Goal: Task Accomplishment & Management: Complete application form

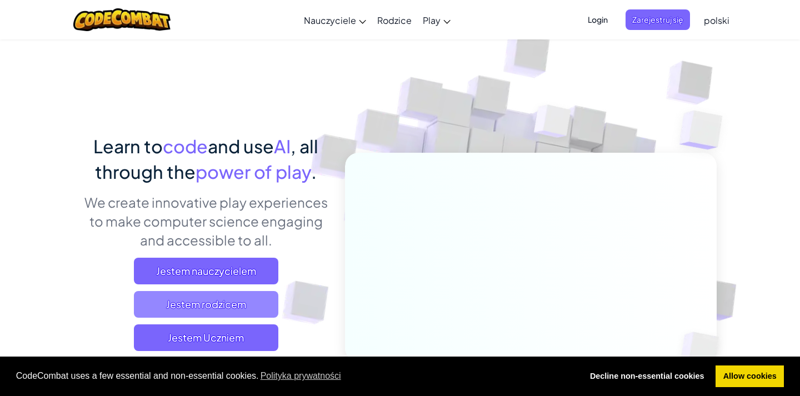
click at [223, 302] on span "Jestem rodzicem" at bounding box center [206, 304] width 144 height 27
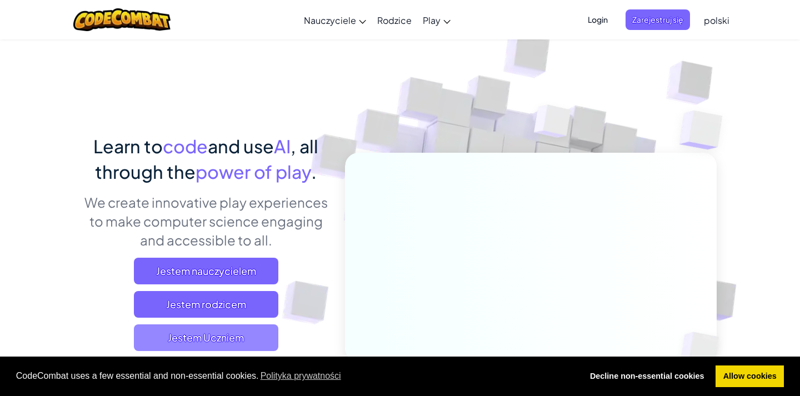
click at [210, 327] on span "Jestem Uczniem" at bounding box center [206, 338] width 144 height 27
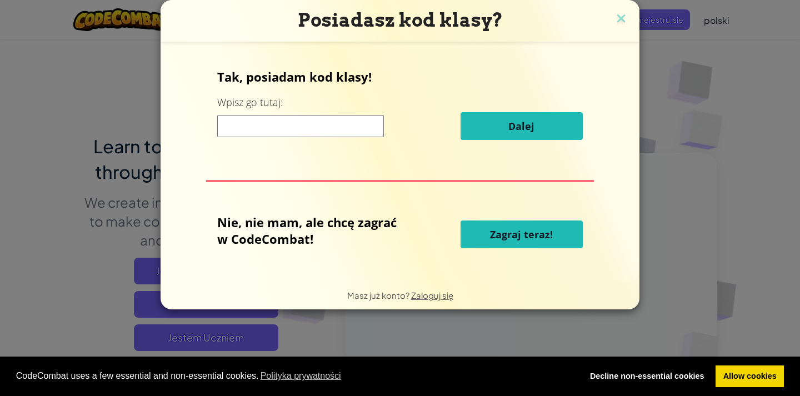
click at [243, 128] on input at bounding box center [300, 126] width 167 height 22
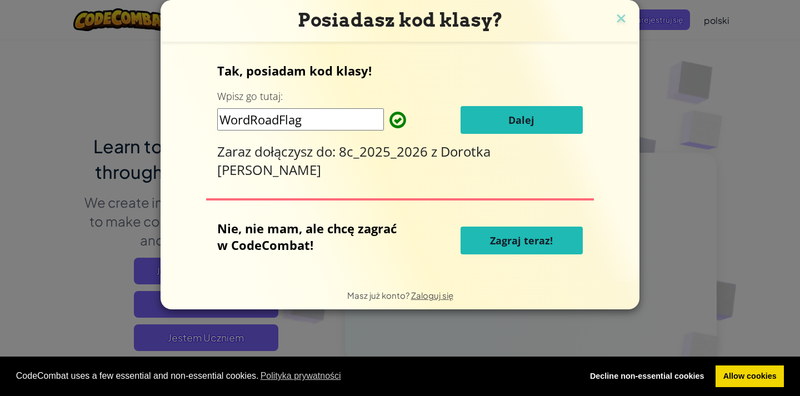
type input "WordRoadFlag"
click at [519, 113] on button "Dalej" at bounding box center [522, 120] width 122 height 28
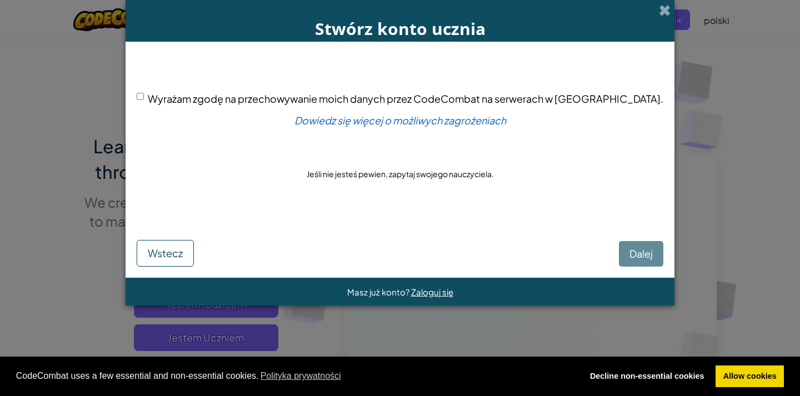
click at [187, 107] on div "Wyrażam zgodę na przechowywanie moich danych przez CodeCombat na serwerach w US…" at bounding box center [400, 99] width 527 height 16
click at [144, 100] on input "Wyrażam zgodę na przechowywanie moich danych przez CodeCombat na serwerach w US…" at bounding box center [140, 96] width 7 height 7
checkbox input "true"
click at [619, 257] on button "Dalej" at bounding box center [641, 254] width 44 height 26
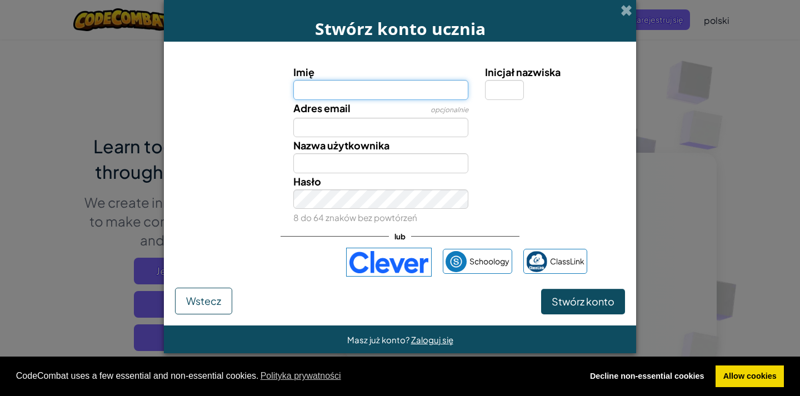
click at [411, 88] on input "Imię" at bounding box center [381, 90] width 176 height 20
type input "Bartek"
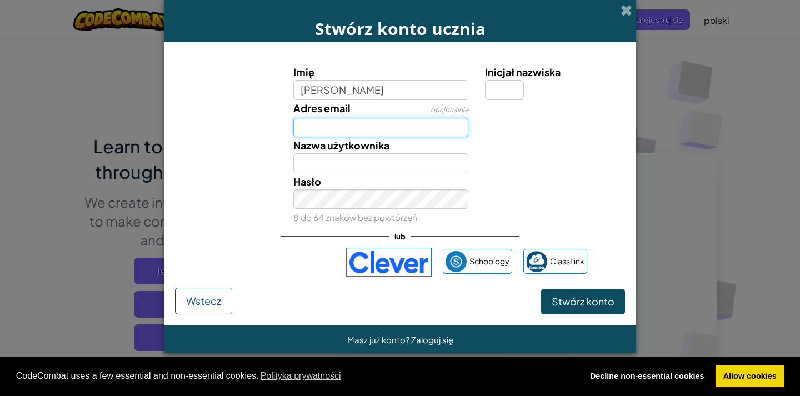
type input "Bartek"
click at [411, 126] on input "Adres email" at bounding box center [381, 128] width 176 height 20
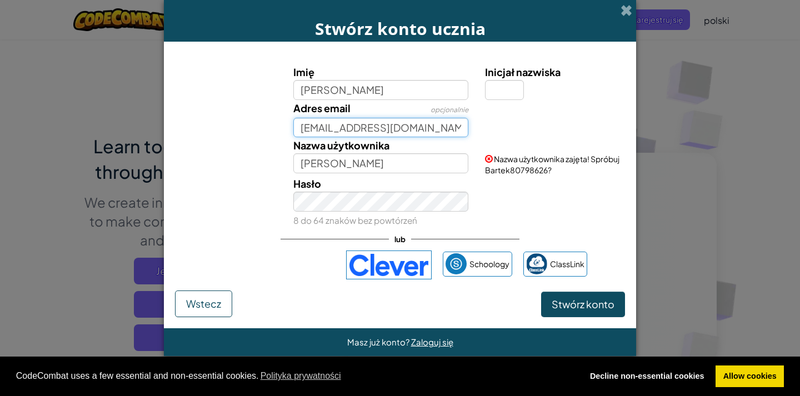
type input "wasilewskib2011@gmail.com"
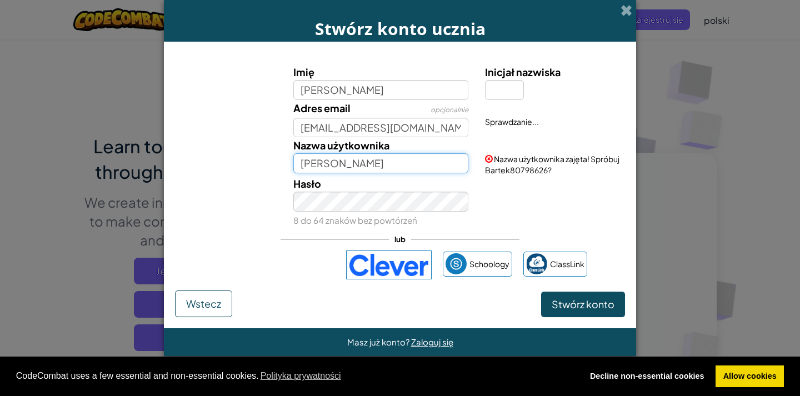
click at [356, 166] on input "Bartek" at bounding box center [381, 163] width 176 height 20
type input "Bartek283"
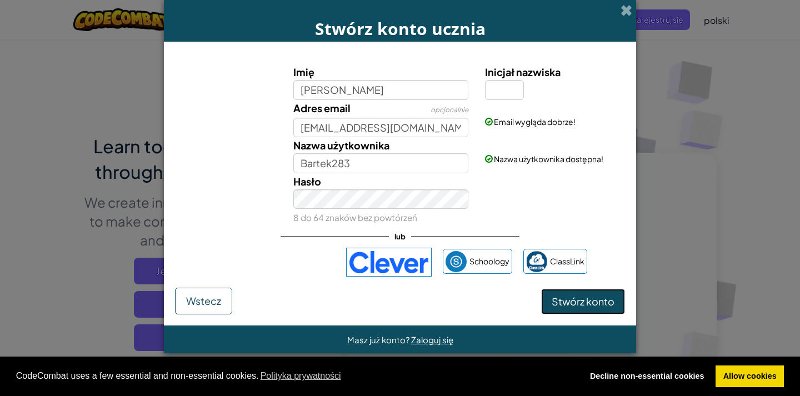
click at [605, 300] on span "Stwórz konto" at bounding box center [583, 301] width 63 height 13
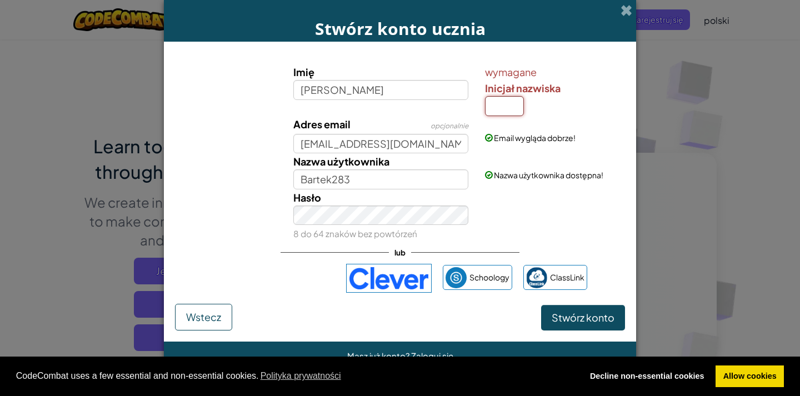
click at [509, 100] on input "Inicjał nazwiska" at bounding box center [504, 106] width 39 height 20
type input "w"
type input "W"
click at [584, 321] on span "Stwórz konto" at bounding box center [583, 317] width 63 height 13
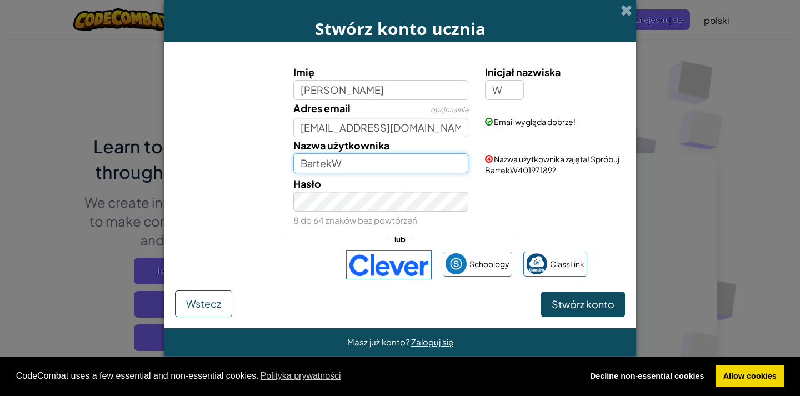
click at [332, 164] on input "BartekW" at bounding box center [381, 163] width 176 height 20
click at [353, 159] on input "Bartek.W" at bounding box center [381, 163] width 176 height 20
type input "Bartek283"
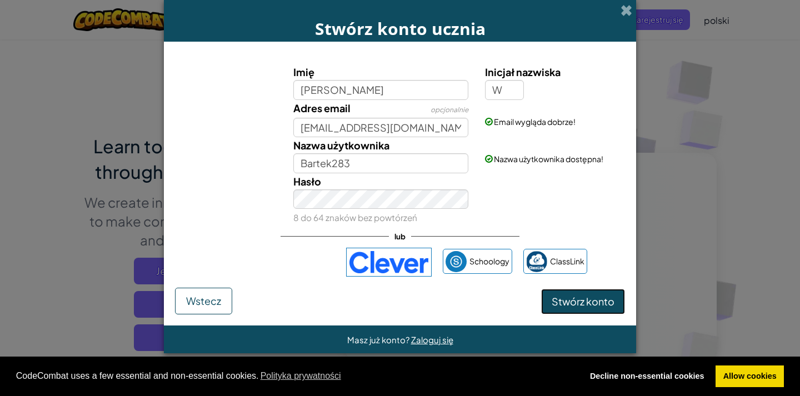
click at [561, 291] on button "Stwórz konto" at bounding box center [583, 302] width 84 height 26
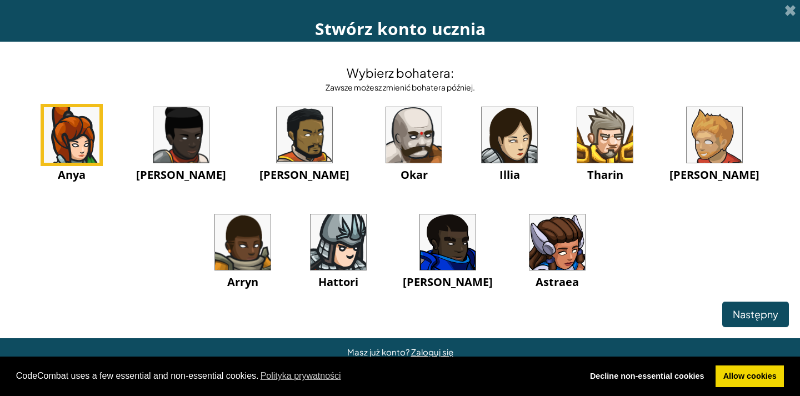
click at [577, 150] on img at bounding box center [605, 135] width 56 height 56
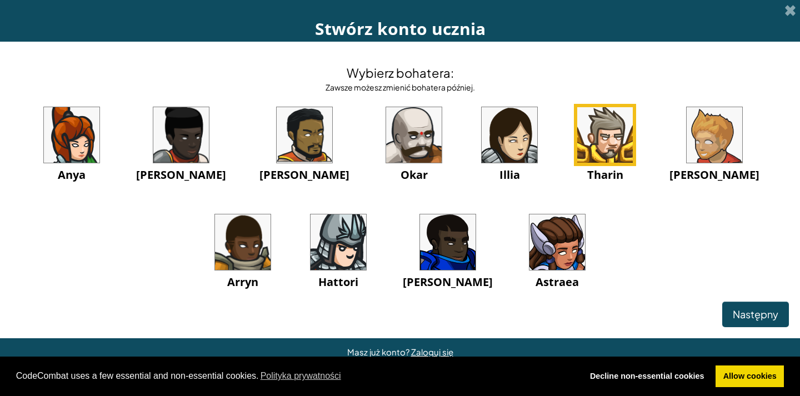
click at [577, 150] on img at bounding box center [605, 135] width 56 height 56
click at [755, 308] on span "Następny" at bounding box center [756, 314] width 46 height 13
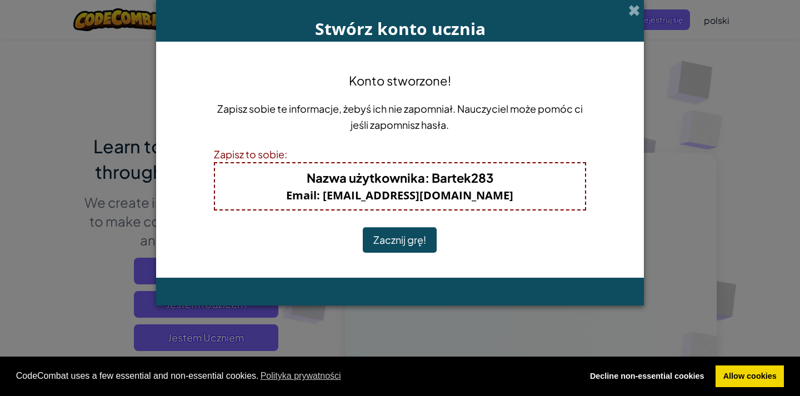
click at [401, 242] on button "Zacznij grę!" at bounding box center [400, 240] width 74 height 26
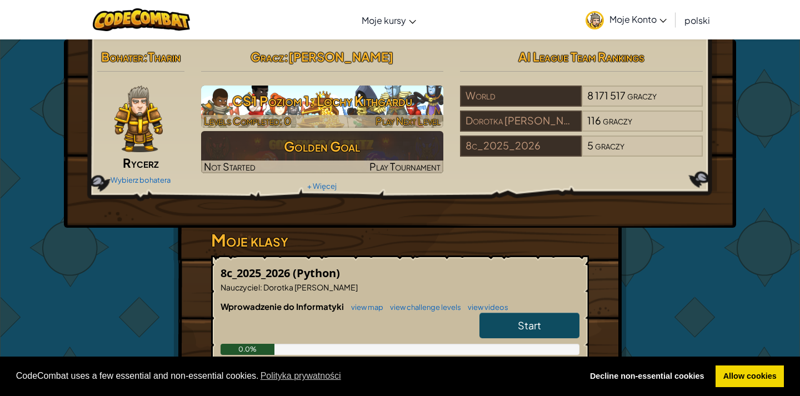
click at [299, 121] on div at bounding box center [322, 121] width 243 height 13
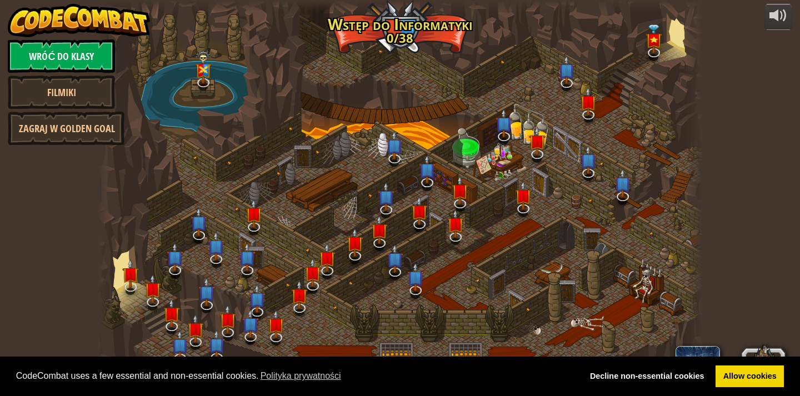
select select "pl"
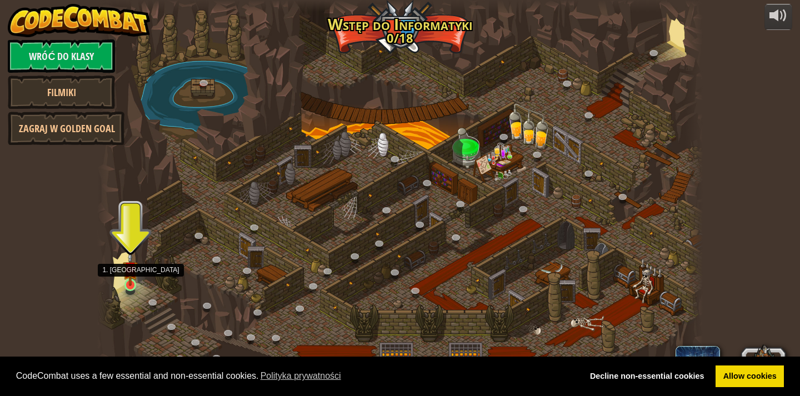
click at [129, 276] on img at bounding box center [130, 269] width 15 height 34
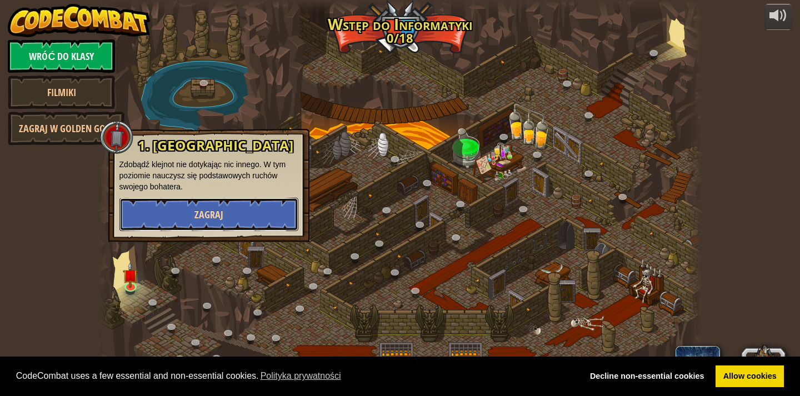
click at [143, 221] on button "Zagraj" at bounding box center [208, 214] width 179 height 33
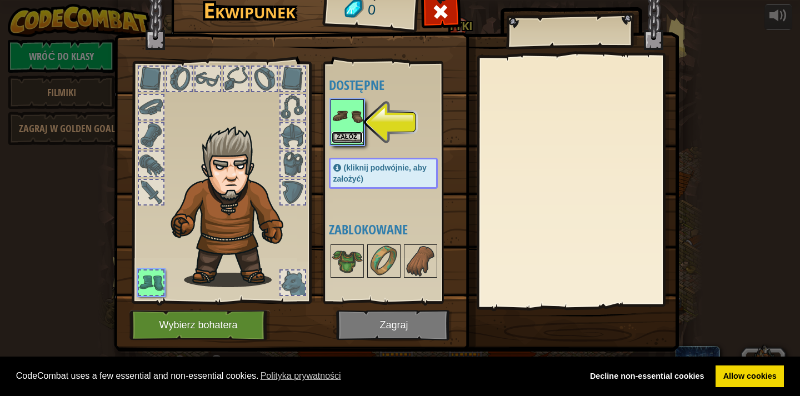
click at [351, 136] on button "Załóż" at bounding box center [347, 138] width 31 height 12
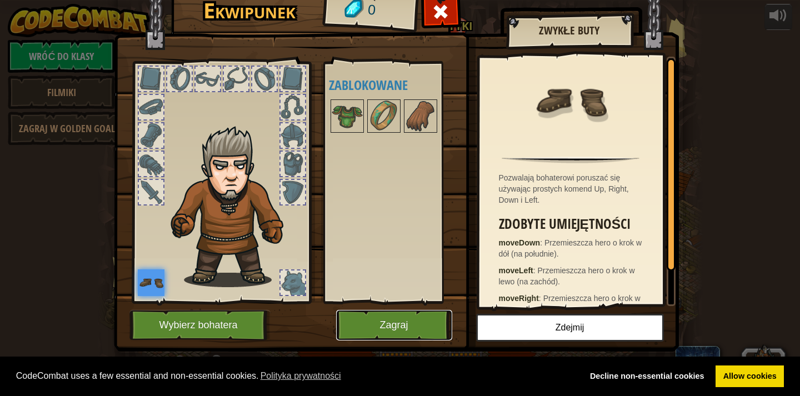
click at [377, 328] on button "Zagraj" at bounding box center [394, 325] width 116 height 31
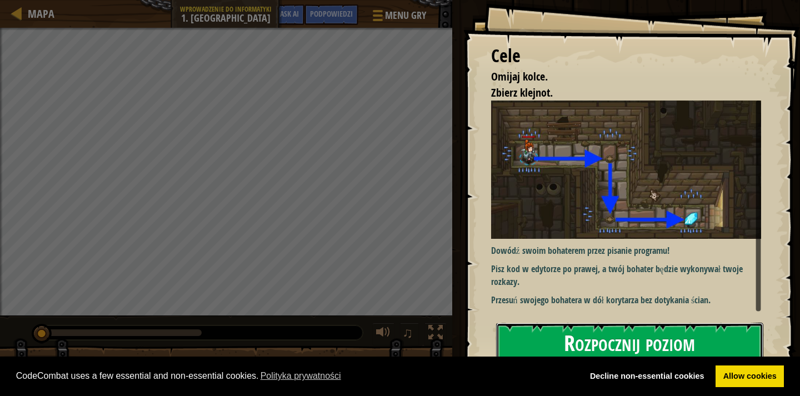
click at [546, 343] on button "Rozpocznij poziom" at bounding box center [629, 345] width 267 height 44
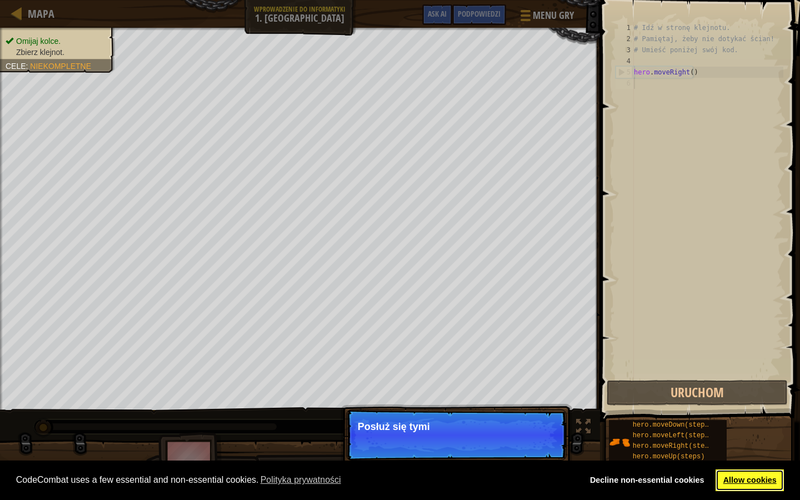
click at [734, 396] on link "Allow cookies" at bounding box center [750, 481] width 68 height 22
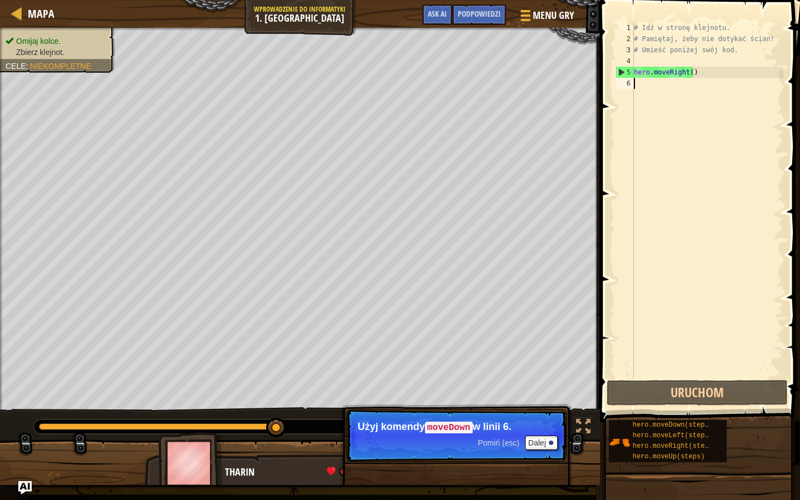
type textarea "h"
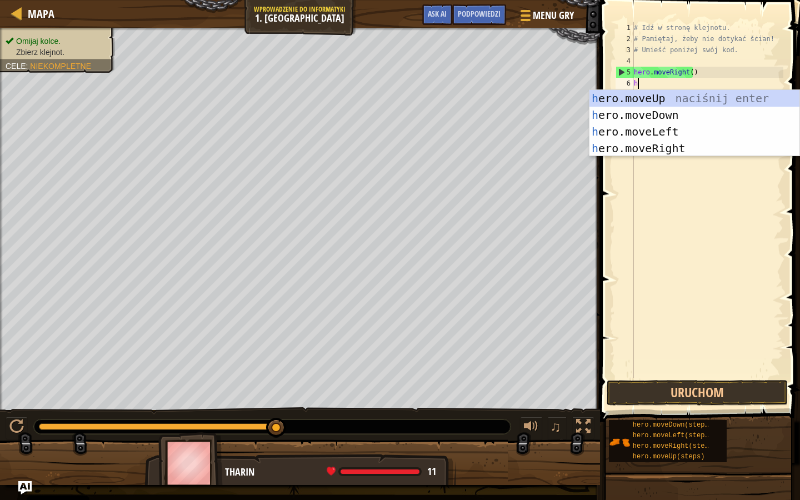
scroll to position [5, 0]
click at [659, 119] on div "h ero.moveUp naciśnij enter h ero.moveDown naciśnij enter h ero.moveLeft naciśn…" at bounding box center [695, 140] width 210 height 100
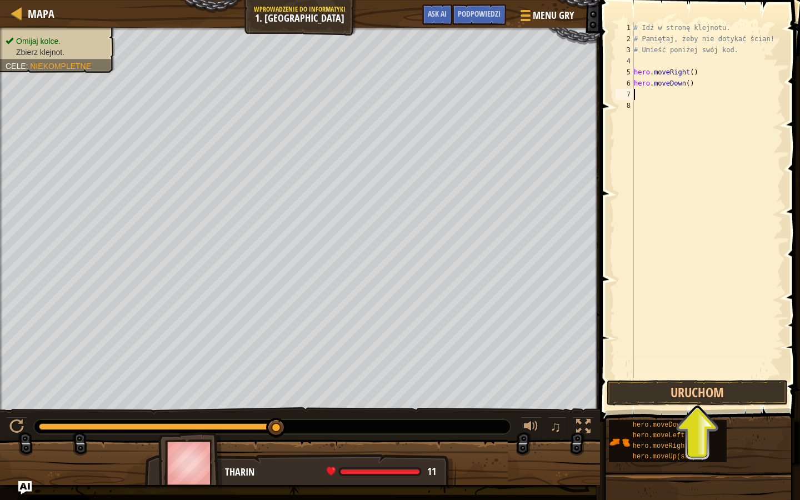
type textarea "h"
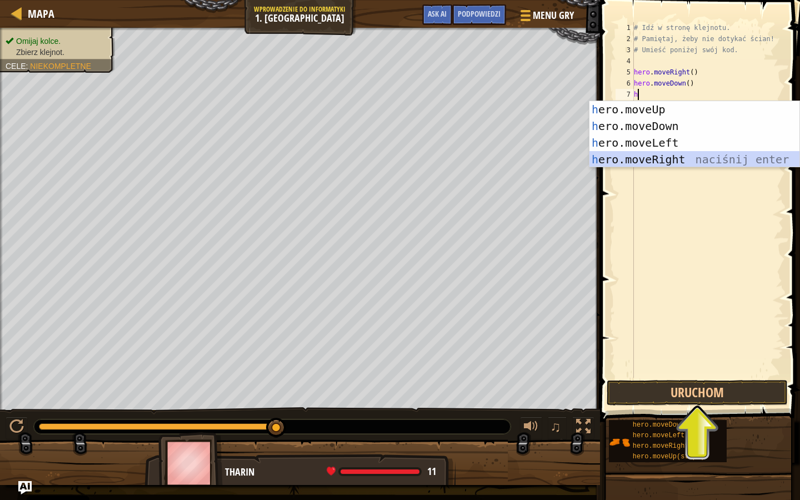
click at [663, 162] on div "h ero.moveUp naciśnij enter h ero.moveDown naciśnij enter h ero.moveLeft naciśn…" at bounding box center [695, 151] width 210 height 100
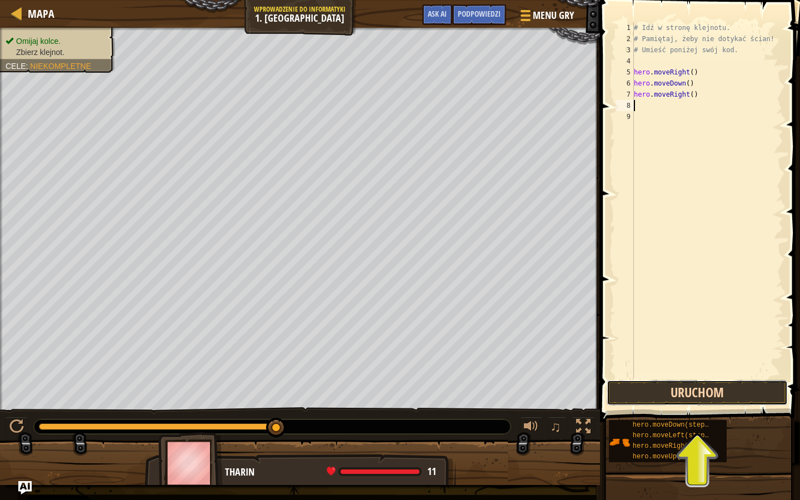
click at [678, 390] on button "Uruchom" at bounding box center [697, 393] width 181 height 26
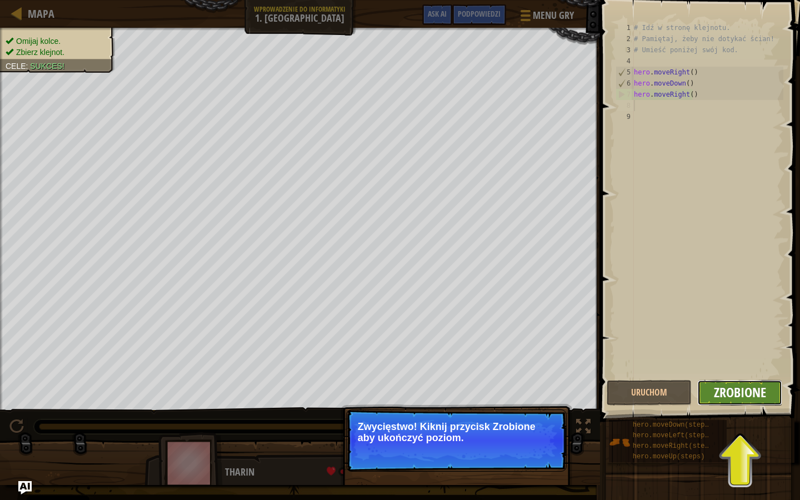
click at [724, 395] on span "Zrobione" at bounding box center [740, 392] width 52 height 18
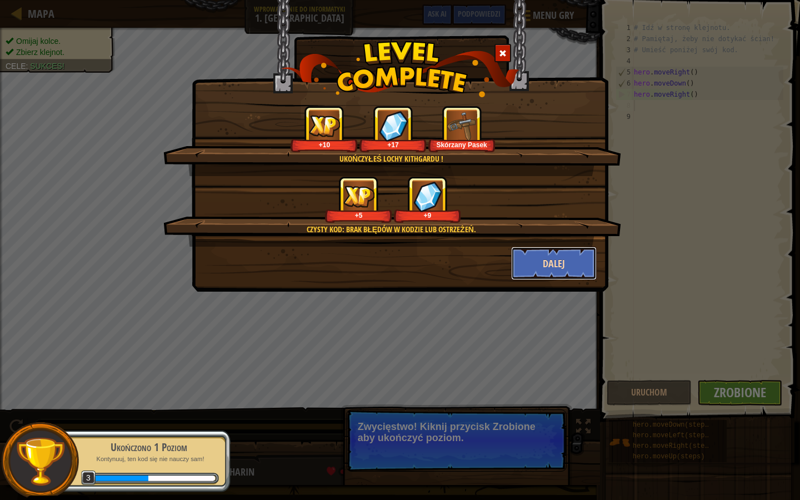
click at [526, 271] on button "Dalej" at bounding box center [554, 263] width 86 height 33
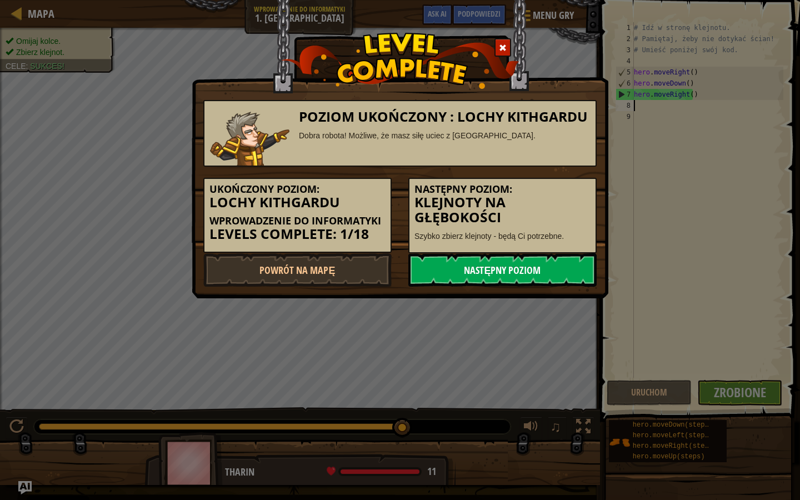
click at [465, 272] on link "Następny poziom" at bounding box center [502, 269] width 188 height 33
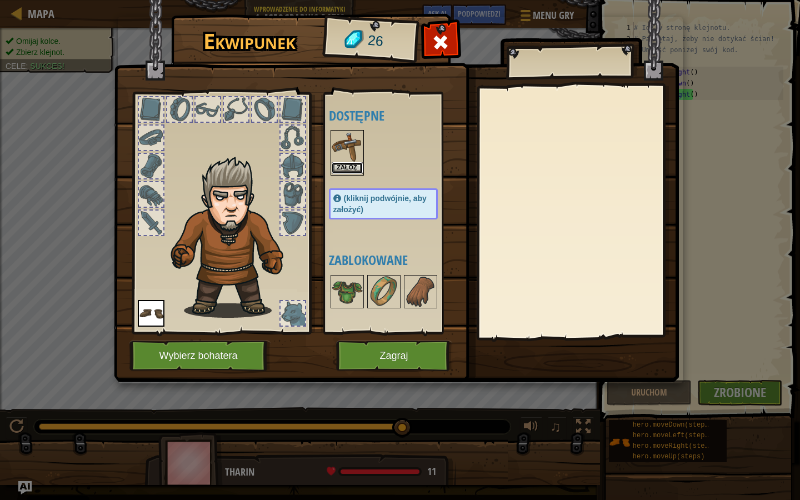
click at [343, 166] on button "Załóż" at bounding box center [347, 168] width 31 height 12
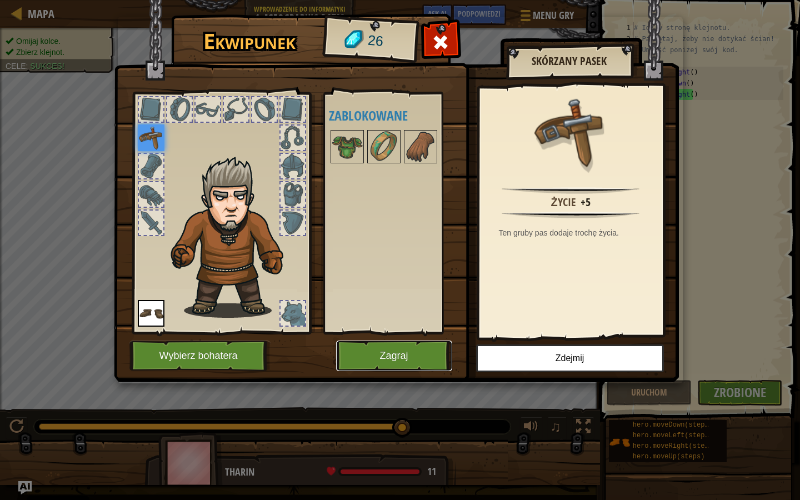
click at [403, 352] on button "Zagraj" at bounding box center [394, 356] width 116 height 31
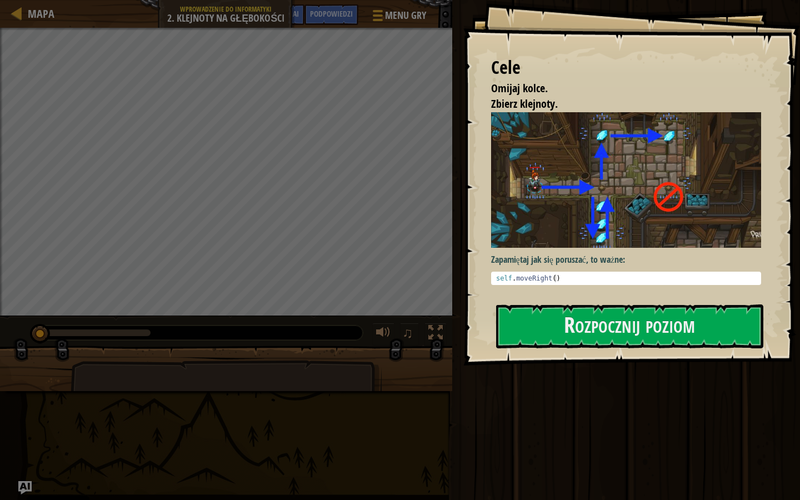
type textarea "self.moveRight()"
drag, startPoint x: 563, startPoint y: 281, endPoint x: 547, endPoint y: 282, distance: 15.6
click at [547, 282] on div "self . moveRight ( )" at bounding box center [626, 286] width 265 height 23
click at [547, 282] on div "self . moveRight ( )" at bounding box center [626, 279] width 265 height 8
click at [542, 287] on div "Zapamiętaj jak się poruszać, to ważne: self.moveRight() 1 self . moveRight ( ) …" at bounding box center [626, 202] width 270 height 181
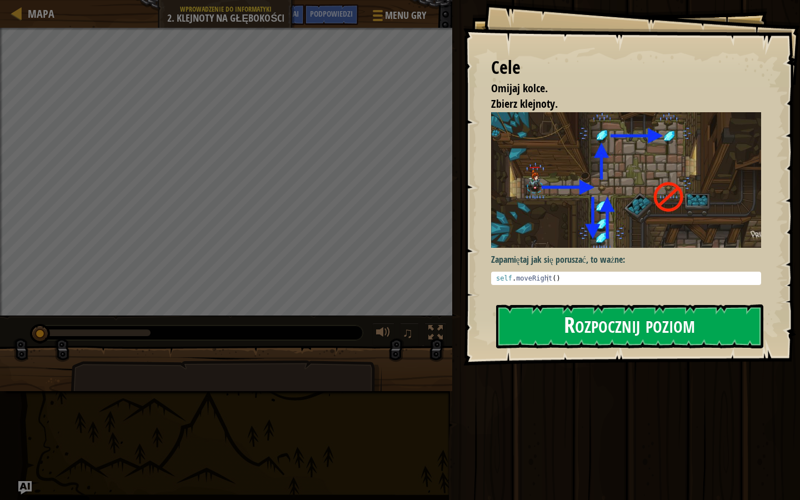
click at [547, 313] on button "Rozpocznij poziom" at bounding box center [629, 327] width 267 height 44
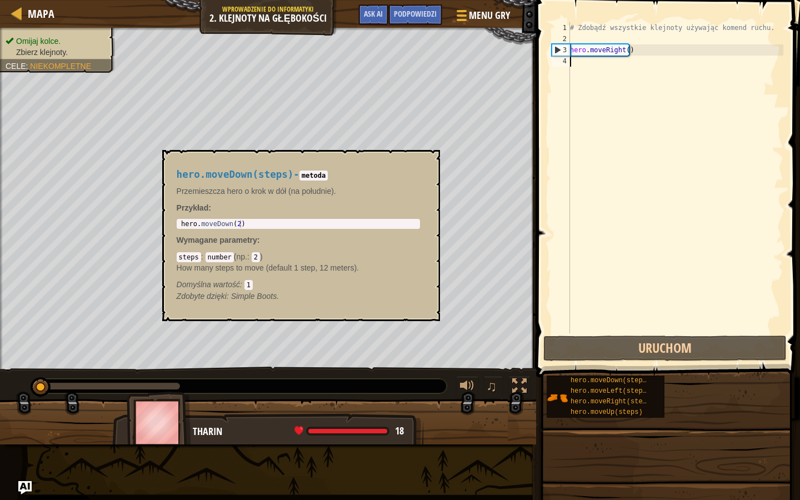
click at [622, 76] on div "# Zdobądź wszystkie klejnoty używając komend ruchu. hero . moveRight ( )" at bounding box center [676, 188] width 216 height 333
click at [625, 49] on div "# Zdobądź wszystkie klejnoty używając komend ruchu. hero . moveRight ( )" at bounding box center [676, 188] width 216 height 333
type textarea "hero.moveRight()"
type textarea "hero.moveDown(2)"
drag, startPoint x: 385, startPoint y: 240, endPoint x: 381, endPoint y: 223, distance: 17.1
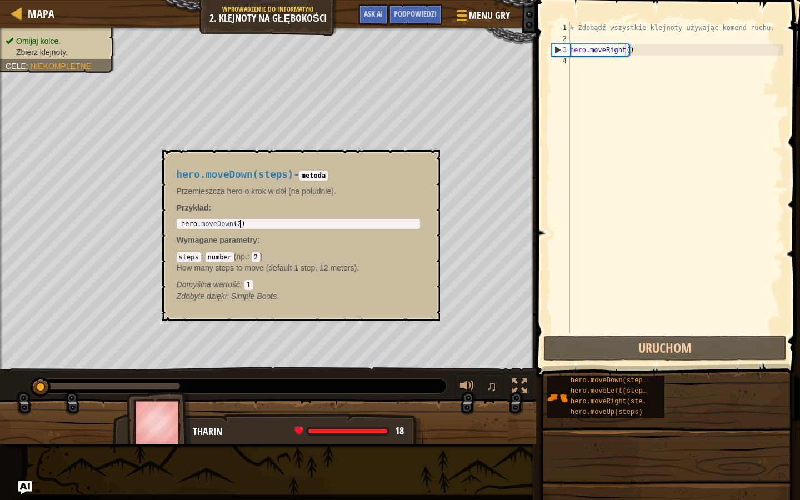
click at [385, 241] on div "hero . moveDown ( 2 )" at bounding box center [298, 231] width 239 height 23
drag, startPoint x: 316, startPoint y: 171, endPoint x: 317, endPoint y: 197, distance: 25.6
click at [315, 171] on h4 "hero.moveDown(steps) - metoda" at bounding box center [298, 175] width 243 height 11
click at [322, 279] on div "steps : number ( np. : 2 ) How many steps to move (default 1 step, 12 meters). …" at bounding box center [298, 270] width 243 height 39
click at [311, 294] on p "Zdobyte dzięki: Simple Boots." at bounding box center [298, 296] width 243 height 11
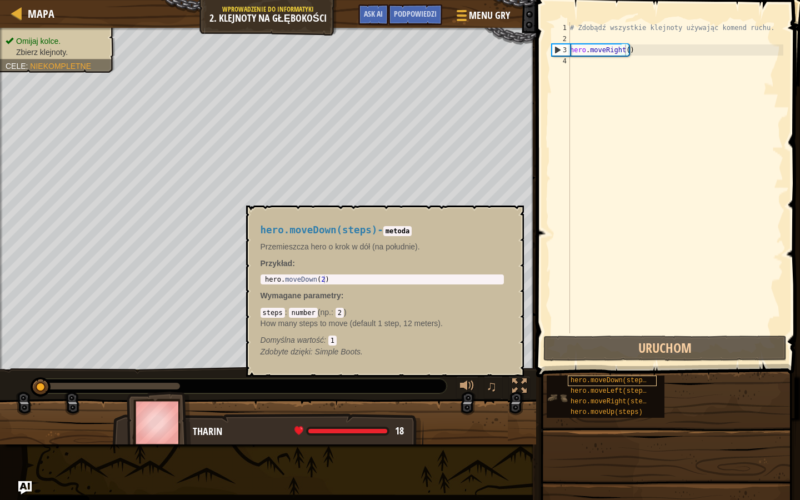
click at [610, 384] on span "hero.moveDown(steps)" at bounding box center [611, 381] width 80 height 8
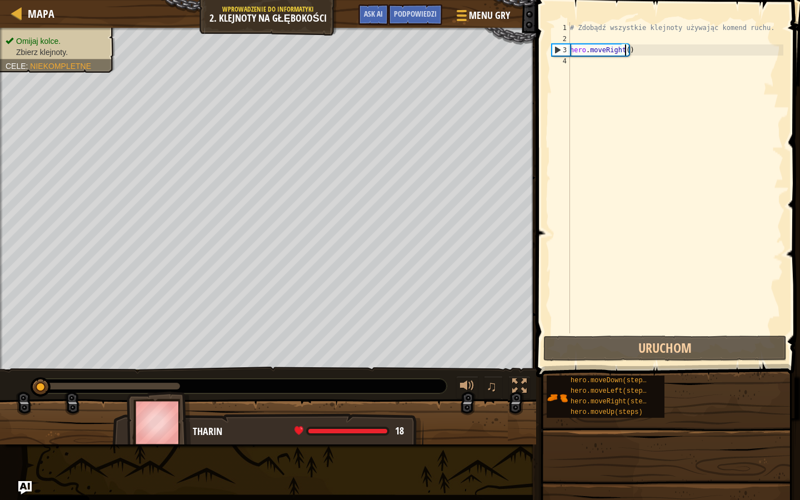
click at [632, 305] on div "# Zdobądź wszystkie klejnoty używając komend ruchu. hero . moveRight ( )" at bounding box center [676, 188] width 216 height 333
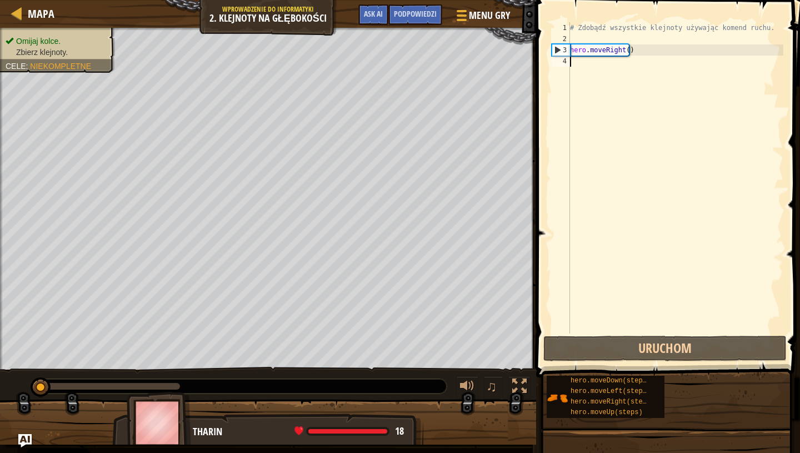
type textarea "h"
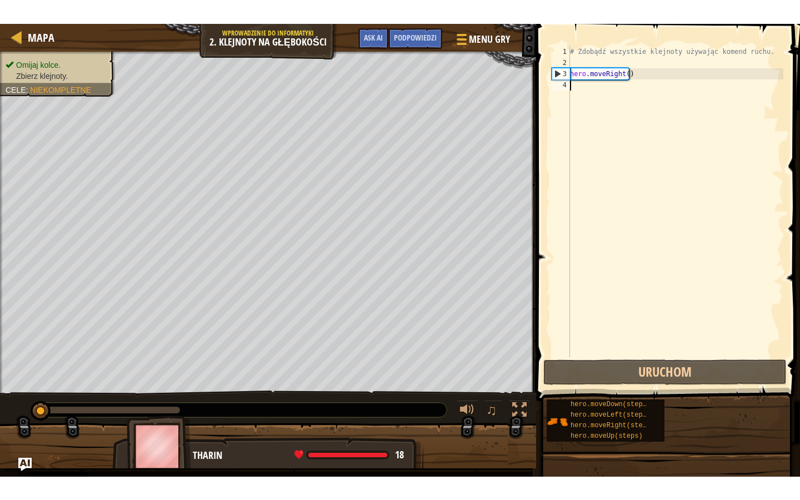
scroll to position [5, 0]
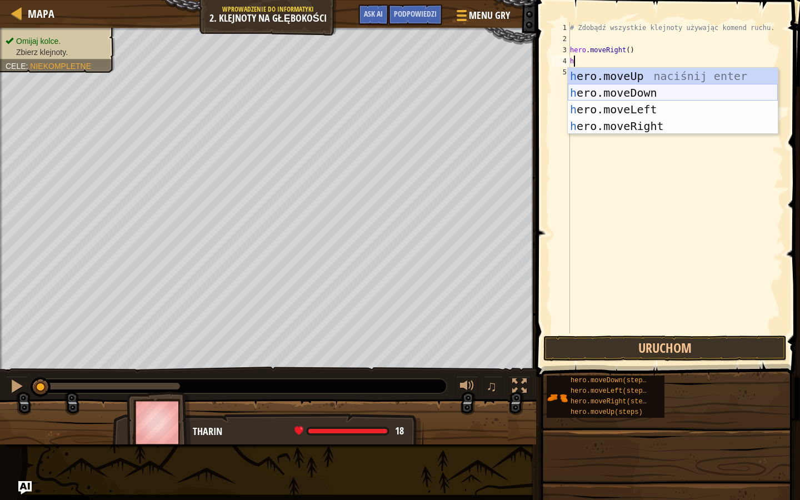
click at [594, 96] on div "h ero.moveUp naciśnij enter h ero.moveDown naciśnij enter h ero.moveLeft naciśn…" at bounding box center [673, 118] width 210 height 100
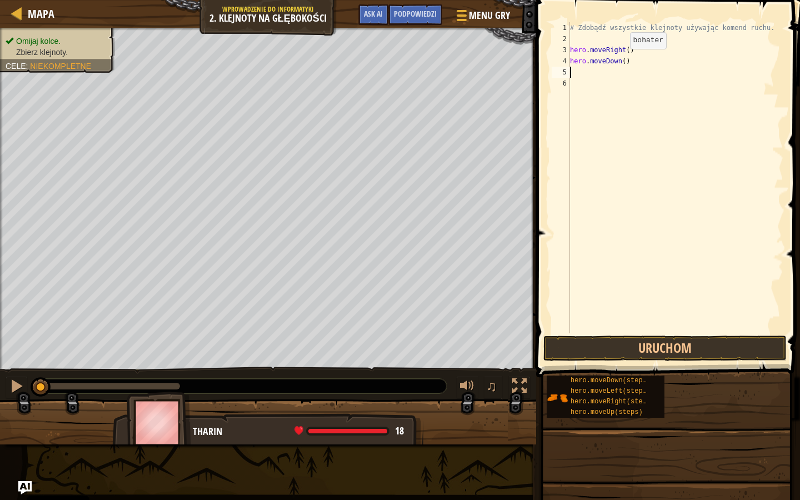
click at [621, 60] on div "# Zdobądź wszystkie klejnoty używając komend ruchu. hero . moveRight ( ) hero .…" at bounding box center [676, 188] width 216 height 333
type textarea "hero.moveDown()"
click at [639, 72] on div "# Zdobądź wszystkie klejnoty używając komend ruchu. hero . moveRight ( ) hero .…" at bounding box center [676, 188] width 216 height 333
type textarea "h"
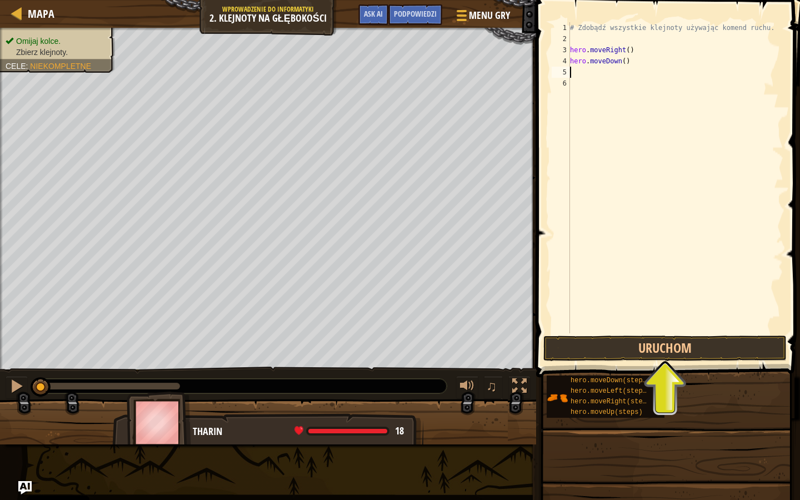
scroll to position [5, 0]
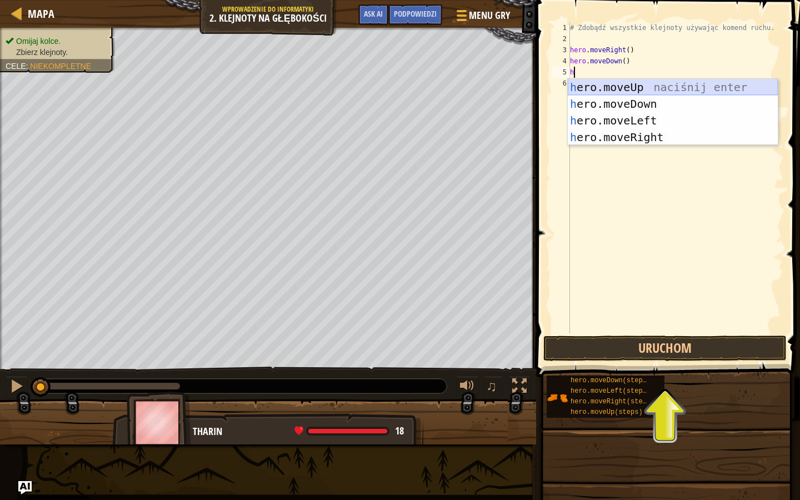
click at [589, 89] on div "h ero.moveUp naciśnij enter h ero.moveDown naciśnij enter h ero.moveLeft naciśn…" at bounding box center [673, 129] width 210 height 100
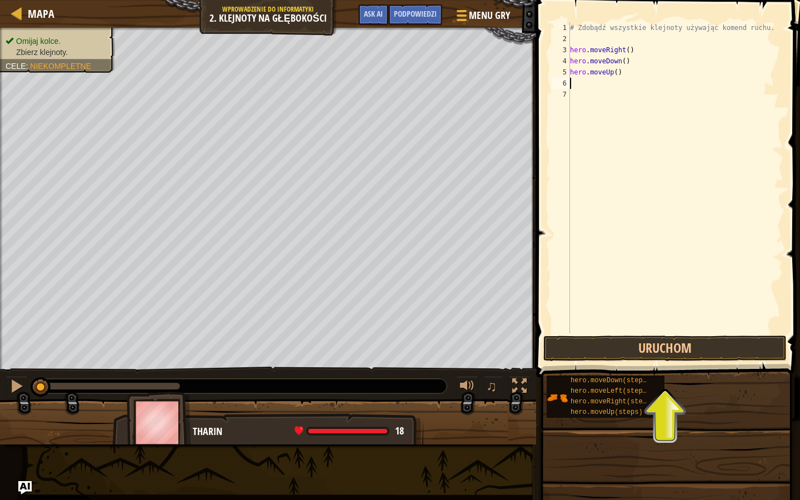
type textarea "h"
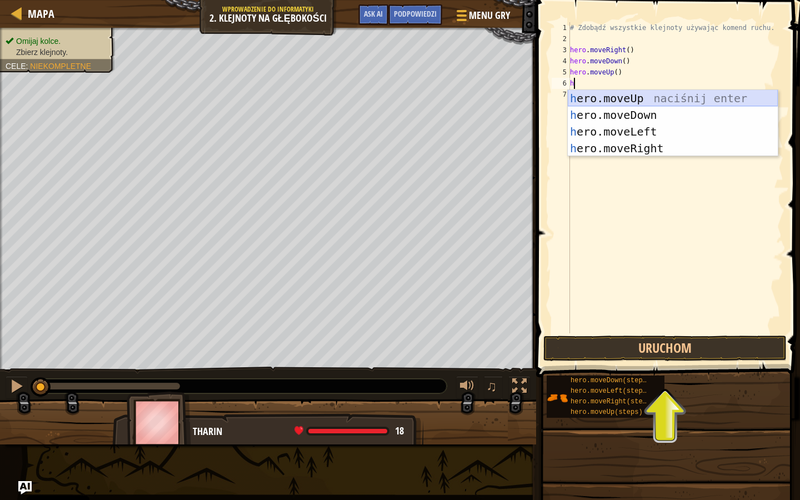
click at [589, 98] on div "h ero.moveUp naciśnij enter h ero.moveDown naciśnij enter h ero.moveLeft naciśn…" at bounding box center [673, 140] width 210 height 100
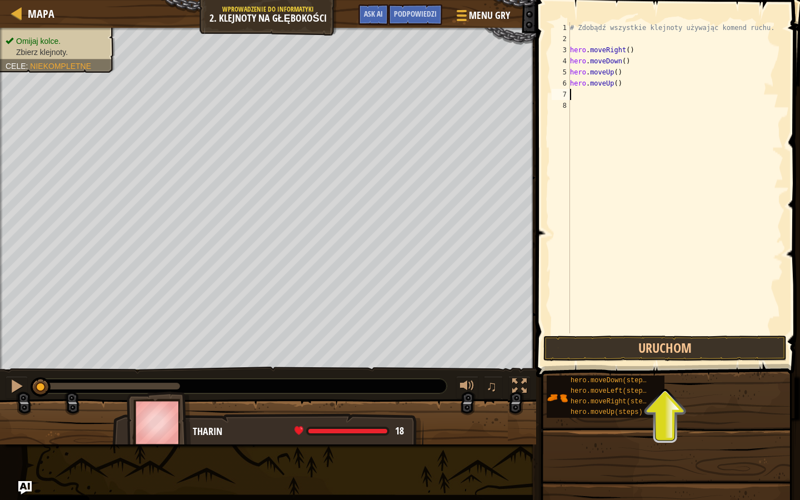
type textarea "h"
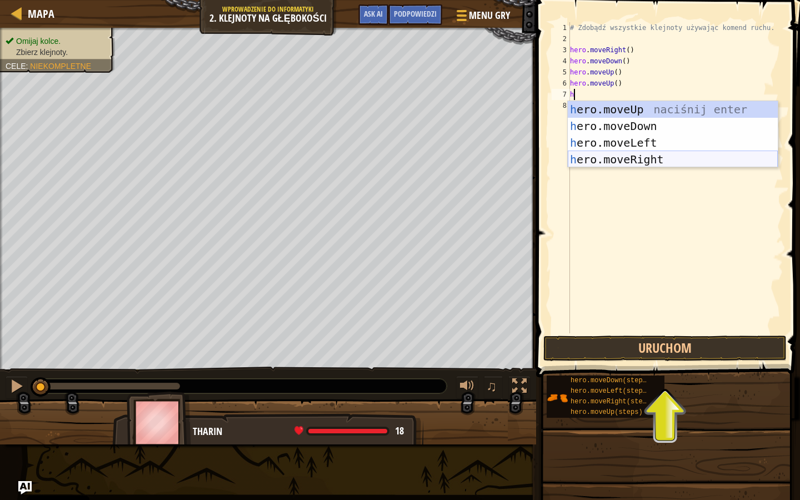
click at [606, 155] on div "h ero.moveUp naciśnij enter h ero.moveDown naciśnij enter h ero.moveLeft naciśn…" at bounding box center [673, 151] width 210 height 100
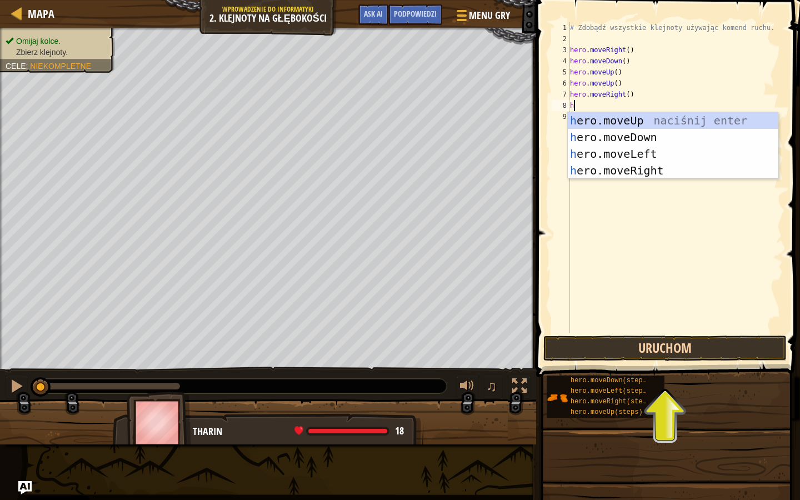
type textarea "h"
click at [649, 346] on button "Uruchom" at bounding box center [665, 349] width 243 height 26
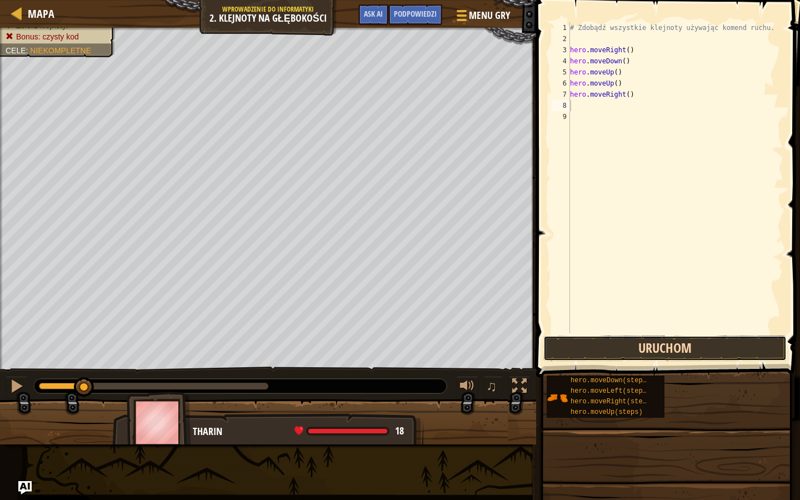
click at [610, 352] on button "Uruchom" at bounding box center [665, 349] width 243 height 26
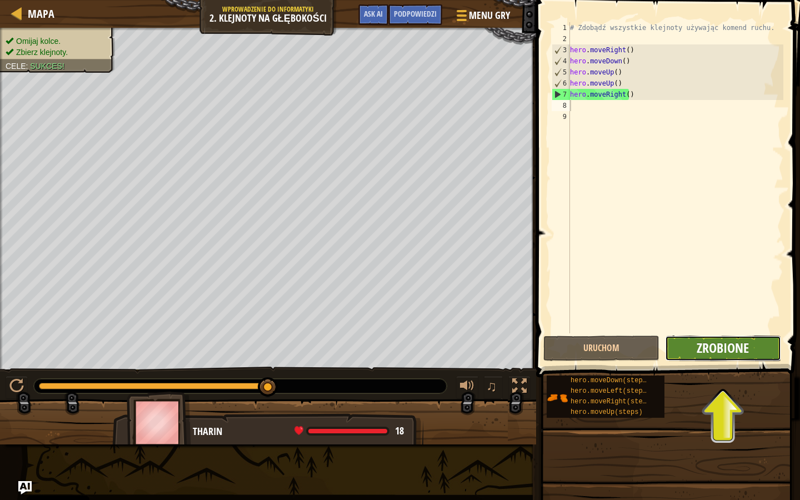
click at [706, 354] on span "Zrobione" at bounding box center [723, 348] width 52 height 18
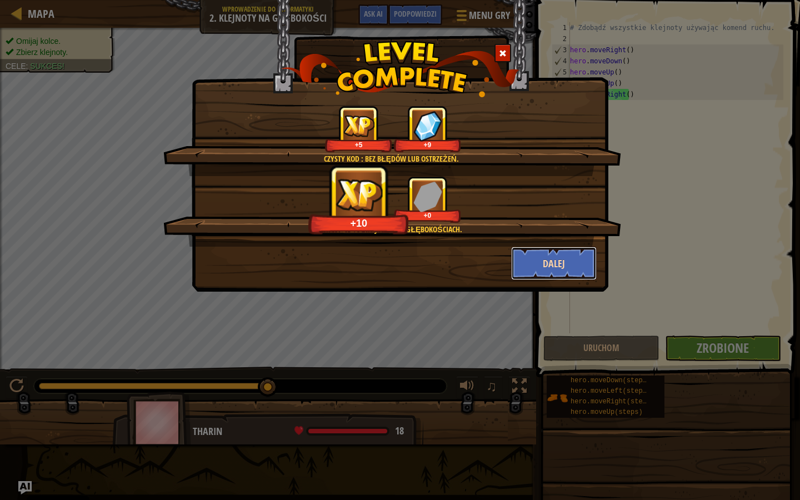
click at [548, 264] on button "Dalej" at bounding box center [554, 263] width 86 height 33
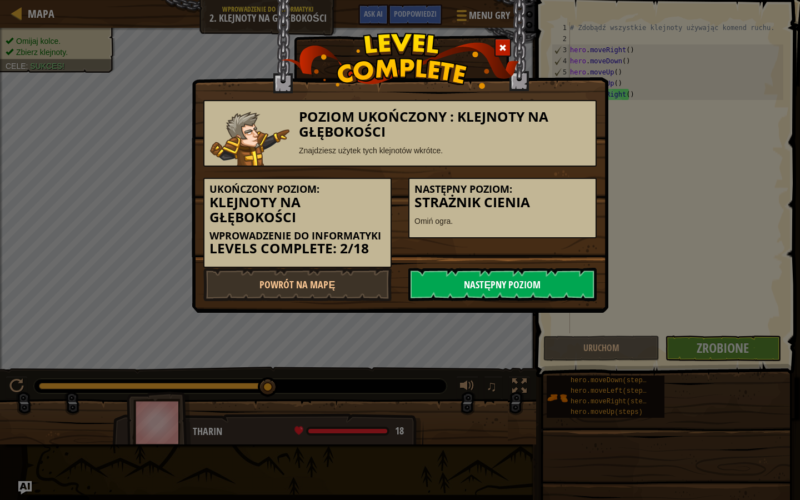
click at [490, 277] on link "Następny poziom" at bounding box center [502, 284] width 188 height 33
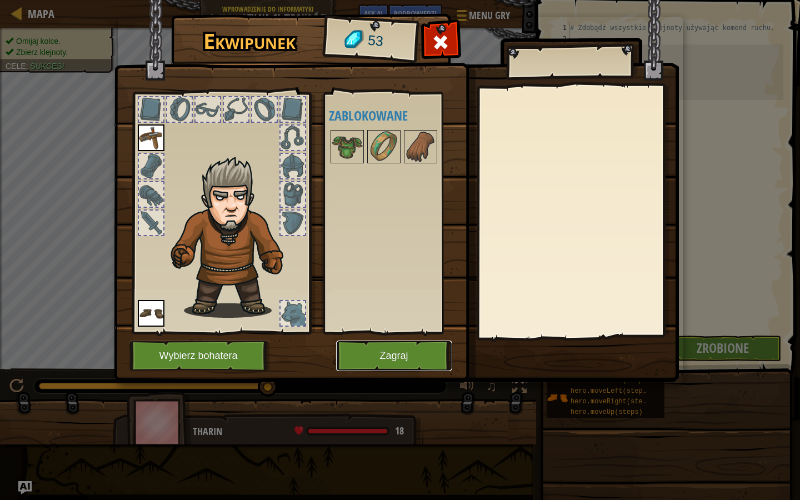
click at [380, 347] on button "Zagraj" at bounding box center [394, 356] width 116 height 31
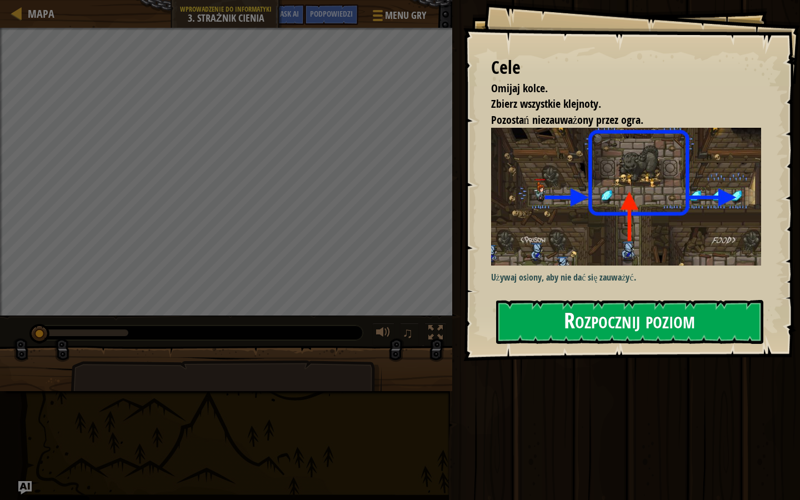
click at [554, 325] on button "Rozpocznij poziom" at bounding box center [629, 322] width 267 height 44
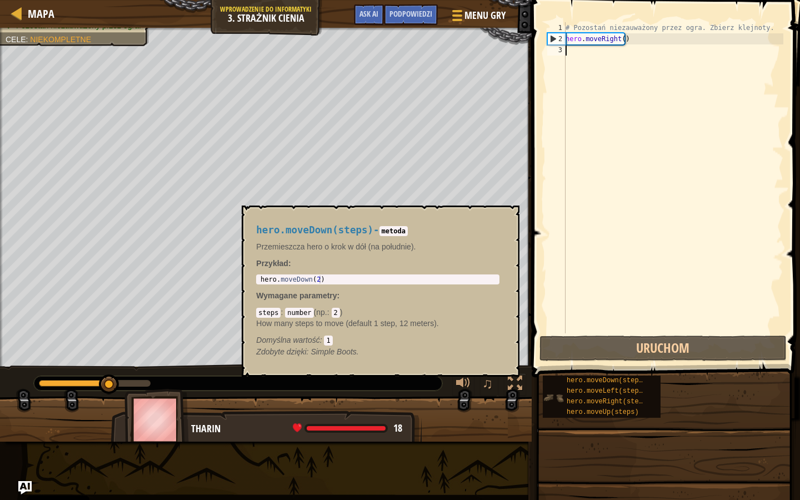
click at [562, 394] on img at bounding box center [553, 397] width 21 height 21
click at [564, 395] on img at bounding box center [553, 397] width 21 height 21
click at [566, 395] on div "hero.moveLeft(steps)" at bounding box center [608, 391] width 89 height 11
click at [572, 396] on div "hero.moveRight(steps)" at bounding box center [608, 402] width 89 height 11
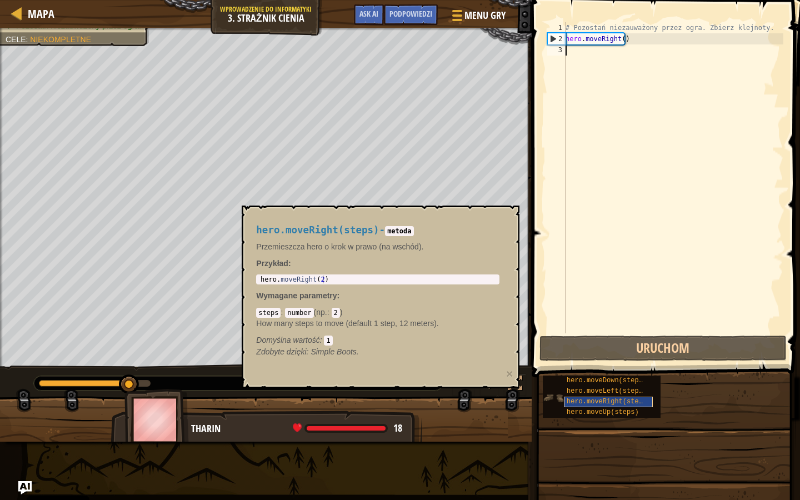
click at [572, 396] on div "hero.moveRight(steps)" at bounding box center [608, 402] width 89 height 11
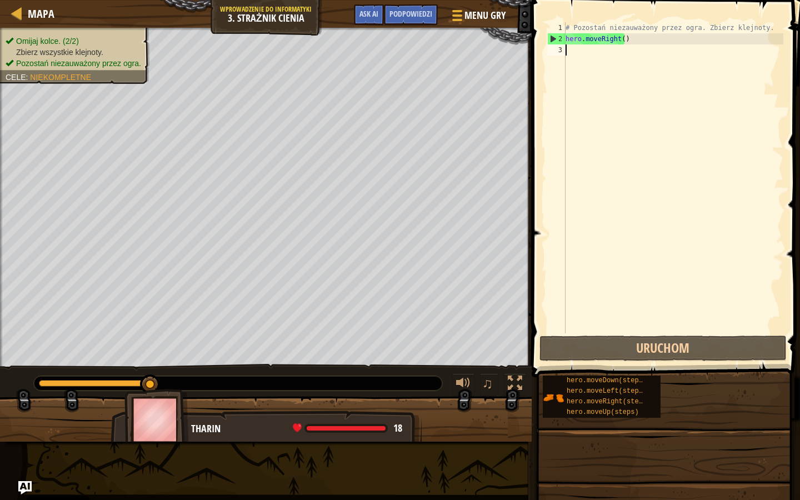
click at [581, 61] on div "# Pozostań niezauważony przez ogra. Zbierz klejnoty. hero . moveRight ( )" at bounding box center [674, 188] width 220 height 333
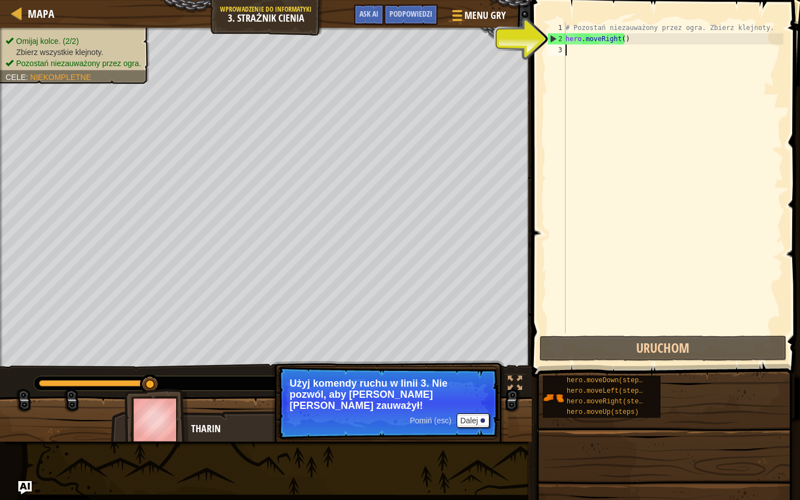
type textarea "h"
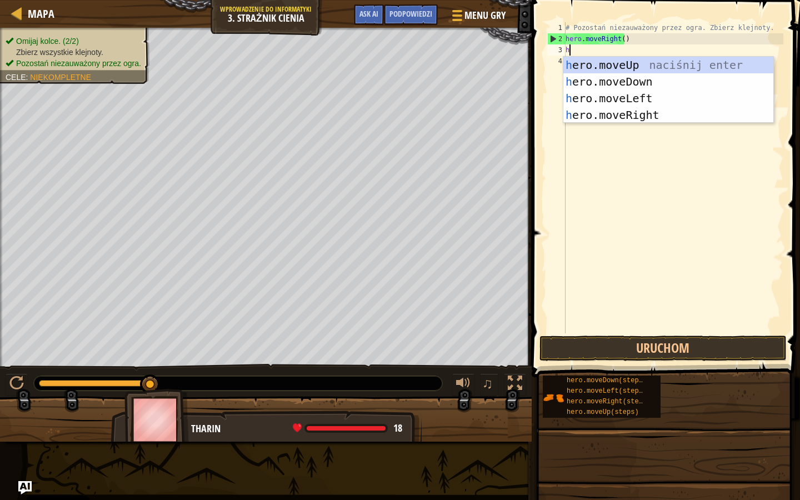
scroll to position [5, 0]
click at [631, 117] on div "h ero.moveUp naciśnij enter h ero.moveDown naciśnij enter h ero.moveLeft naciśn…" at bounding box center [669, 107] width 210 height 100
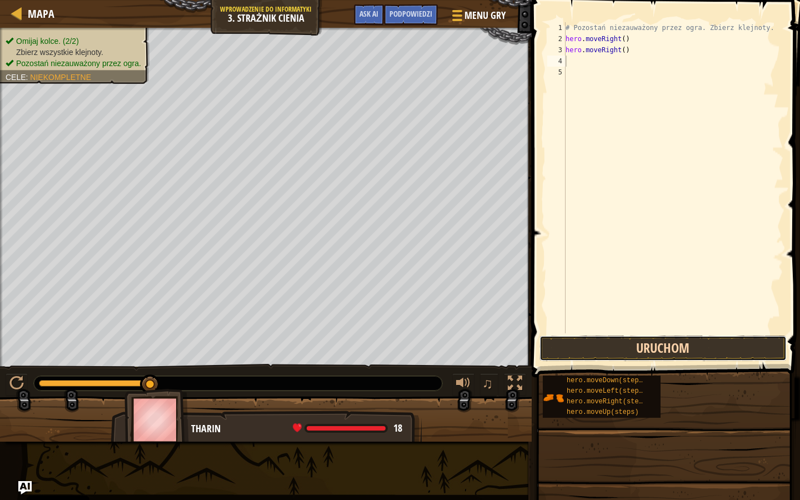
click at [599, 346] on button "Uruchom" at bounding box center [663, 349] width 247 height 26
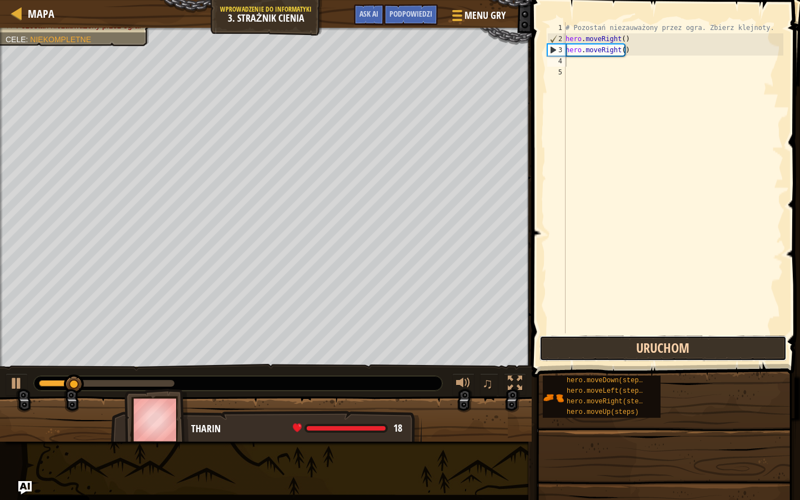
click at [599, 346] on button "Uruchom" at bounding box center [663, 349] width 247 height 26
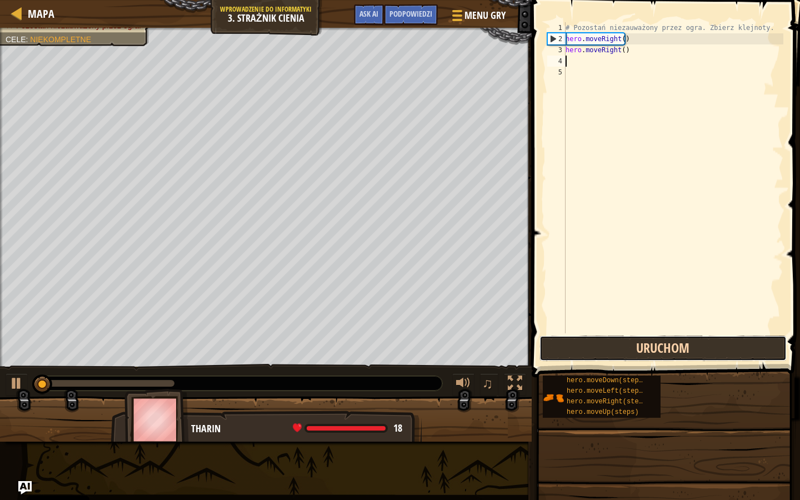
click at [599, 346] on button "Uruchom" at bounding box center [663, 349] width 247 height 26
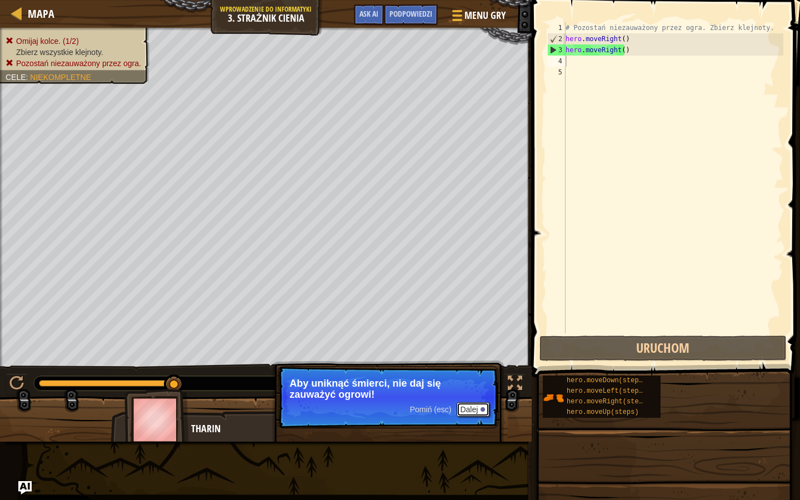
click at [480, 396] on button "Dalej" at bounding box center [473, 409] width 33 height 14
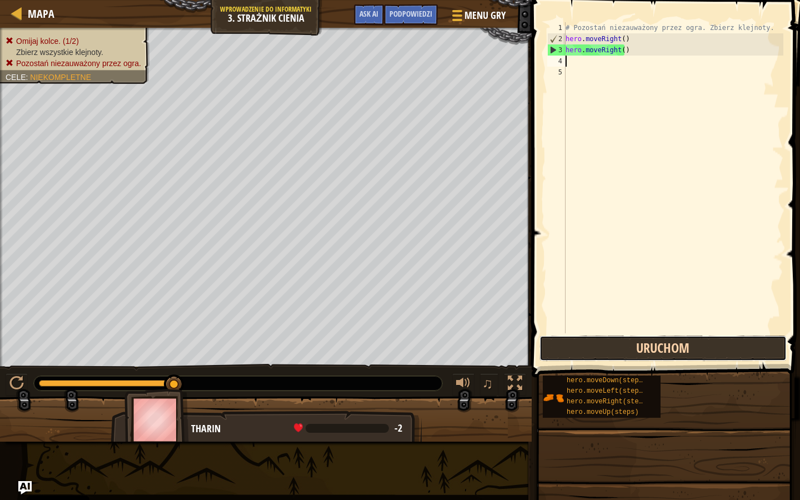
click at [602, 355] on button "Uruchom" at bounding box center [663, 349] width 247 height 26
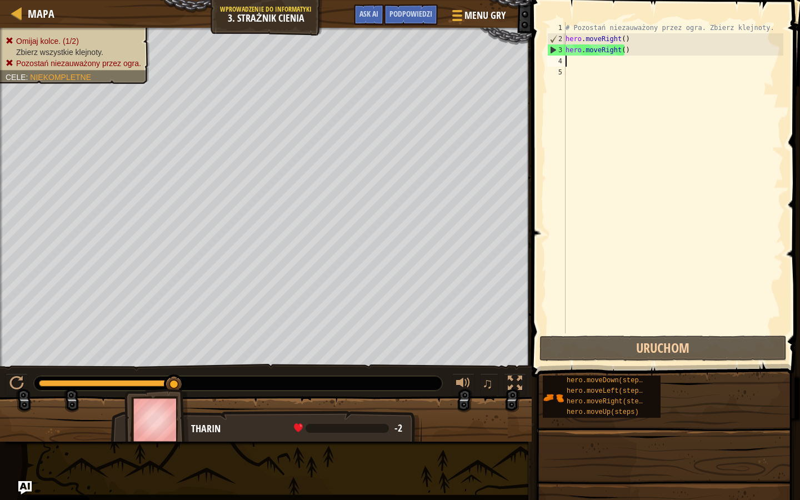
type textarea "h"
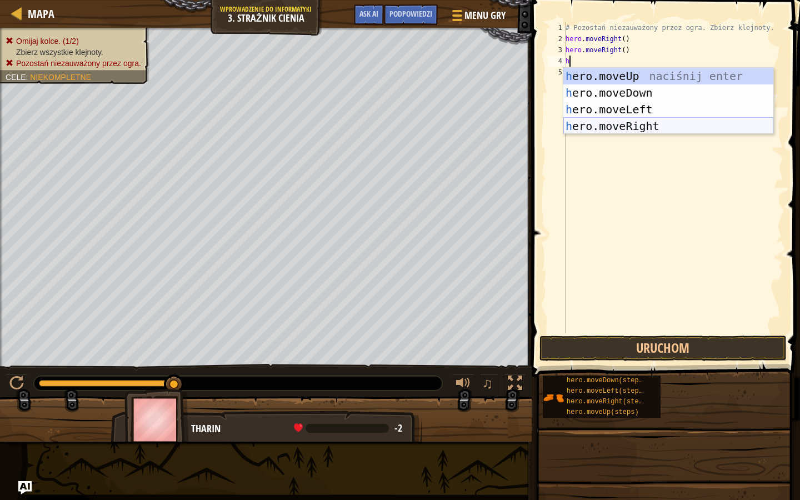
click at [610, 129] on div "h ero.moveUp naciśnij enter h ero.moveDown naciśnij enter h ero.moveLeft naciśn…" at bounding box center [669, 118] width 210 height 100
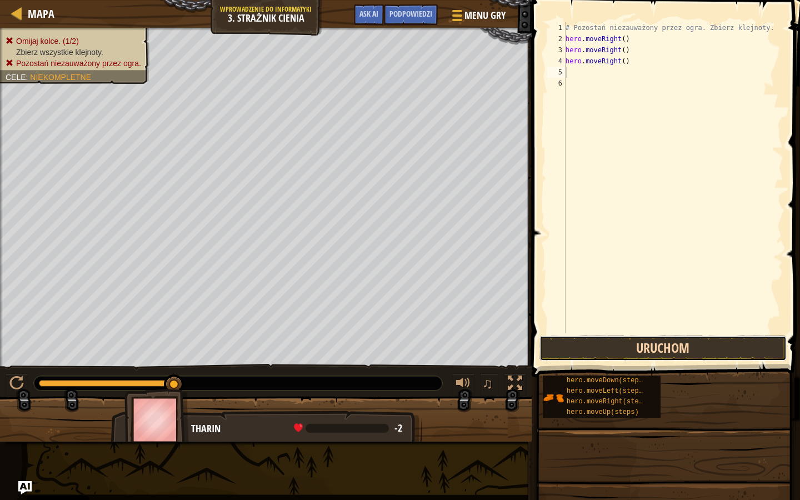
click at [601, 343] on button "Uruchom" at bounding box center [663, 349] width 247 height 26
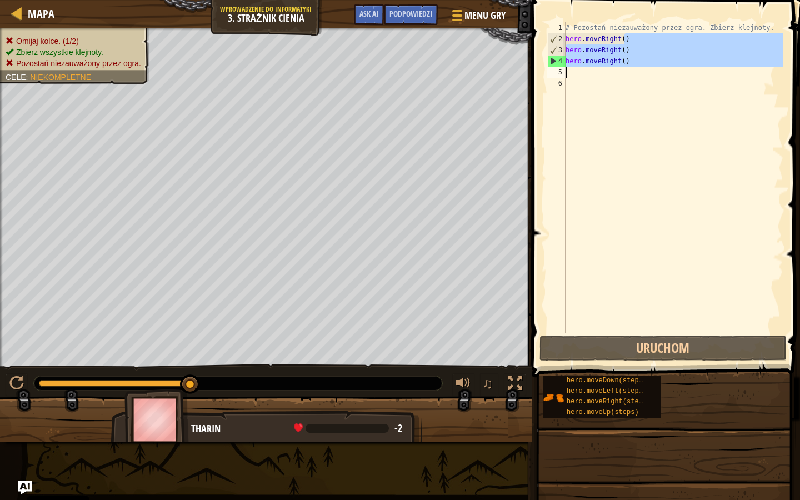
drag, startPoint x: 625, startPoint y: 38, endPoint x: 566, endPoint y: 77, distance: 70.1
click at [566, 77] on div "# Pozostań niezauważony przez ogra. Zbierz klejnoty. hero . moveRight ( ) hero …" at bounding box center [674, 188] width 220 height 333
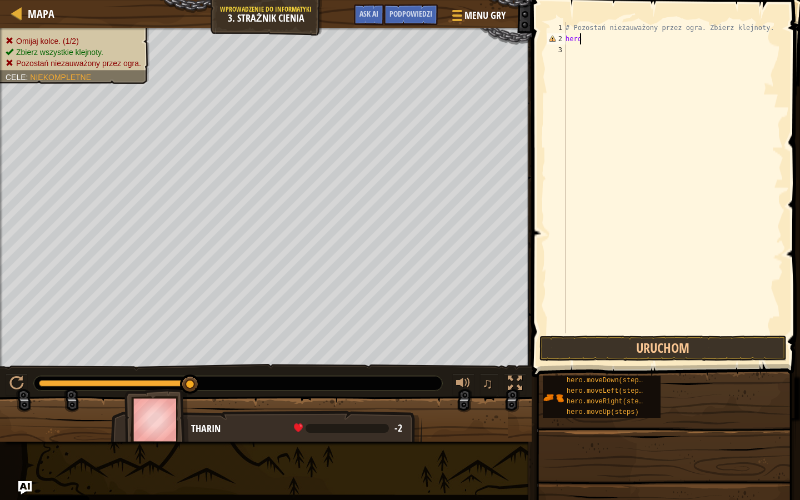
type textarea "h"
click at [581, 341] on button "Uruchom" at bounding box center [663, 349] width 247 height 26
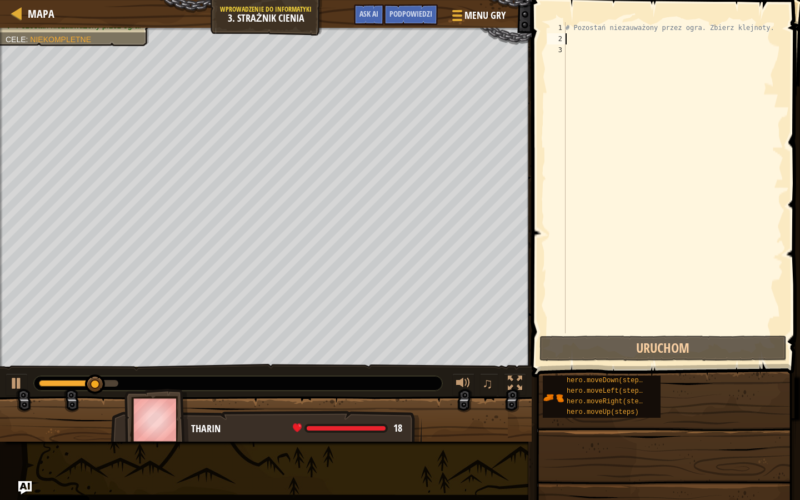
type textarea "h"
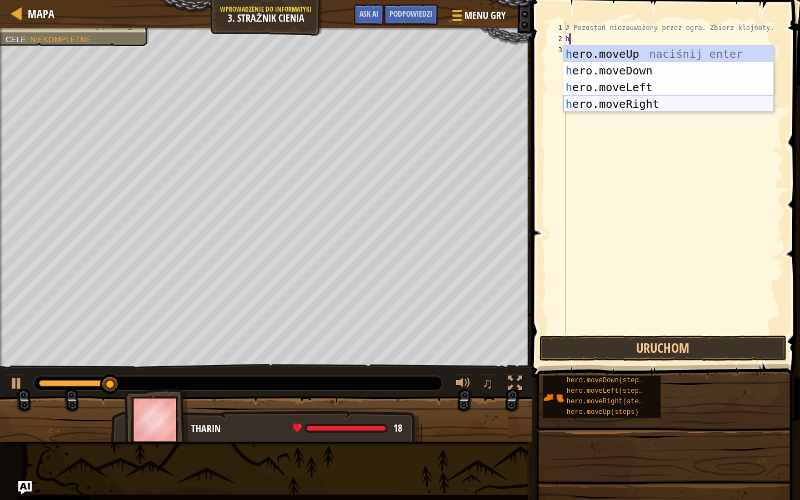
click at [637, 96] on div "h ero.moveUp naciśnij enter h ero.moveDown naciśnij enter h ero.moveLeft naciśn…" at bounding box center [669, 96] width 210 height 100
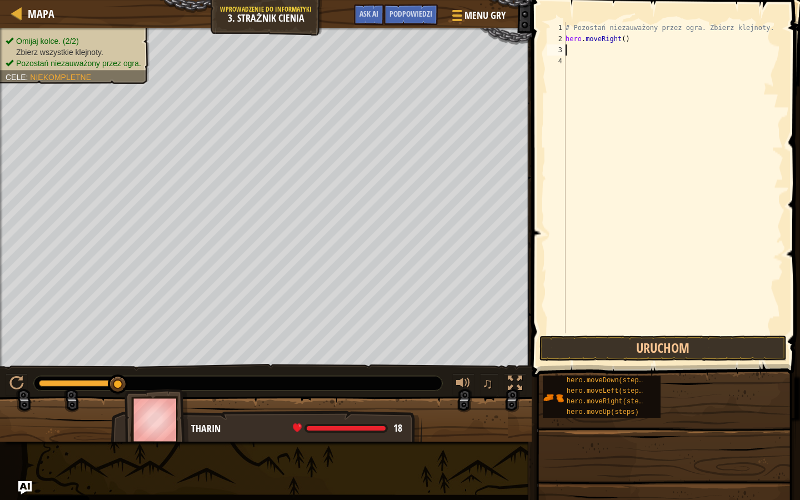
type textarea "h"
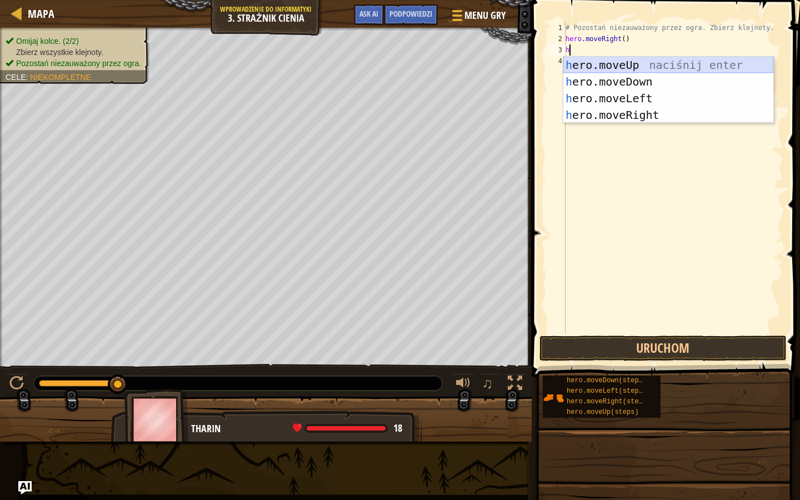
click at [614, 66] on div "h ero.moveUp naciśnij enter h ero.moveDown naciśnij enter h ero.moveLeft naciśn…" at bounding box center [669, 107] width 210 height 100
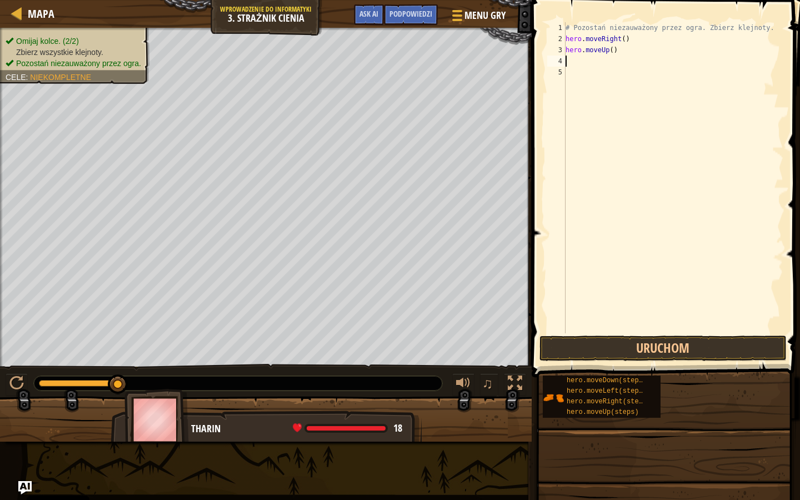
type textarea "h"
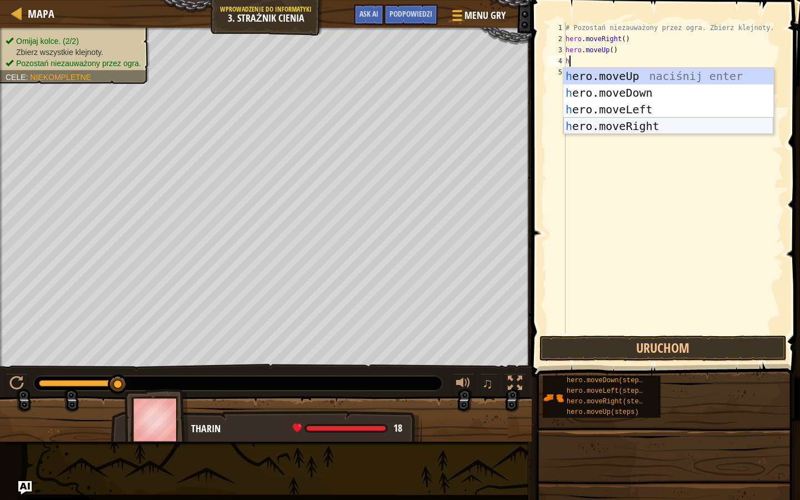
click at [619, 122] on div "h ero.moveUp naciśnij enter h ero.moveDown naciśnij enter h ero.moveLeft naciśn…" at bounding box center [669, 118] width 210 height 100
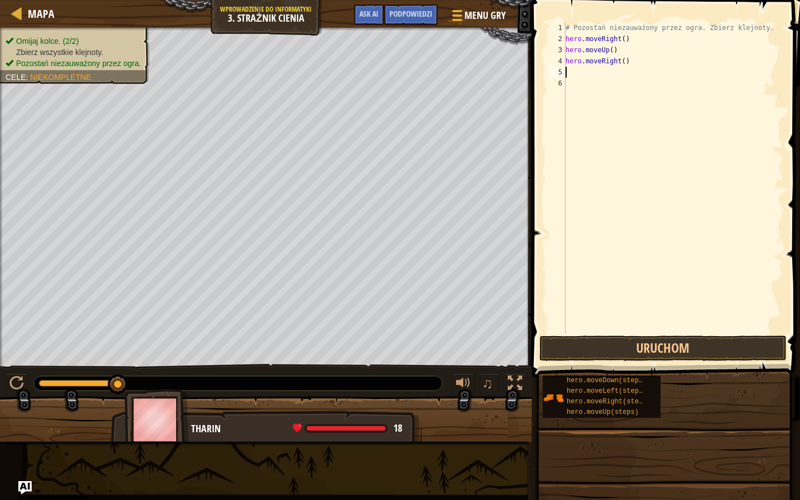
type textarea "h"
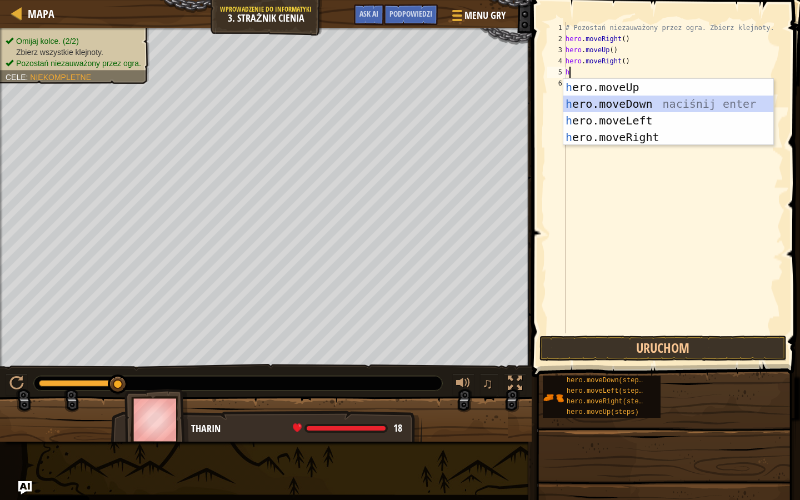
click at [618, 98] on div "h ero.moveUp naciśnij enter h ero.moveDown naciśnij enter h ero.moveLeft naciśn…" at bounding box center [669, 129] width 210 height 100
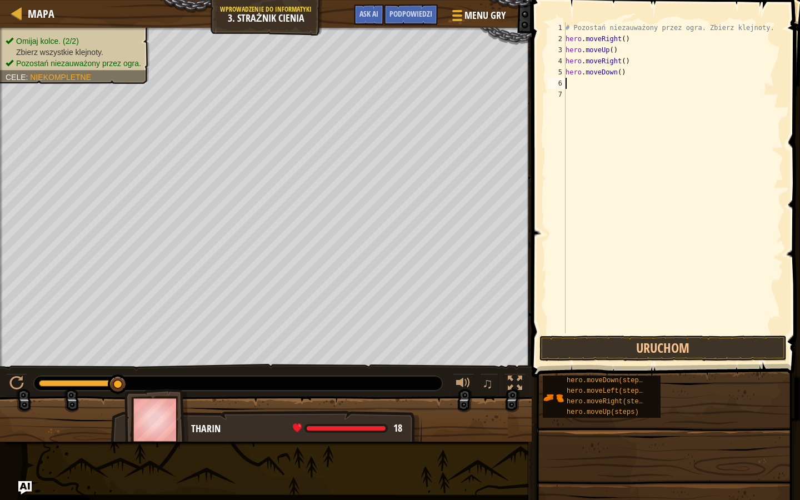
type textarea "h"
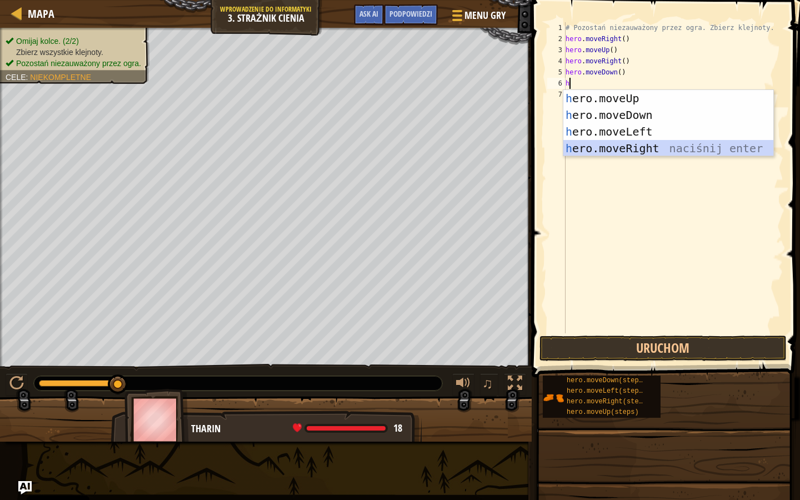
click at [622, 144] on div "h ero.moveUp naciśnij enter h ero.moveDown naciśnij enter h ero.moveLeft naciśn…" at bounding box center [669, 140] width 210 height 100
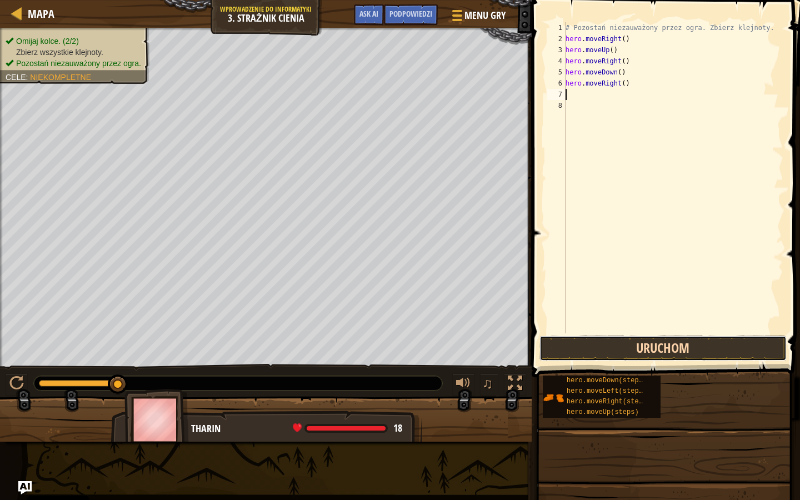
click at [585, 357] on button "Uruchom" at bounding box center [663, 349] width 247 height 26
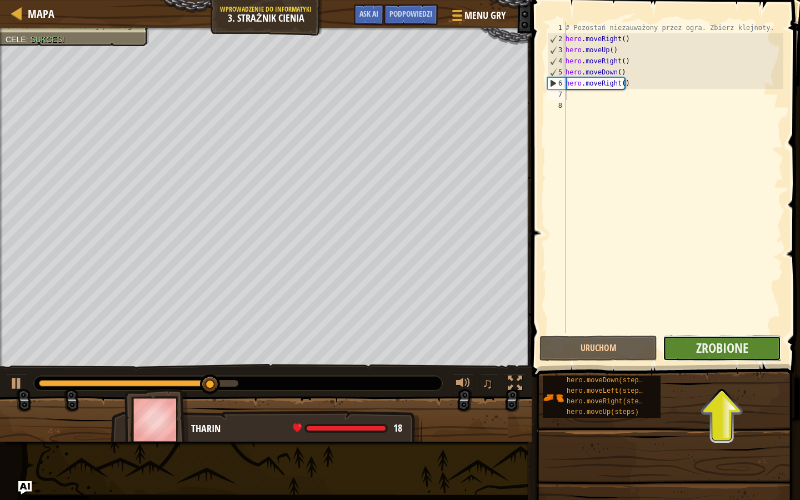
click at [693, 352] on button "Zrobione" at bounding box center [722, 349] width 118 height 26
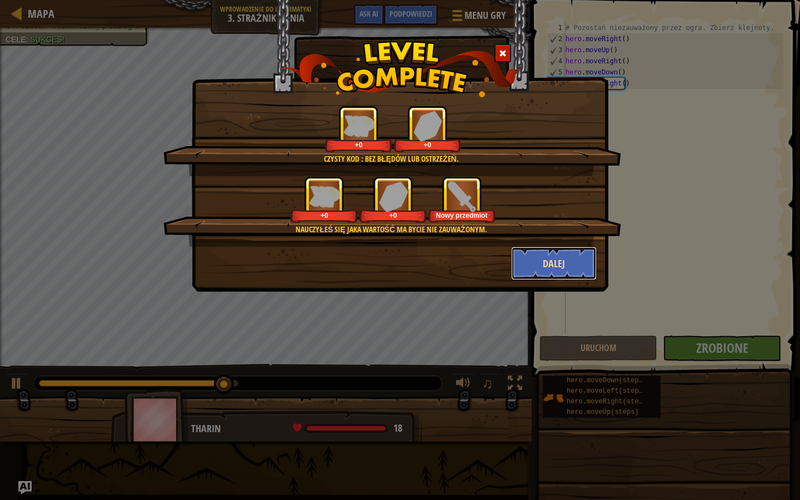
click at [559, 270] on button "Dalej" at bounding box center [554, 263] width 86 height 33
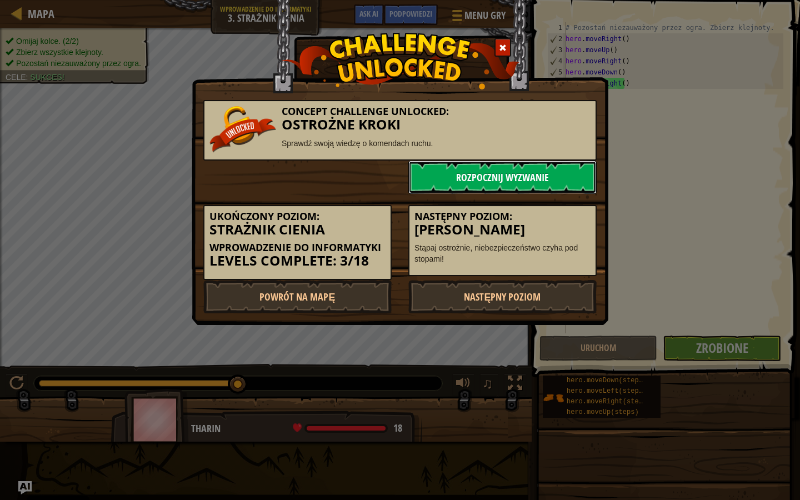
click at [467, 176] on link "Rozpocznij wyzwanie" at bounding box center [502, 177] width 188 height 33
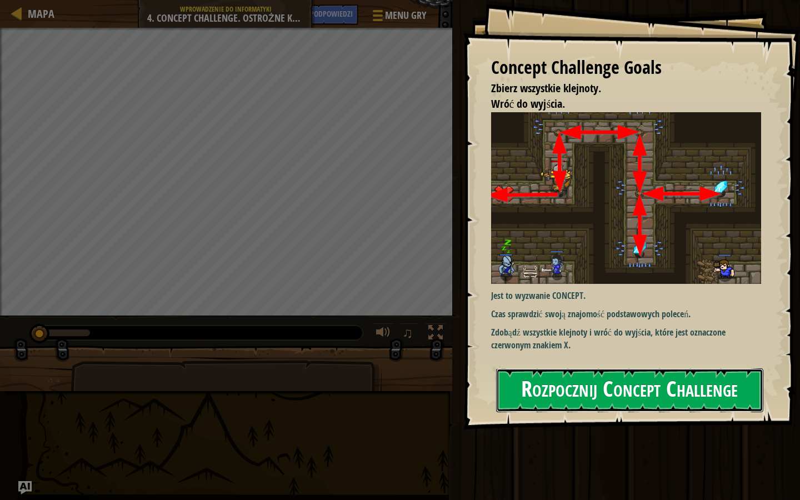
click at [578, 388] on button "Rozpocznij Concept Challenge" at bounding box center [629, 390] width 267 height 44
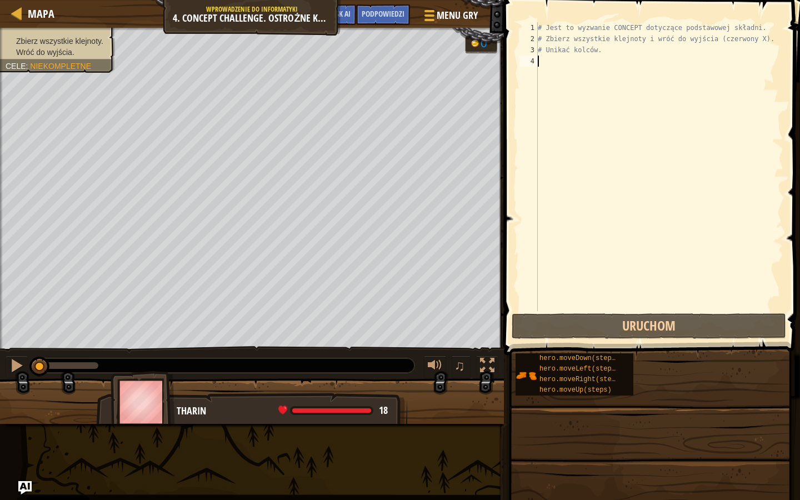
type textarea "h"
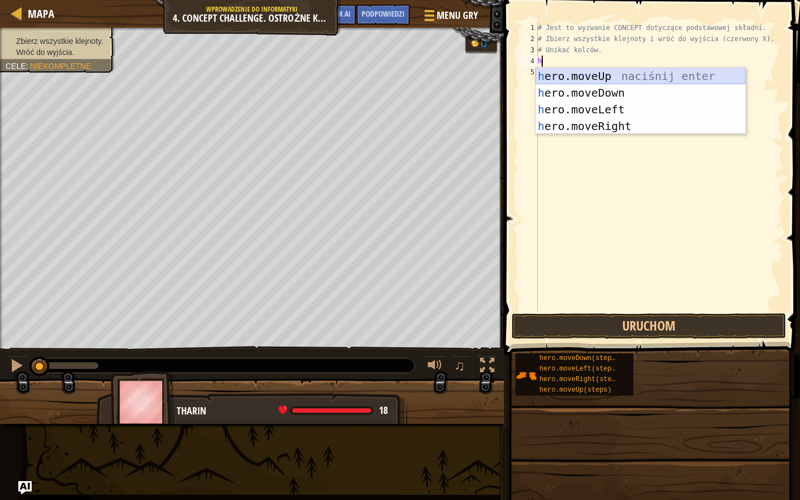
click at [577, 81] on div "h ero.moveUp naciśnij enter h ero.moveDown naciśnij enter h ero.moveLeft naciśn…" at bounding box center [641, 118] width 210 height 100
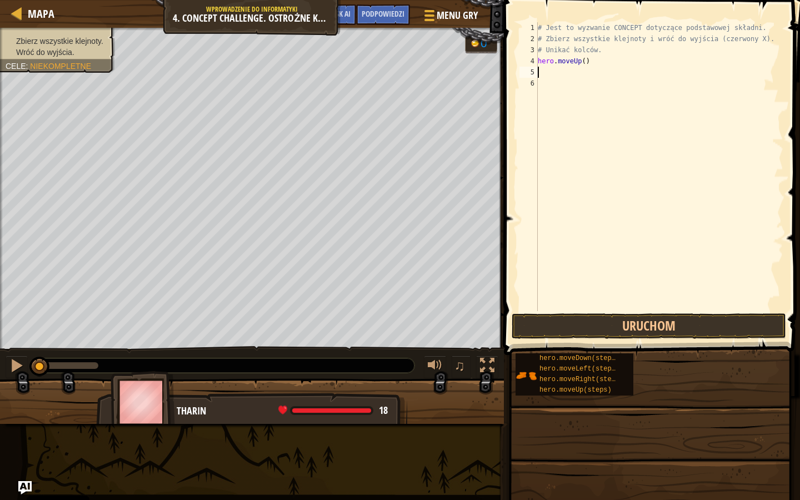
type textarea "h"
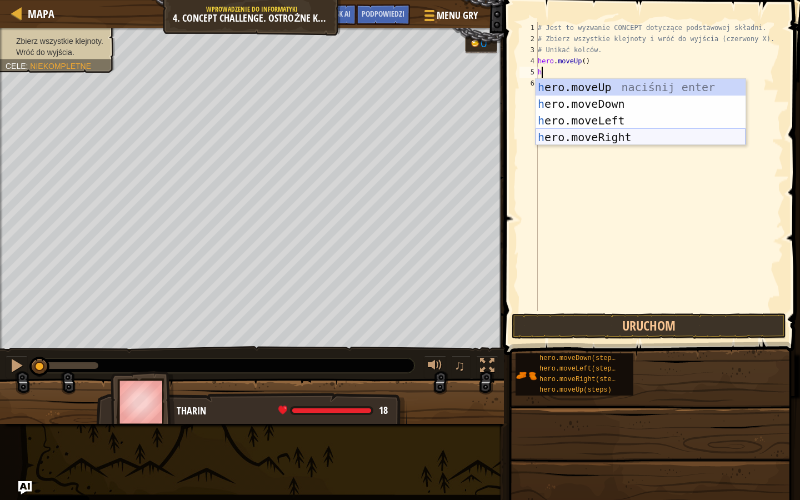
click at [599, 133] on div "h ero.moveUp naciśnij enter h ero.moveDown naciśnij enter h ero.moveLeft naciśn…" at bounding box center [641, 129] width 210 height 100
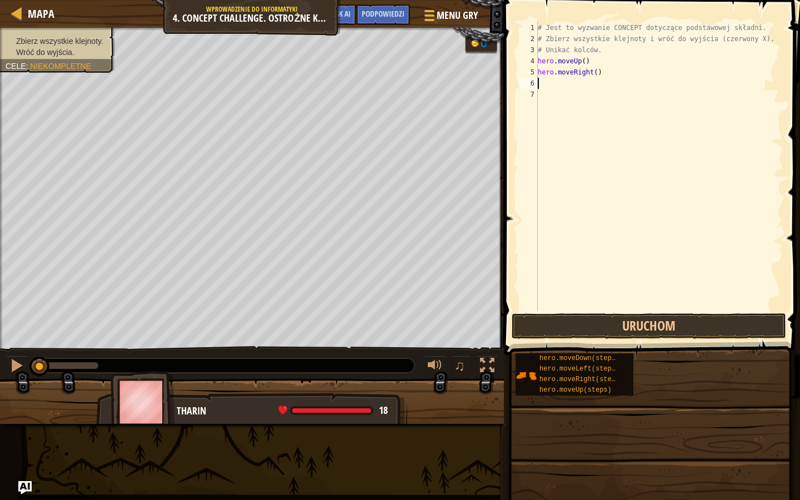
type textarea "h"
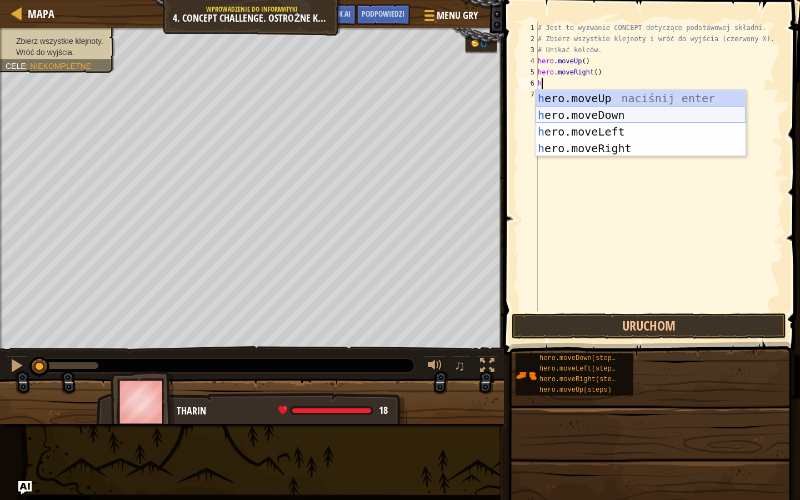
click at [589, 116] on div "h ero.moveUp naciśnij enter h ero.moveDown naciśnij enter h ero.moveLeft naciśn…" at bounding box center [641, 140] width 210 height 100
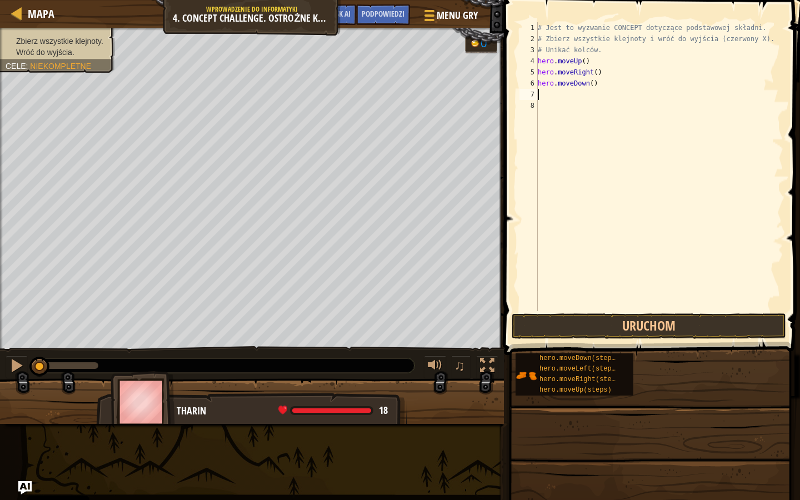
type textarea "h"
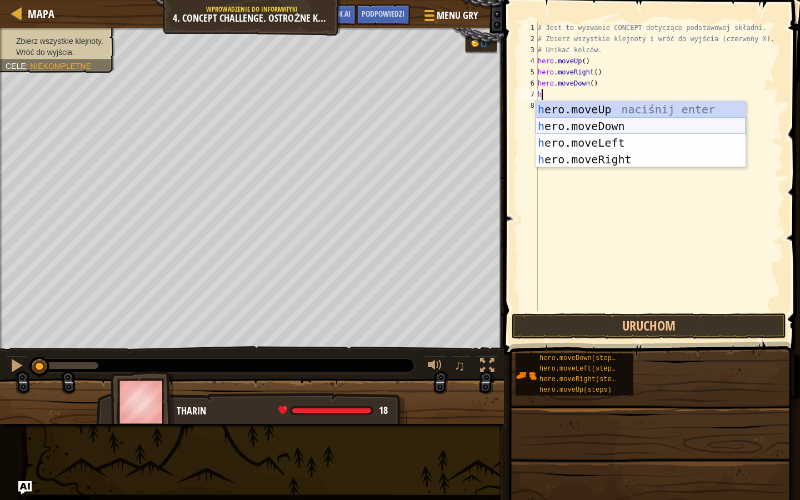
click at [586, 128] on div "h ero.moveUp naciśnij enter h ero.moveDown naciśnij enter h ero.moveLeft naciśn…" at bounding box center [641, 151] width 210 height 100
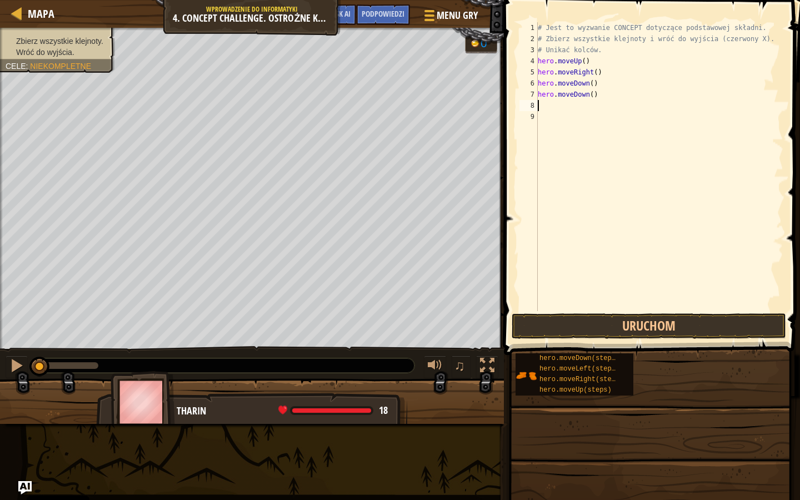
type textarea "h"
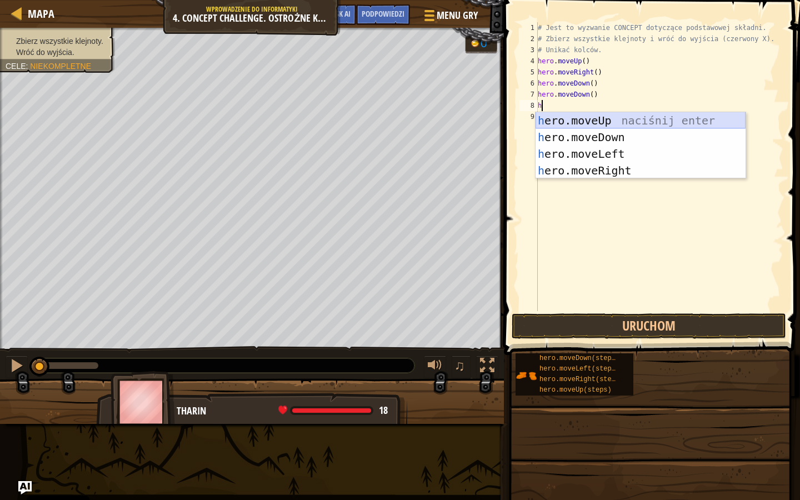
click at [586, 123] on div "h ero.moveUp naciśnij enter h ero.moveDown naciśnij enter h ero.moveLeft naciśn…" at bounding box center [641, 162] width 210 height 100
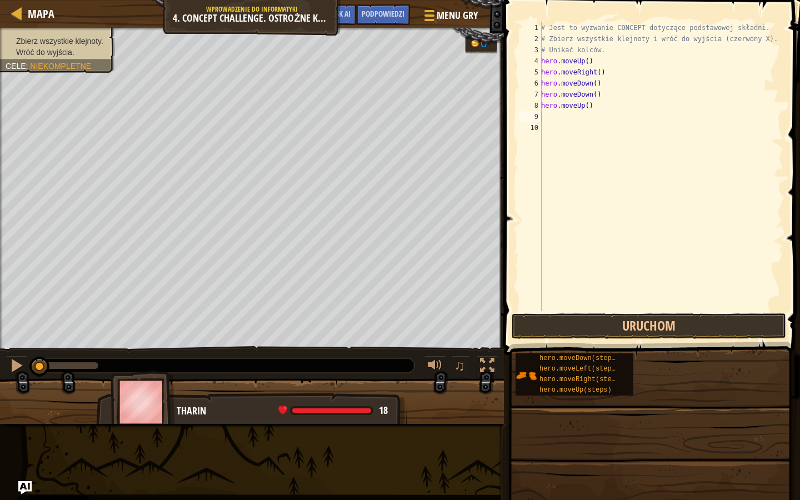
type textarea "h"
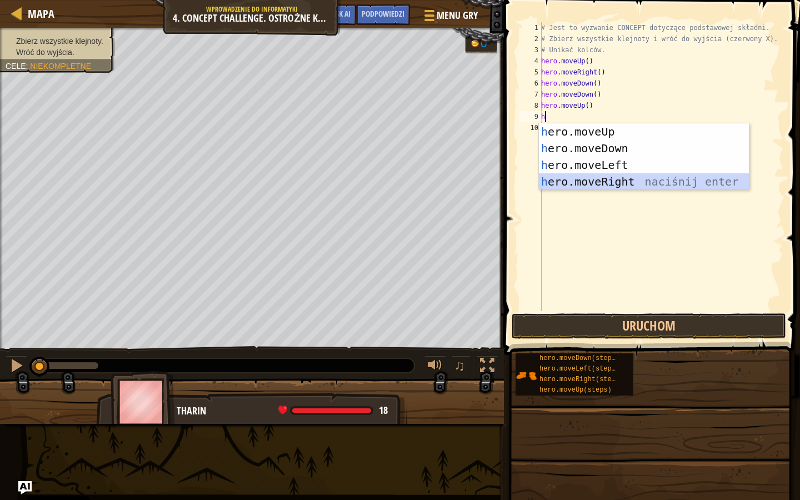
click at [592, 175] on div "h ero.moveUp naciśnij enter h ero.moveDown naciśnij enter h ero.moveLeft naciśn…" at bounding box center [644, 173] width 210 height 100
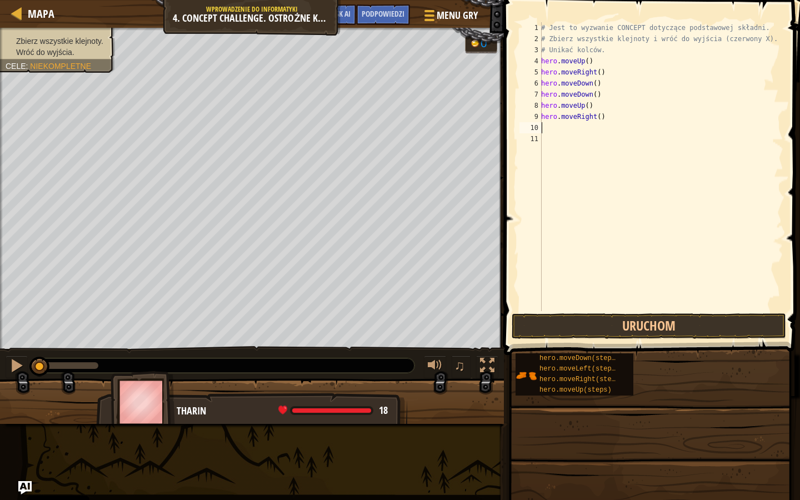
type textarea "h"
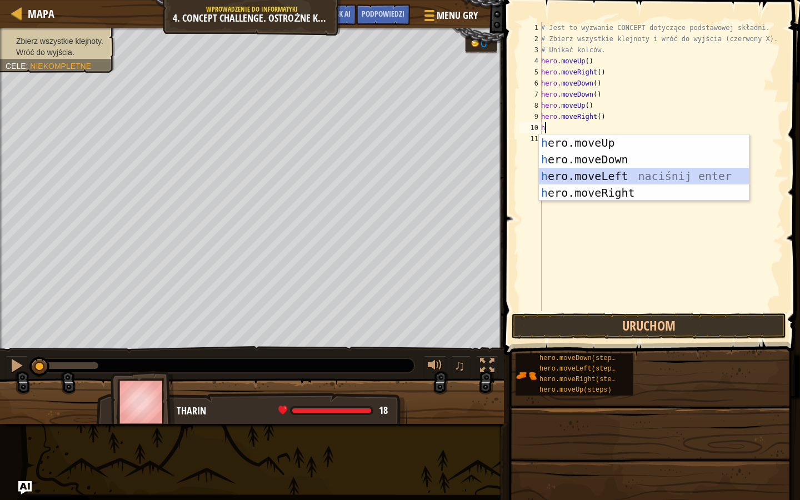
click at [589, 169] on div "h ero.moveUp naciśnij enter h ero.moveDown naciśnij enter h ero.moveLeft naciśn…" at bounding box center [644, 184] width 210 height 100
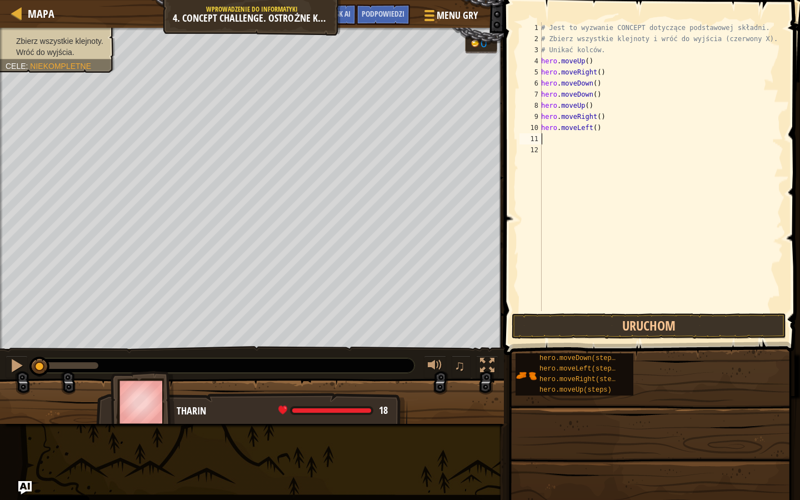
type textarea "h"
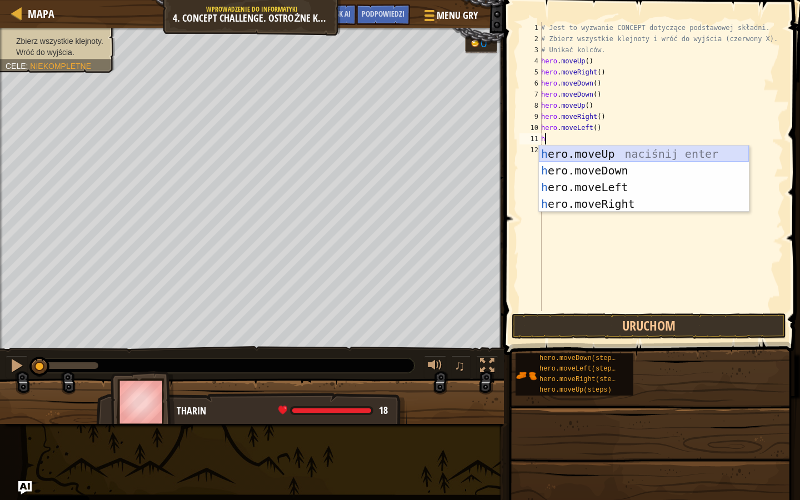
click at [589, 156] on div "h ero.moveUp naciśnij enter h ero.moveDown naciśnij enter h ero.moveLeft naciśn…" at bounding box center [644, 196] width 210 height 100
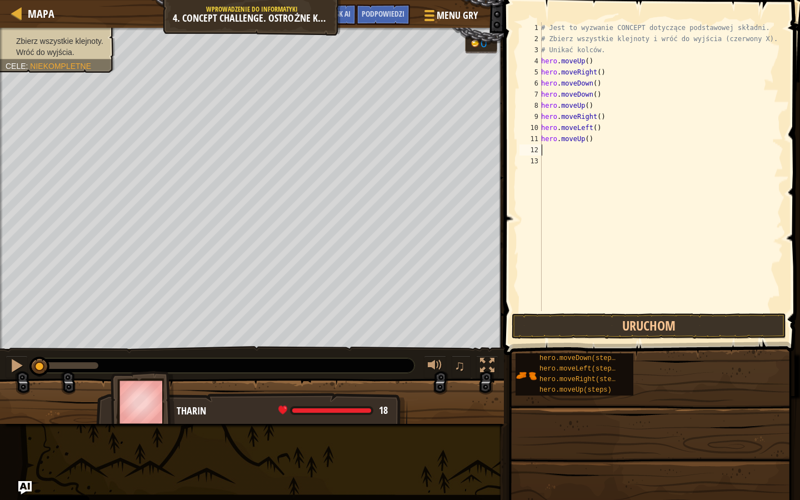
type textarea "h"
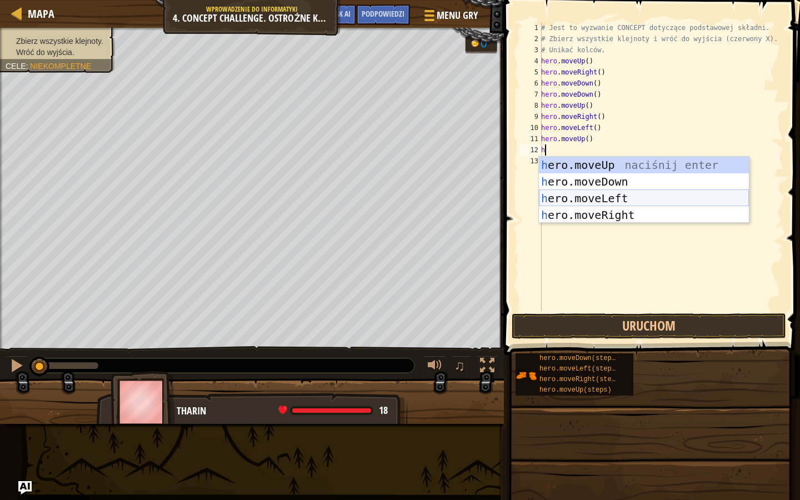
click at [590, 191] on div "h ero.moveUp naciśnij enter h ero.moveDown naciśnij enter h ero.moveLeft naciśn…" at bounding box center [644, 207] width 210 height 100
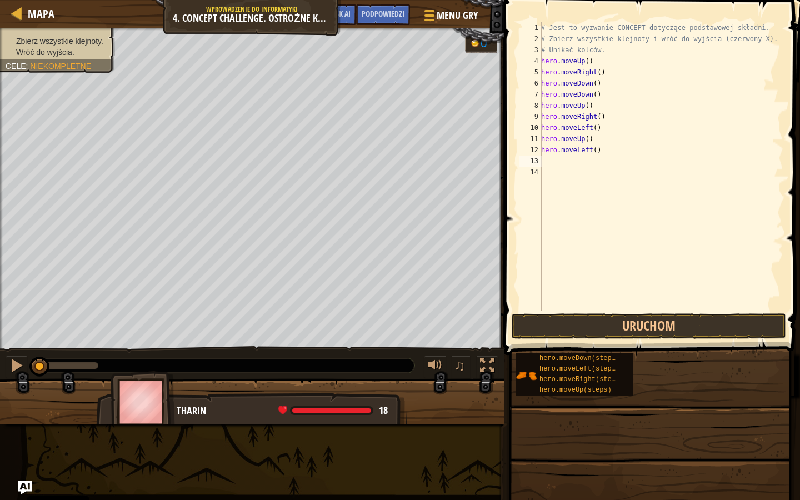
type textarea "h"
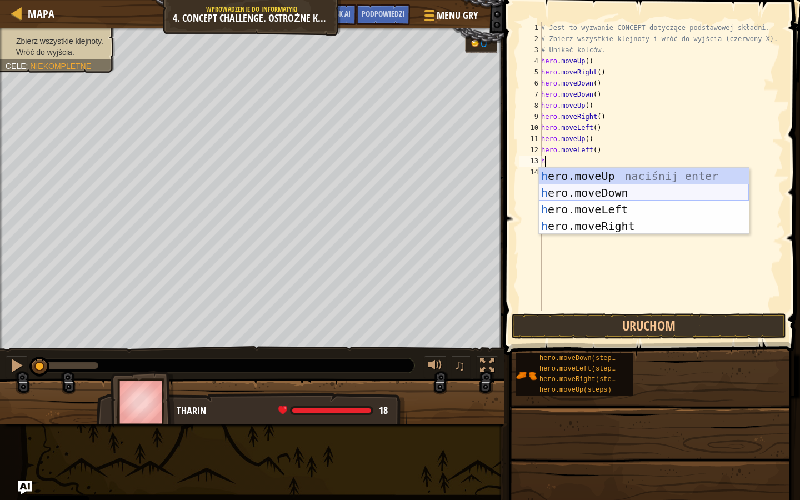
click at [588, 198] on div "h ero.moveUp naciśnij enter h ero.moveDown naciśnij enter h ero.moveLeft naciśn…" at bounding box center [644, 218] width 210 height 100
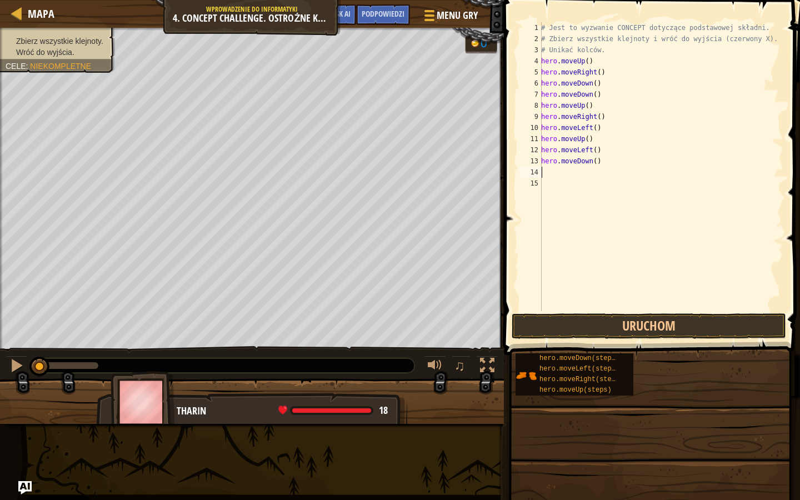
type textarea "h"
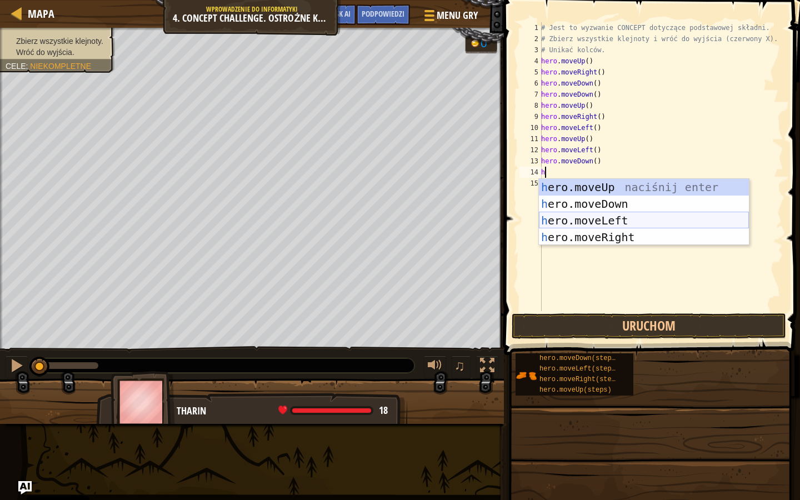
click at [582, 219] on div "h ero.moveUp naciśnij enter h ero.moveDown naciśnij enter h ero.moveLeft naciśn…" at bounding box center [644, 229] width 210 height 100
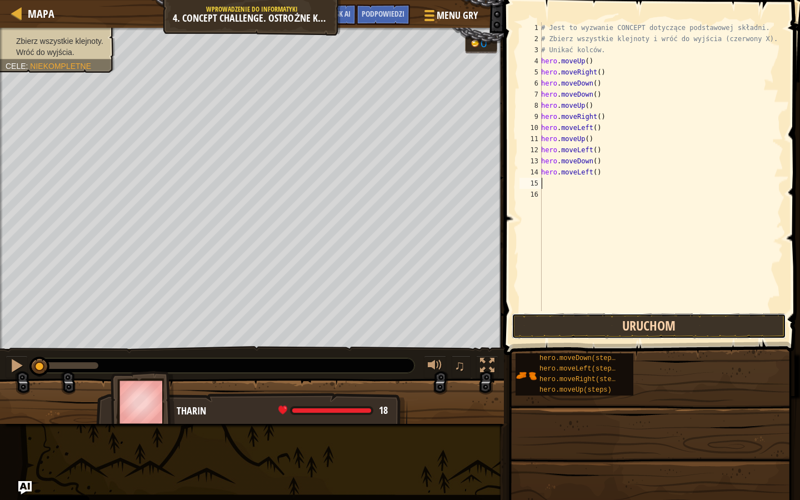
click at [597, 322] on button "Uruchom" at bounding box center [649, 326] width 275 height 26
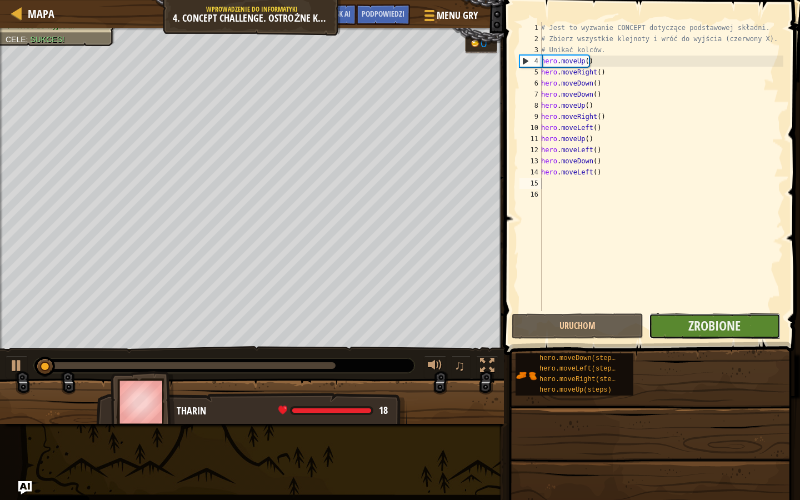
click at [684, 325] on button "Zrobione" at bounding box center [715, 326] width 132 height 26
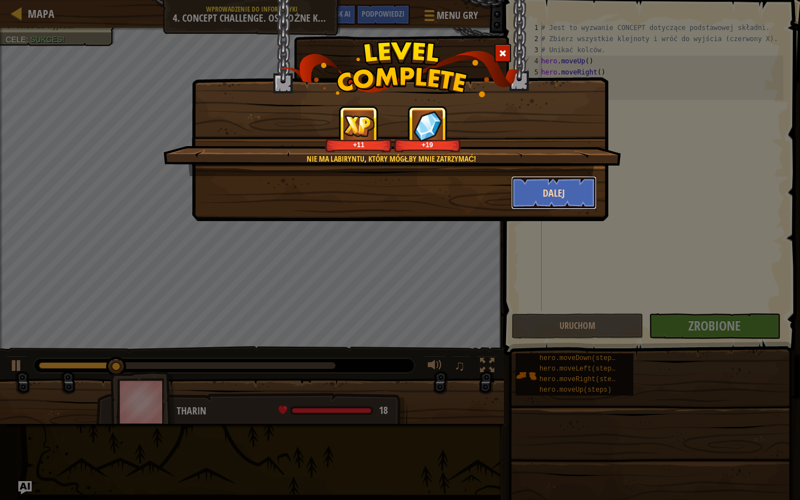
click at [566, 193] on button "Dalej" at bounding box center [554, 192] width 86 height 33
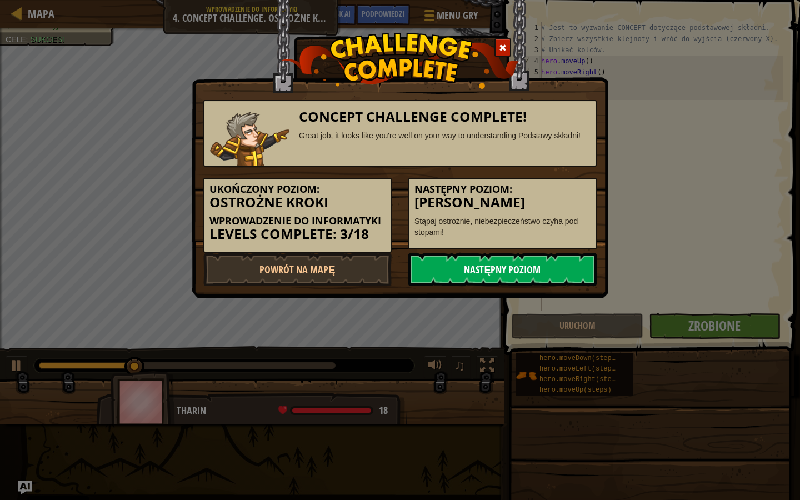
click at [491, 278] on link "Następny poziom" at bounding box center [502, 269] width 188 height 33
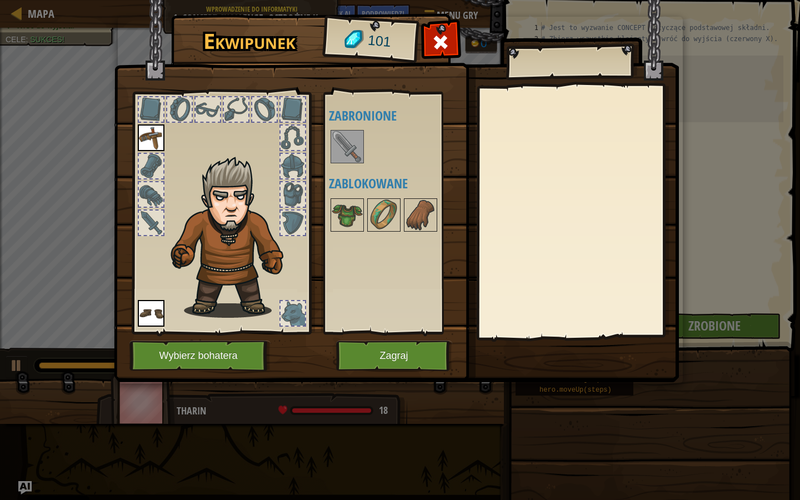
click at [350, 156] on img at bounding box center [347, 146] width 31 height 31
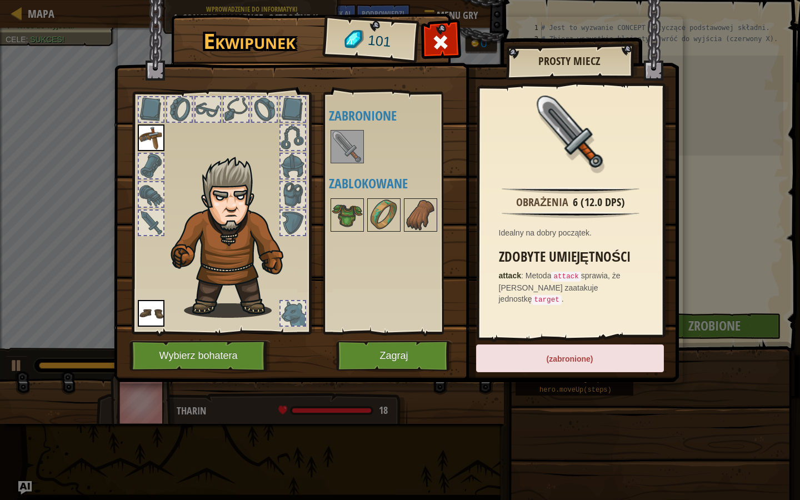
click at [576, 139] on img at bounding box center [571, 132] width 72 height 72
click at [400, 353] on button "Zagraj" at bounding box center [394, 356] width 116 height 31
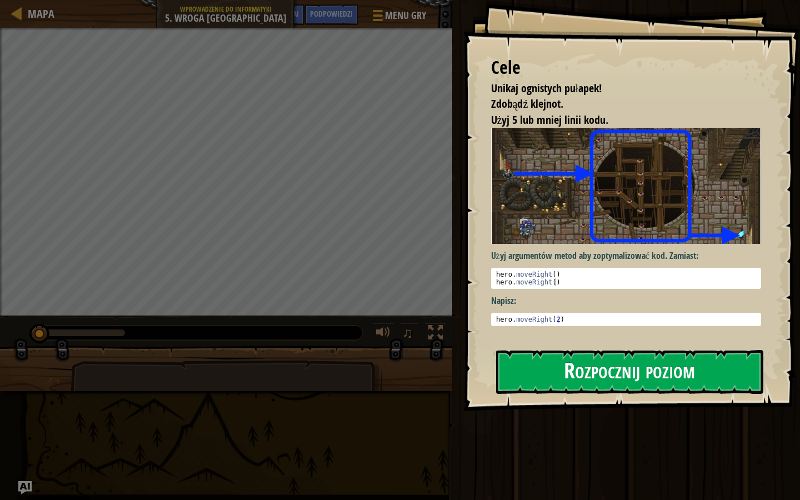
click at [568, 382] on button "Rozpocznij poziom" at bounding box center [629, 372] width 267 height 44
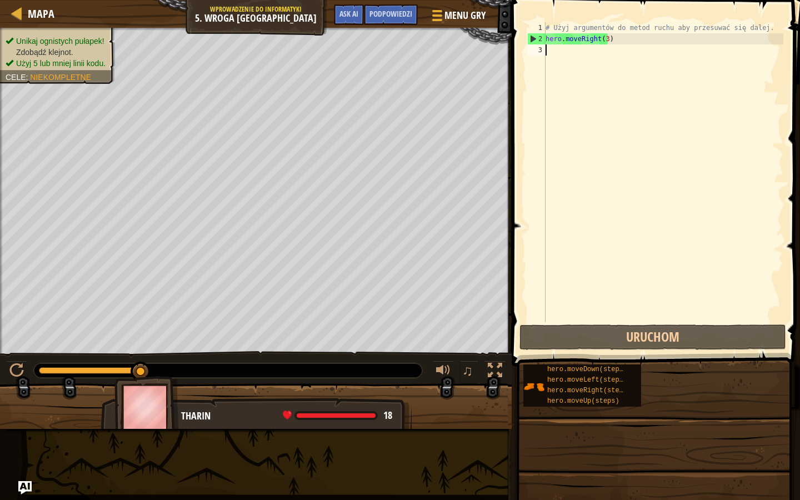
type textarea "h"
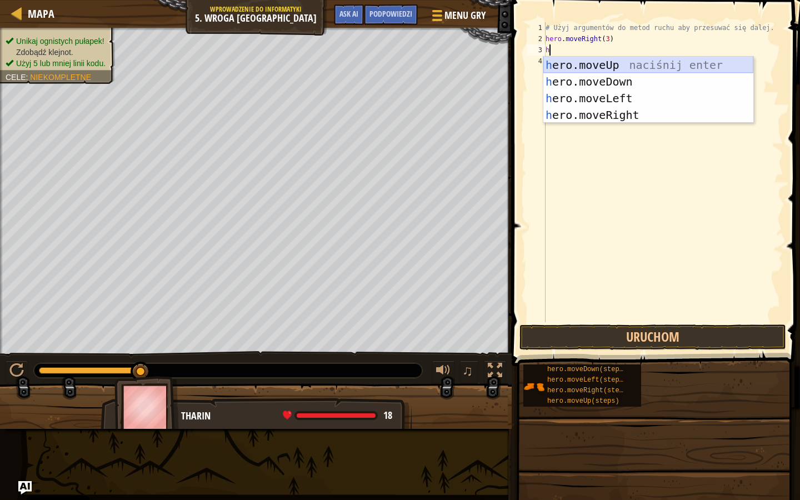
click at [570, 68] on div "h ero.moveUp naciśnij enter h ero.moveDown naciśnij enter h ero.moveLeft naciśn…" at bounding box center [649, 107] width 210 height 100
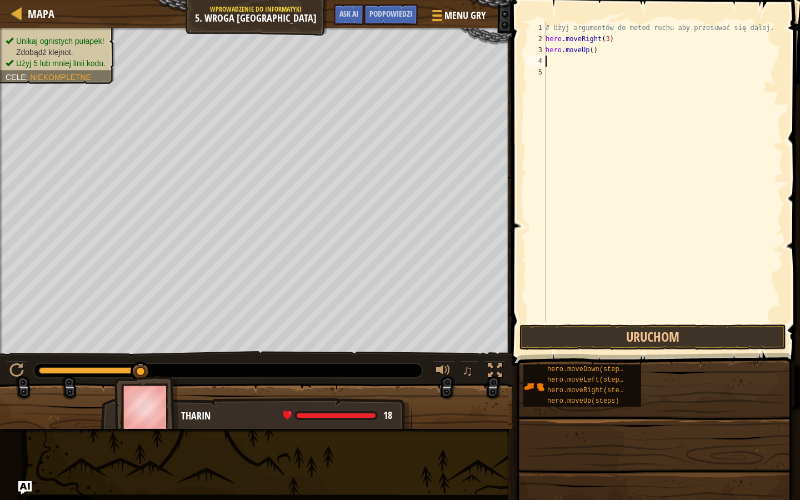
type textarea "h"
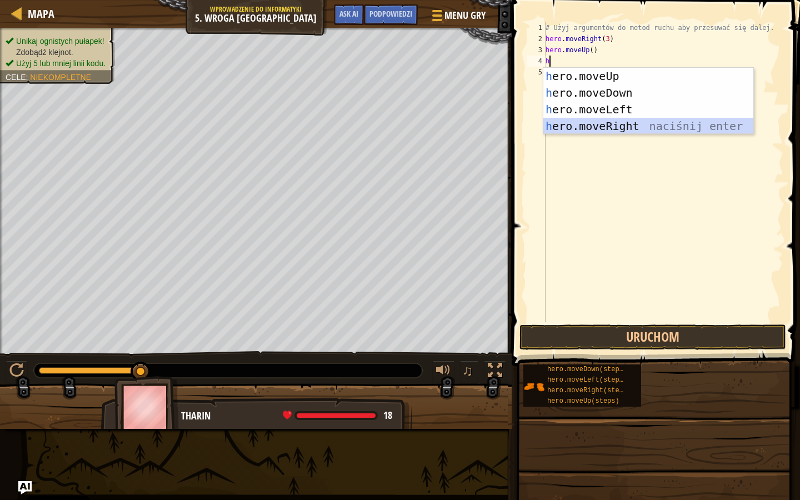
click at [586, 129] on div "h ero.moveUp naciśnij enter h ero.moveDown naciśnij enter h ero.moveLeft naciśn…" at bounding box center [649, 118] width 210 height 100
type textarea "h"
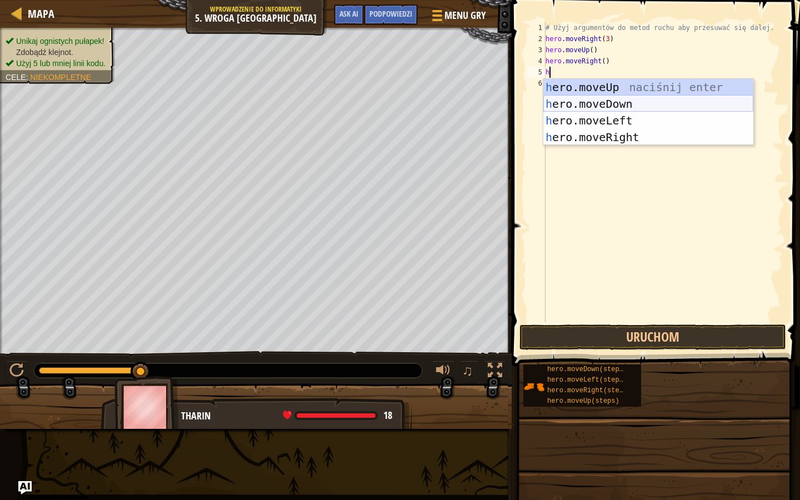
click at [584, 104] on div "h ero.moveUp naciśnij enter h ero.moveDown naciśnij enter h ero.moveLeft naciśn…" at bounding box center [649, 129] width 210 height 100
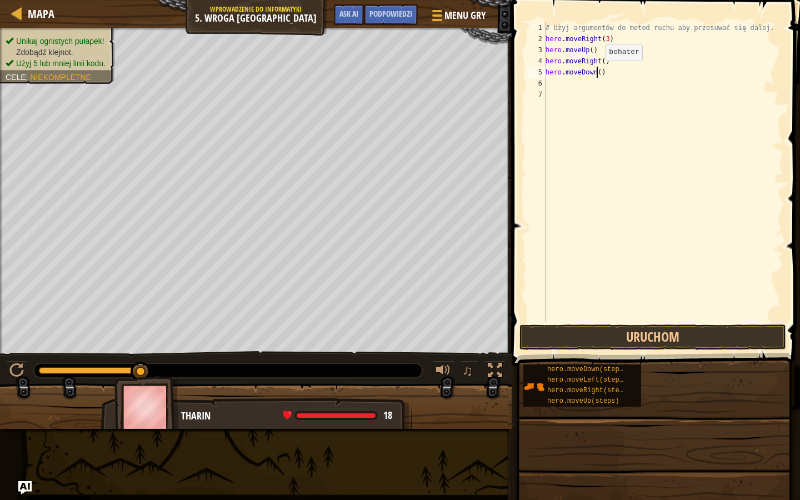
click at [596, 72] on div "# Użyj argumentów do metod ruchu aby przesuwać się dalej. hero . moveRight ( 3 …" at bounding box center [664, 183] width 240 height 322
type textarea "hero.moveDown(3)"
click at [559, 84] on div "# Użyj argumentów do metod ruchu aby przesuwać się dalej. hero . moveRight ( 3 …" at bounding box center [664, 183] width 240 height 322
click at [531, 337] on button "Uruchom" at bounding box center [653, 338] width 267 height 26
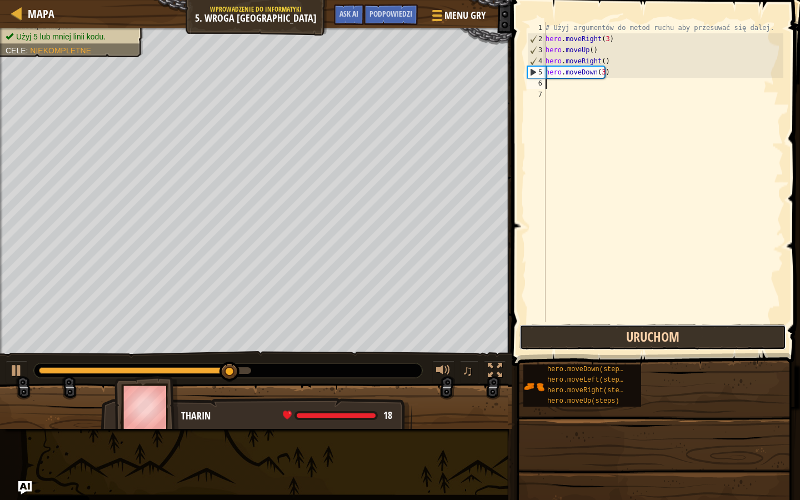
click at [640, 330] on button "Uruchom" at bounding box center [653, 338] width 267 height 26
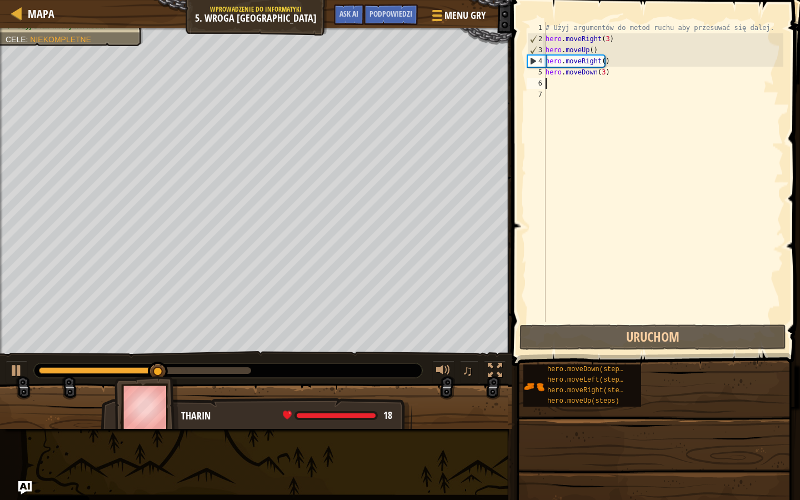
click at [559, 83] on div "# Użyj argumentów do metod ruchu aby przesuwać się dalej. hero . moveRight ( 3 …" at bounding box center [664, 183] width 240 height 322
type textarea "h"
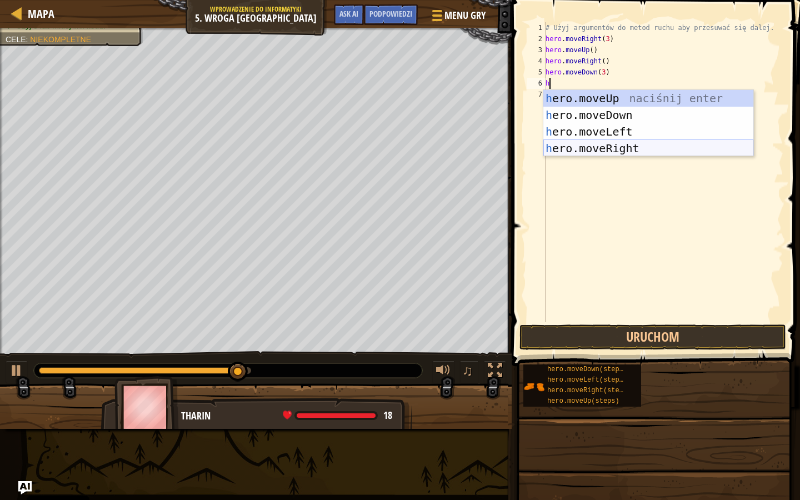
click at [569, 144] on div "h ero.moveUp naciśnij enter h ero.moveDown naciśnij enter h ero.moveLeft naciśn…" at bounding box center [649, 140] width 210 height 100
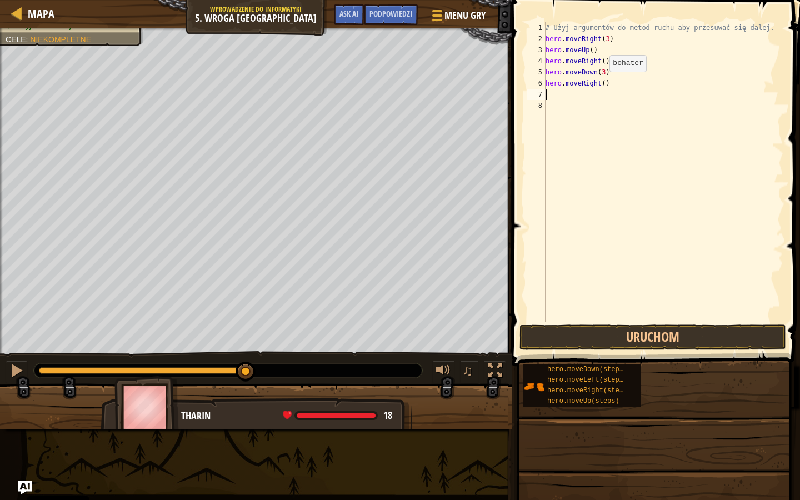
click at [600, 83] on div "# Użyj argumentów do metod ruchu aby przesuwać się dalej. hero . moveRight ( 3 …" at bounding box center [664, 183] width 240 height 322
type textarea "hero.moveRight(2)"
click at [584, 333] on button "Uruchom" at bounding box center [653, 338] width 267 height 26
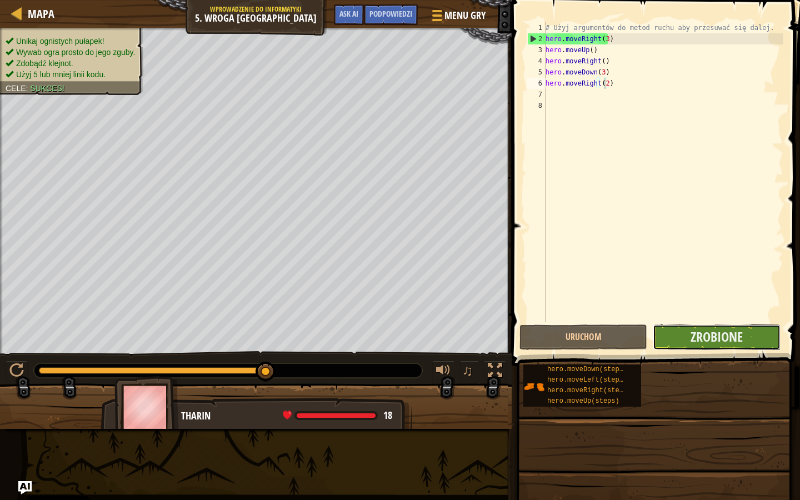
click at [690, 333] on button "Zrobione" at bounding box center [717, 338] width 128 height 26
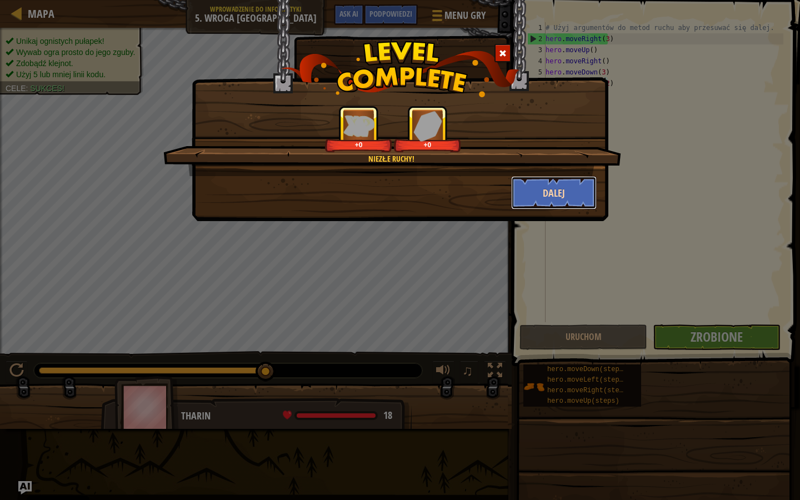
click at [545, 190] on button "Dalej" at bounding box center [554, 192] width 86 height 33
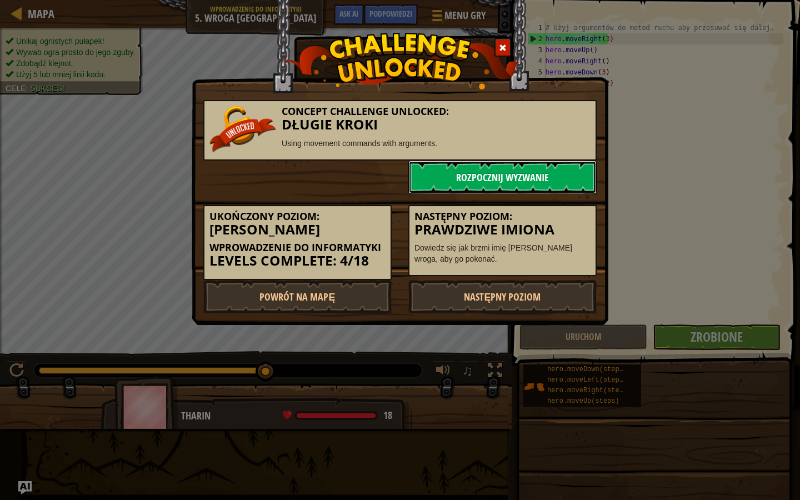
click at [438, 182] on link "Rozpocznij wyzwanie" at bounding box center [502, 177] width 188 height 33
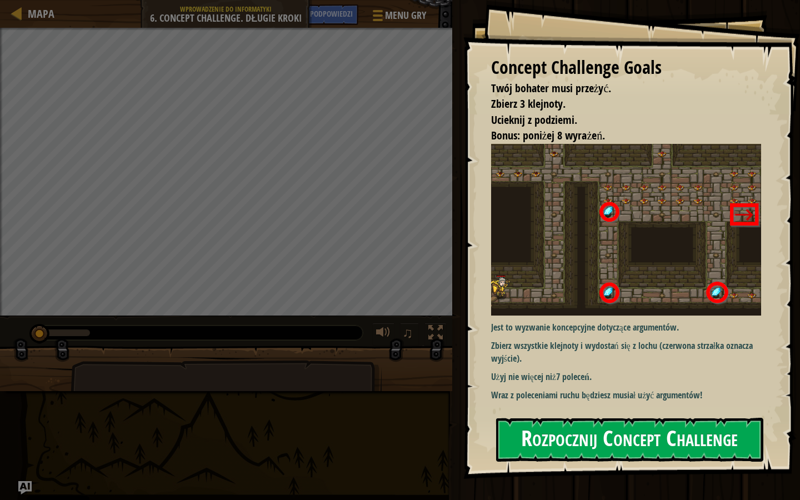
click at [536, 396] on button "Rozpocznij Concept Challenge" at bounding box center [629, 440] width 267 height 44
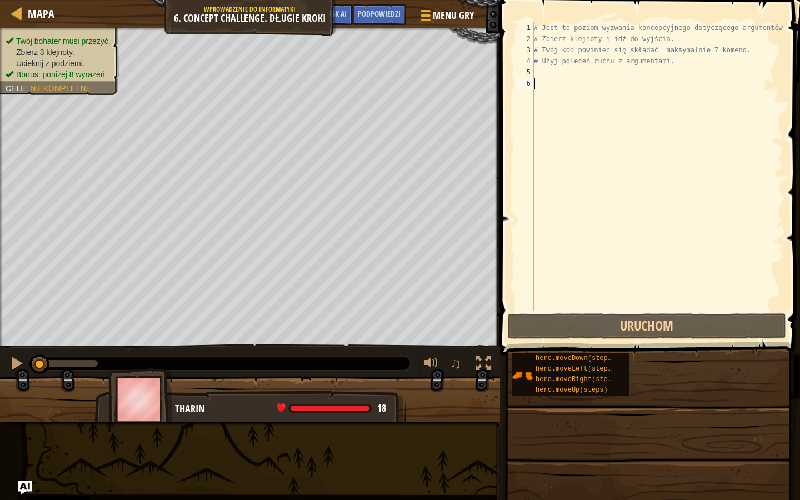
type textarea "h"
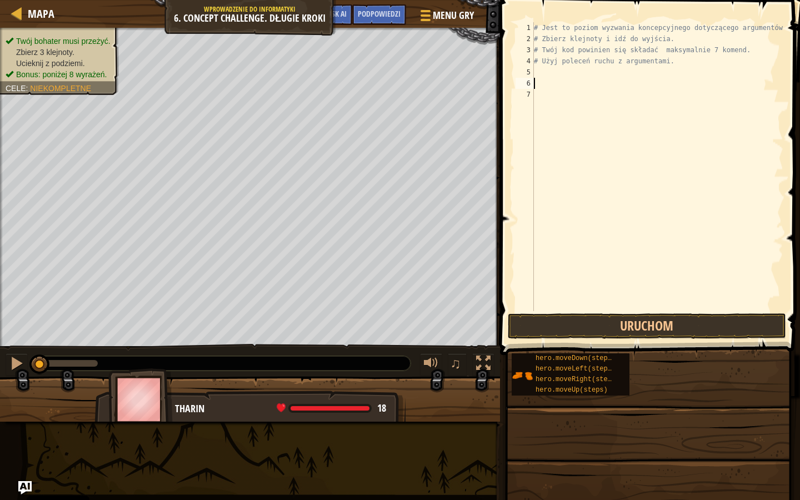
type textarea "r"
type textarea "f"
type textarea "s"
type textarea "d"
type textarea "f"
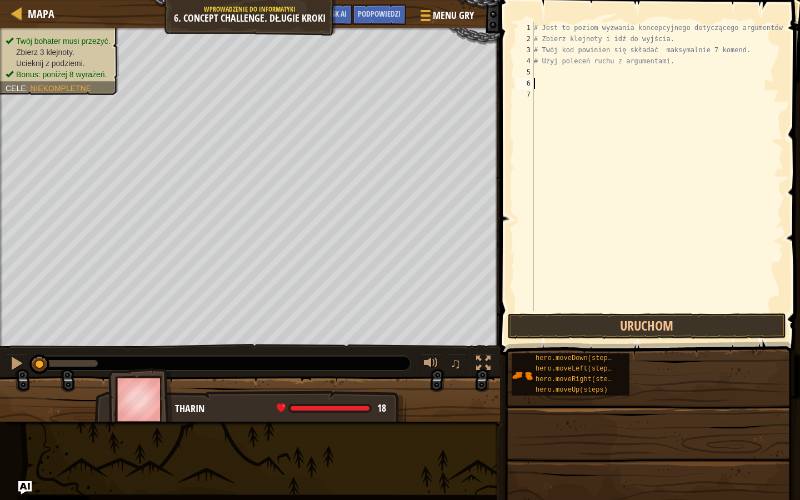
type textarea "g"
type textarea "h"
type textarea "j"
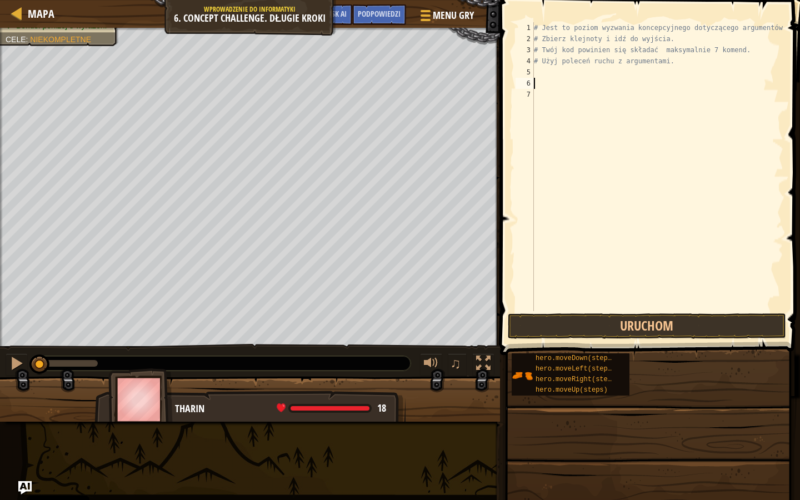
type textarea "h"
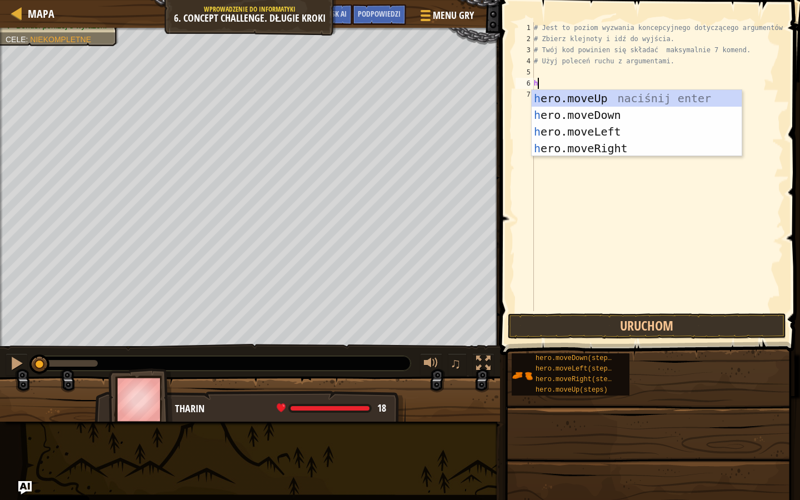
scroll to position [5, 0]
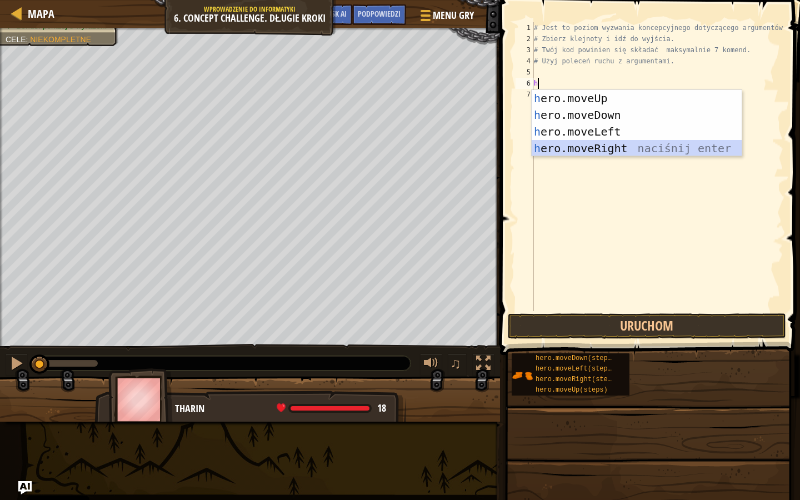
click at [585, 145] on div "h ero.moveUp naciśnij enter h ero.moveDown naciśnij enter h ero.moveLeft naciśn…" at bounding box center [637, 140] width 210 height 100
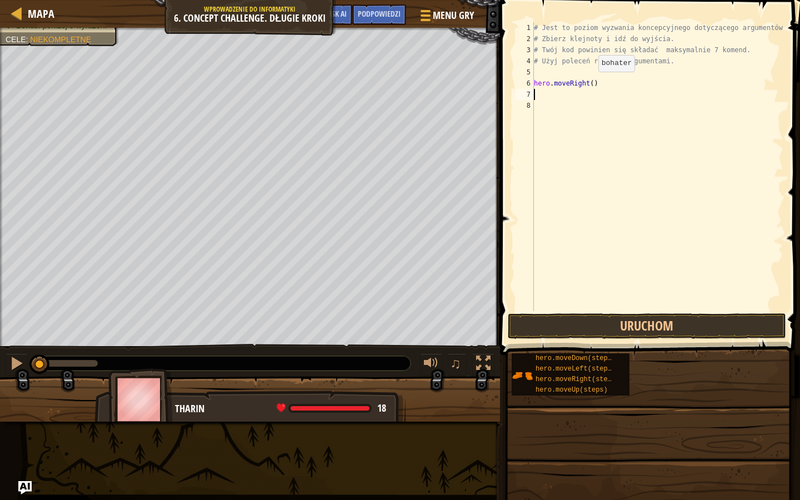
click at [589, 83] on div "# Jest to poziom wyzwania koncepcyjnego dotyczącego argumentów. # Zbierz klejno…" at bounding box center [658, 177] width 252 height 311
type textarea "hero.moveRight(1)"
click at [576, 108] on div "# Jest to poziom wyzwania koncepcyjnego dotyczącego argumentów. # Zbierz klejno…" at bounding box center [658, 177] width 252 height 311
click at [567, 97] on div "# Jest to poziom wyzwania koncepcyjnego dotyczącego argumentów. # Zbierz klejno…" at bounding box center [658, 177] width 252 height 311
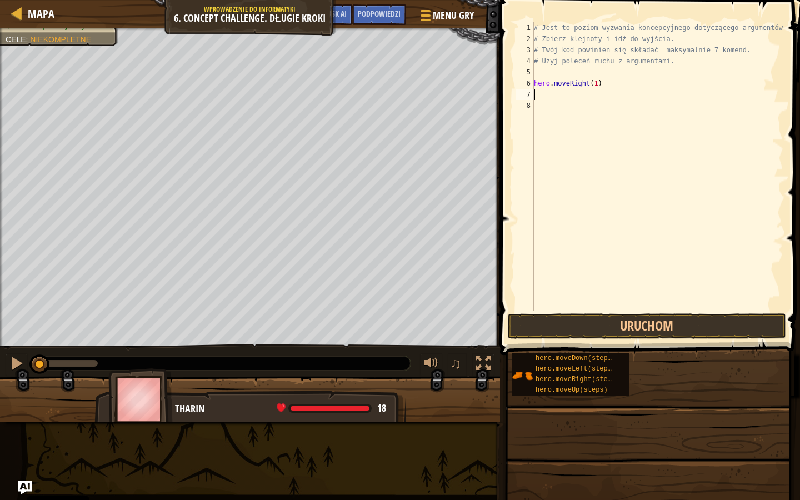
type textarea "h"
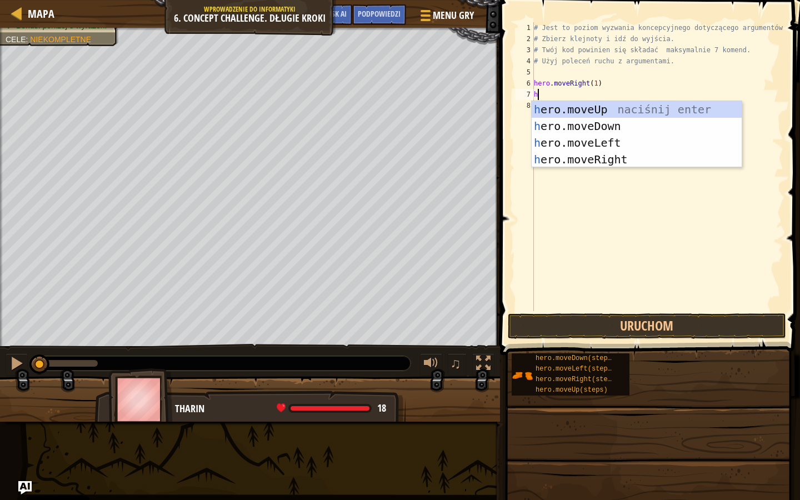
scroll to position [5, 0]
click at [559, 114] on div "h ero.moveUp naciśnij enter h ero.moveDown naciśnij enter h ero.moveLeft naciśn…" at bounding box center [637, 151] width 210 height 100
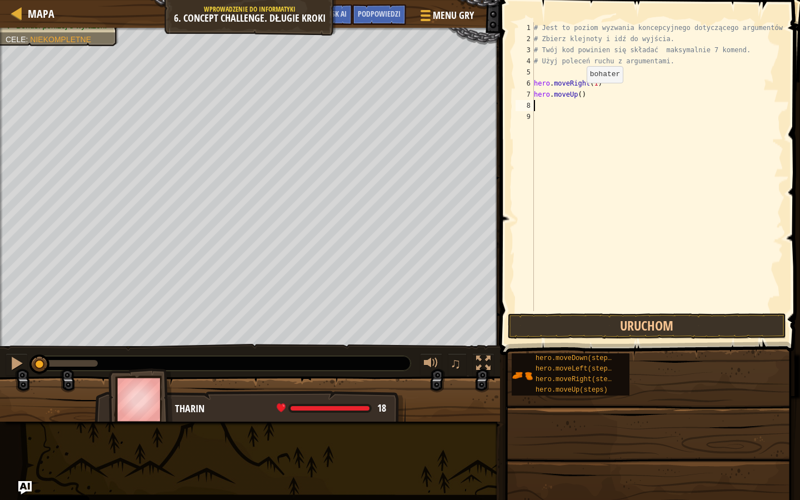
click at [576, 94] on div "# Jest to poziom wyzwania koncepcyjnego dotyczącego argumentów. # Zbierz klejno…" at bounding box center [658, 177] width 252 height 311
type textarea "hero.moveUp(3)"
click at [542, 112] on div "# Jest to poziom wyzwania koncepcyjnego dotyczącego argumentów. # Zbierz klejno…" at bounding box center [658, 177] width 252 height 311
click at [540, 108] on div "# Jest to poziom wyzwania koncepcyjnego dotyczącego argumentów. # Zbierz klejno…" at bounding box center [658, 177] width 252 height 311
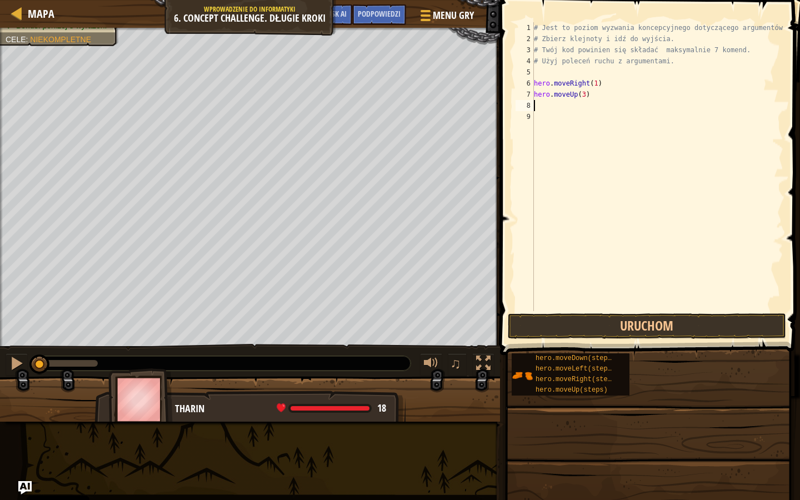
type textarea "h"
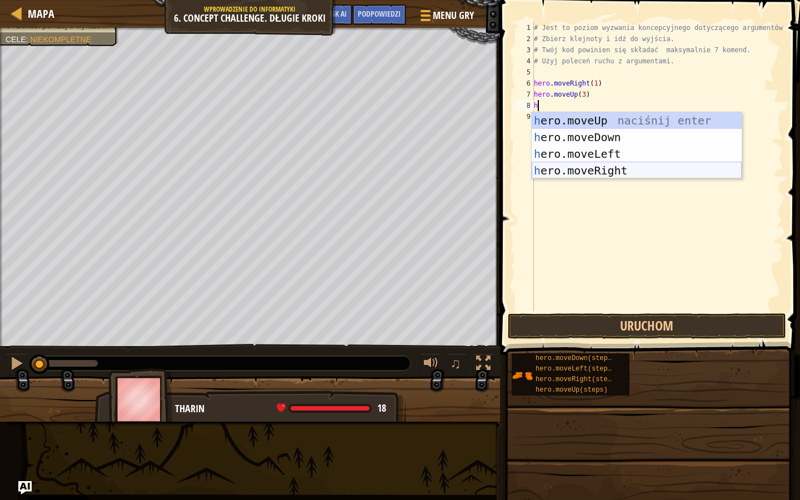
click at [595, 165] on div "h ero.moveUp naciśnij enter h ero.moveDown naciśnij enter h ero.moveLeft naciśn…" at bounding box center [637, 162] width 210 height 100
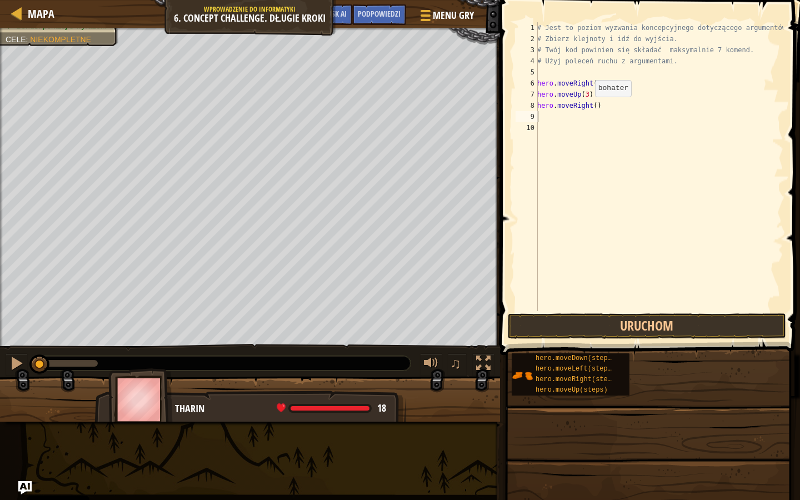
click at [589, 108] on div "# Jest to poziom wyzwania koncepcyjnego dotyczącego argumentów. # Zbierz klejno…" at bounding box center [659, 177] width 248 height 311
click at [591, 107] on div "# Jest to poziom wyzwania koncepcyjnego dotyczącego argumentów. # Zbierz klejno…" at bounding box center [659, 177] width 248 height 311
type textarea "hero.moveRight(2)"
click at [548, 117] on div "# Jest to poziom wyzwania koncepcyjnego dotyczącego argumentów. # Zbierz klejno…" at bounding box center [659, 177] width 248 height 311
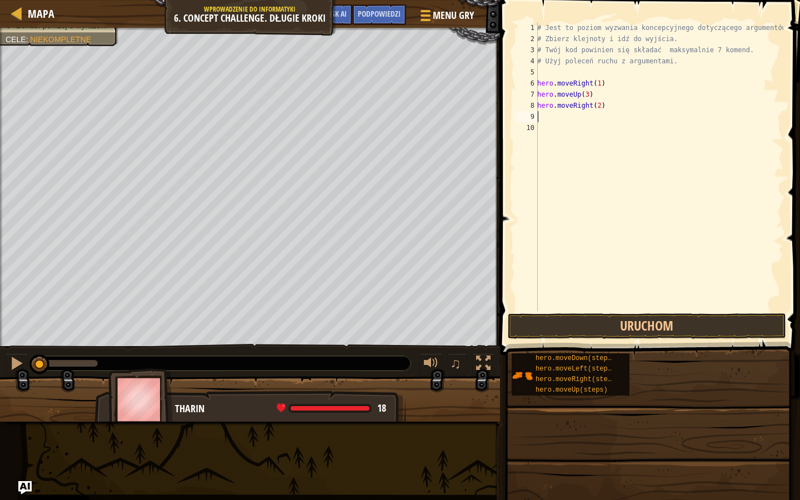
type textarea "h"
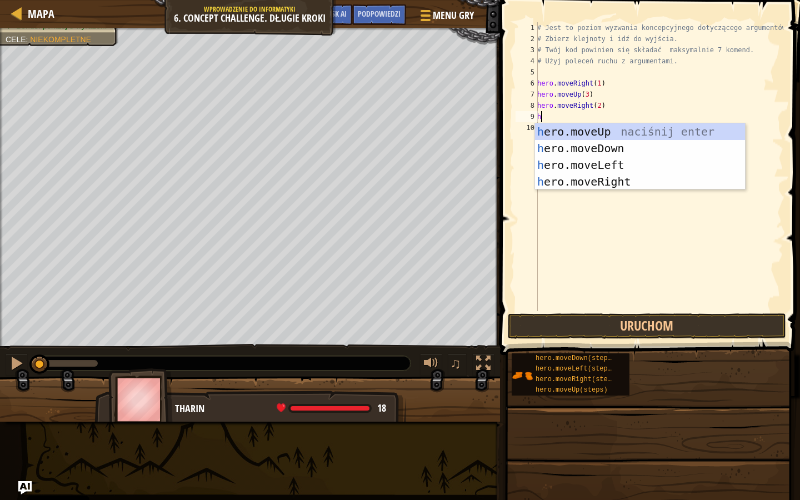
scroll to position [5, 0]
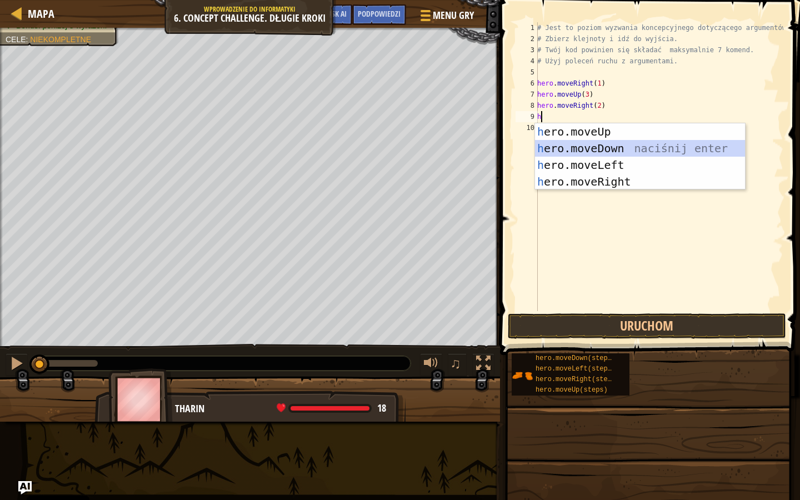
click at [582, 153] on div "h ero.moveUp naciśnij enter h ero.moveDown naciśnij enter h ero.moveLeft naciśn…" at bounding box center [640, 173] width 210 height 100
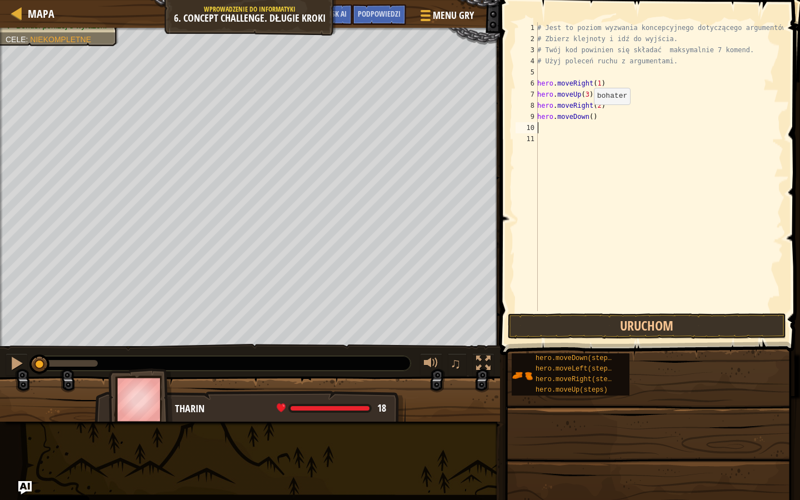
click at [588, 116] on div "# Jest to poziom wyzwania koncepcyjnego dotyczącego argumentów. # Zbierz klejno…" at bounding box center [659, 177] width 248 height 311
type textarea "hero.moveDown(3)"
click at [551, 137] on div "# Jest to poziom wyzwania koncepcyjnego dotyczącego argumentów. # Zbierz klejno…" at bounding box center [659, 177] width 248 height 311
click at [551, 130] on div "# Jest to poziom wyzwania koncepcyjnego dotyczącego argumentów. # Zbierz klejno…" at bounding box center [659, 177] width 248 height 311
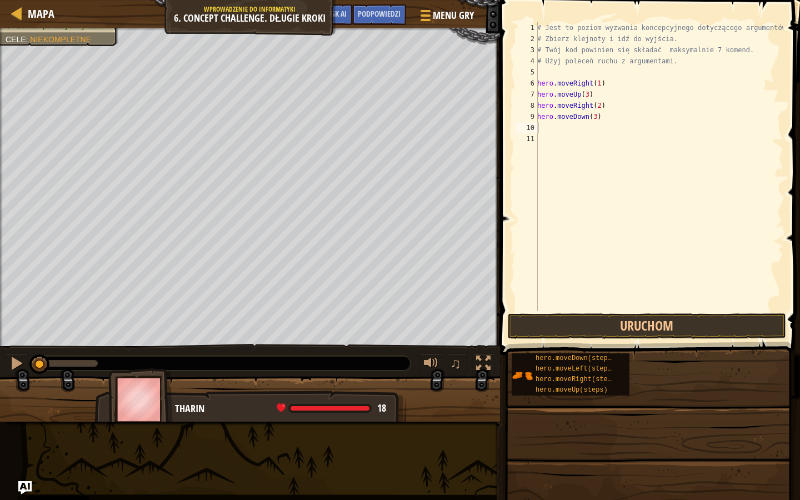
type textarea "h"
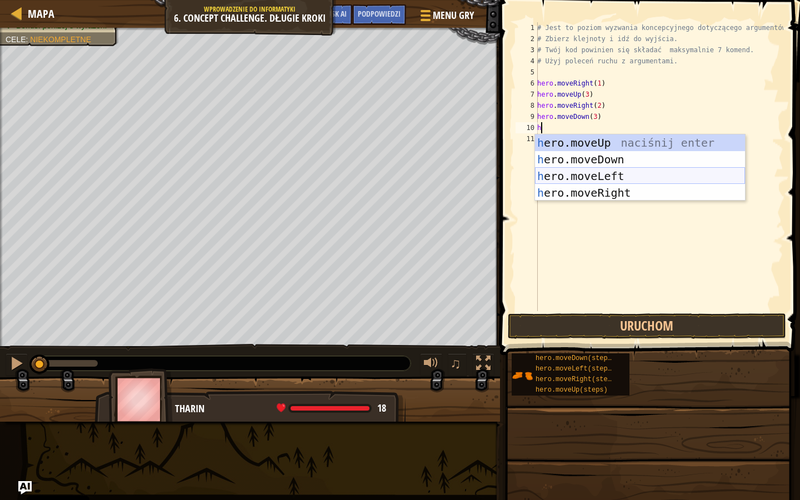
click at [642, 178] on div "h ero.moveUp naciśnij enter h ero.moveDown naciśnij enter h ero.moveLeft naciśn…" at bounding box center [640, 184] width 210 height 100
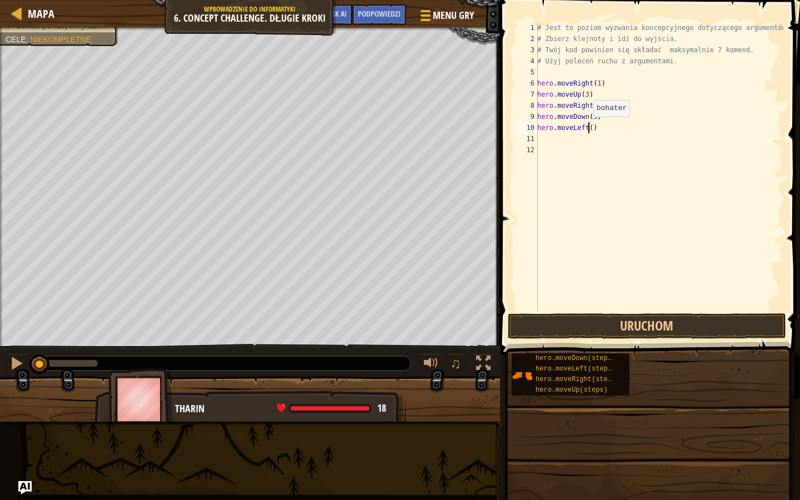
click at [587, 128] on div "# Jest to poziom wyzwania koncepcyjnego dotyczącego argumentów. # Zbierz klejno…" at bounding box center [659, 177] width 248 height 311
type textarea "hero.moveLeft(1)"
click at [587, 156] on div "# Jest to poziom wyzwania koncepcyjnego dotyczącego argumentów. # Zbierz klejno…" at bounding box center [659, 177] width 248 height 311
click at [572, 148] on div "# Jest to poziom wyzwania koncepcyjnego dotyczącego argumentów. # Zbierz klejno…" at bounding box center [659, 177] width 248 height 311
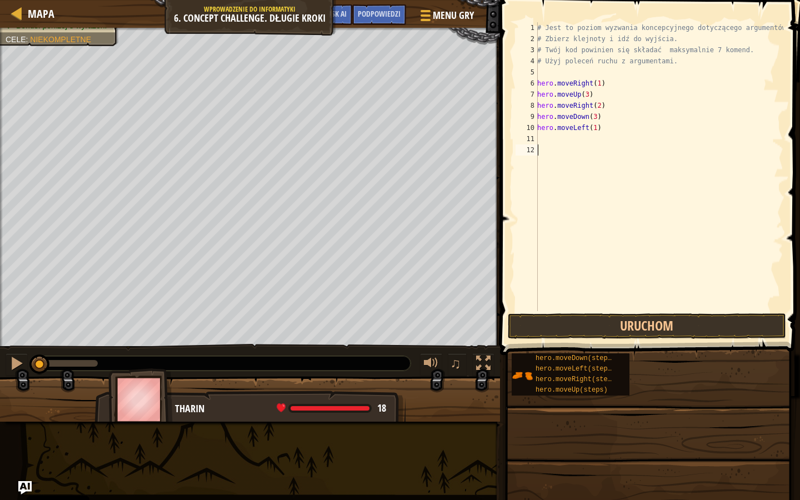
click at [565, 143] on div "# Jest to poziom wyzwania koncepcyjnego dotyczącego argumentów. # Zbierz klejno…" at bounding box center [659, 177] width 248 height 311
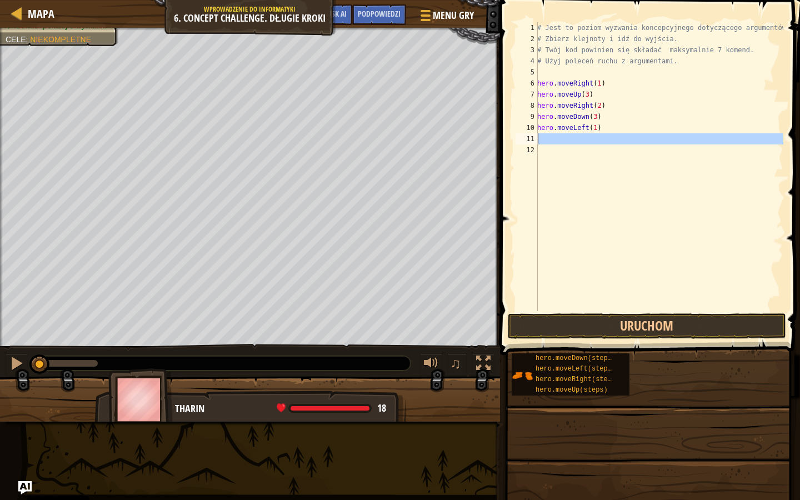
type textarea "h"
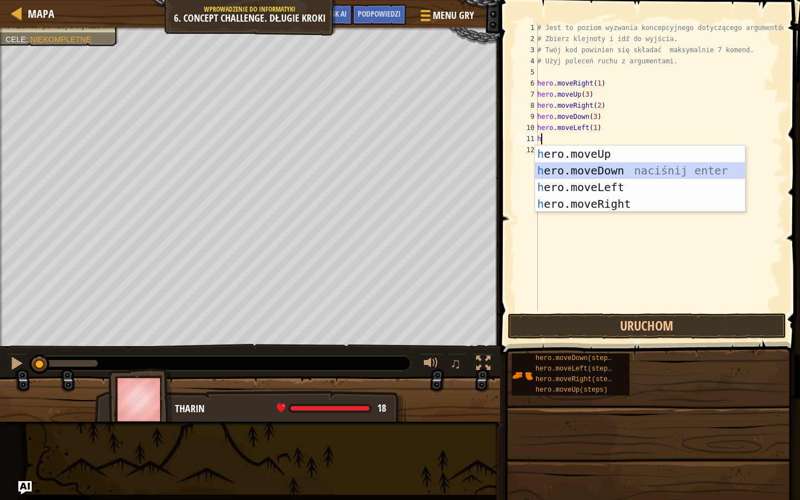
click at [605, 169] on div "h ero.moveUp naciśnij enter h ero.moveDown naciśnij enter h ero.moveLeft naciśn…" at bounding box center [640, 196] width 210 height 100
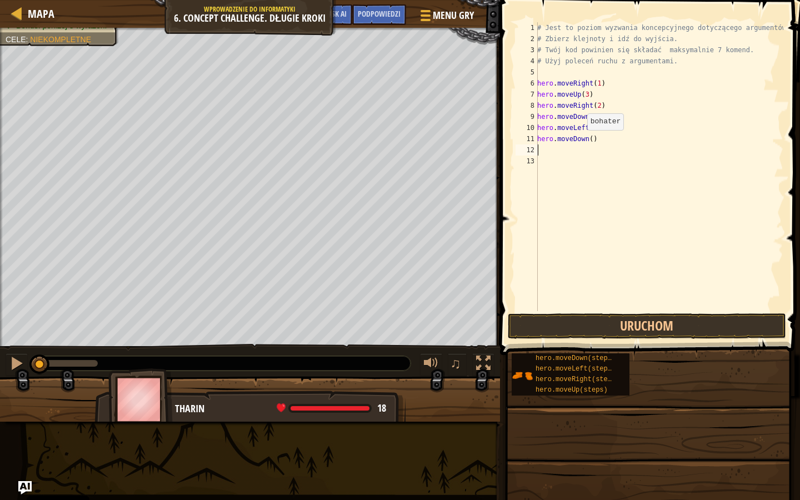
click at [577, 140] on div "# Jest to poziom wyzwania koncepcyjnego dotyczącego argumentów. # Zbierz klejno…" at bounding box center [659, 177] width 248 height 311
drag, startPoint x: 585, startPoint y: 137, endPoint x: 539, endPoint y: 141, distance: 46.2
click at [539, 141] on div "# Jest to poziom wyzwania koncepcyjnego dotyczącego argumentów. # Zbierz klejno…" at bounding box center [659, 177] width 248 height 311
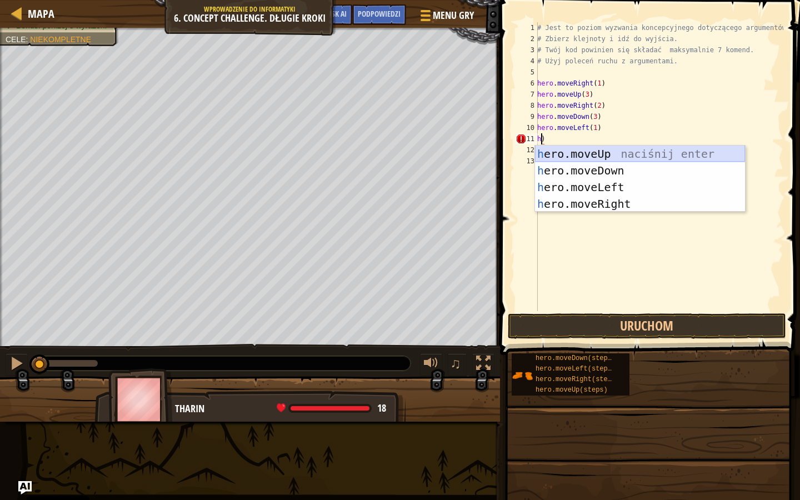
click at [566, 158] on div "h ero.moveUp naciśnij enter h ero.moveDown naciśnij enter h ero.moveLeft naciśn…" at bounding box center [640, 196] width 210 height 100
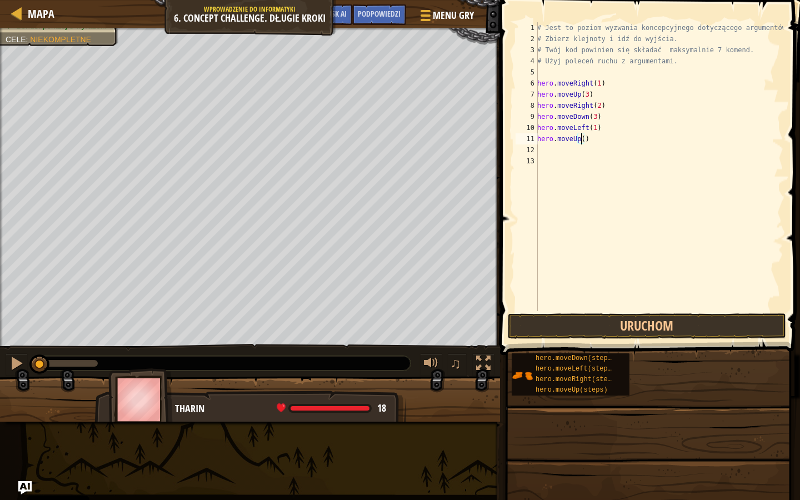
type textarea "hero.moveUp(2)"
click at [541, 159] on div "# Jest to poziom wyzwania koncepcyjnego dotyczącego argumentów. # Zbierz klejno…" at bounding box center [659, 177] width 248 height 311
click at [544, 152] on div "# Jest to poziom wyzwania koncepcyjnego dotyczącego argumentów. # Zbierz klejno…" at bounding box center [659, 177] width 248 height 311
type textarea "h"
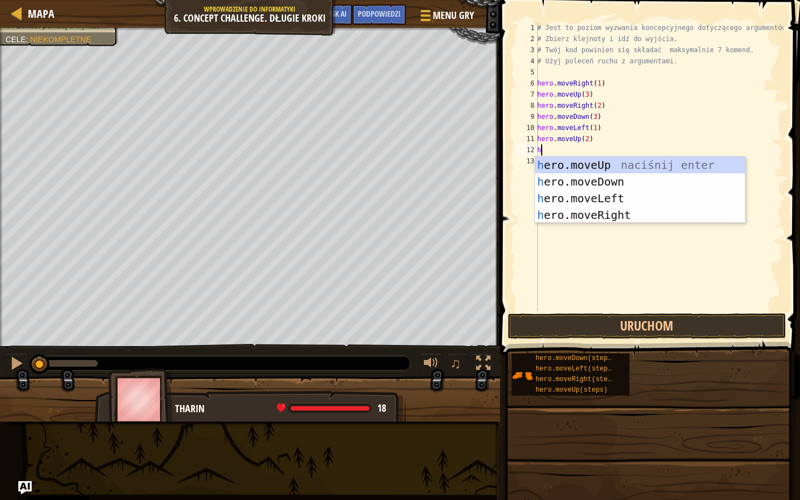
scroll to position [5, 0]
click at [591, 218] on div "h ero.moveUp naciśnij enter h ero.moveDown naciśnij enter h ero.moveLeft naciśn…" at bounding box center [640, 207] width 210 height 100
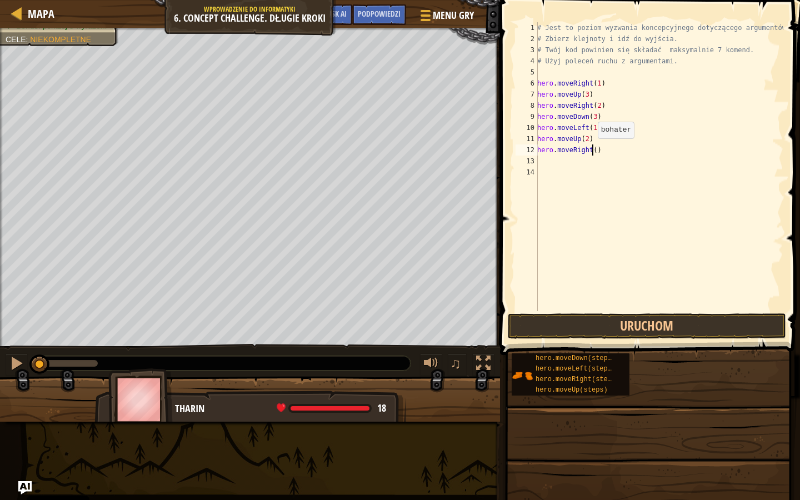
click at [592, 150] on div "# Jest to poziom wyzwania koncepcyjnego dotyczącego argumentów. # Zbierz klejno…" at bounding box center [659, 177] width 248 height 311
type textarea "hero.moveRight(3)"
click at [589, 328] on button "Uruchom" at bounding box center [647, 326] width 278 height 26
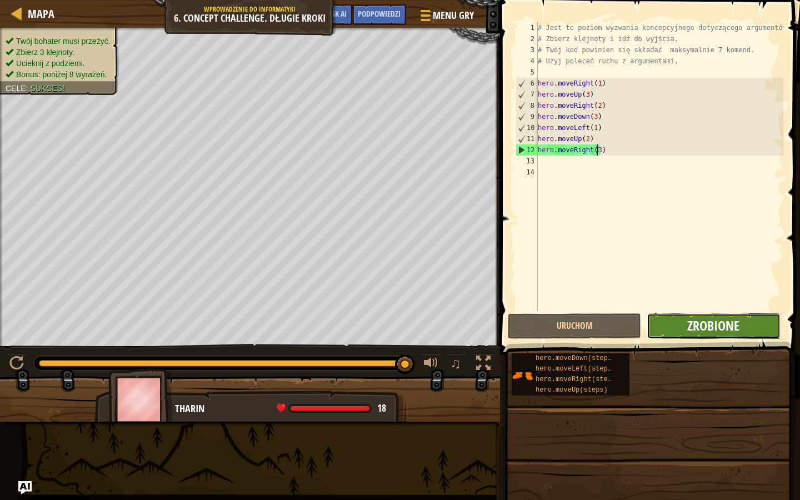
click at [716, 323] on span "Zrobione" at bounding box center [713, 326] width 52 height 18
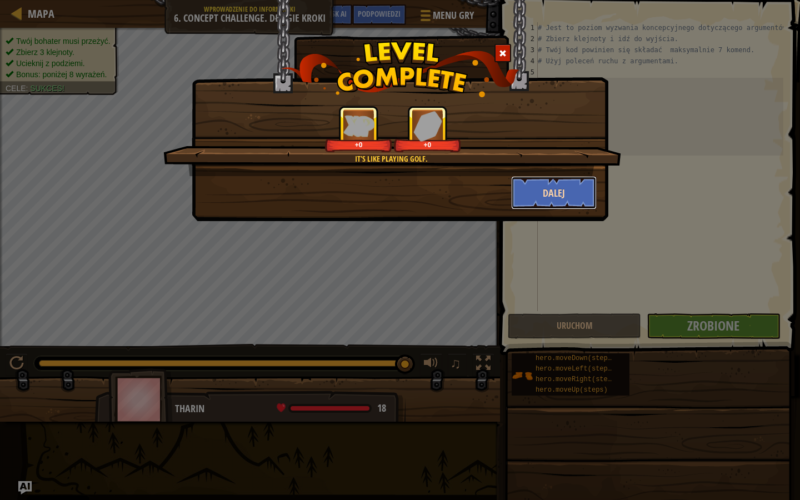
click at [563, 196] on button "Dalej" at bounding box center [554, 192] width 86 height 33
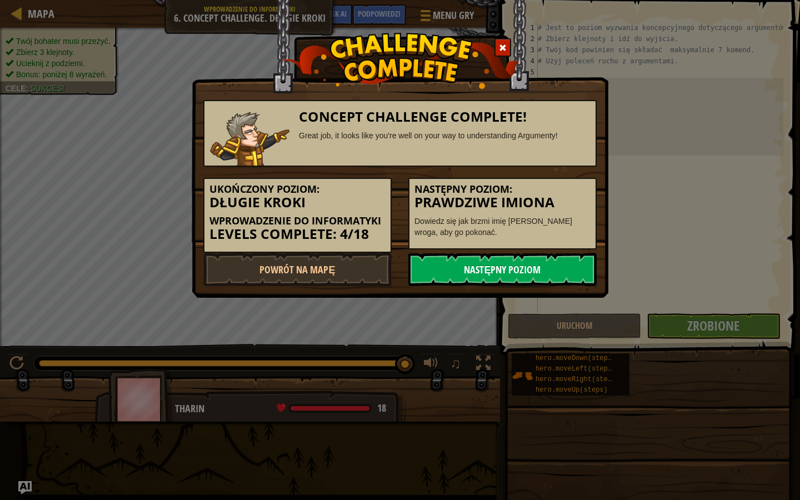
click at [478, 272] on link "Następny poziom" at bounding box center [502, 269] width 188 height 33
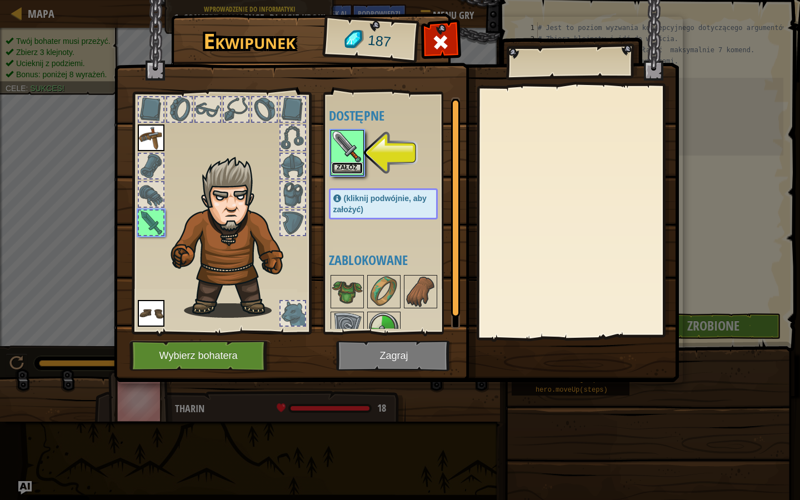
click at [345, 169] on button "Załóż" at bounding box center [347, 168] width 31 height 12
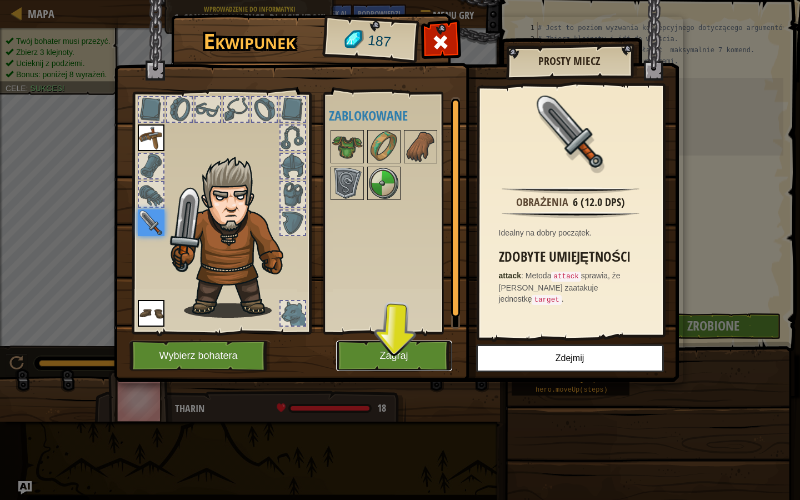
click at [380, 358] on button "Zagraj" at bounding box center [394, 356] width 116 height 31
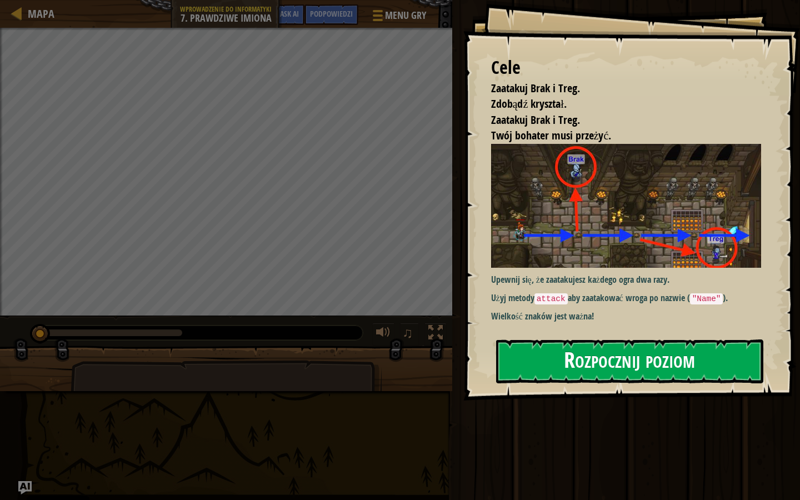
click at [566, 360] on button "Rozpocznij poziom" at bounding box center [629, 362] width 267 height 44
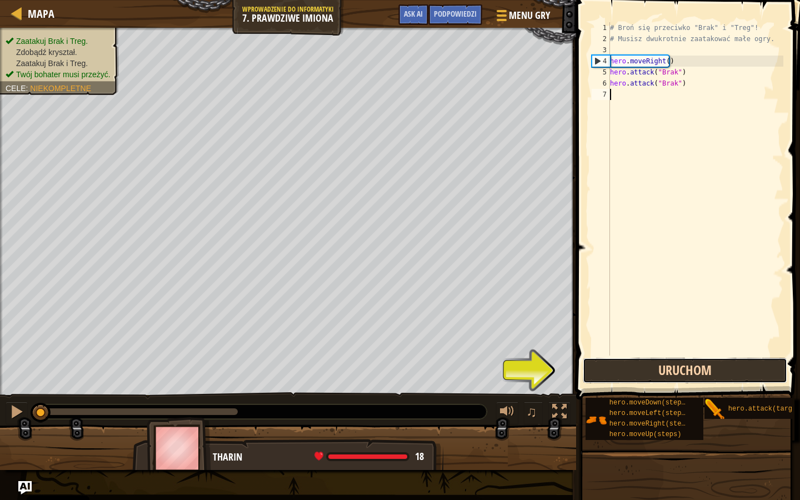
click at [656, 375] on button "Uruchom" at bounding box center [685, 371] width 205 height 26
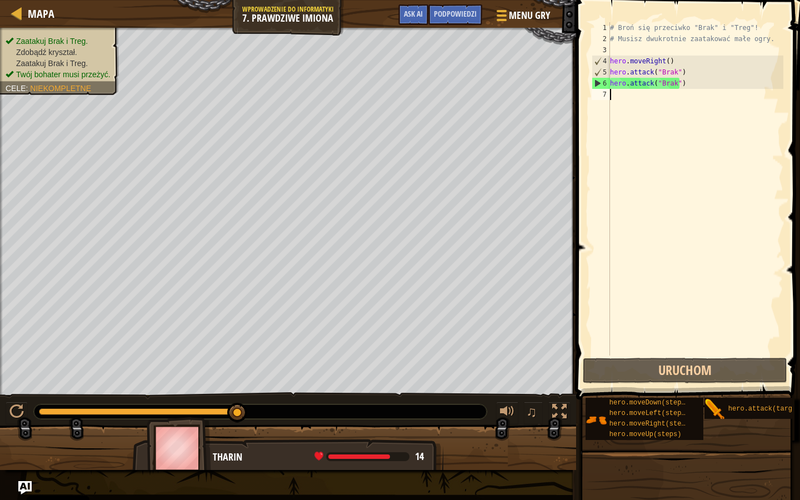
type textarea "h"
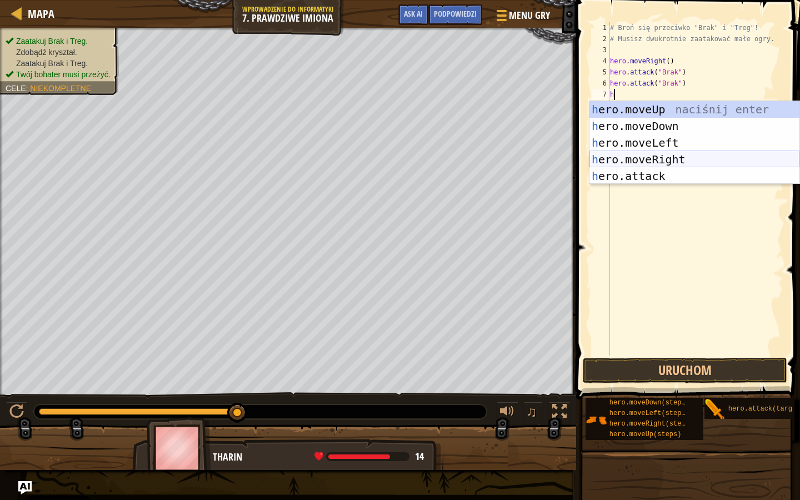
click at [670, 153] on div "h ero.moveUp naciśnij enter h ero.moveDown naciśnij enter h ero.moveLeft naciśn…" at bounding box center [695, 159] width 210 height 117
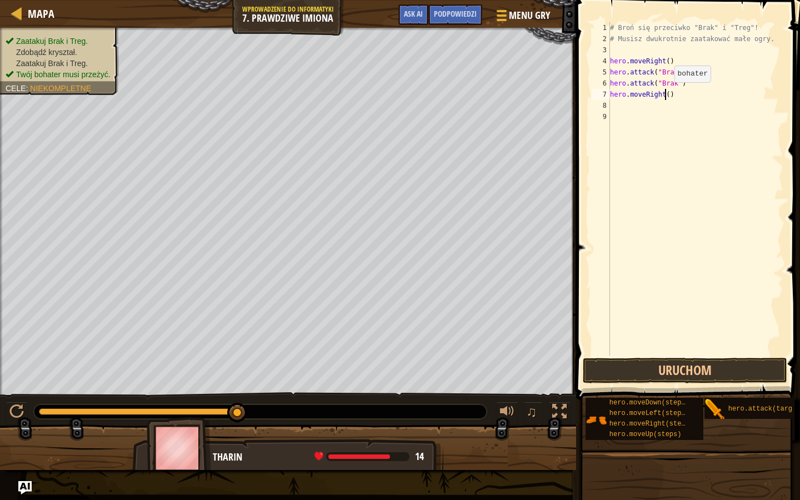
click at [665, 93] on div "# Broń się przeciwko "Brak" i "Treg"! # Musisz dwukrotnie zaatakować małe ogry.…" at bounding box center [696, 200] width 176 height 356
type textarea "hero.moveRight(1)"
click at [645, 106] on div "# Broń się przeciwko "Brak" i "Treg"! # Musisz dwukrotnie zaatakować małe ogry.…" at bounding box center [696, 200] width 176 height 356
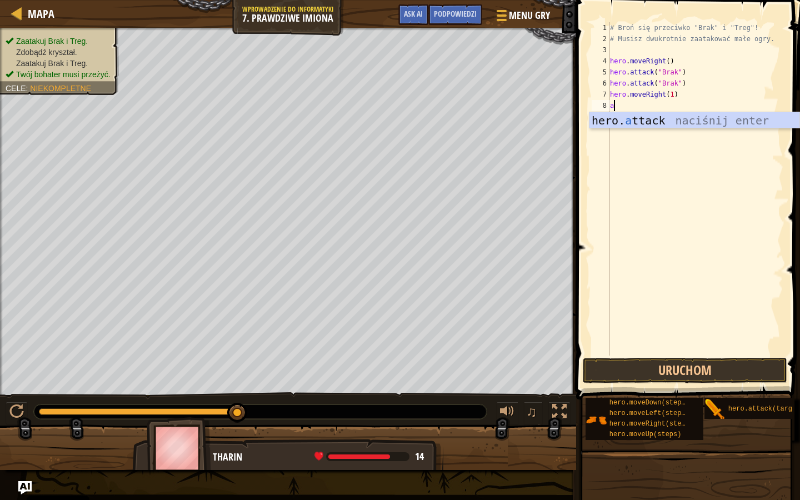
scroll to position [5, 0]
click at [627, 120] on div "hero. a ttack naciśnij enter" at bounding box center [695, 137] width 210 height 50
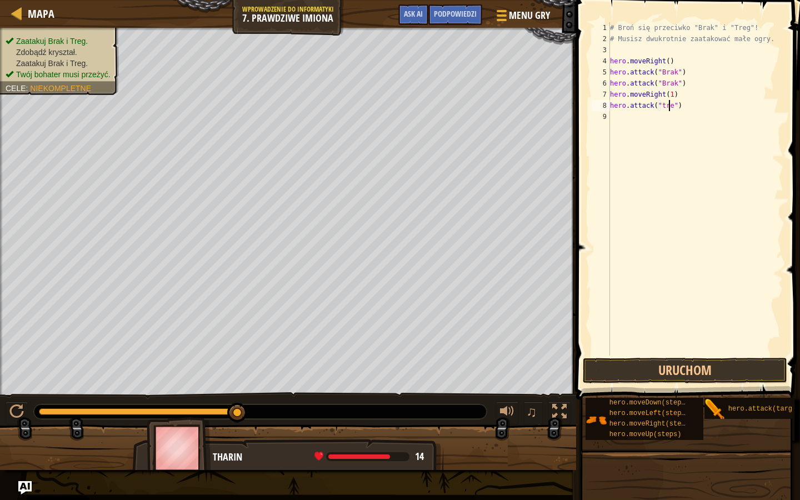
type textarea "hero.attack("treg")"
click at [621, 116] on div "# Broń się przeciwko "Brak" i "Treg"! # Musisz dwukrotnie zaatakować małe ogry.…" at bounding box center [696, 200] width 176 height 356
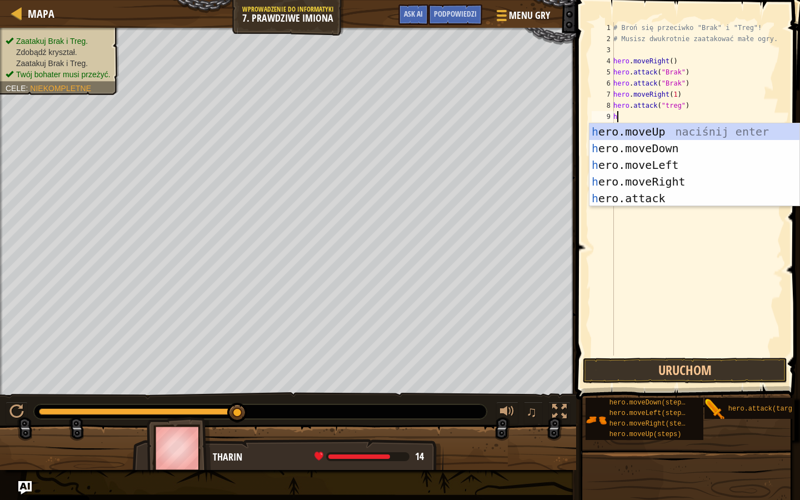
scroll to position [5, 0]
type textarea "h"
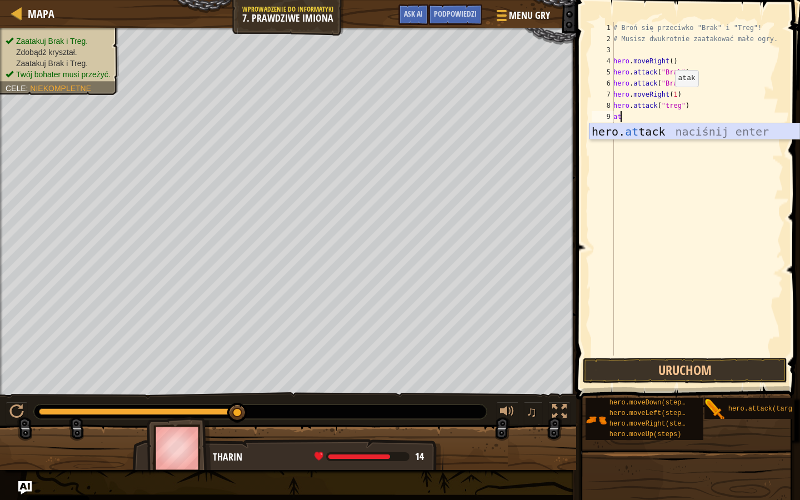
click at [651, 133] on div "hero. at tack naciśnij enter" at bounding box center [695, 148] width 210 height 50
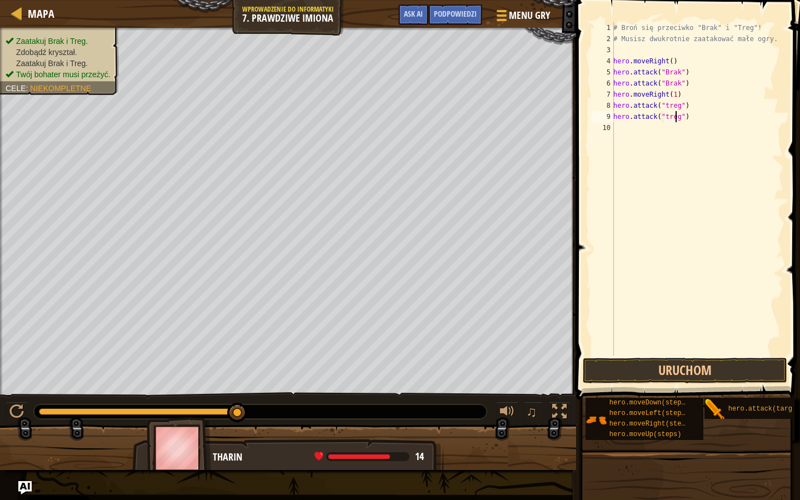
scroll to position [5, 5]
type textarea "hero.attack("treg")"
click at [632, 372] on button "Uruchom" at bounding box center [685, 371] width 205 height 26
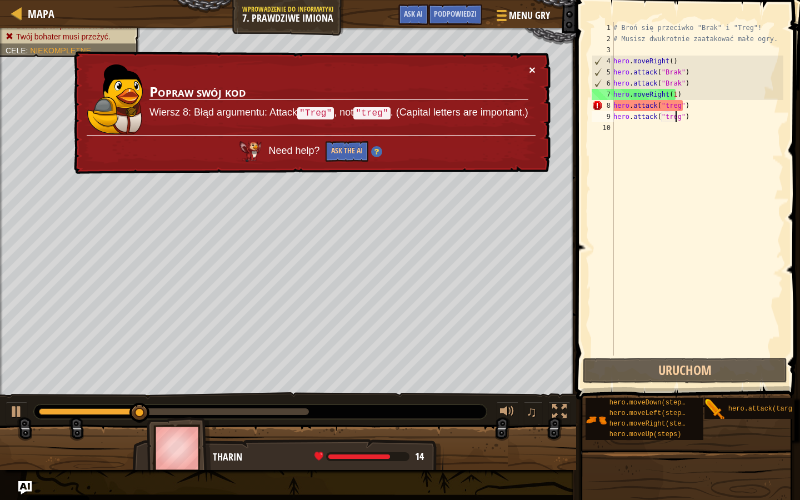
click at [533, 72] on button "×" at bounding box center [532, 70] width 7 height 12
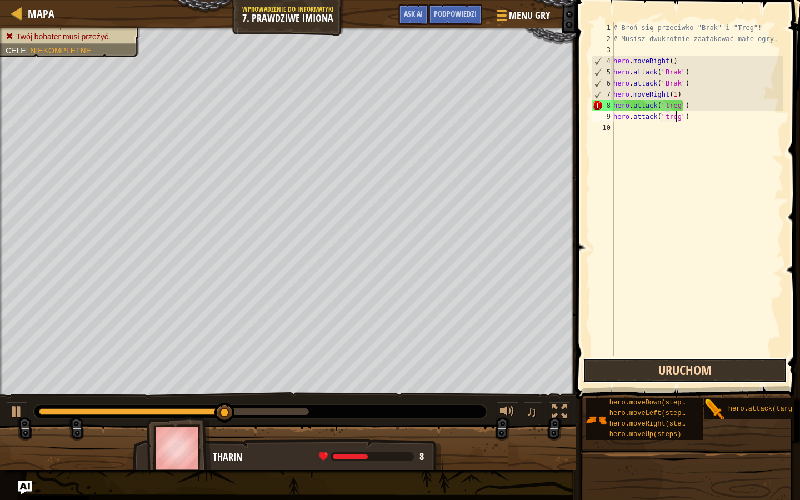
click at [624, 372] on button "Uruchom" at bounding box center [685, 371] width 205 height 26
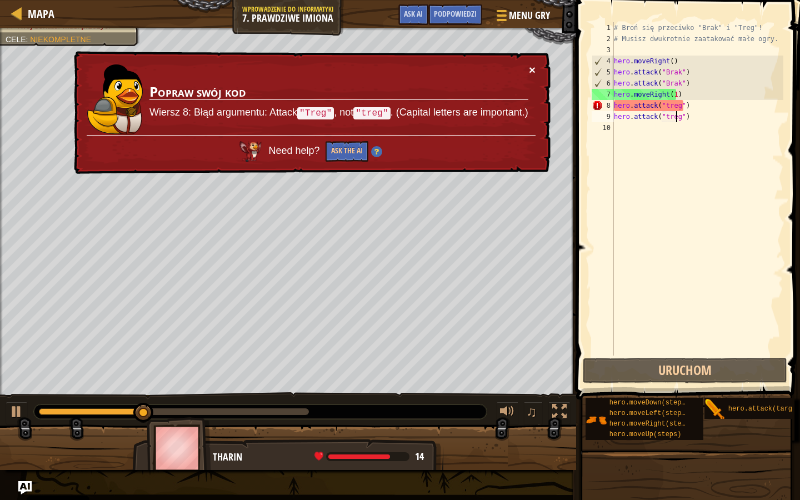
click at [534, 73] on div "× Popraw swój kod Wiersz 8: Błąd argumentu: Attack "Treg" , not "treg" . (Capit…" at bounding box center [311, 112] width 479 height 123
click at [532, 71] on button "×" at bounding box center [532, 70] width 7 height 12
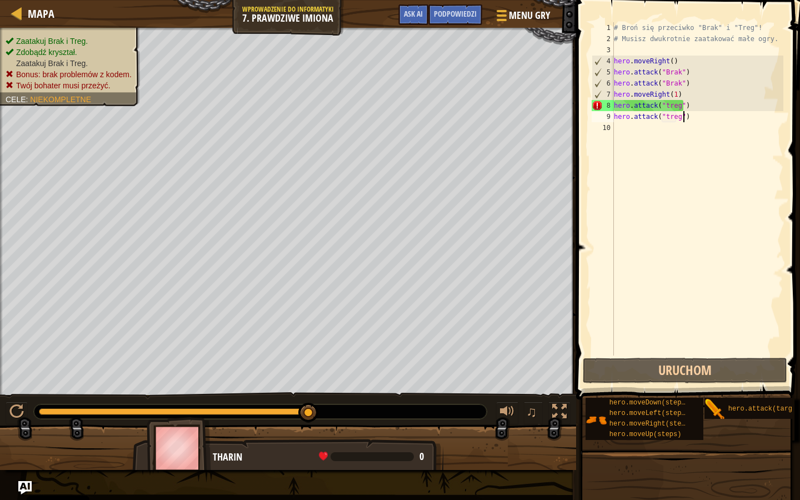
click at [685, 119] on div "# Broń się przeciwko "Brak" i "Treg"! # Musisz dwukrotnie zaatakować małe ogry.…" at bounding box center [698, 200] width 172 height 356
drag, startPoint x: 686, startPoint y: 108, endPoint x: 614, endPoint y: 108, distance: 71.7
click at [614, 108] on div "# Broń się przeciwko "Brak" i "Treg"! # Musisz dwukrotnie zaatakować małe ogry.…" at bounding box center [698, 200] width 172 height 356
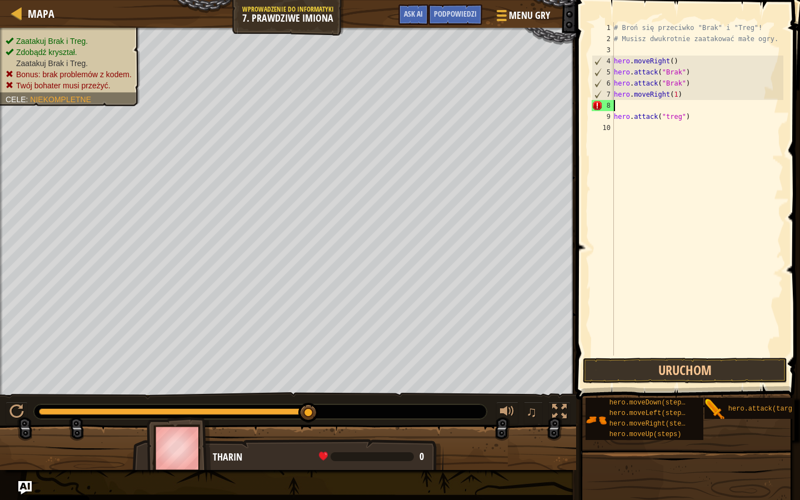
click at [652, 226] on div "# Broń się przeciwko "Brak" i "Treg"! # Musisz dwukrotnie zaatakować małe ogry.…" at bounding box center [698, 200] width 172 height 356
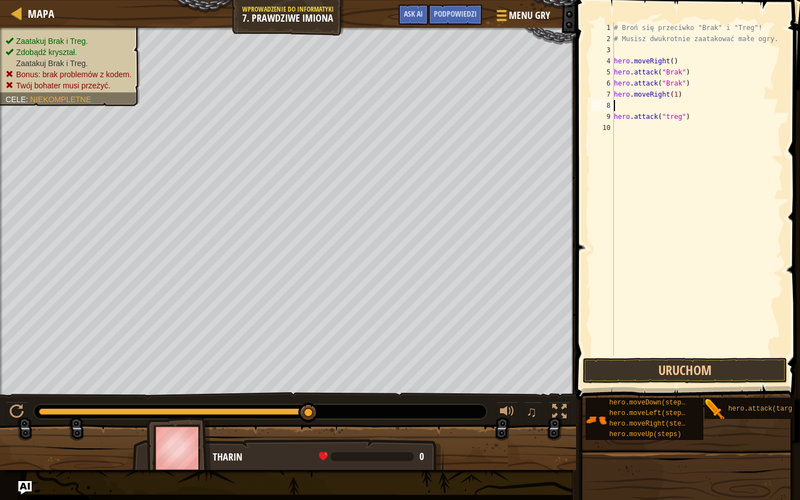
click at [617, 105] on div "# Broń się przeciwko "Brak" i "Treg"! # Musisz dwukrotnie zaatakować małe ogry.…" at bounding box center [698, 200] width 172 height 356
type textarea "hero.moveRight(1)"
click at [37, 36] on ul "Zaatakuj Brak i Treg. Zdobądź kryształ. Zaatakuj Brak i [GEOGRAPHIC_DATA]. Bonu…" at bounding box center [70, 64] width 129 height 56
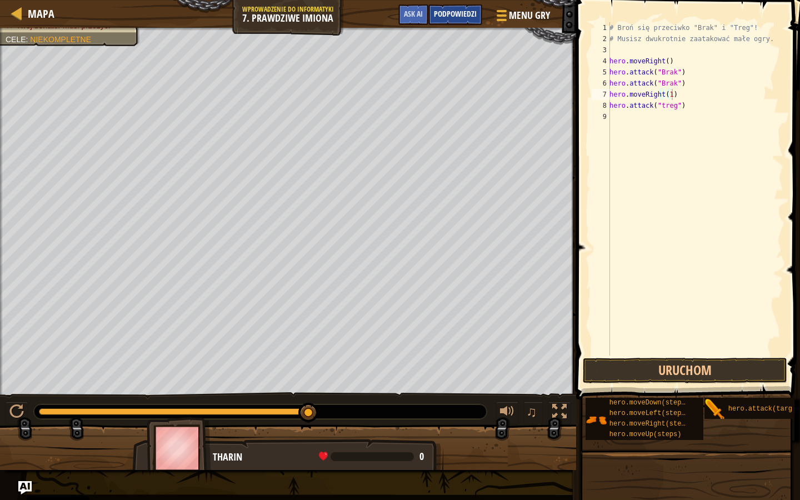
click at [458, 16] on span "Podpowiedzi" at bounding box center [455, 13] width 43 height 11
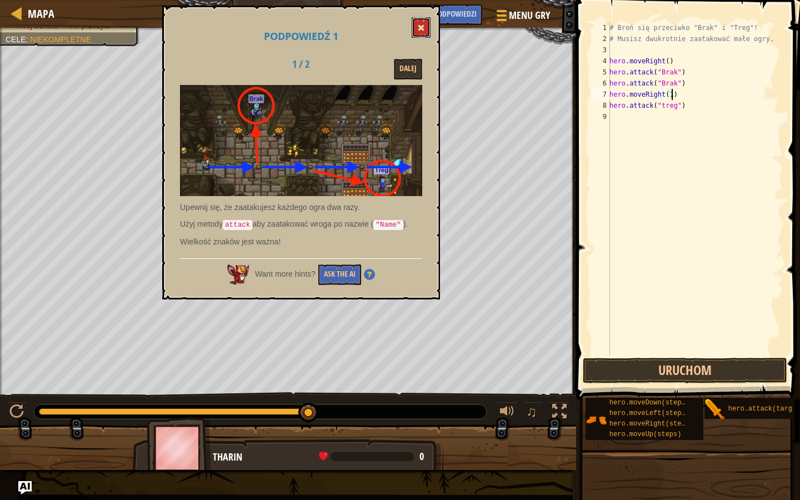
click at [423, 25] on span at bounding box center [421, 28] width 8 height 8
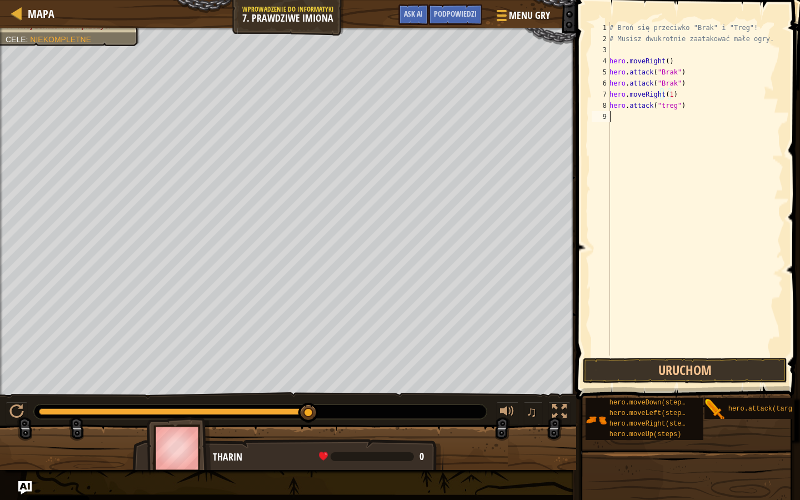
click at [651, 121] on div "# Broń się przeciwko "Brak" i "Treg"! # Musisz dwukrotnie zaatakować małe ogry.…" at bounding box center [695, 200] width 176 height 356
type textarea "h"
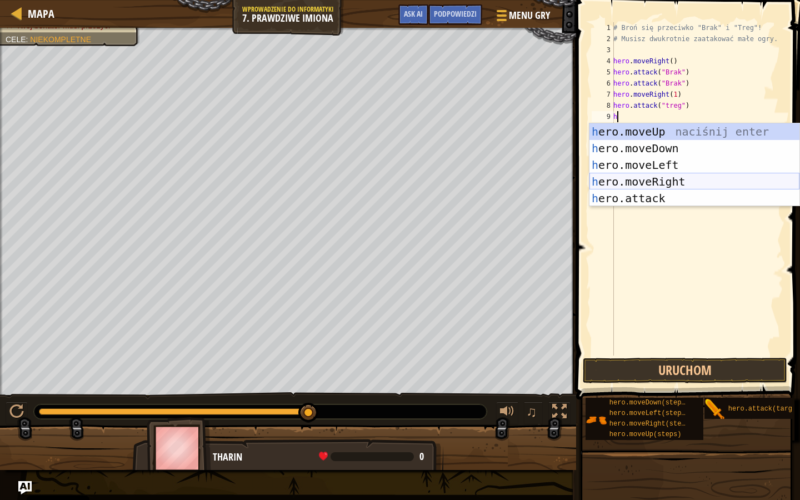
click at [636, 176] on div "h ero.moveUp naciśnij enter h ero.moveDown naciśnij enter h ero.moveLeft naciśn…" at bounding box center [695, 181] width 210 height 117
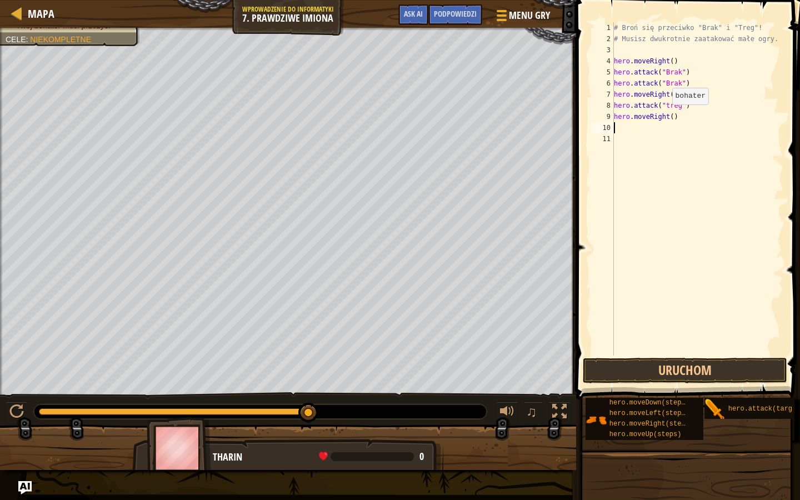
click at [667, 116] on div "# Broń się przeciwko "Brak" i "Treg"! # Musisz dwukrotnie zaatakować małe ogry.…" at bounding box center [698, 200] width 172 height 356
click at [651, 376] on button "Uruchom" at bounding box center [685, 371] width 205 height 26
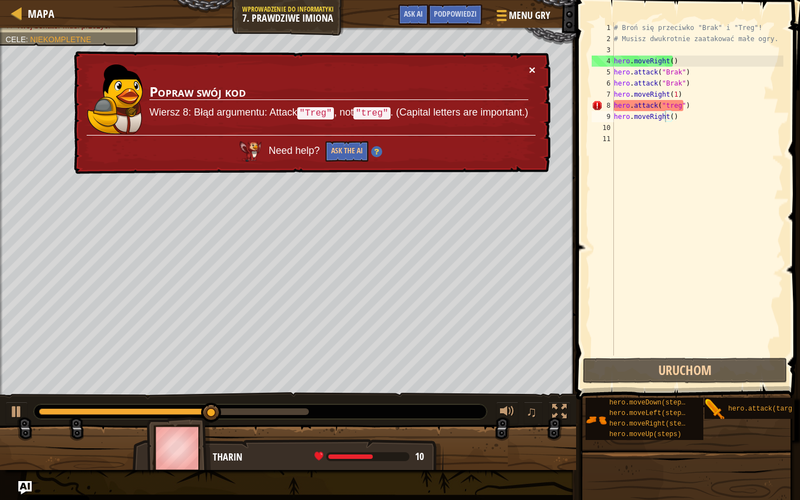
click at [531, 69] on button "×" at bounding box center [532, 70] width 7 height 12
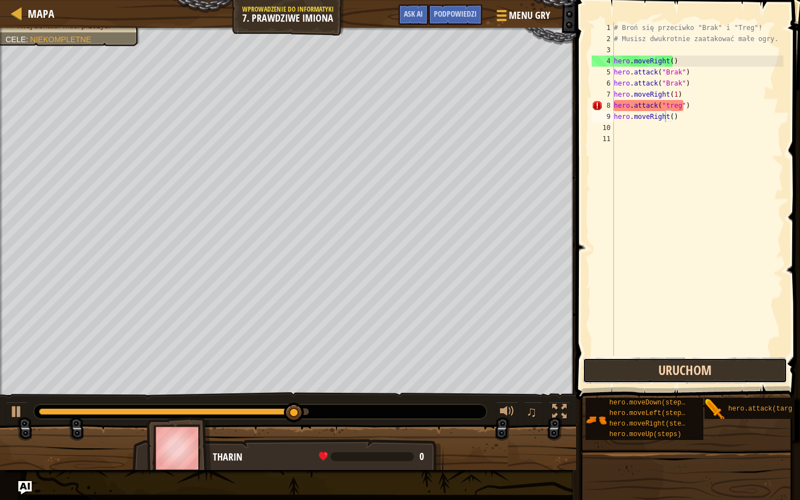
click at [634, 368] on button "Uruchom" at bounding box center [685, 371] width 205 height 26
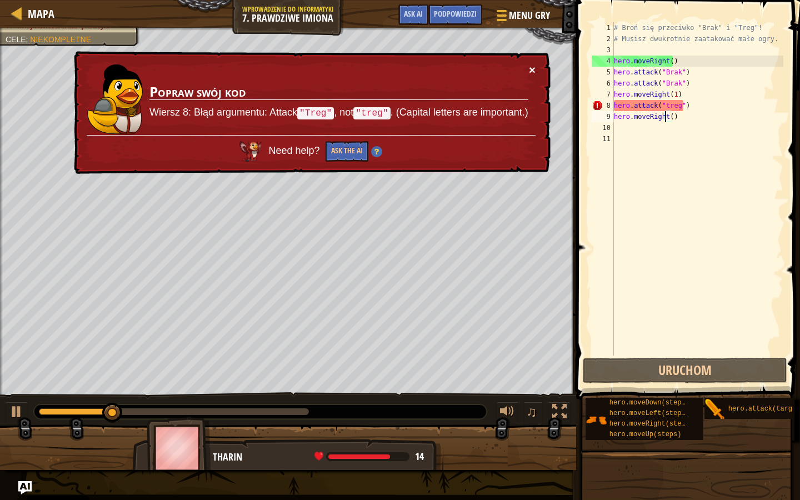
click at [530, 69] on button "×" at bounding box center [532, 70] width 7 height 12
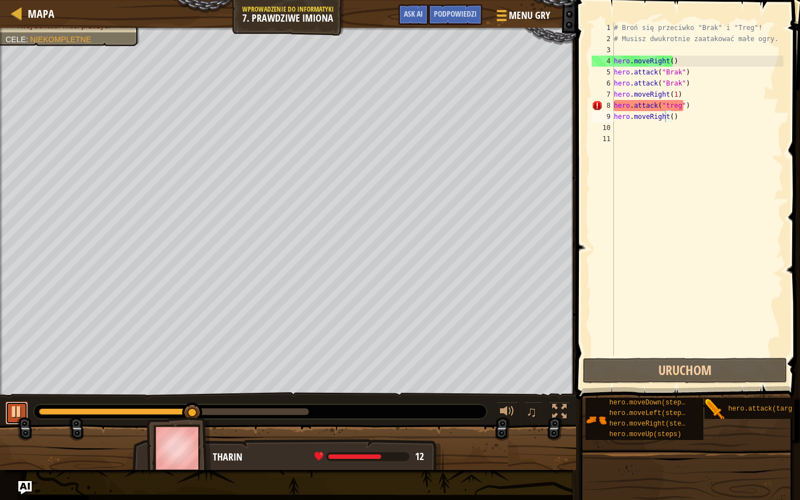
click at [19, 396] on div at bounding box center [16, 412] width 14 height 14
drag, startPoint x: 151, startPoint y: 408, endPoint x: 2, endPoint y: 415, distance: 148.5
click at [2, 396] on div "♫" at bounding box center [288, 408] width 576 height 33
click at [665, 102] on div "# Broń się przeciwko "Brak" i "Treg"! # Musisz dwukrotnie zaatakować małe ogry.…" at bounding box center [698, 200] width 172 height 356
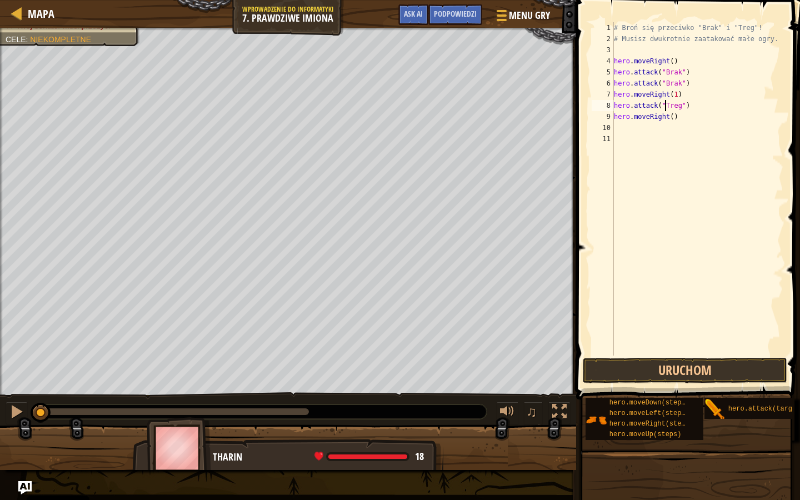
scroll to position [5, 4]
click at [656, 374] on button "Uruchom" at bounding box center [685, 371] width 205 height 26
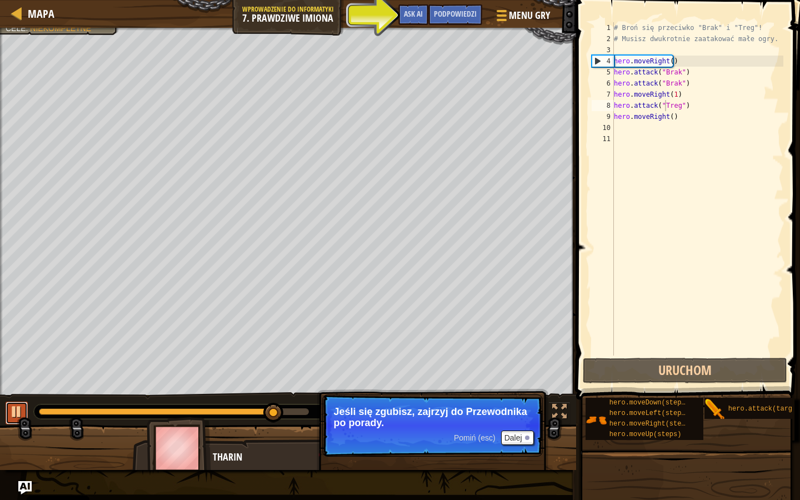
click at [9, 396] on button at bounding box center [17, 413] width 22 height 23
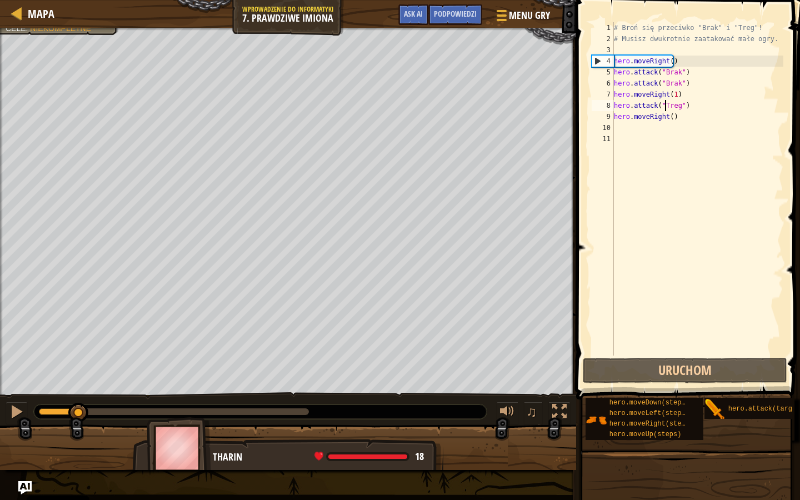
drag, startPoint x: 271, startPoint y: 411, endPoint x: 78, endPoint y: 442, distance: 194.7
click at [78, 396] on div "Zaatakuj Brak i Treg. Zdobądź kryształ. Zaatakuj Brak i [GEOGRAPHIC_DATA]. Twój…" at bounding box center [400, 249] width 800 height 442
click at [666, 114] on div "# Broń się przeciwko "Brak" i "Treg"! # Musisz dwukrotnie zaatakować małe ogry.…" at bounding box center [698, 200] width 172 height 356
click at [666, 117] on div "# Broń się przeciwko "Brak" i "Treg"! # Musisz dwukrotnie zaatakować małe ogry.…" at bounding box center [698, 200] width 172 height 356
click at [668, 119] on div "# Broń się przeciwko "Brak" i "Treg"! # Musisz dwukrotnie zaatakować małe ogry.…" at bounding box center [698, 200] width 172 height 356
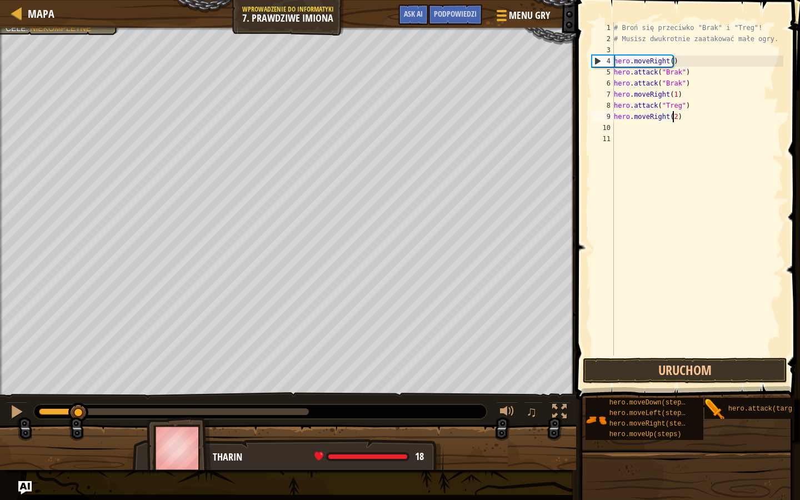
scroll to position [5, 4]
click at [688, 110] on div "# Broń się przeciwko "Brak" i "Treg"! # Musisz dwukrotnie zaatakować małe ogry.…" at bounding box center [698, 200] width 172 height 356
type textarea "hero.attack("Treg")"
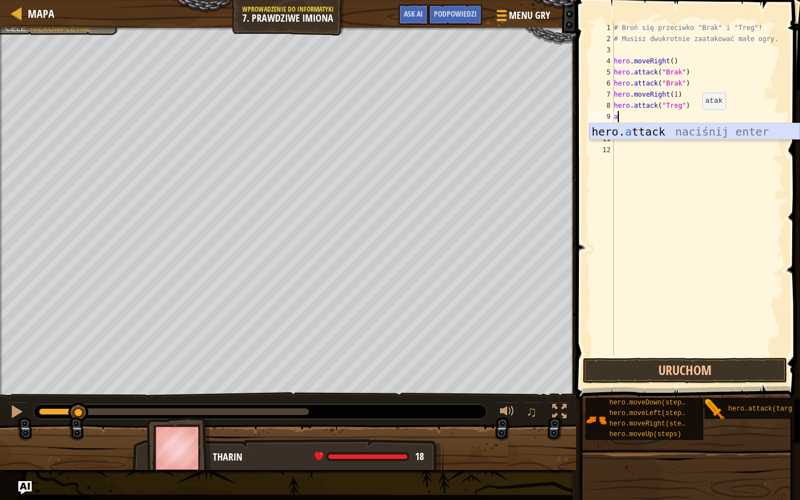
click at [688, 131] on div "hero. a ttack naciśnij enter" at bounding box center [695, 148] width 210 height 50
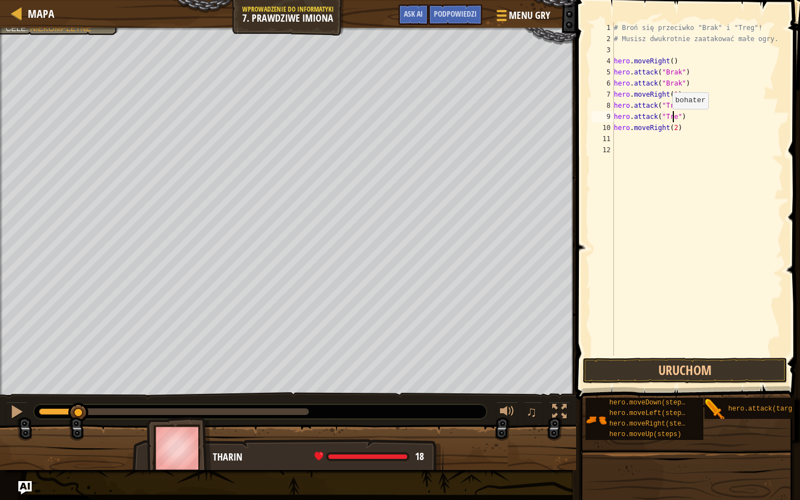
scroll to position [5, 5]
type textarea "hero.attack("Treg")"
click at [639, 374] on button "Uruchom" at bounding box center [685, 371] width 205 height 26
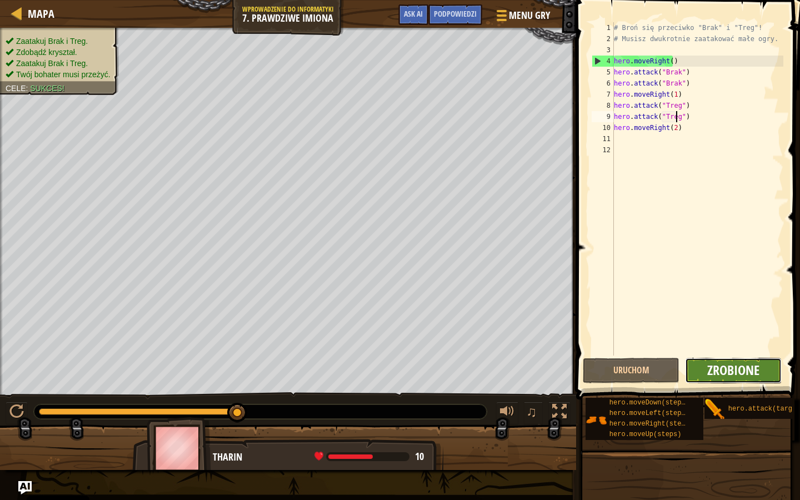
click at [721, 367] on span "Zrobione" at bounding box center [733, 370] width 52 height 18
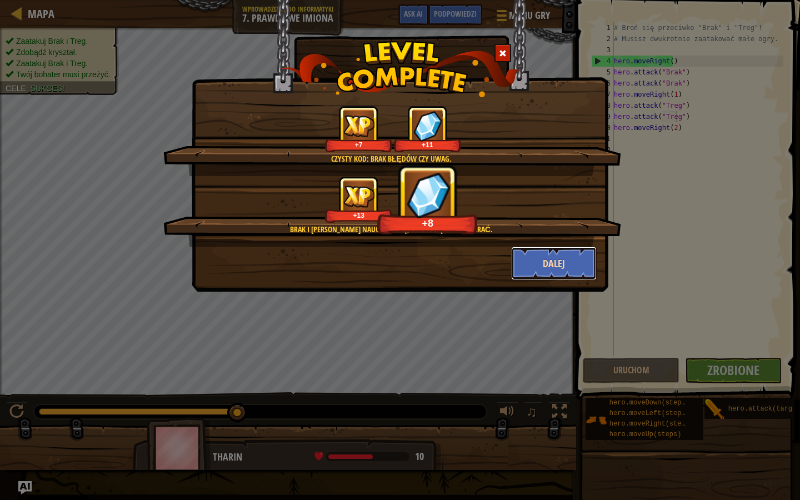
click at [540, 251] on button "Dalej" at bounding box center [554, 263] width 86 height 33
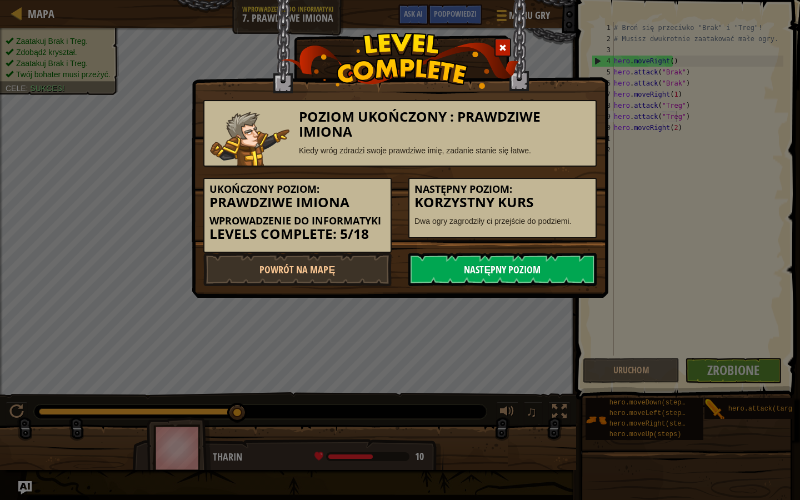
click at [474, 272] on link "Następny poziom" at bounding box center [502, 269] width 188 height 33
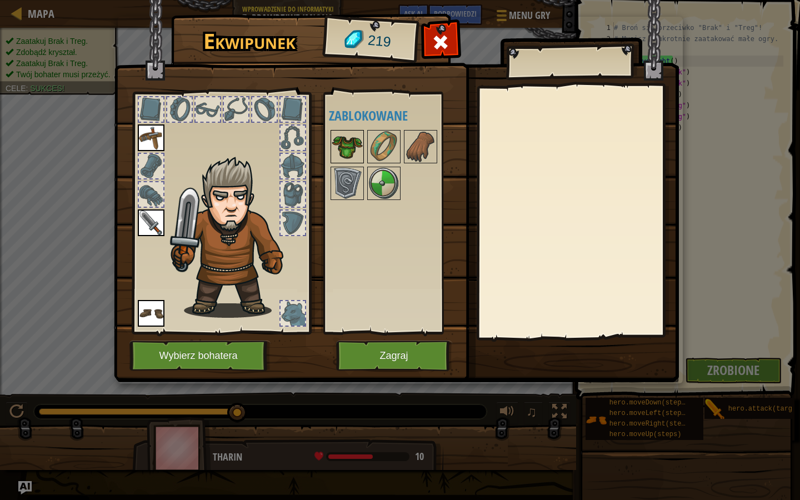
click at [347, 137] on img at bounding box center [347, 146] width 31 height 31
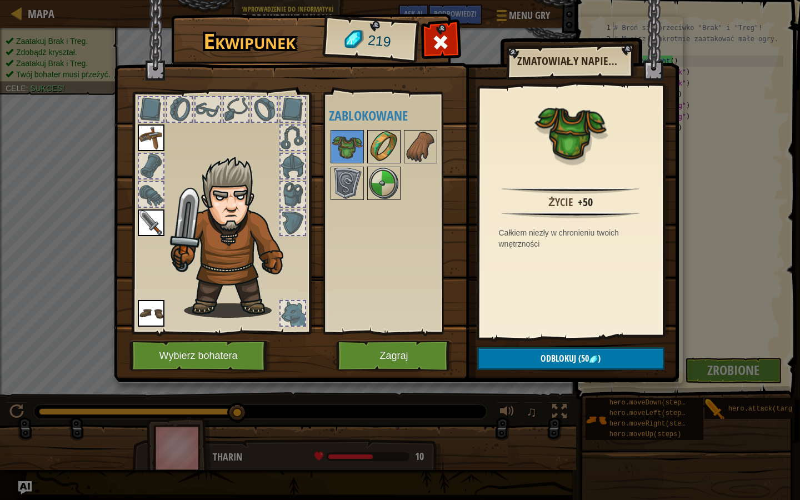
click at [377, 151] on img at bounding box center [383, 146] width 31 height 31
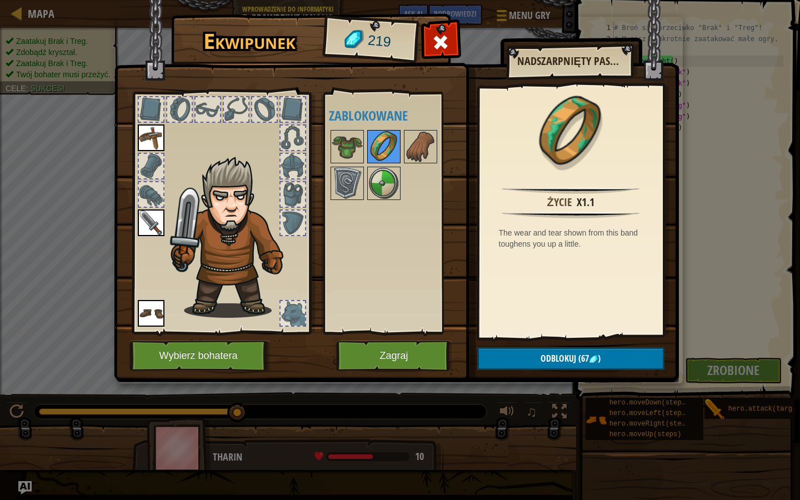
click at [400, 152] on div at bounding box center [383, 146] width 33 height 33
click at [378, 152] on img at bounding box center [383, 146] width 31 height 31
click at [389, 180] on img at bounding box center [383, 183] width 31 height 31
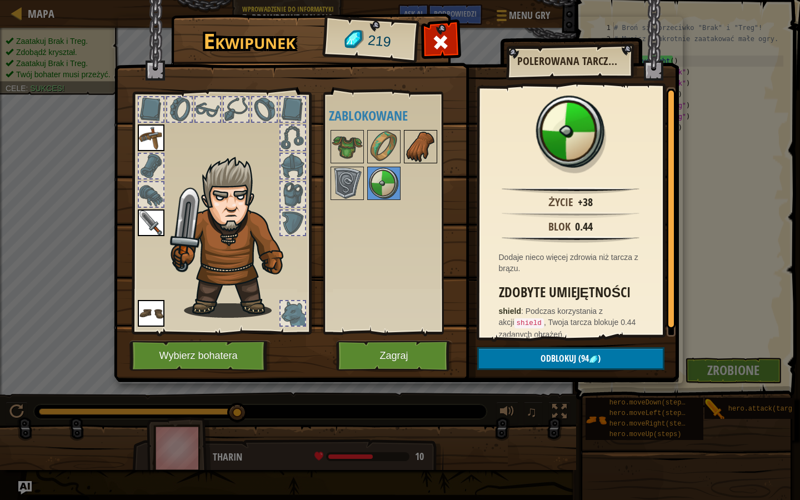
click at [420, 147] on img at bounding box center [420, 146] width 31 height 31
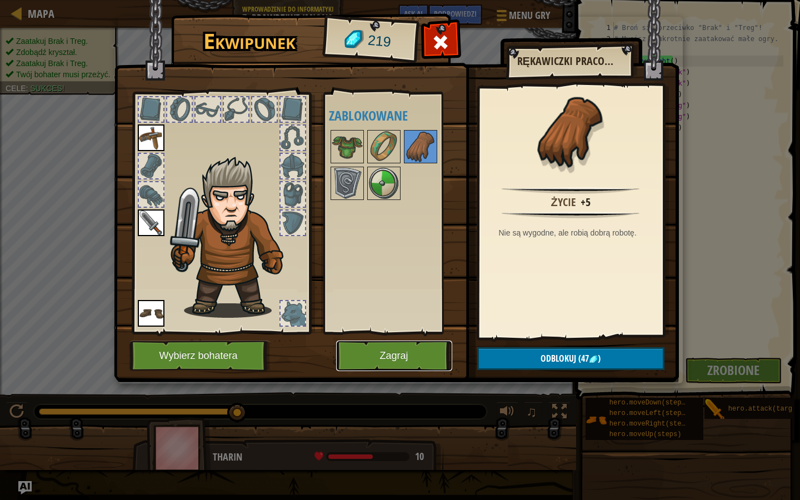
click at [391, 353] on button "Zagraj" at bounding box center [394, 356] width 116 height 31
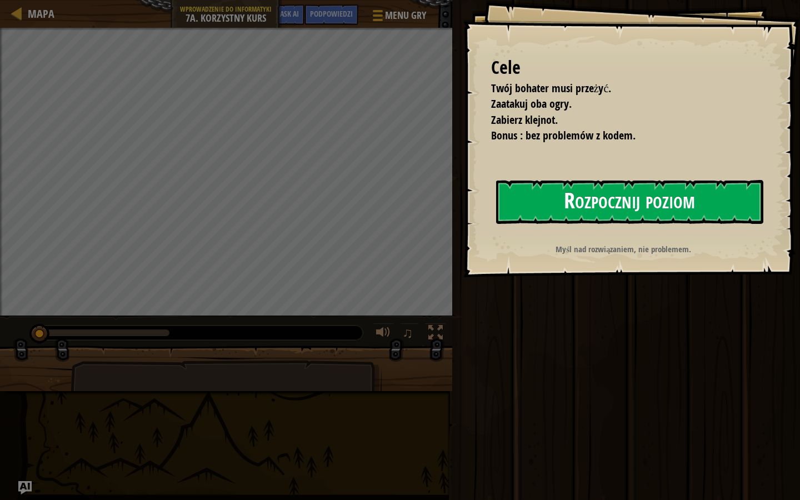
click at [553, 200] on button "Rozpocznij poziom" at bounding box center [629, 202] width 267 height 44
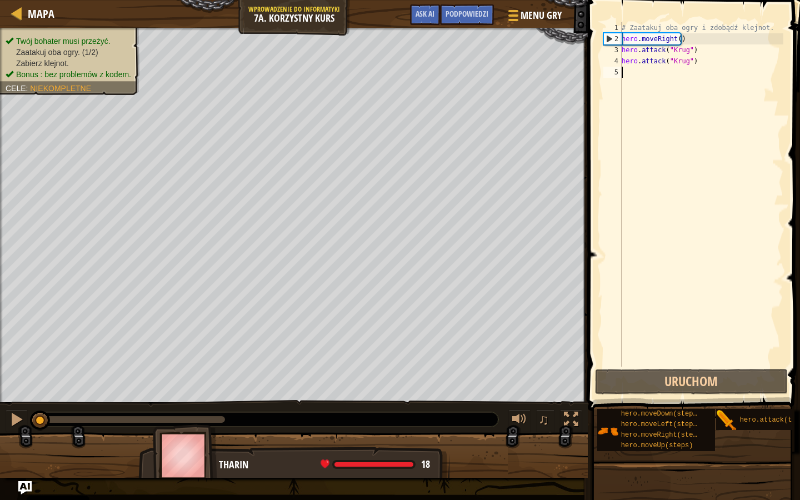
click at [660, 77] on div "# Zaatakuj oba ogry i zdobądź klejnot. hero . moveRight ( ) hero . attack ( "[P…" at bounding box center [702, 205] width 164 height 367
type textarea "h"
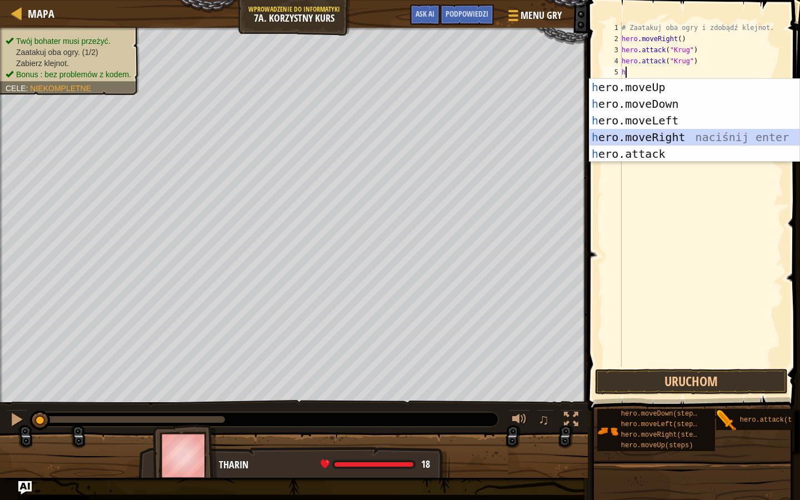
click at [654, 131] on div "h ero.moveUp naciśnij enter h ero.moveDown naciśnij enter h ero.moveLeft naciśn…" at bounding box center [695, 137] width 210 height 117
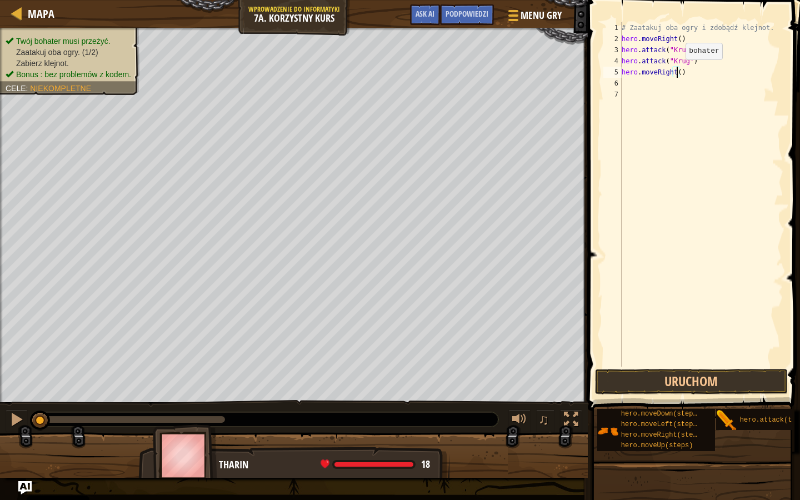
click at [676, 71] on div "# Zaatakuj oba ogry i zdobądź klejnot. hero . moveRight ( ) hero . attack ( "[P…" at bounding box center [702, 205] width 164 height 367
type textarea "hero.moveRight(1)"
click at [659, 91] on div "# Zaatakuj oba ogry i zdobądź klejnot. hero . moveRight ( ) hero . attack ( "[P…" at bounding box center [702, 205] width 164 height 367
click at [654, 86] on div "# Zaatakuj oba ogry i zdobądź klejnot. hero . moveRight ( ) hero . attack ( "[P…" at bounding box center [702, 205] width 164 height 367
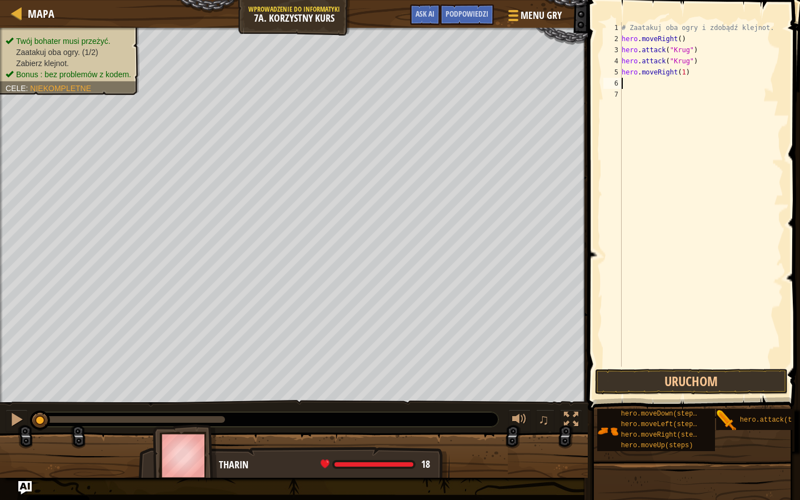
type textarea "h"
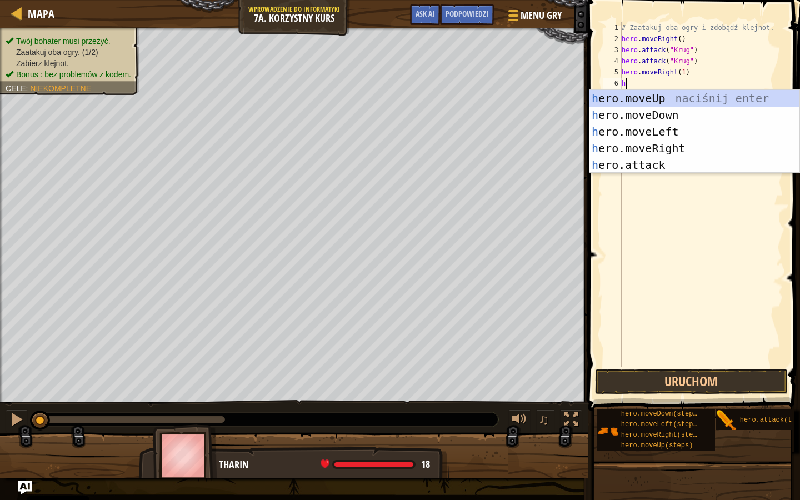
scroll to position [5, 0]
click at [664, 97] on div "h ero.moveUp naciśnij enter h ero.moveDown naciśnij enter h ero.moveLeft naciśn…" at bounding box center [695, 148] width 210 height 117
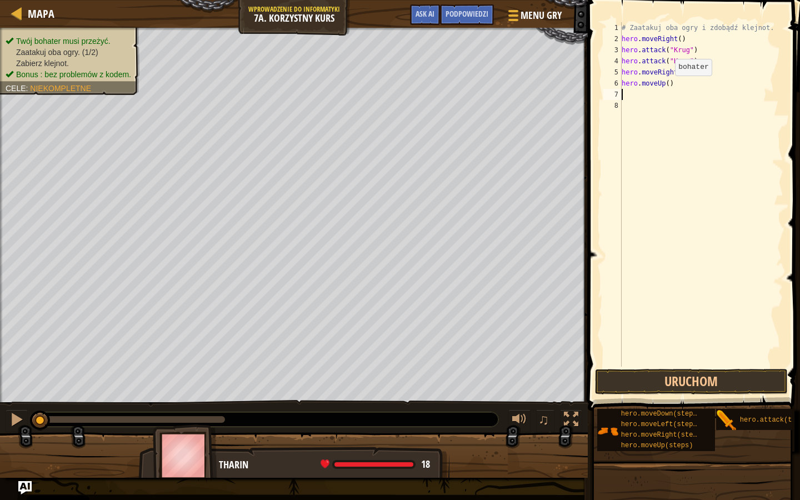
click at [666, 87] on div "# Zaatakuj oba ogry i zdobądź klejnot. hero . moveRight ( ) hero . attack ( "[P…" at bounding box center [702, 205] width 164 height 367
type textarea "hero.moveUp(1)"
click at [633, 96] on div "# Zaatakuj oba ogry i zdobądź klejnot. hero . moveRight ( ) hero . attack ( "[P…" at bounding box center [702, 205] width 164 height 367
type textarea "h"
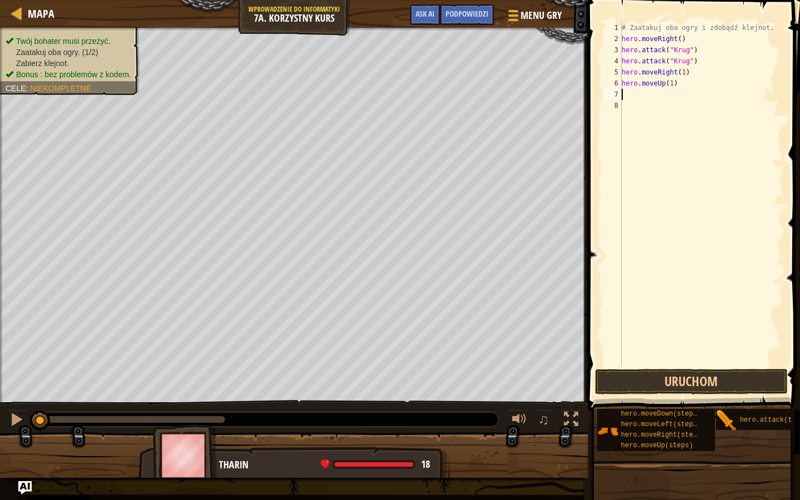
scroll to position [5, 0]
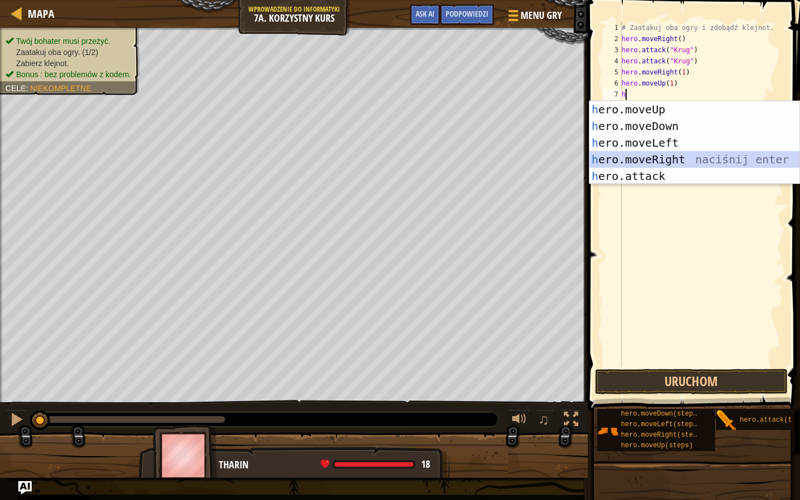
click at [662, 158] on div "h ero.moveUp naciśnij enter h ero.moveDown naciśnij enter h ero.moveLeft naciśn…" at bounding box center [695, 159] width 210 height 117
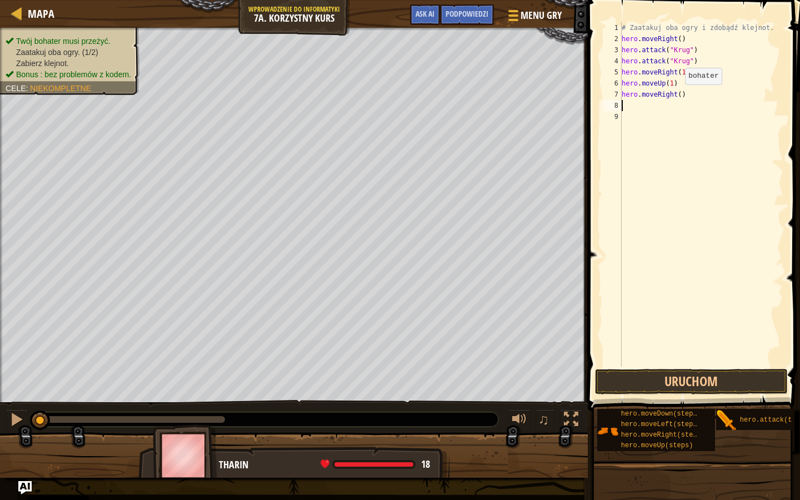
click at [676, 96] on div "# Zaatakuj oba ogry i zdobądź klejnot. hero . moveRight ( ) hero . attack ( "[P…" at bounding box center [702, 205] width 164 height 367
type textarea "hero.moveRight(1)"
click at [625, 151] on div "# Zaatakuj oba ogry i zdobądź klejnot. hero . moveRight ( ) hero . attack ( "[P…" at bounding box center [702, 205] width 164 height 367
click at [639, 109] on div "# Zaatakuj oba ogry i zdobądź klejnot. hero . moveRight ( ) hero . attack ( "[P…" at bounding box center [702, 205] width 164 height 367
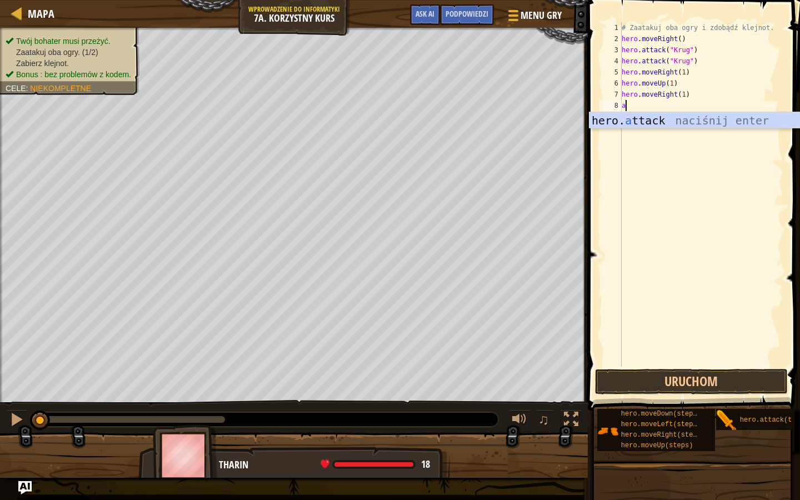
scroll to position [5, 0]
click at [634, 118] on div "hero. a ttack naciśnij enter" at bounding box center [695, 137] width 210 height 50
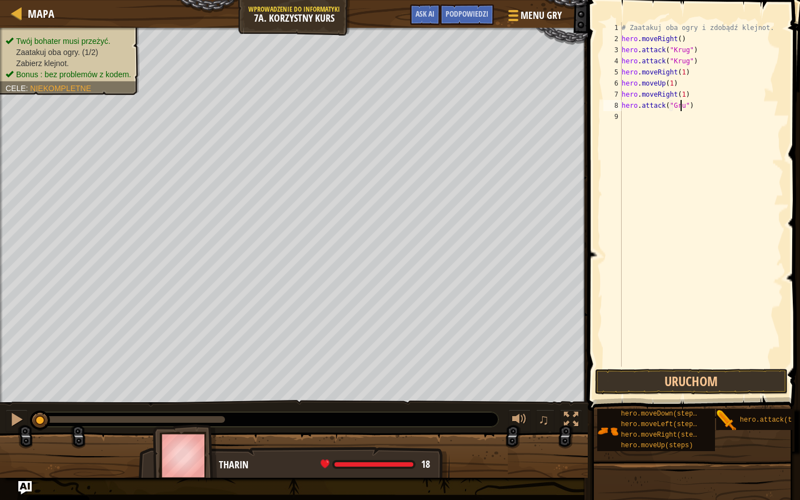
scroll to position [5, 5]
type textarea "hero.attack("Grump")"
click at [639, 112] on div "# Zaatakuj oba ogry i zdobądź klejnot. hero . moveRight ( ) hero . attack ( "[P…" at bounding box center [702, 205] width 164 height 367
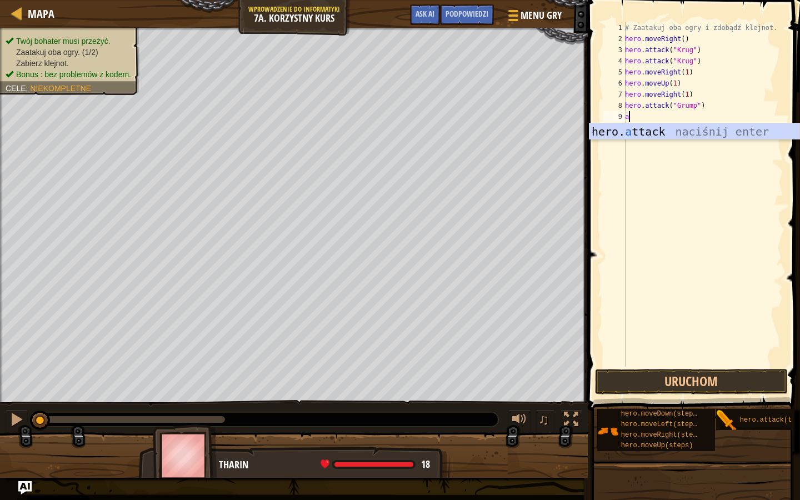
scroll to position [5, 0]
click at [594, 130] on div "hero. a ttack naciśnij enter" at bounding box center [695, 148] width 210 height 50
type textarea "hero.attack("Grump")"
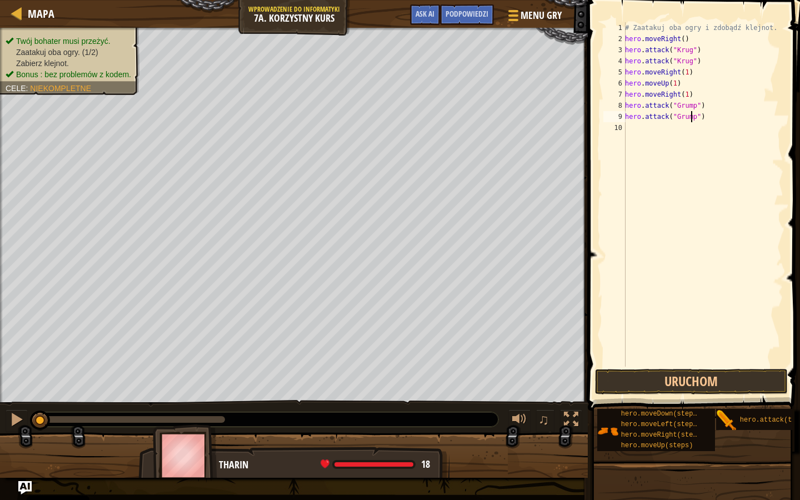
click at [672, 134] on div "# Zaatakuj oba ogry i zdobądź klejnot. hero . moveRight ( ) hero . attack ( "[P…" at bounding box center [703, 205] width 161 height 367
type textarea "h"
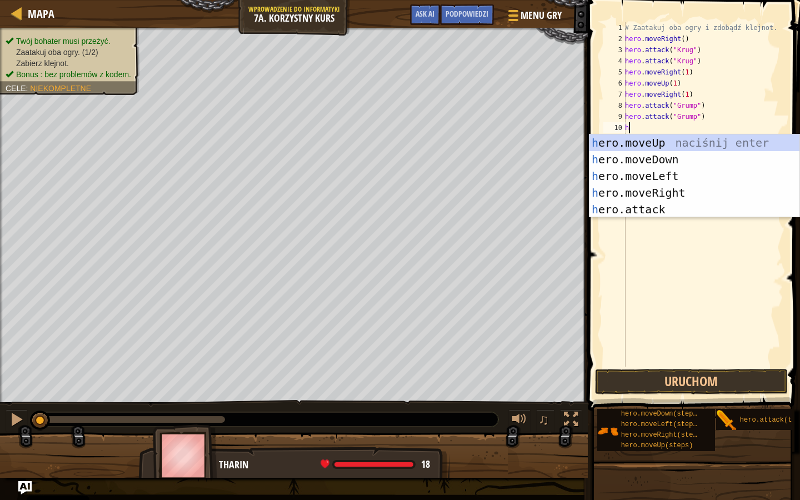
scroll to position [5, 0]
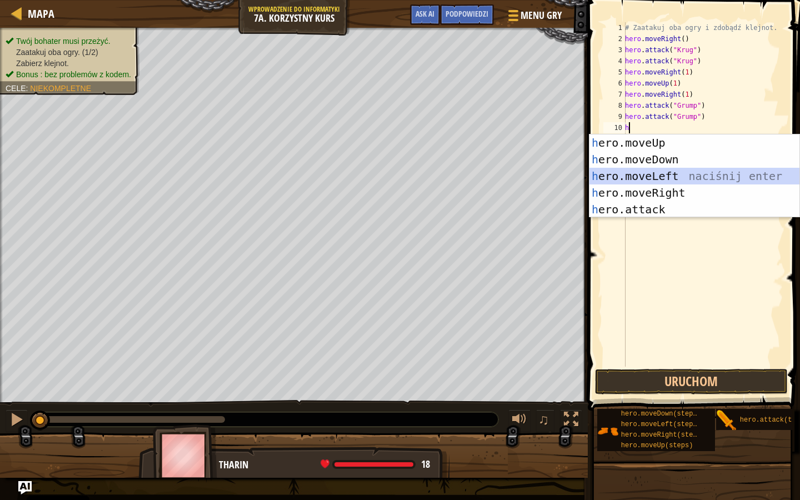
click at [655, 180] on div "h ero.moveUp naciśnij enter h ero.moveDown naciśnij enter h ero.moveLeft naciśn…" at bounding box center [695, 192] width 210 height 117
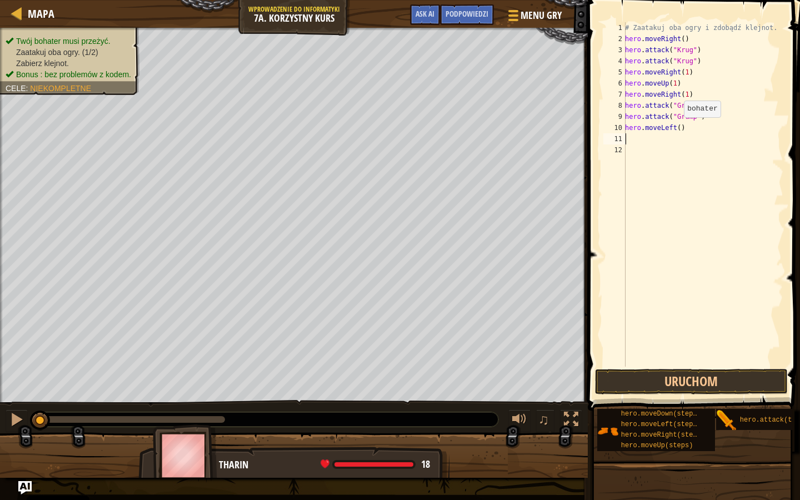
click at [678, 128] on div "# Zaatakuj oba ogry i zdobądź klejnot. hero . moveRight ( ) hero . attack ( "[P…" at bounding box center [703, 205] width 161 height 367
click at [651, 387] on button "Uruchom" at bounding box center [691, 382] width 193 height 26
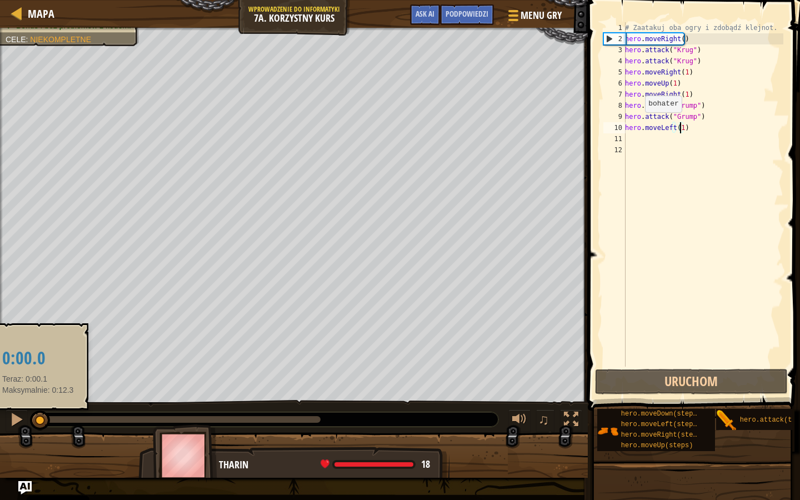
drag, startPoint x: 241, startPoint y: 417, endPoint x: 32, endPoint y: 422, distance: 209.0
click at [35, 396] on div at bounding box center [40, 421] width 20 height 20
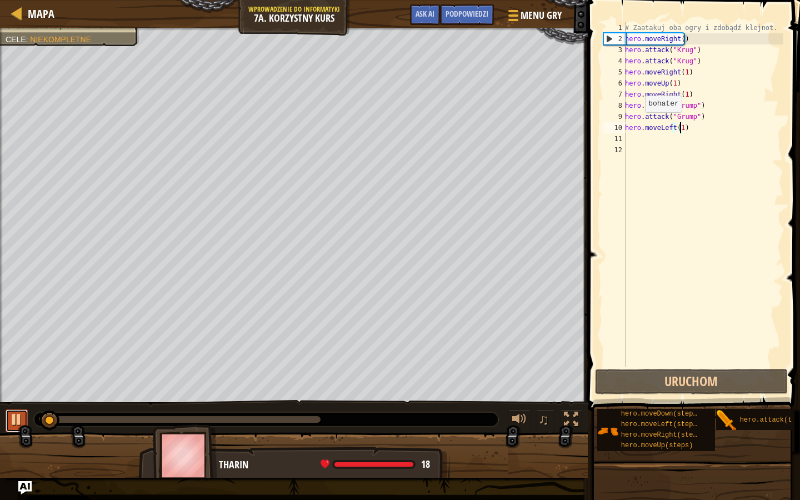
click at [23, 396] on div at bounding box center [16, 419] width 14 height 14
click at [669, 91] on div "# Zaatakuj oba ogry i zdobądź klejnot. hero . moveRight ( ) hero . attack ( "[P…" at bounding box center [703, 205] width 161 height 367
drag, startPoint x: 691, startPoint y: 92, endPoint x: 621, endPoint y: 92, distance: 70.6
click at [623, 92] on div "# Zaatakuj oba ogry i zdobądź klejnot. hero . moveRight ( ) hero . attack ( "[P…" at bounding box center [703, 194] width 161 height 345
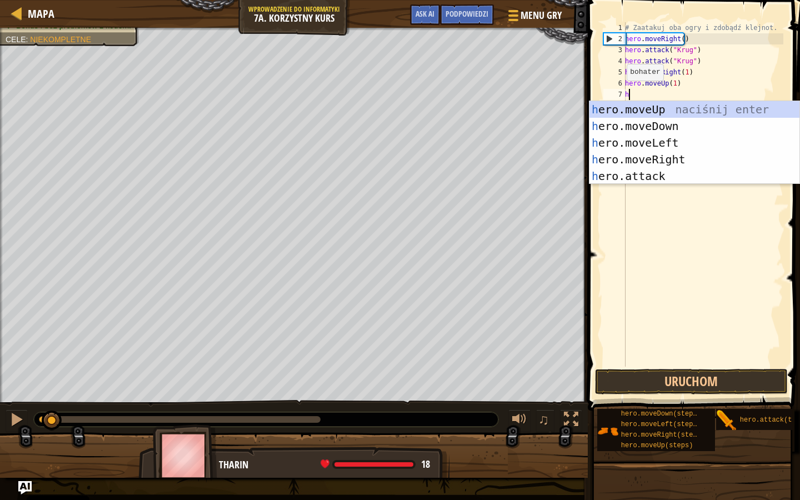
scroll to position [5, 0]
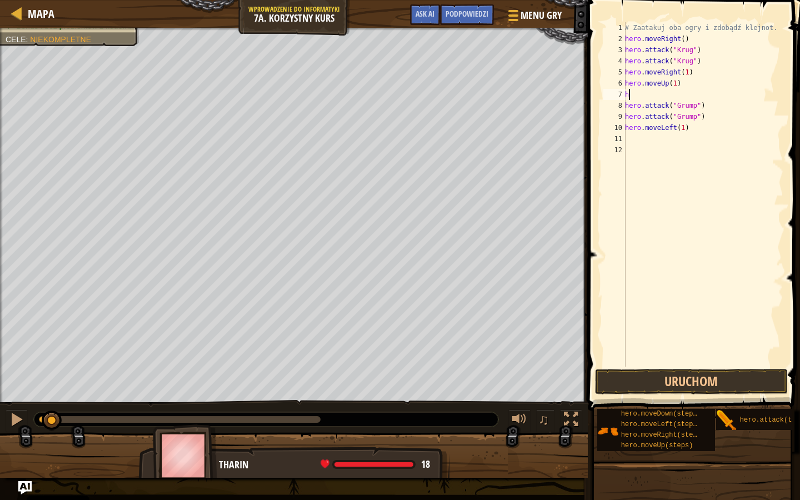
click at [637, 98] on div "# Zaatakuj oba ogry i zdobądź klejnot. hero . moveRight ( ) hero . attack ( "[P…" at bounding box center [703, 205] width 161 height 367
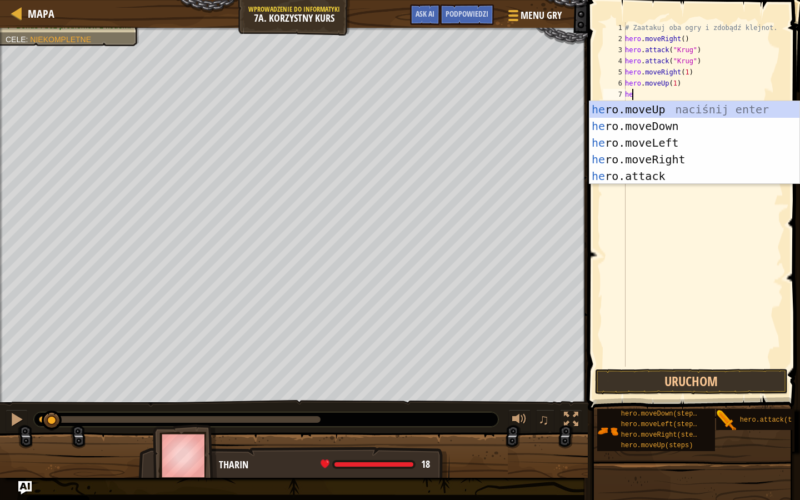
type textarea "her"
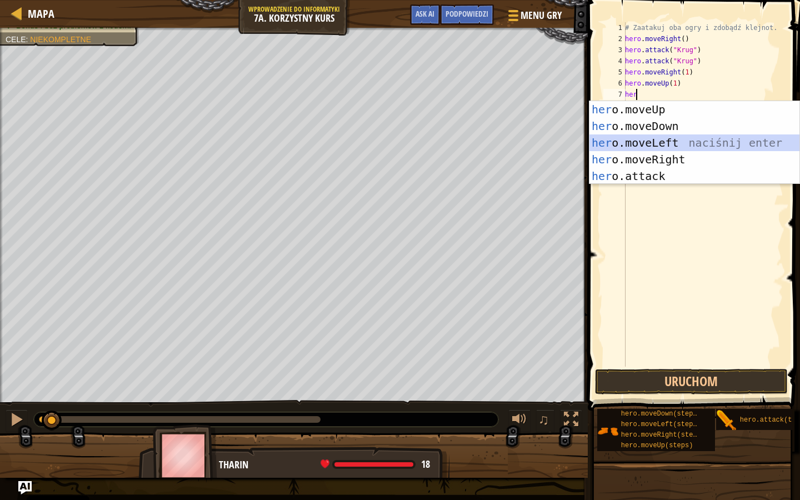
click at [644, 141] on div "her o.moveUp naciśnij enter her o.moveDown naciśnij enter her o.moveLeft naciśn…" at bounding box center [695, 159] width 210 height 117
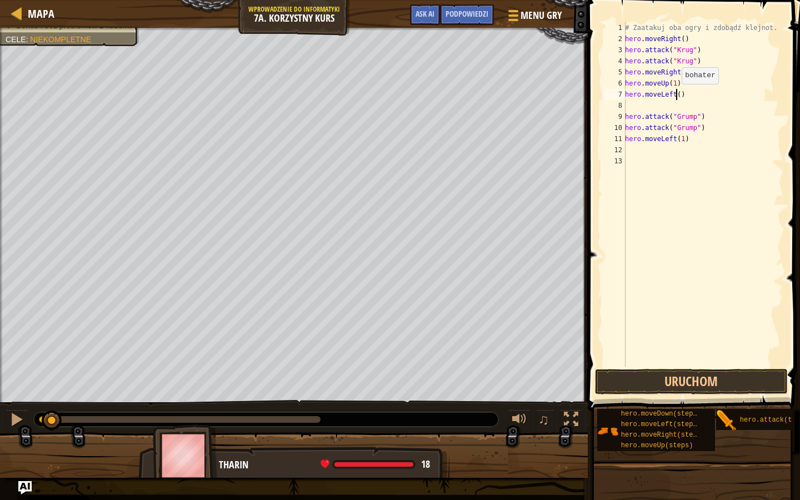
click at [676, 95] on div "# Zaatakuj oba ogry i zdobądź klejnot. hero . moveRight ( ) hero . attack ( "[P…" at bounding box center [703, 205] width 161 height 367
click at [638, 114] on div "# Zaatakuj oba ogry i zdobądź klejnot. hero . moveRight ( ) hero . attack ( "[P…" at bounding box center [703, 205] width 161 height 367
type textarea "hero.attack("Grump")"
click at [632, 107] on div "# Zaatakuj oba ogry i zdobądź klejnot. hero . moveRight ( ) hero . attack ( "[P…" at bounding box center [703, 205] width 161 height 367
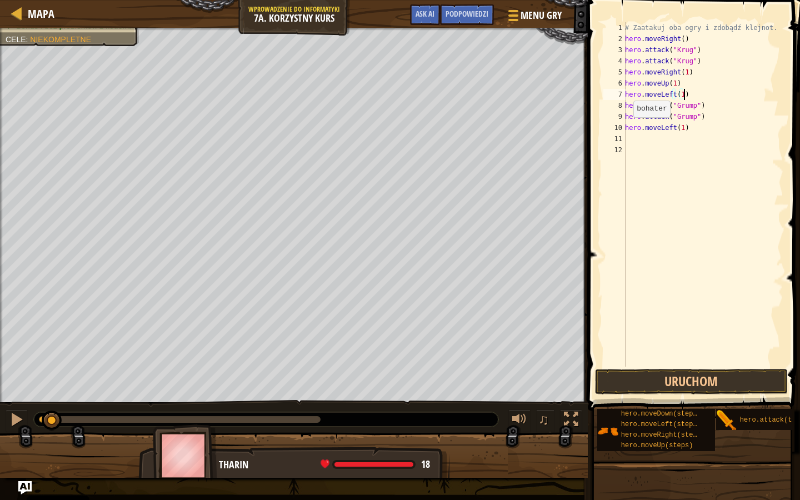
type textarea "hero.moveLeft(1)"
drag, startPoint x: 636, startPoint y: 368, endPoint x: 631, endPoint y: 372, distance: 6.0
click at [634, 369] on div "hero.moveLeft(1) 1 2 3 4 5 6 7 8 9 10 11 12 # Zaatakuj oba ogry i zdobądź klejn…" at bounding box center [693, 227] width 216 height 443
click at [630, 378] on button "Uruchom" at bounding box center [691, 382] width 193 height 26
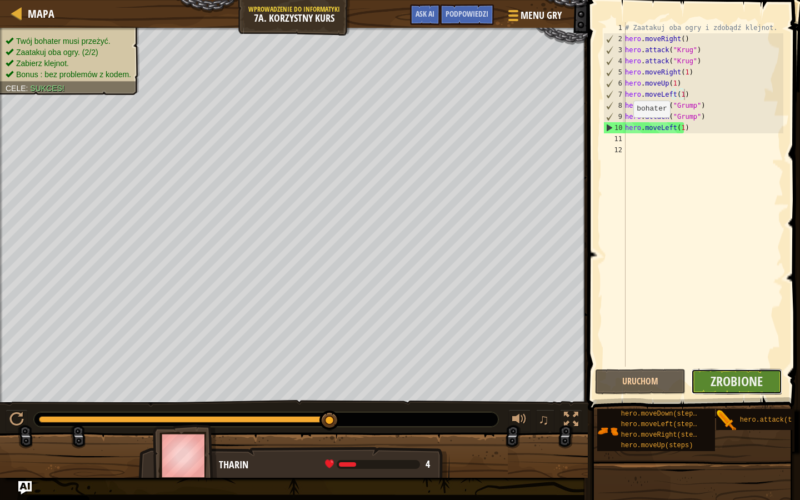
click at [719, 392] on button "Zrobione" at bounding box center [736, 382] width 91 height 26
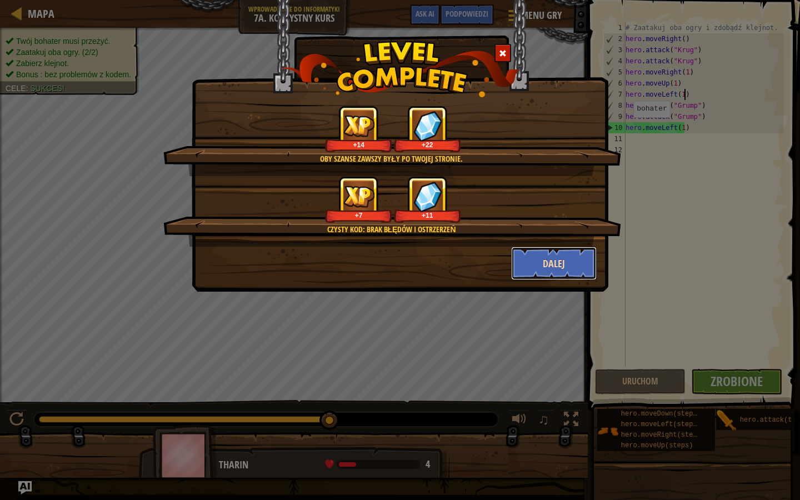
click at [524, 260] on button "Dalej" at bounding box center [554, 263] width 86 height 33
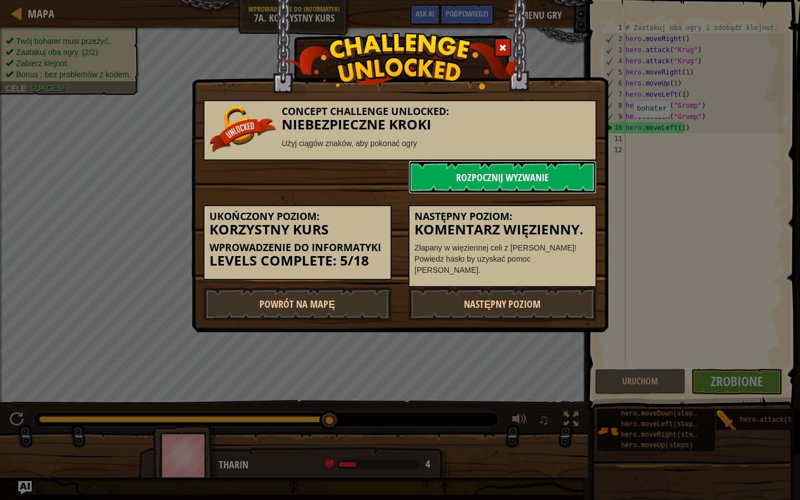
click at [507, 175] on link "Rozpocznij wyzwanie" at bounding box center [502, 177] width 188 height 33
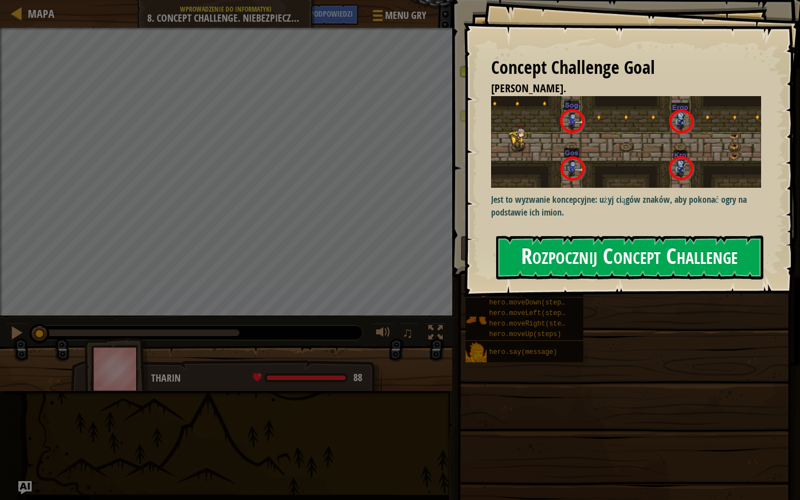
click at [541, 251] on button "Rozpocznij Concept Challenge" at bounding box center [629, 258] width 267 height 44
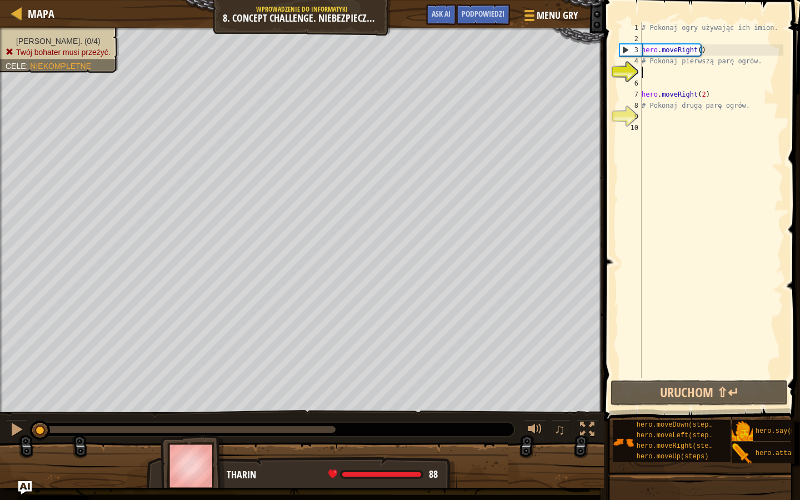
scroll to position [5, 0]
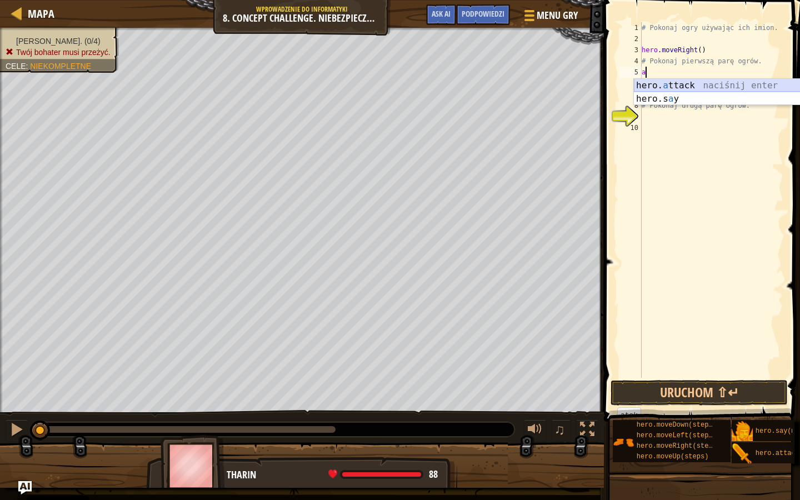
click at [677, 87] on div "hero. a ttack naciśnij enter hero.s a y naciśnij enter" at bounding box center [739, 105] width 210 height 53
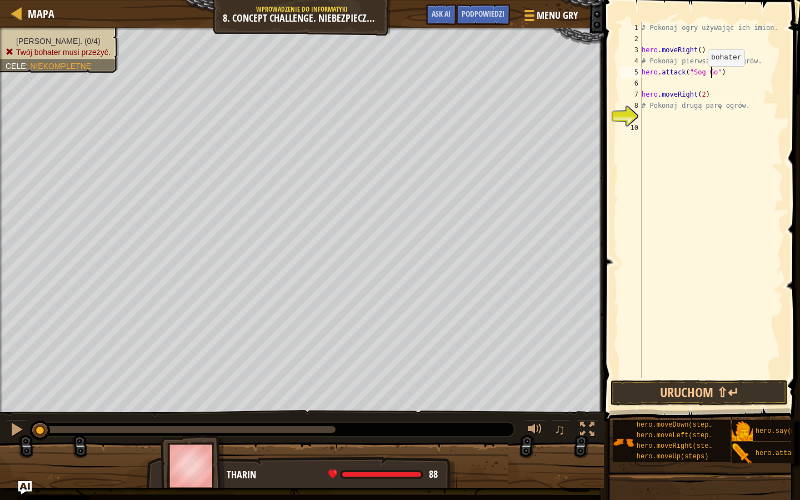
scroll to position [5, 6]
click at [670, 386] on button "Uruchom ⇧↵" at bounding box center [699, 393] width 177 height 26
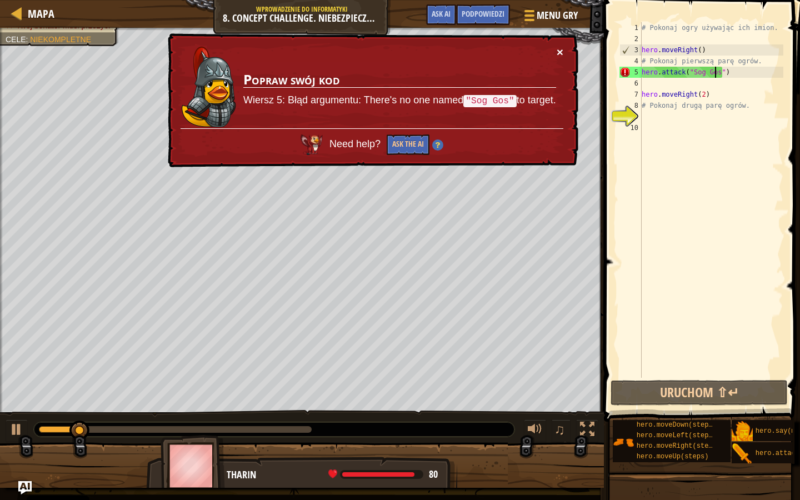
click at [561, 48] on button "×" at bounding box center [560, 52] width 7 height 12
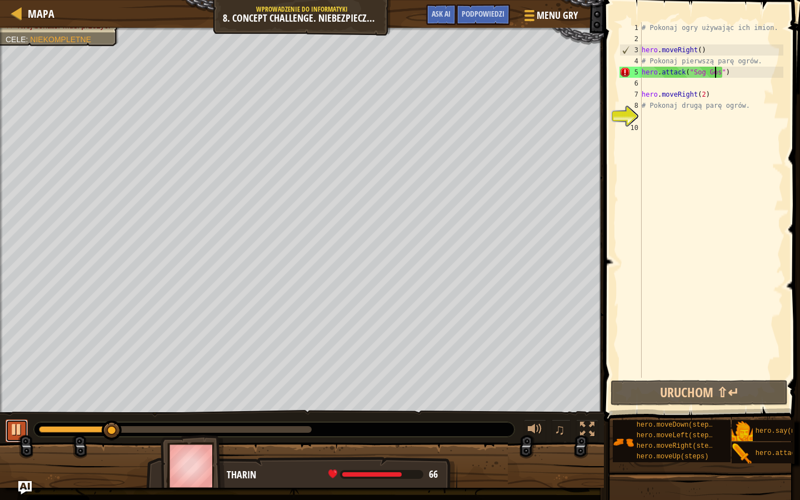
click at [21, 396] on div at bounding box center [16, 429] width 14 height 14
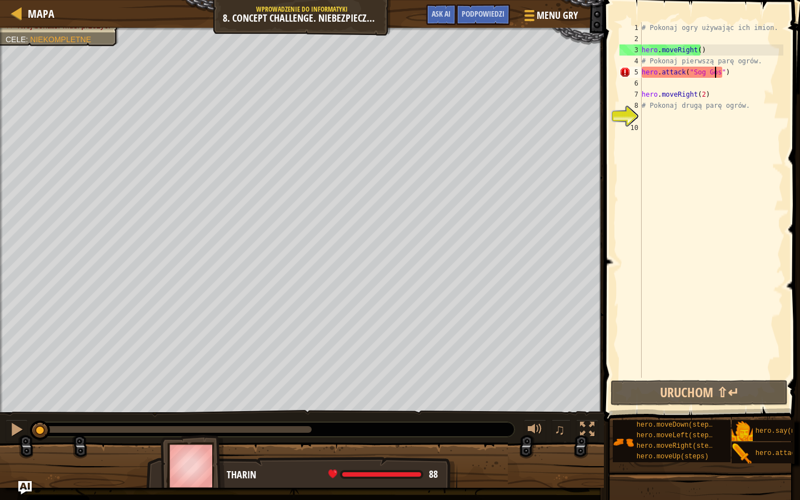
drag, startPoint x: 114, startPoint y: 428, endPoint x: 0, endPoint y: 435, distance: 114.1
click at [0, 396] on div "♫" at bounding box center [302, 426] width 604 height 33
click at [701, 74] on div "# Pokonaj ogry używając ich imion. hero . moveRight ( ) # Pokonaj pierwszą parę…" at bounding box center [712, 211] width 144 height 378
click at [706, 75] on div "# Pokonaj ogry używając ich imion. hero . moveRight ( ) # Pokonaj pierwszą parę…" at bounding box center [712, 211] width 144 height 378
click at [704, 77] on div "# Pokonaj ogry używając ich imion. hero . moveRight ( ) # Pokonaj pierwszą parę…" at bounding box center [712, 211] width 144 height 378
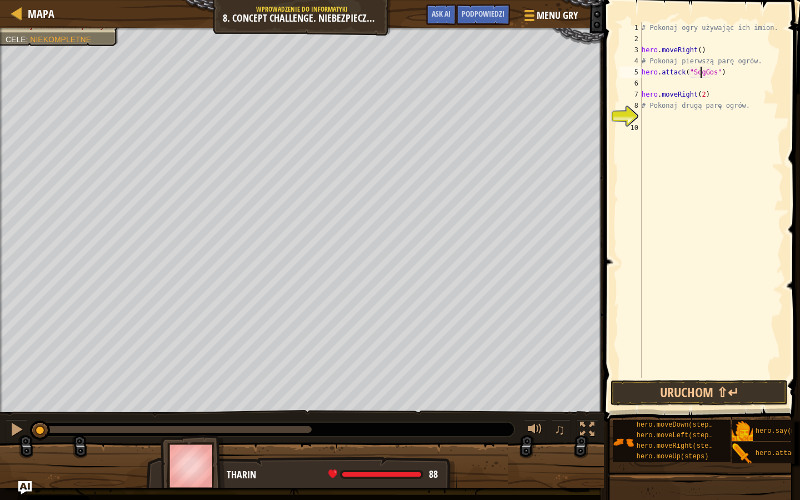
scroll to position [5, 5]
drag, startPoint x: 720, startPoint y: 71, endPoint x: 605, endPoint y: 67, distance: 115.7
click at [640, 67] on div "# Pokonaj ogry używając ich imion. hero . moveRight ( ) # Pokonaj pierwszą parę…" at bounding box center [712, 200] width 144 height 356
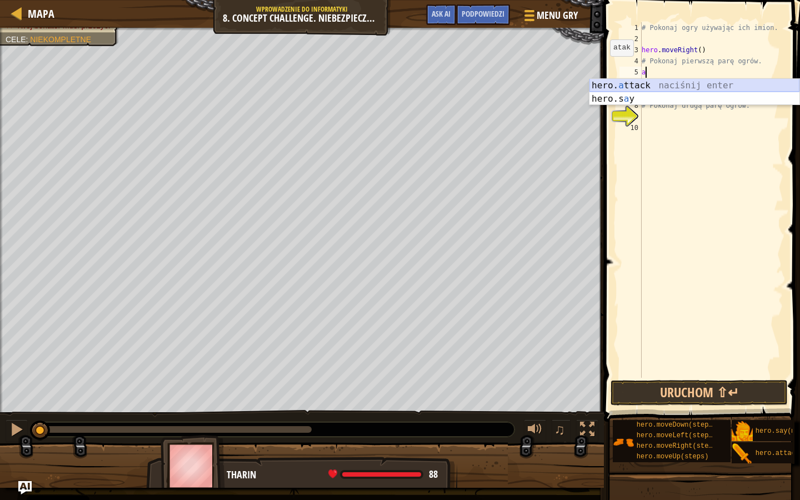
click at [617, 81] on div "hero. a ttack naciśnij enter hero.s a y naciśnij enter" at bounding box center [695, 105] width 210 height 53
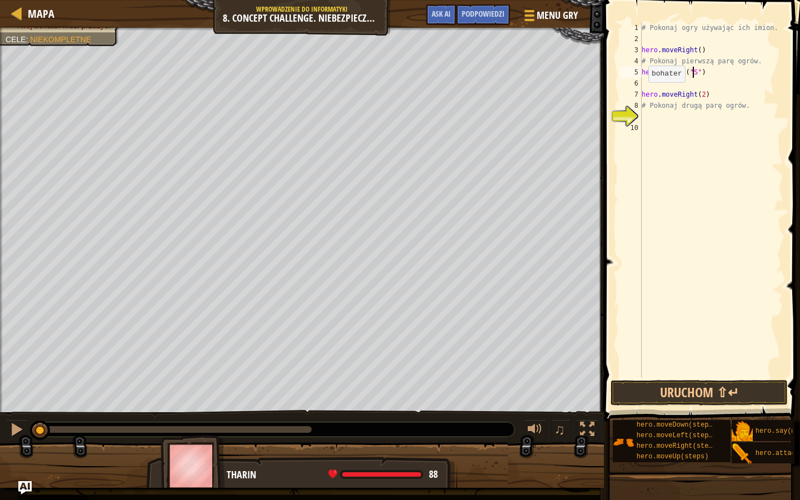
scroll to position [5, 4]
type textarea "hero.attack("Sog")"
click at [654, 81] on div "# Pokonaj ogry używając ich imion. hero . moveRight ( ) # Pokonaj pierwszą parę…" at bounding box center [712, 211] width 144 height 378
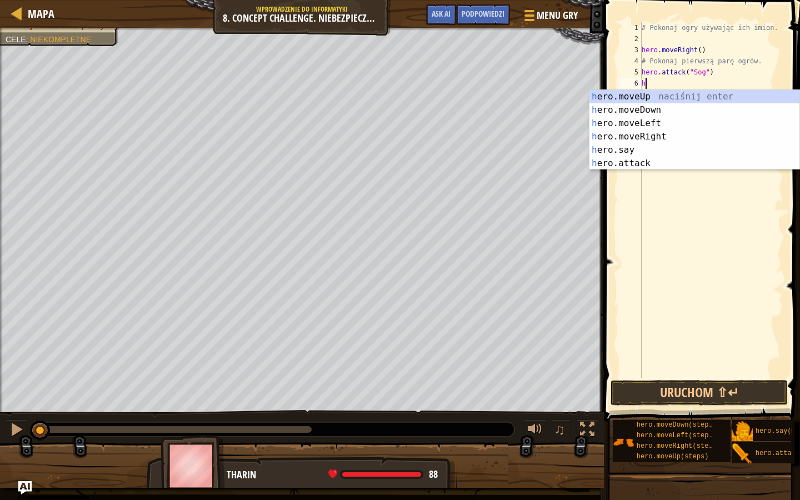
scroll to position [5, 0]
click at [644, 161] on div "h ero.moveUp naciśnij enter h ero.moveDown naciśnij enter h ero.moveLeft naciśn…" at bounding box center [695, 143] width 210 height 107
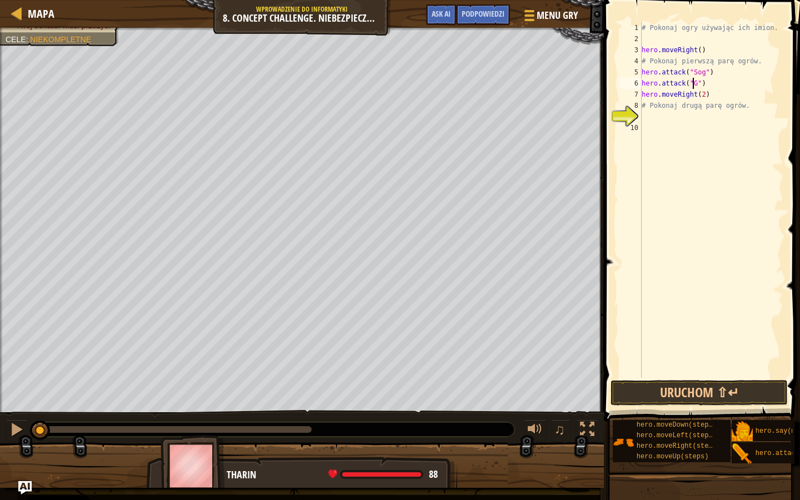
scroll to position [5, 4]
drag, startPoint x: 642, startPoint y: 81, endPoint x: 707, endPoint y: 84, distance: 65.1
click at [707, 84] on div "# Pokonaj ogry używając ich imion. hero . moveRight ( ) # Pokonaj pierwszą parę…" at bounding box center [712, 211] width 144 height 378
type textarea "hero.attack("Gos")"
click at [714, 84] on div "# Pokonaj ogry używając ich imion. hero . moveRight ( ) # Pokonaj pierwszą parę…" at bounding box center [712, 200] width 144 height 356
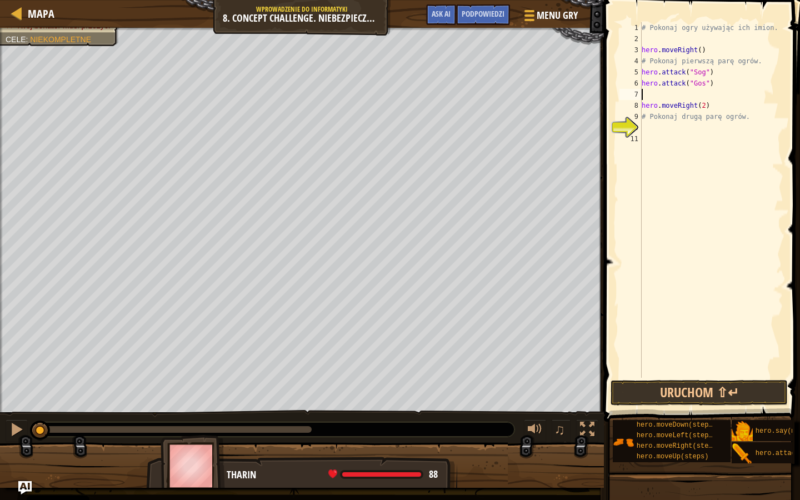
paste textarea "hero.attack("Gos")"
drag, startPoint x: 705, startPoint y: 71, endPoint x: 656, endPoint y: 71, distance: 49.5
click at [656, 71] on div "# Pokonaj ogry używając ich imion. hero . moveRight ( ) # Pokonaj pierwszą parę…" at bounding box center [712, 211] width 144 height 378
drag, startPoint x: 711, startPoint y: 75, endPoint x: 636, endPoint y: 69, distance: 74.7
click at [640, 69] on div "# Pokonaj ogry używając ich imion. hero . moveRight ( ) # Pokonaj pierwszą parę…" at bounding box center [712, 200] width 144 height 356
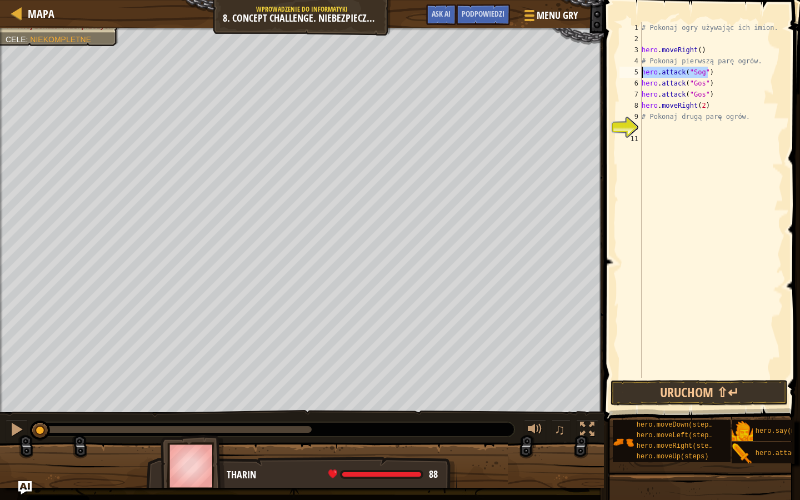
click at [719, 99] on div "# Pokonaj ogry używając ich imion. hero . moveRight ( ) # Pokonaj pierwszą parę…" at bounding box center [712, 211] width 144 height 378
type textarea "hero.attack("Gos")"
paste textarea "hero.attack("Sog")"
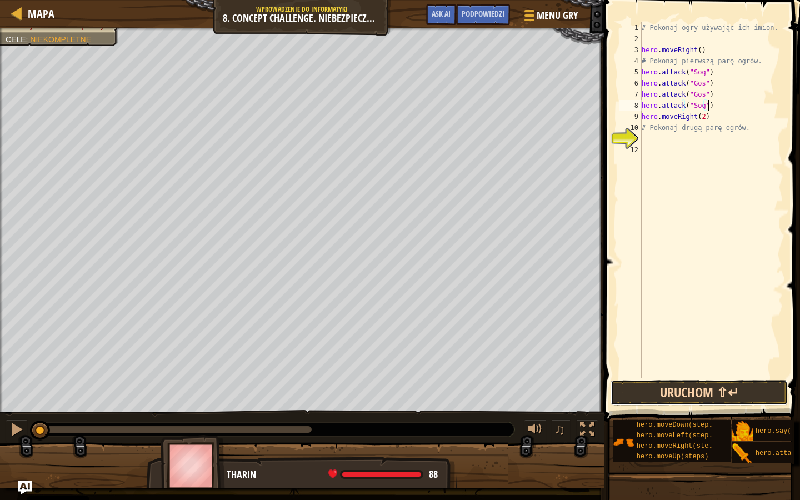
click at [686, 392] on button "Uruchom ⇧↵" at bounding box center [699, 393] width 177 height 26
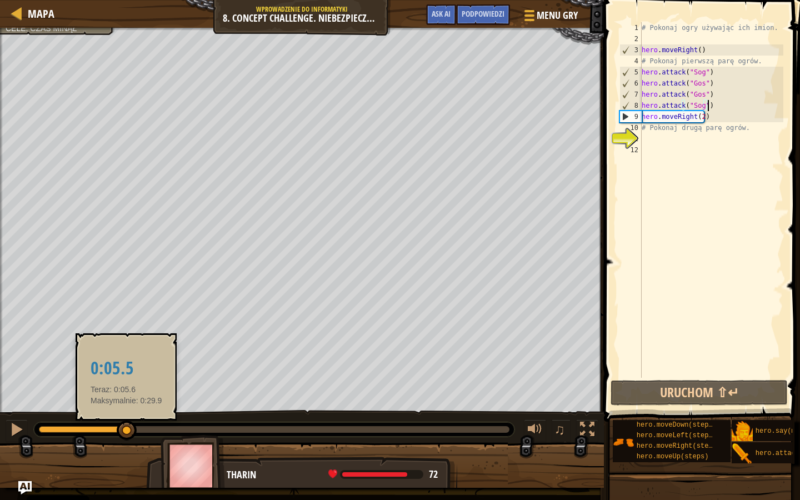
drag, startPoint x: 126, startPoint y: 426, endPoint x: 137, endPoint y: 426, distance: 11.1
click at [127, 396] on div at bounding box center [83, 429] width 88 height 7
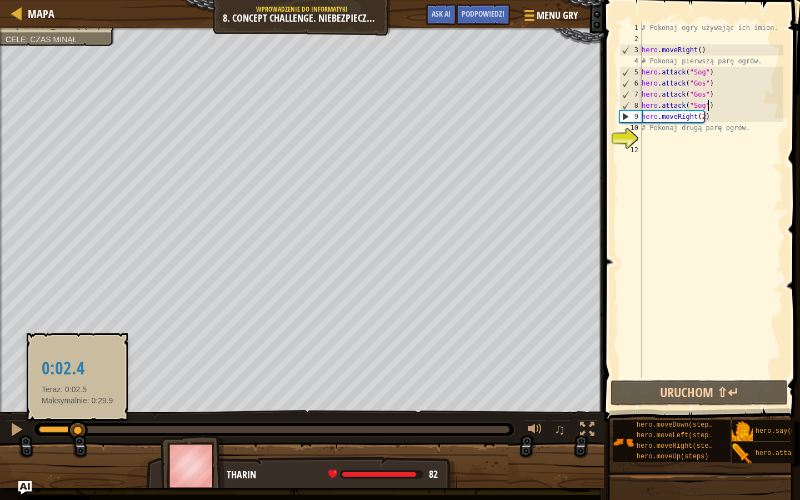
drag, startPoint x: 94, startPoint y: 427, endPoint x: 3, endPoint y: 422, distance: 90.7
click at [3, 396] on div "♫" at bounding box center [302, 426] width 604 height 33
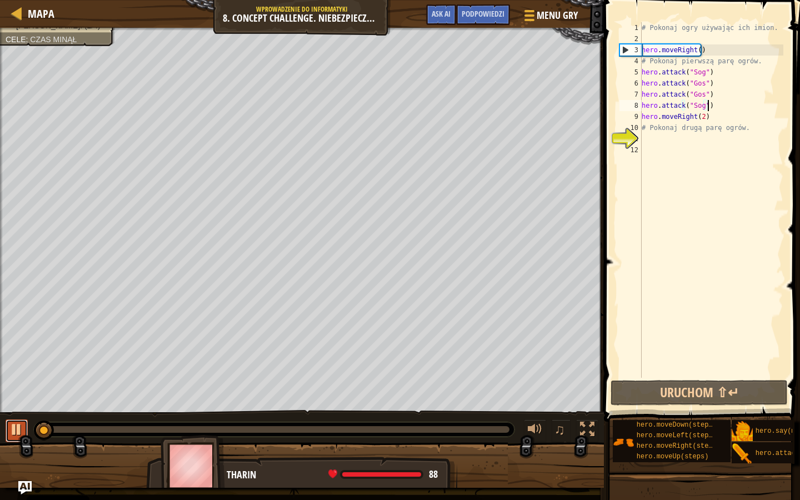
click at [13, 396] on div at bounding box center [16, 429] width 14 height 14
drag, startPoint x: 14, startPoint y: 427, endPoint x: 0, endPoint y: 426, distance: 13.9
click at [0, 396] on div "♫" at bounding box center [302, 426] width 604 height 33
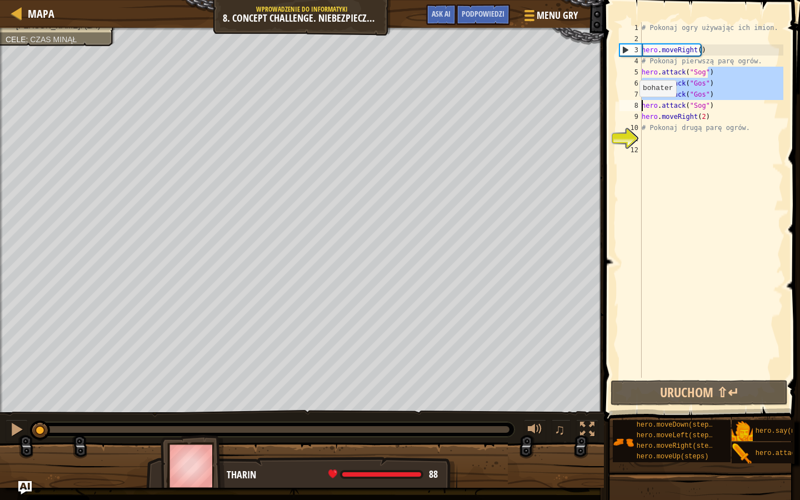
drag, startPoint x: 712, startPoint y: 72, endPoint x: 634, endPoint y: 108, distance: 85.8
click at [640, 108] on div "# Pokonaj ogry używając ich imion. hero . moveRight ( ) # Pokonaj pierwszą parę…" at bounding box center [712, 200] width 144 height 356
drag, startPoint x: 642, startPoint y: 70, endPoint x: 735, endPoint y: 102, distance: 98.6
click at [735, 102] on div "# Pokonaj ogry używając ich imion. hero . moveRight ( ) # Pokonaj pierwszą parę…" at bounding box center [712, 211] width 144 height 378
click at [702, 113] on div "# Pokonaj ogry używając ich imion. hero . moveRight ( ) # Pokonaj pierwszą parę…" at bounding box center [712, 211] width 144 height 378
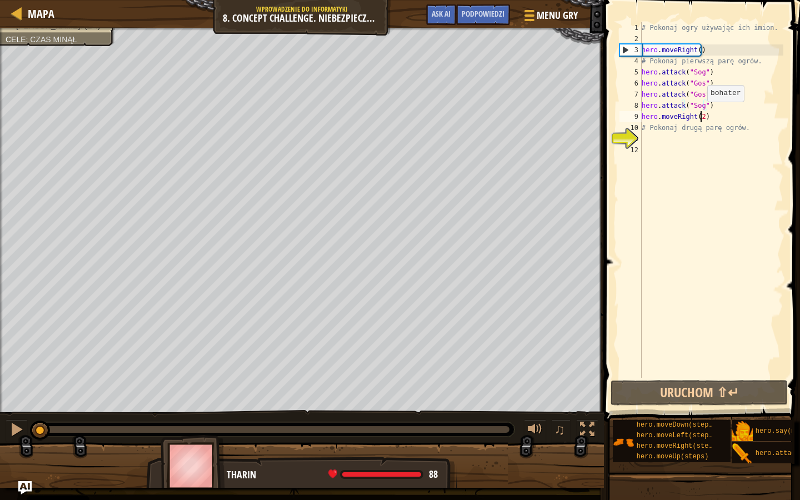
type textarea "hero.moveRight(2)"
click at [707, 116] on div "# Pokonaj ogry używając ich imion. hero . moveRight ( ) # Pokonaj pierwszą parę…" at bounding box center [712, 211] width 144 height 378
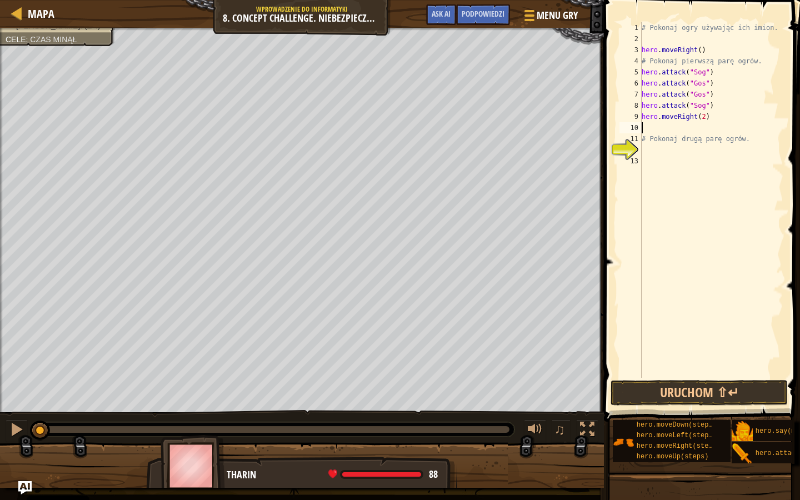
paste textarea "hero.attack("Sog")"
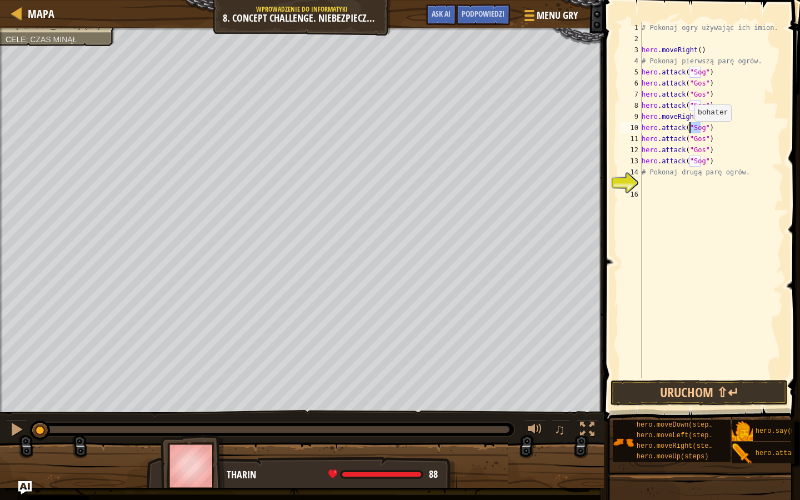
drag, startPoint x: 699, startPoint y: 131, endPoint x: 689, endPoint y: 132, distance: 10.1
click at [689, 132] on div "# Pokonaj ogry używając ich imion. hero . moveRight ( ) # Pokonaj pierwszą parę…" at bounding box center [712, 211] width 144 height 378
drag, startPoint x: 699, startPoint y: 136, endPoint x: 689, endPoint y: 136, distance: 10.0
click at [689, 136] on div "# Pokonaj ogry używając ich imion. hero . moveRight ( ) # Pokonaj pierwszą parę…" at bounding box center [712, 211] width 144 height 378
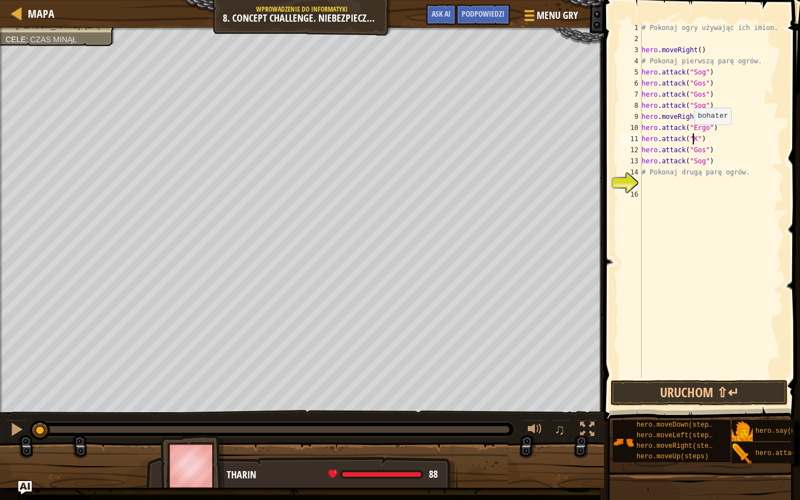
scroll to position [5, 4]
drag, startPoint x: 700, startPoint y: 147, endPoint x: 690, endPoint y: 148, distance: 10.0
click at [690, 148] on div "# Pokonaj ogry używając ich imion. hero . moveRight ( ) # Pokonaj pierwszą parę…" at bounding box center [712, 211] width 144 height 378
drag, startPoint x: 700, startPoint y: 165, endPoint x: 690, endPoint y: 161, distance: 10.7
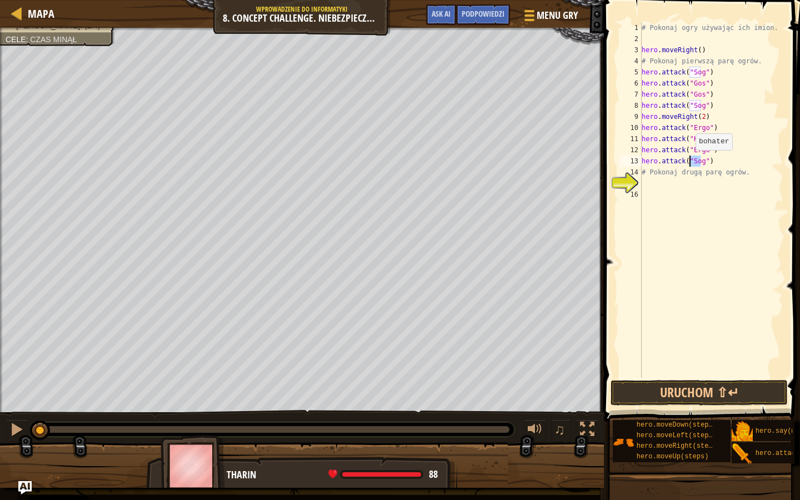
click at [690, 161] on div "# Pokonaj ogry używając ich imion. hero . moveRight ( ) # Pokonaj pierwszą parę…" at bounding box center [712, 211] width 144 height 378
type textarea "hero.attack("Kro")"
click at [660, 205] on div "# Pokonaj ogry używając ich imion. hero . moveRight ( ) # Pokonaj pierwszą parę…" at bounding box center [712, 211] width 144 height 378
click at [711, 166] on div "# Pokonaj ogry używając ich imion. hero . moveRight ( ) # Pokonaj pierwszą parę…" at bounding box center [712, 211] width 144 height 378
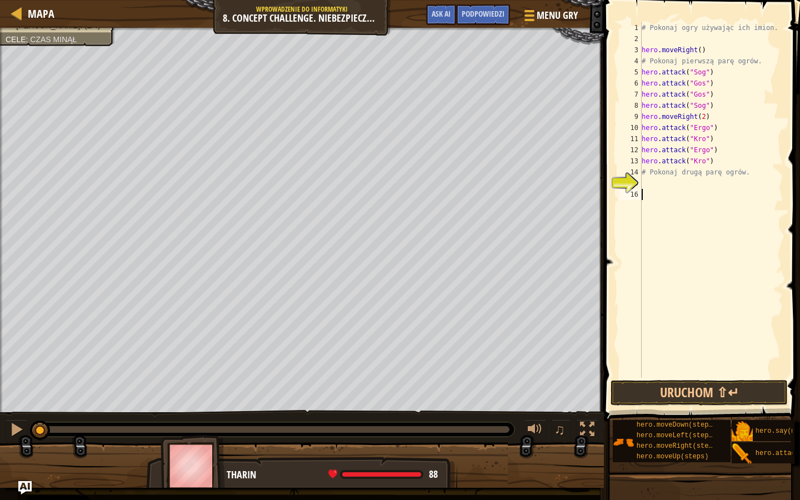
type textarea "hero.attack("Kro")"
type textarea "h"
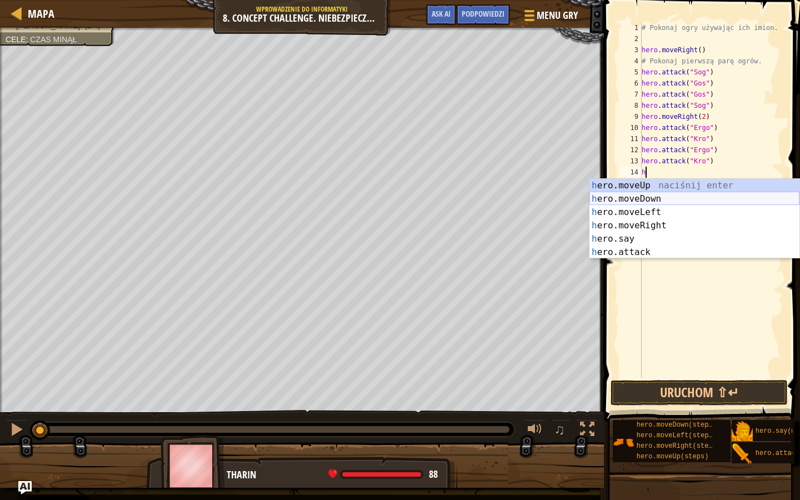
click at [650, 200] on div "h ero.moveUp naciśnij enter h ero.moveDown naciśnij enter h ero.moveLeft naciśn…" at bounding box center [695, 232] width 210 height 107
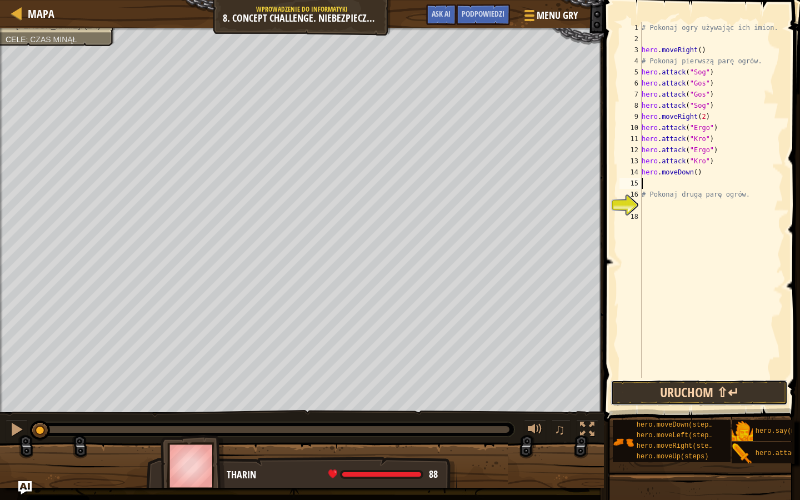
click at [654, 392] on button "Uruchom ⇧↵" at bounding box center [699, 393] width 177 height 26
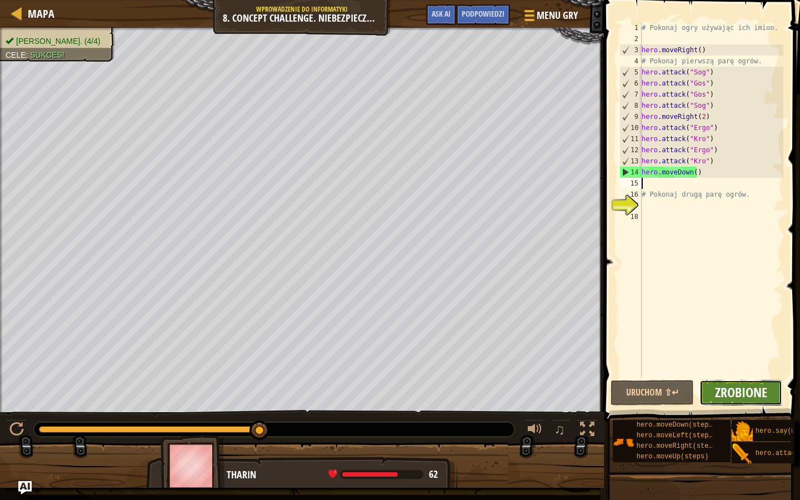
click at [732, 392] on span "Zrobione" at bounding box center [741, 392] width 52 height 18
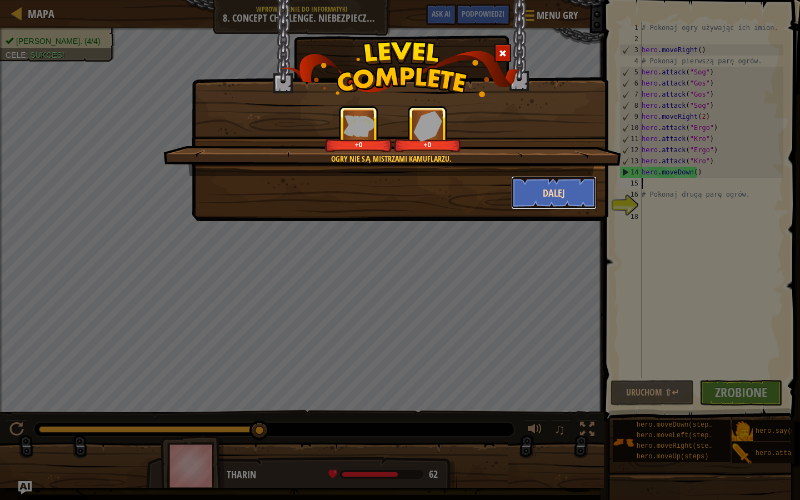
click at [523, 183] on button "Dalej" at bounding box center [554, 192] width 86 height 33
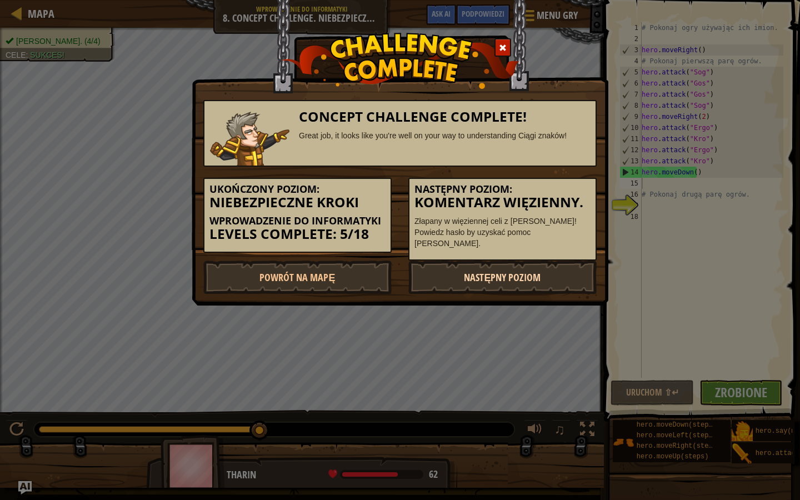
click at [517, 277] on link "Następny poziom" at bounding box center [502, 277] width 188 height 33
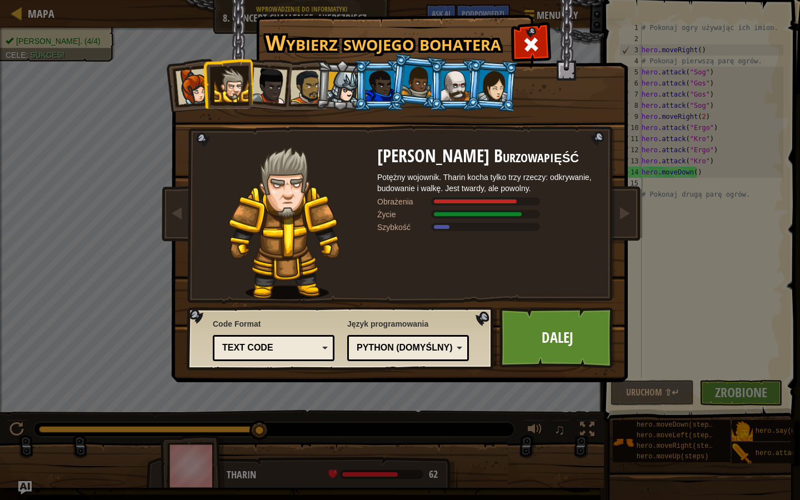
click at [180, 90] on div at bounding box center [194, 86] width 37 height 37
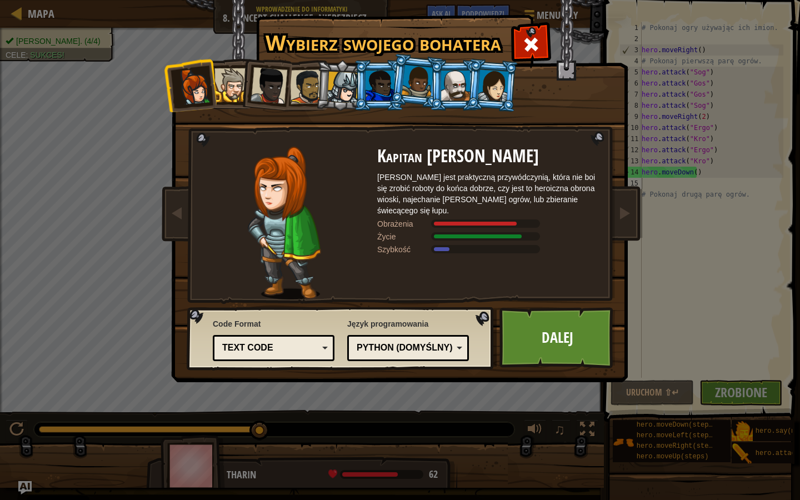
click at [230, 82] on div at bounding box center [232, 85] width 34 height 34
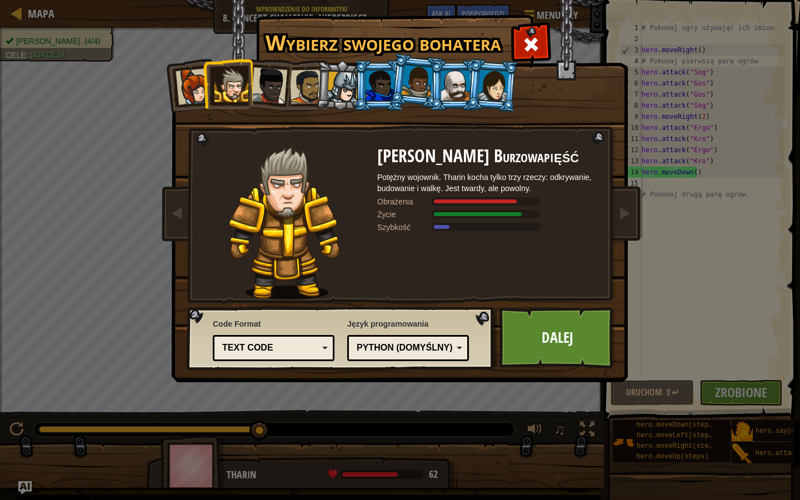
click at [189, 90] on div at bounding box center [194, 86] width 37 height 37
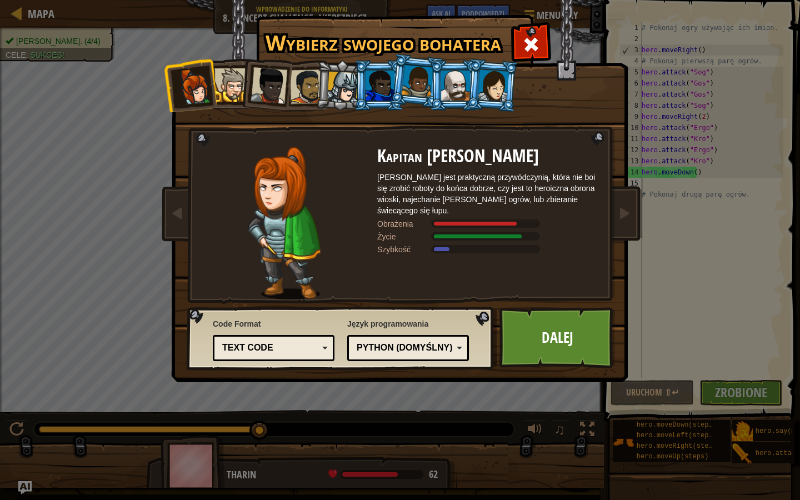
click at [489, 81] on div at bounding box center [493, 85] width 31 height 32
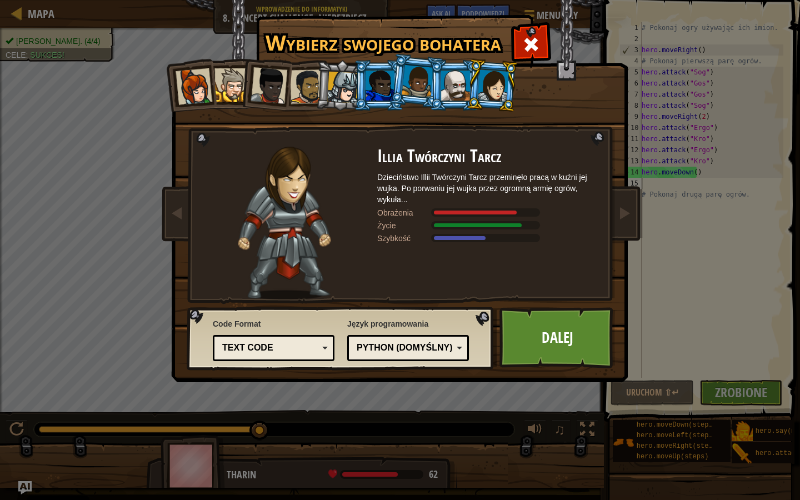
click at [466, 78] on div at bounding box center [455, 86] width 29 height 30
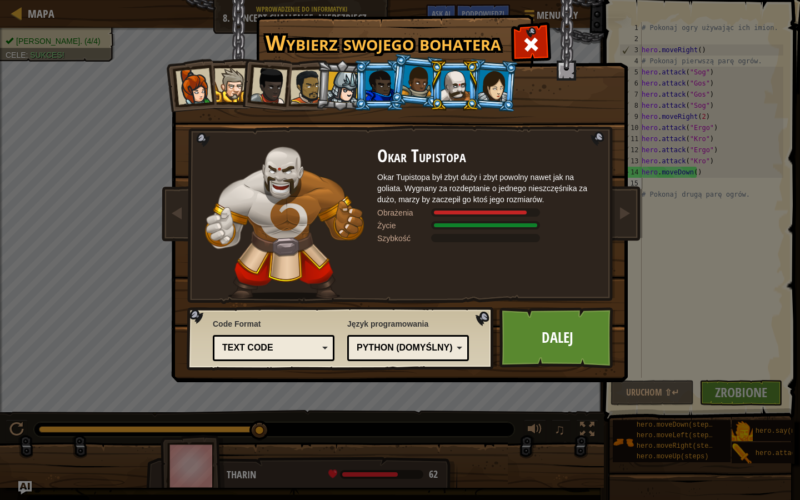
click at [410, 79] on div at bounding box center [418, 81] width 32 height 33
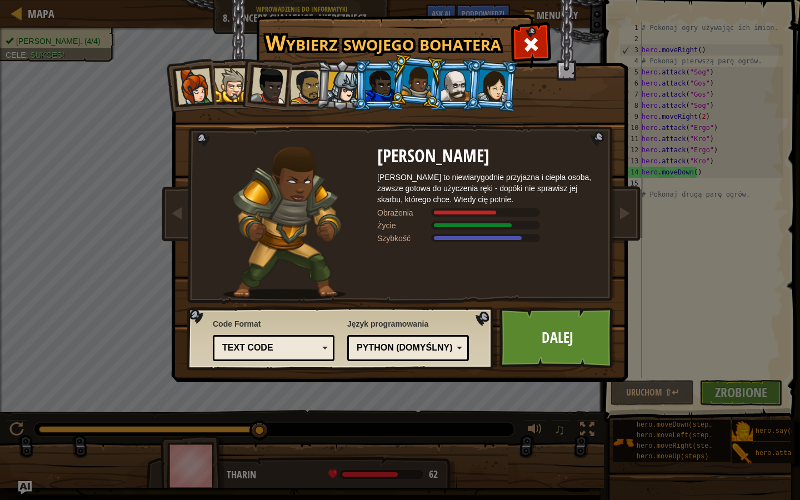
click at [382, 78] on div at bounding box center [380, 86] width 29 height 30
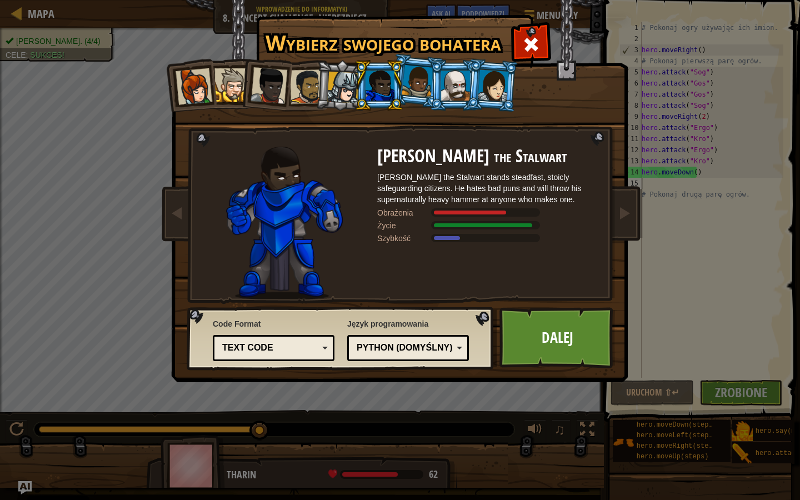
click at [337, 76] on div at bounding box center [343, 88] width 32 height 32
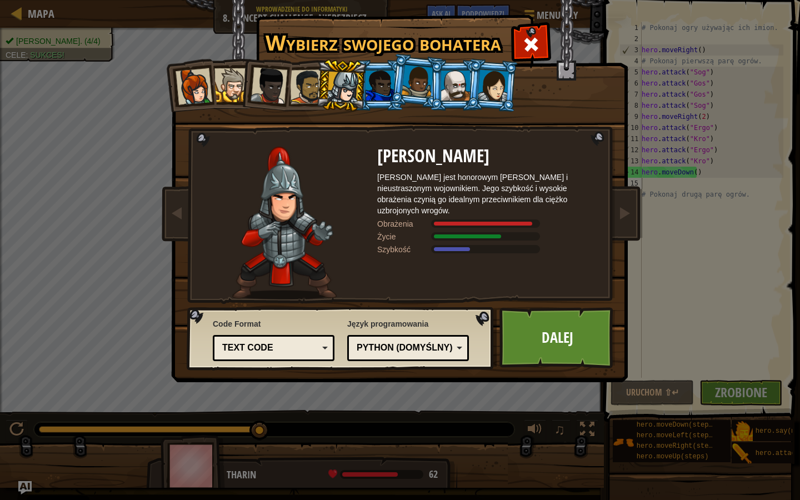
click at [367, 88] on div at bounding box center [380, 86] width 29 height 30
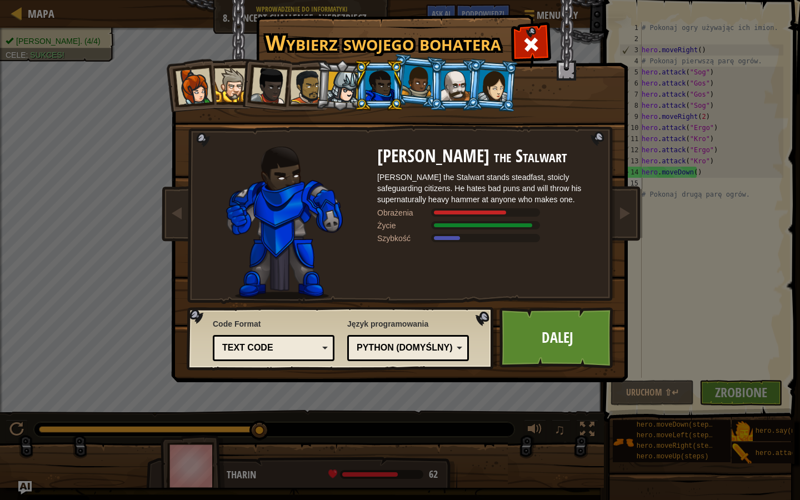
click at [346, 88] on div at bounding box center [343, 88] width 32 height 32
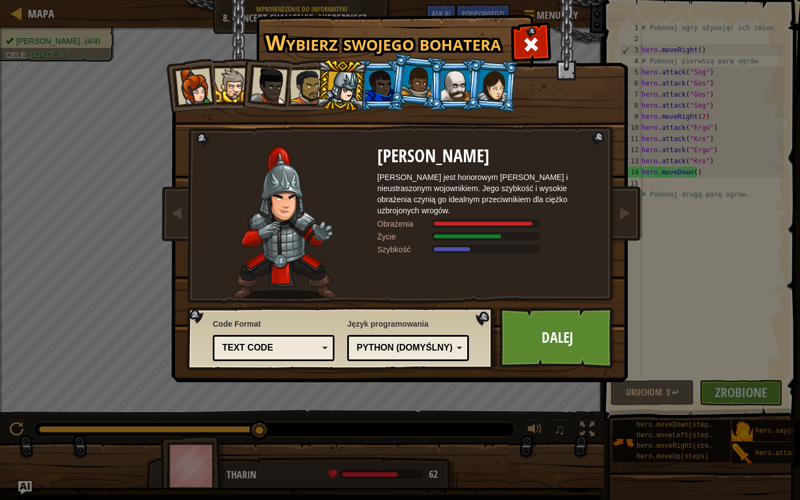
click at [304, 84] on div at bounding box center [307, 86] width 34 height 34
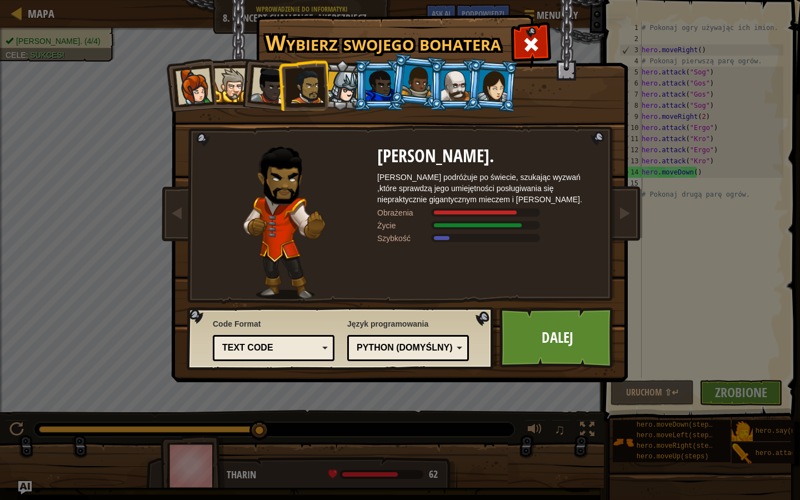
click at [275, 83] on div at bounding box center [269, 85] width 37 height 37
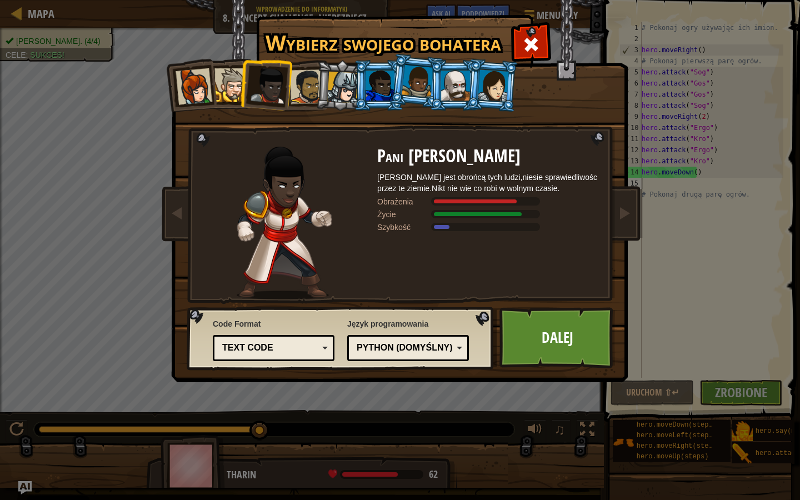
click at [368, 93] on div at bounding box center [380, 86] width 29 height 30
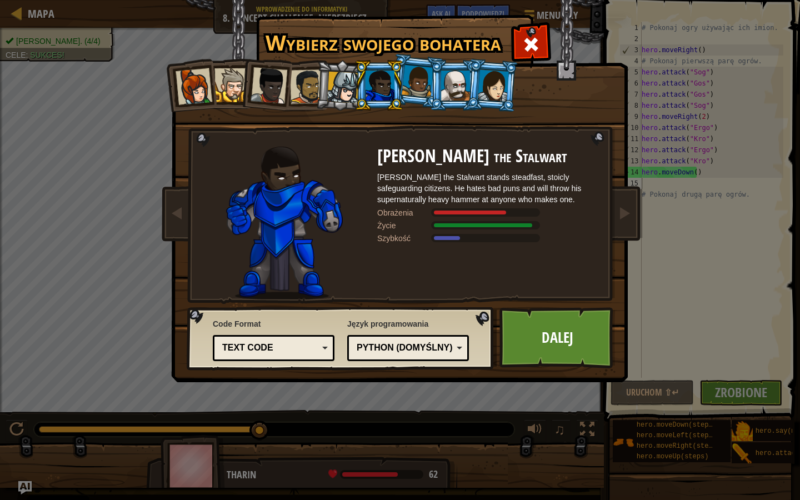
click at [360, 89] on li at bounding box center [379, 85] width 50 height 51
click at [347, 90] on div at bounding box center [343, 88] width 32 height 32
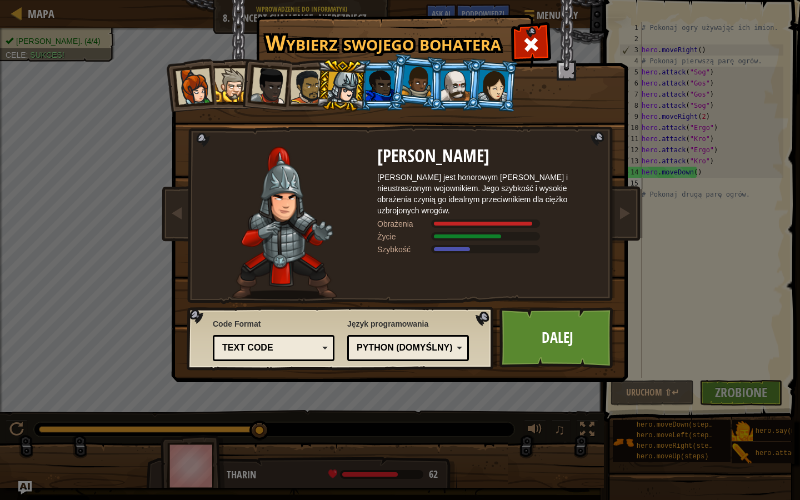
click at [223, 83] on div at bounding box center [232, 85] width 34 height 34
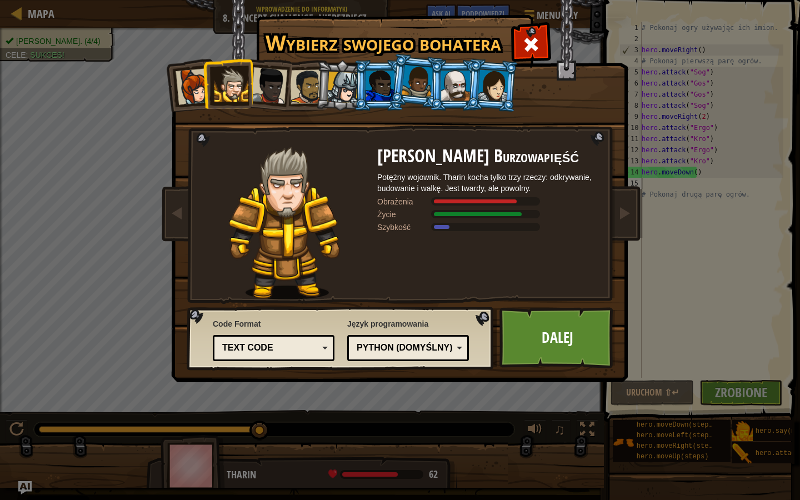
click at [285, 83] on div at bounding box center [269, 85] width 37 height 37
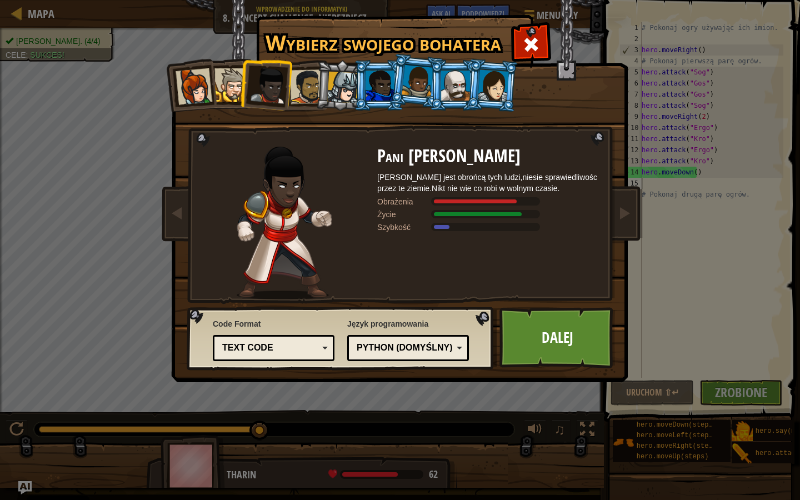
click at [302, 80] on div at bounding box center [307, 86] width 34 height 34
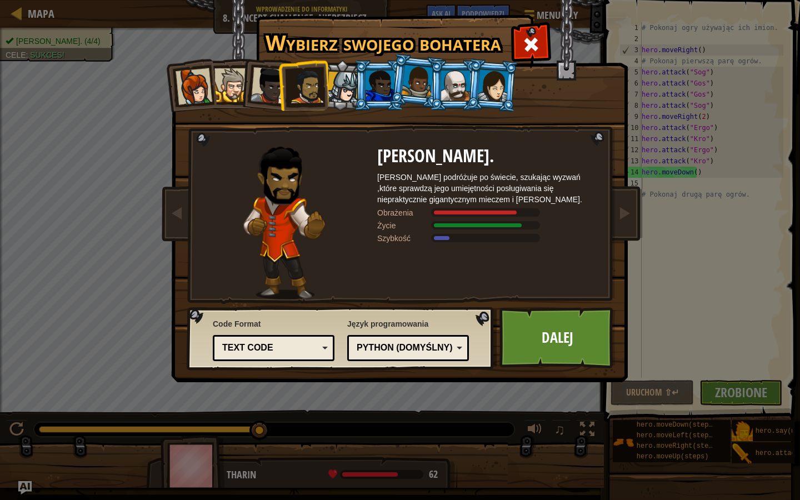
click at [241, 88] on li at bounding box center [265, 83] width 54 height 54
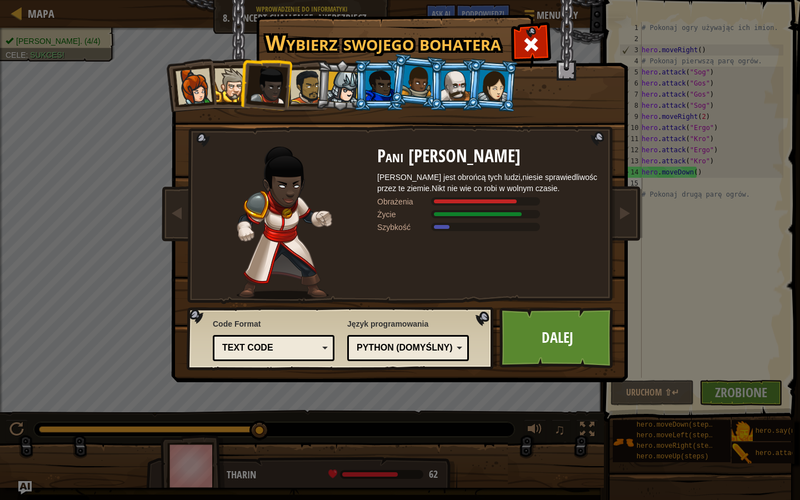
click at [241, 88] on li at bounding box center [265, 83] width 54 height 54
click at [235, 89] on div at bounding box center [232, 85] width 34 height 34
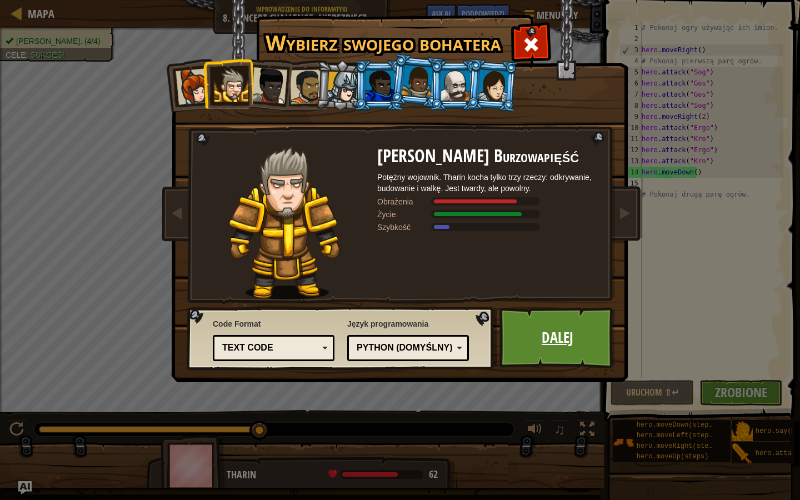
click at [555, 343] on link "Dalej" at bounding box center [558, 337] width 116 height 61
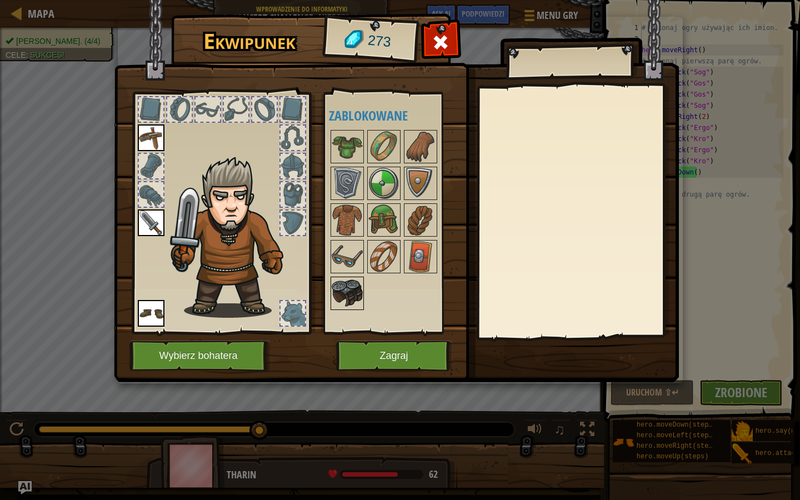
drag, startPoint x: 354, startPoint y: 292, endPoint x: 349, endPoint y: 295, distance: 5.7
click at [327, 370] on img at bounding box center [396, 180] width 565 height 403
click at [363, 353] on button "Zagraj" at bounding box center [394, 356] width 116 height 31
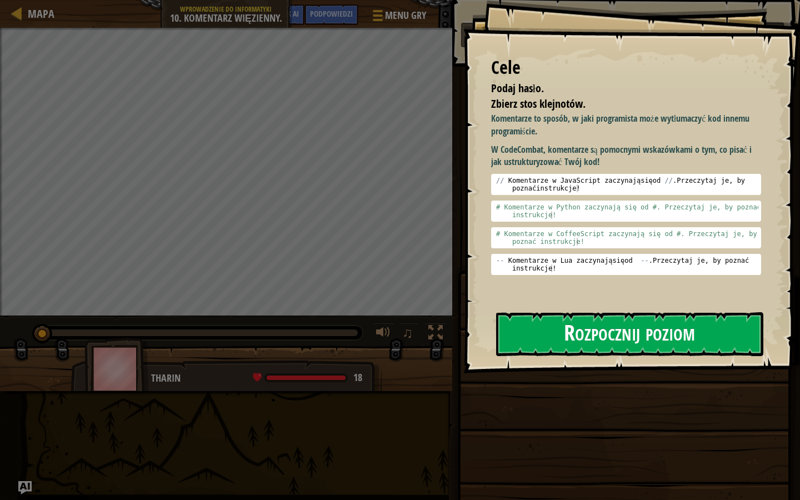
click at [560, 333] on button "Rozpocznij poziom" at bounding box center [629, 334] width 267 height 44
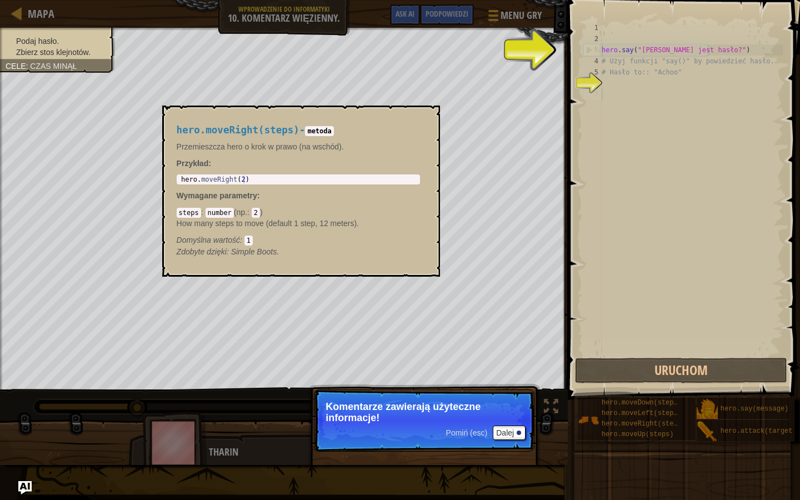
click at [658, 142] on div "hero . say ( "[PERSON_NAME] jest hasło?" ) # Użyj funkcji "say()" by powiedzieć…" at bounding box center [692, 200] width 184 height 356
click at [691, 396] on div "hero.moveDown(steps) hero.moveLeft(steps) hero.moveRight(steps) hero.moveUp(ste…" at bounding box center [637, 419] width 118 height 42
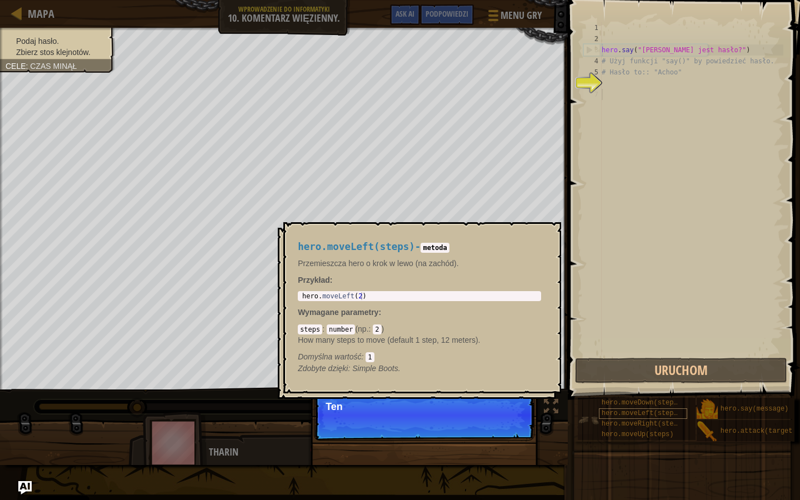
click at [661, 396] on span "hero.moveLeft(steps)" at bounding box center [642, 414] width 80 height 8
click at [552, 236] on button "×" at bounding box center [549, 235] width 9 height 16
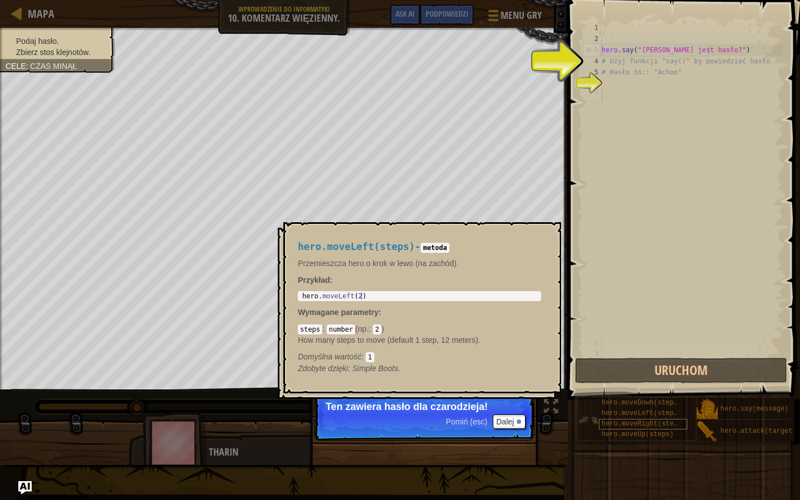
click at [617, 396] on div "hero.moveRight(steps)" at bounding box center [643, 424] width 89 height 11
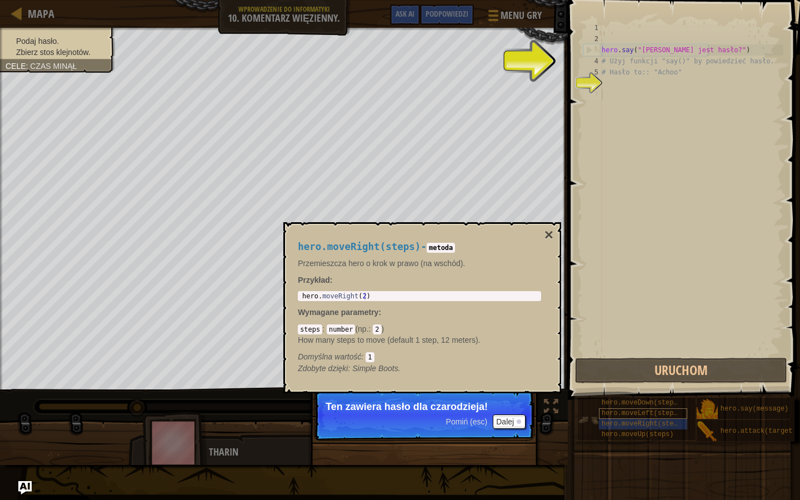
click at [616, 396] on span "hero.moveLeft(steps)" at bounding box center [642, 414] width 80 height 8
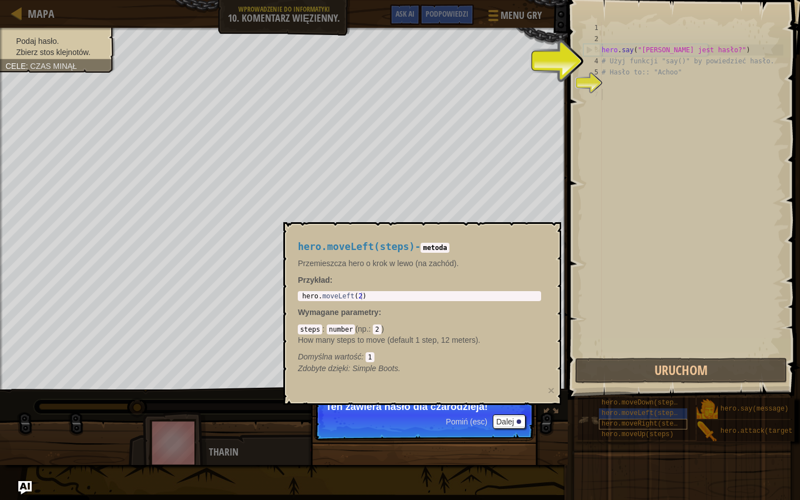
click at [617, 396] on div "hero.moveRight(steps)" at bounding box center [643, 424] width 89 height 11
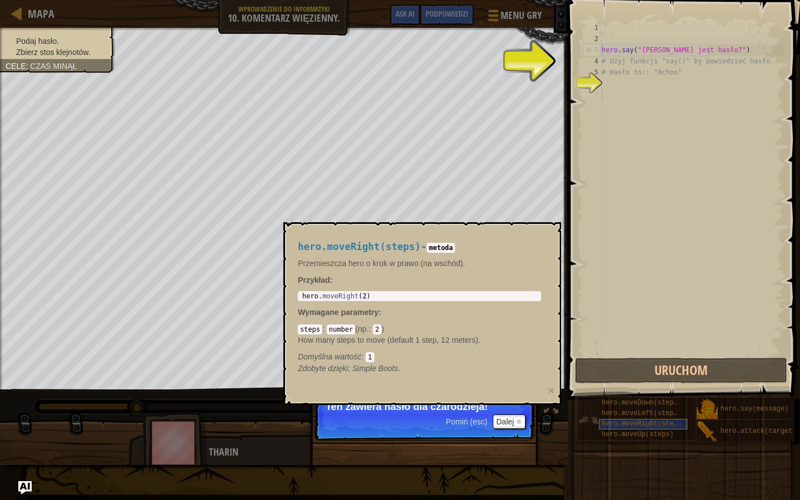
click at [617, 396] on div "hero.moveRight(steps)" at bounding box center [643, 424] width 89 height 11
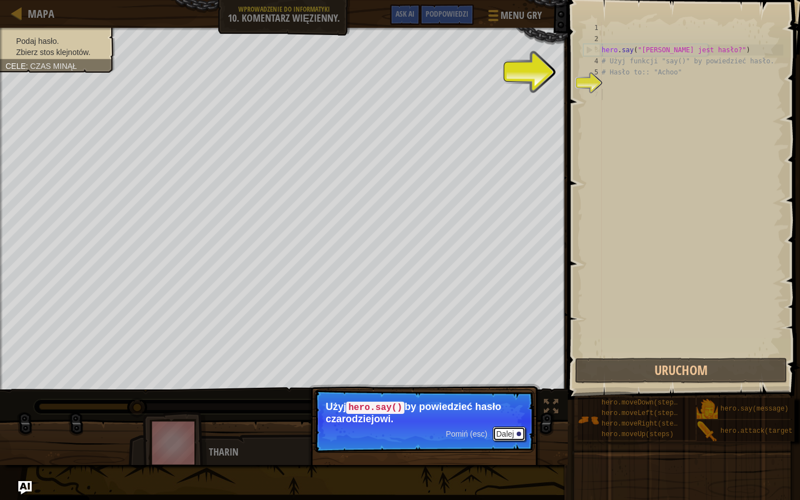
click at [504, 396] on button "Dalej" at bounding box center [509, 434] width 33 height 14
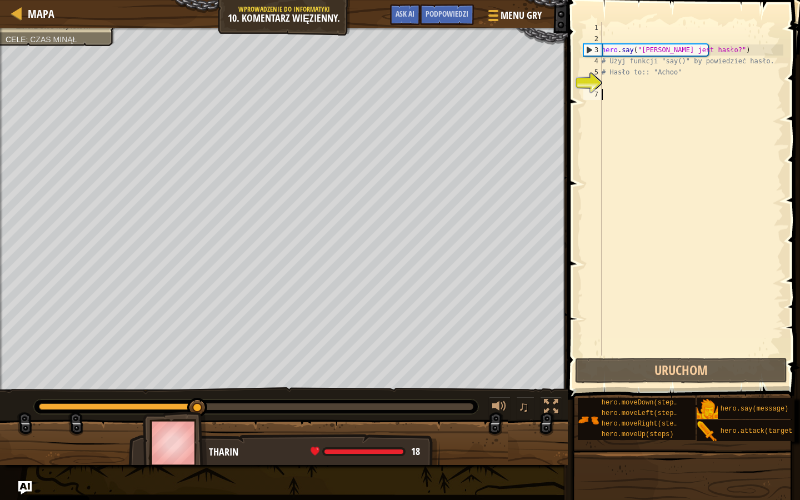
click at [634, 87] on div "hero . say ( "[PERSON_NAME] jest hasło?" ) # Użyj funkcji "say()" by powiedzieć…" at bounding box center [692, 200] width 184 height 356
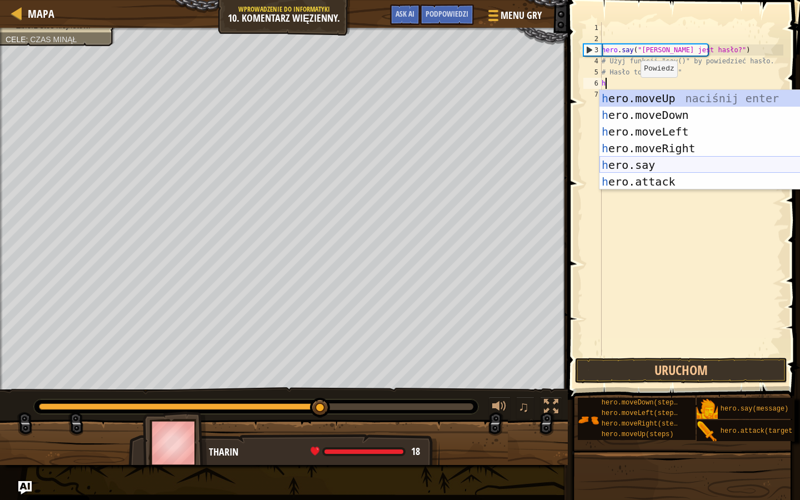
click at [637, 167] on div "h ero.moveUp naciśnij enter h ero.moveDown naciśnij enter h ero.moveLeft naciśn…" at bounding box center [705, 156] width 210 height 133
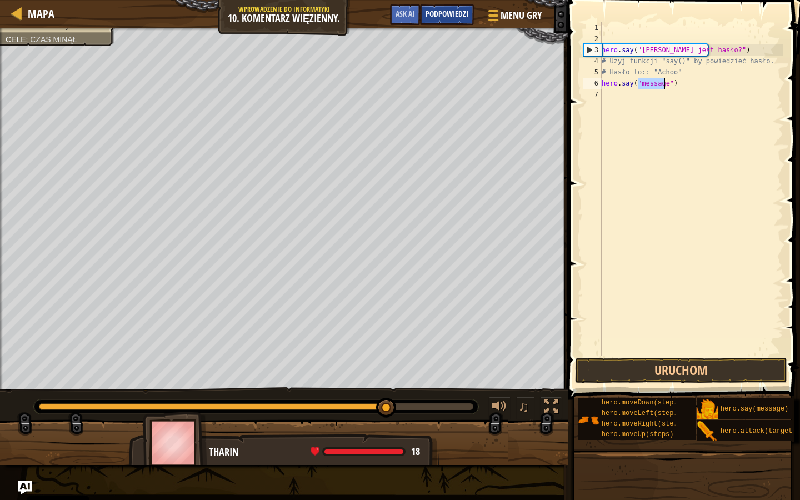
type textarea "hero.say("message")"
click at [430, 21] on div "Podpowiedzi" at bounding box center [447, 14] width 54 height 21
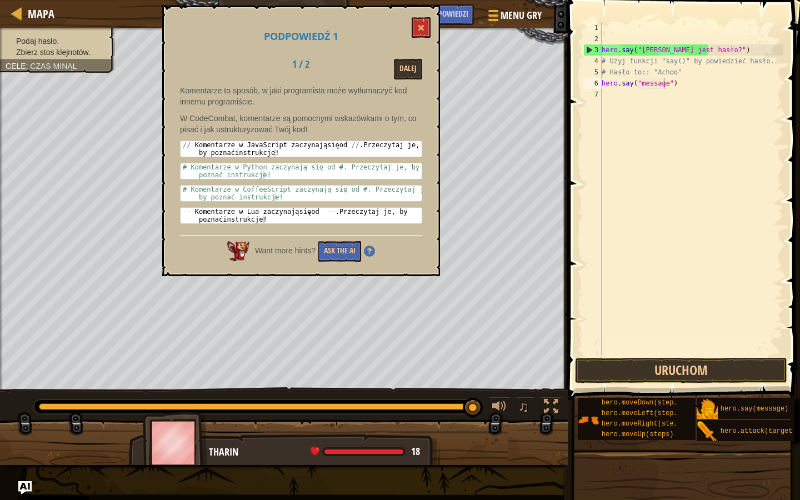
click at [419, 17] on div "Podpowiedź 1 1 / 2 Dalej Komentarze to sposób, w jaki programista może wytłumac…" at bounding box center [301, 141] width 278 height 271
click at [419, 30] on span at bounding box center [421, 28] width 8 height 8
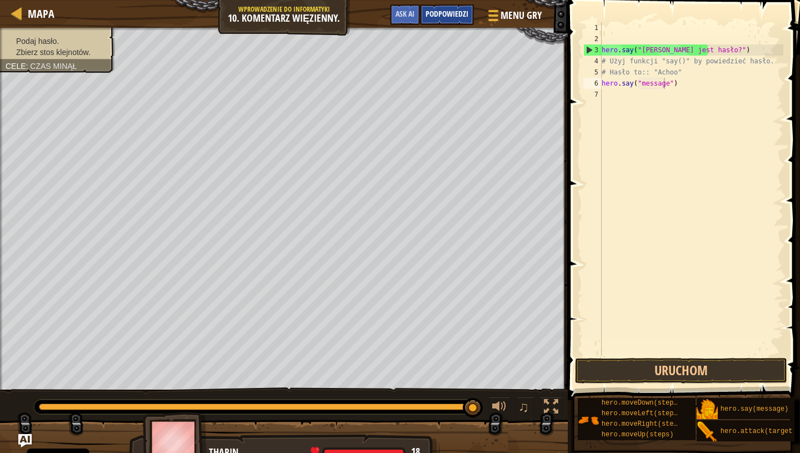
click at [436, 18] on span "Podpowiedzi" at bounding box center [447, 13] width 43 height 11
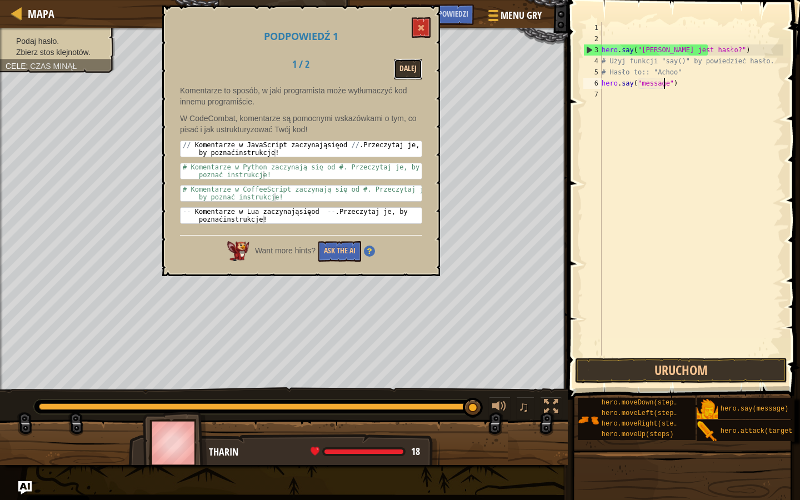
click at [416, 60] on button "Dalej" at bounding box center [408, 69] width 28 height 21
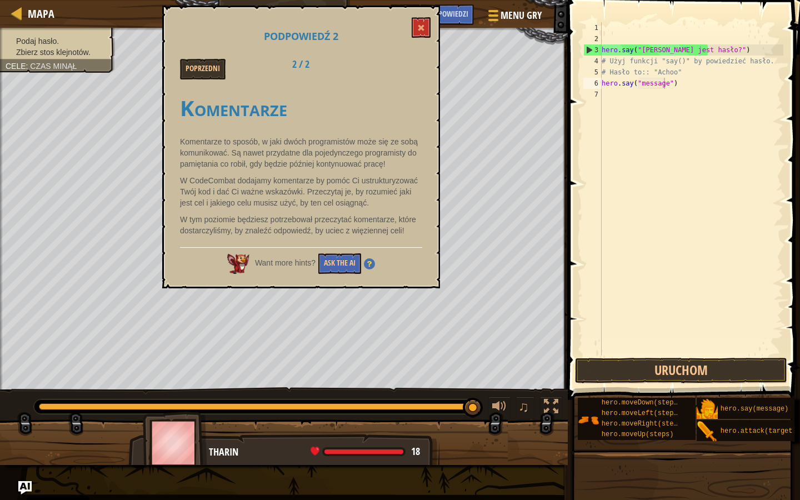
click at [263, 216] on p "W tym poziomie będziesz potrzebował przeczytać komentarze, które dostarczyliśmy…" at bounding box center [301, 225] width 242 height 22
click at [254, 215] on p "W tym poziomie będziesz potrzebował przeczytać komentarze, które dostarczyliśmy…" at bounding box center [301, 225] width 242 height 22
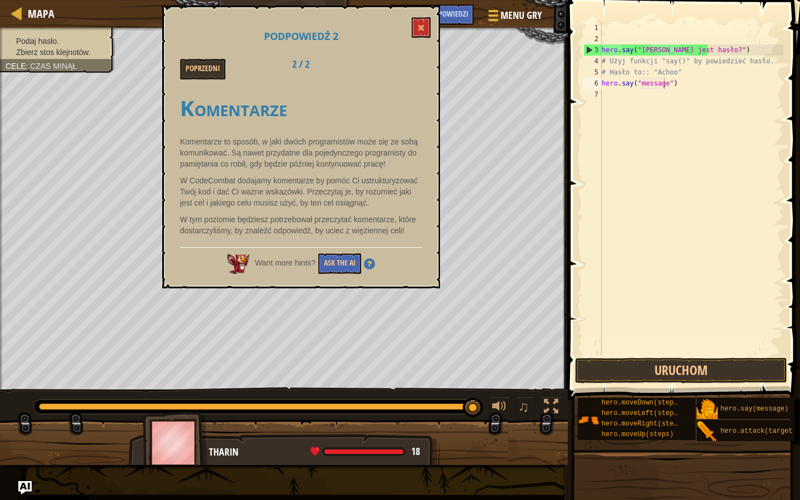
click at [251, 212] on div "Komentarze Komentarze to sposób, w jaki dwóch programistów może się ze sobą kom…" at bounding box center [301, 163] width 242 height 157
click at [249, 211] on div "Komentarze Komentarze to sposób, w jaki dwóch programistów może się ze sobą kom…" at bounding box center [301, 163] width 242 height 157
click at [243, 207] on p "W CodeCombat dodajamy komentarze by pomóc Ci ustrukturyzować Twój kod i dać Ci …" at bounding box center [301, 191] width 242 height 33
click at [241, 207] on p "W CodeCombat dodajamy komentarze by pomóc Ci ustrukturyzować Twój kod i dać Ci …" at bounding box center [301, 191] width 242 height 33
click at [238, 207] on p "W CodeCombat dodajamy komentarze by pomóc Ci ustrukturyzować Twój kod i dać Ci …" at bounding box center [301, 191] width 242 height 33
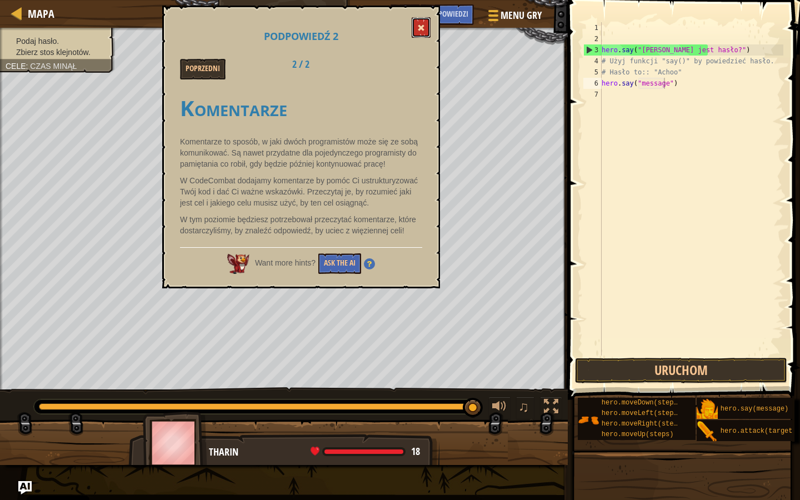
click at [426, 32] on button at bounding box center [421, 27] width 19 height 21
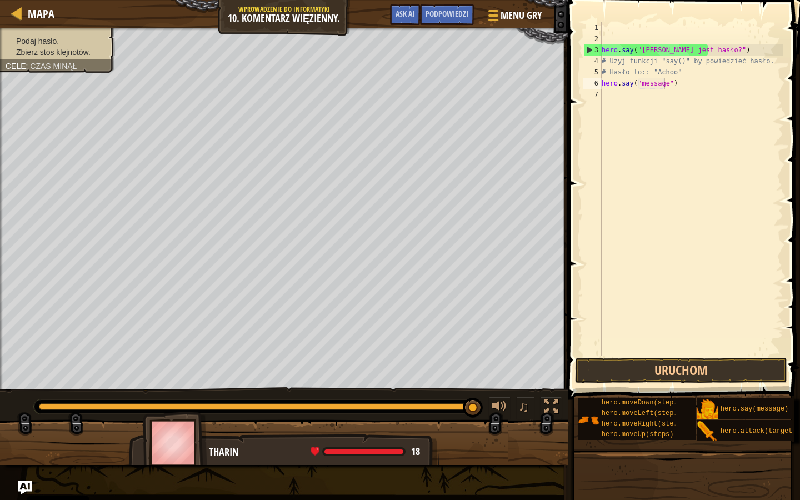
click at [622, 103] on div "hero . say ( "[PERSON_NAME] jest hasło?" ) # Użyj funkcji "say()" by powiedzieć…" at bounding box center [692, 200] width 184 height 356
type textarea "#"
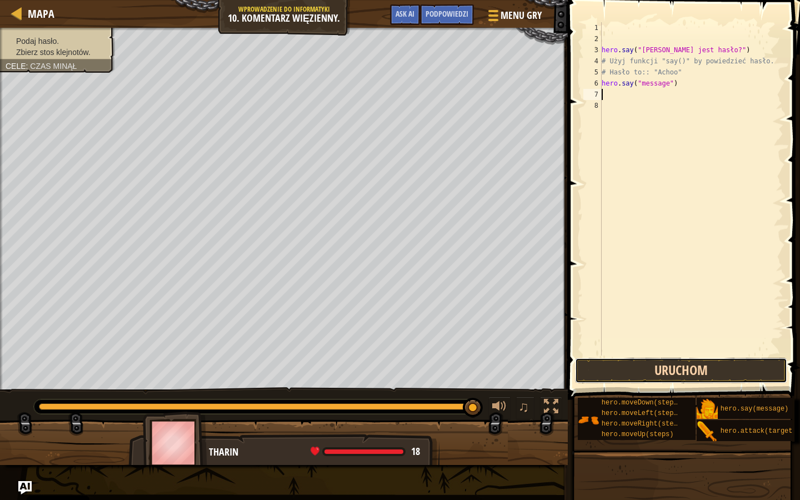
click at [587, 368] on button "Uruchom" at bounding box center [681, 371] width 212 height 26
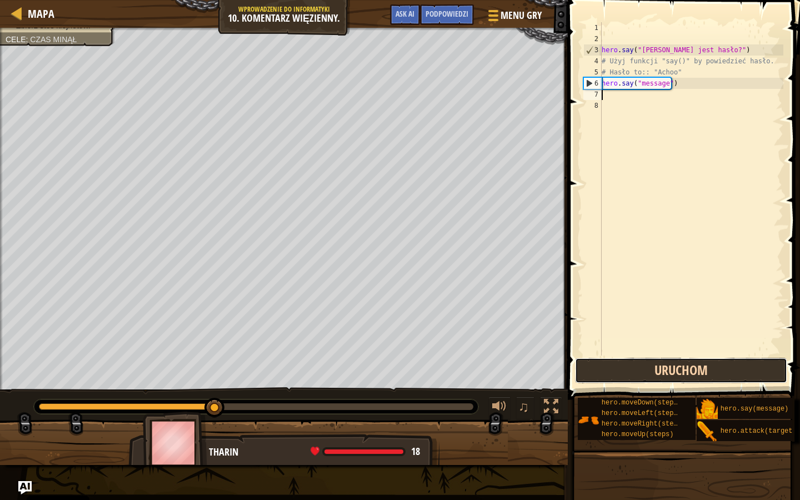
click at [597, 372] on button "Uruchom" at bounding box center [681, 371] width 212 height 26
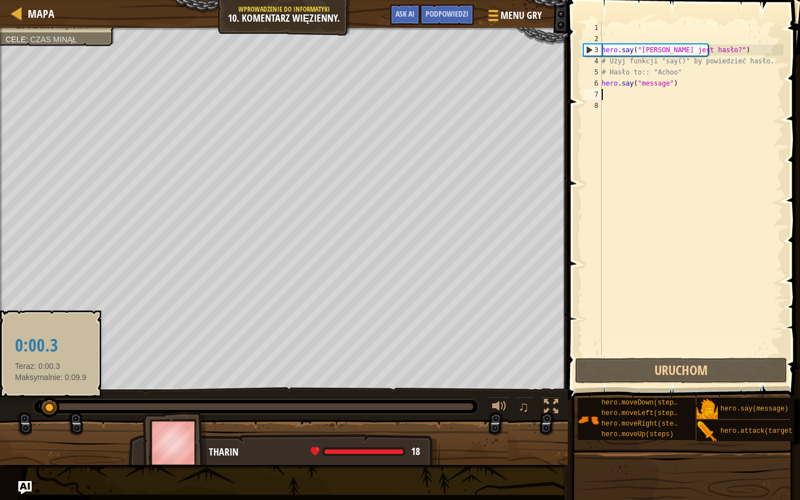
drag, startPoint x: 248, startPoint y: 403, endPoint x: 51, endPoint y: 407, distance: 197.9
click at [51, 396] on div at bounding box center [49, 408] width 20 height 20
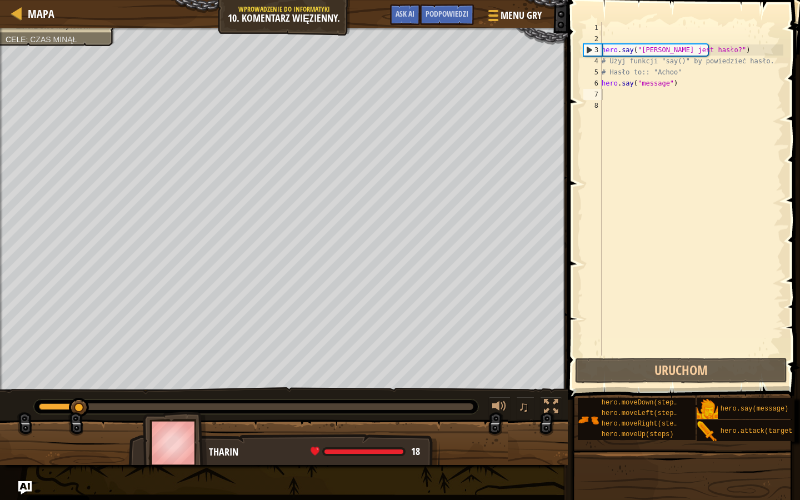
click at [94, 396] on div at bounding box center [256, 407] width 445 height 14
drag, startPoint x: 6, startPoint y: 411, endPoint x: 24, endPoint y: 401, distance: 21.4
click at [14, 396] on div "♫" at bounding box center [284, 403] width 568 height 33
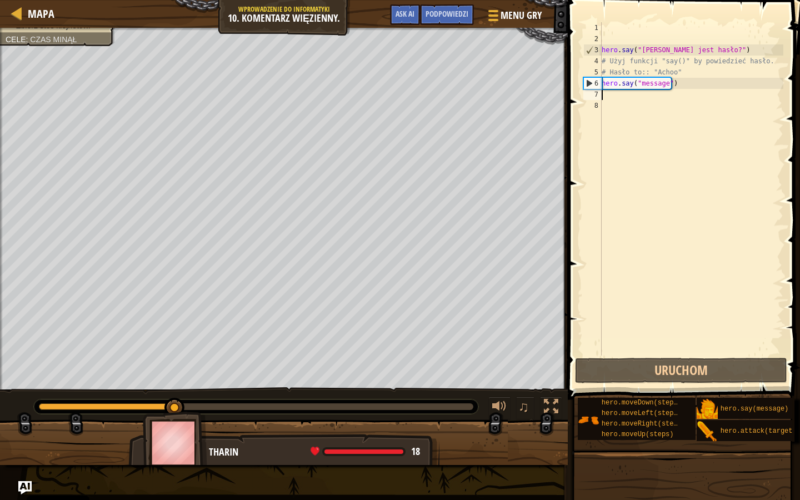
click at [24, 396] on div "♫" at bounding box center [284, 403] width 568 height 33
click at [753, 166] on div "hero . say ( "[PERSON_NAME] jest hasło?" ) # Użyj funkcji "say()" by powiedzieć…" at bounding box center [692, 200] width 184 height 356
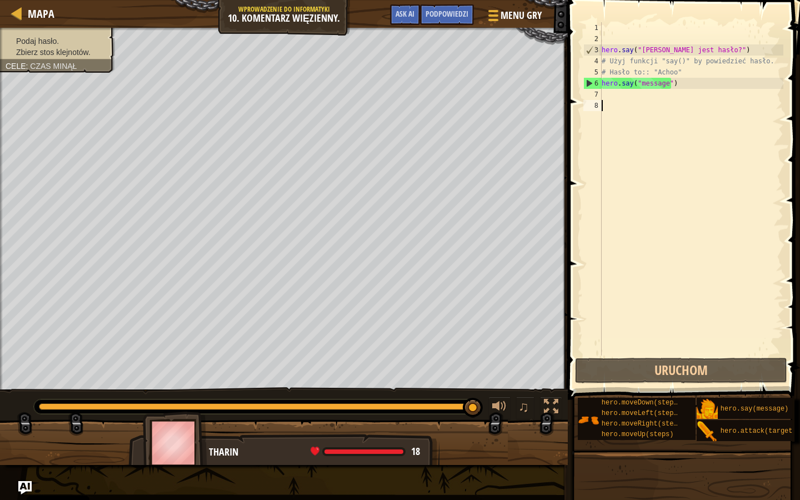
drag, startPoint x: 429, startPoint y: 408, endPoint x: 770, endPoint y: 480, distance: 348.8
click at [770, 396] on div "Mapa Wprowadzenie do Informatyki 10. Komentarz więzienny. Menu gry Zrobione Pod…" at bounding box center [400, 250] width 800 height 500
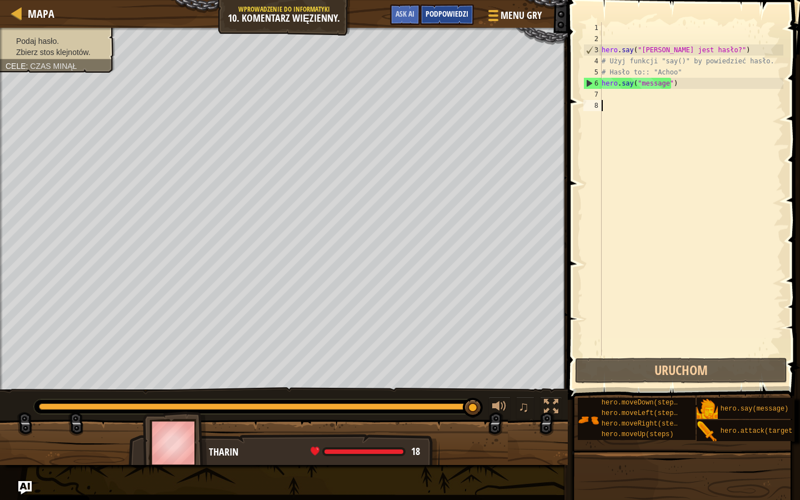
click at [468, 17] on span "Podpowiedzi" at bounding box center [447, 13] width 43 height 11
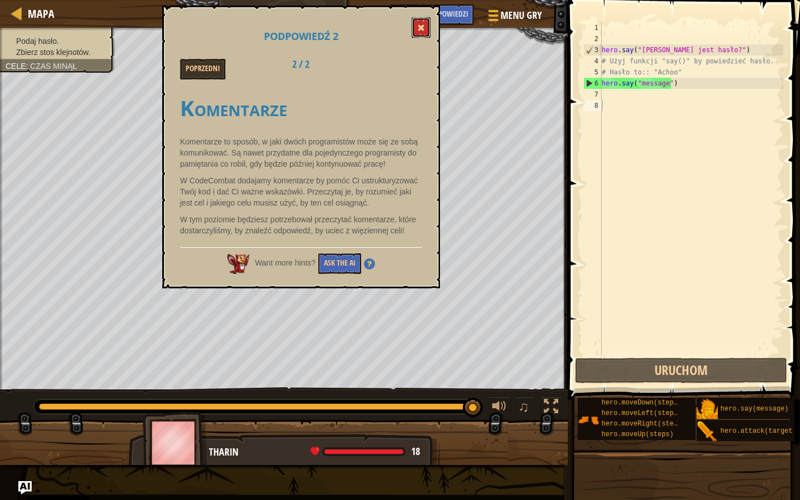
click at [426, 22] on button at bounding box center [421, 27] width 19 height 21
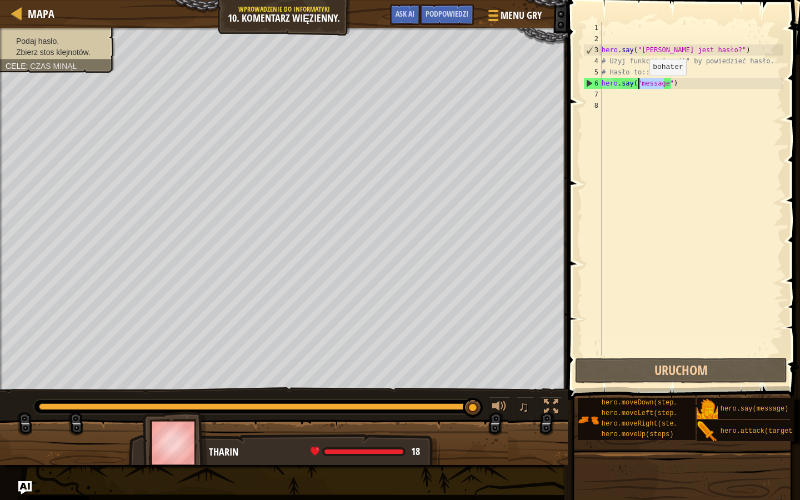
drag, startPoint x: 664, startPoint y: 88, endPoint x: 640, endPoint y: 87, distance: 23.4
click at [640, 87] on div "hero . say ( "[PERSON_NAME] jest hasło?" ) # Użyj funkcji "say()" by powiedzieć…" at bounding box center [692, 200] width 184 height 356
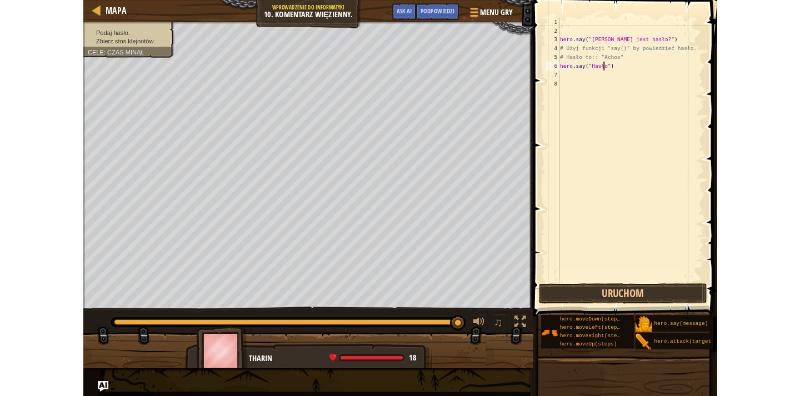
scroll to position [5, 4]
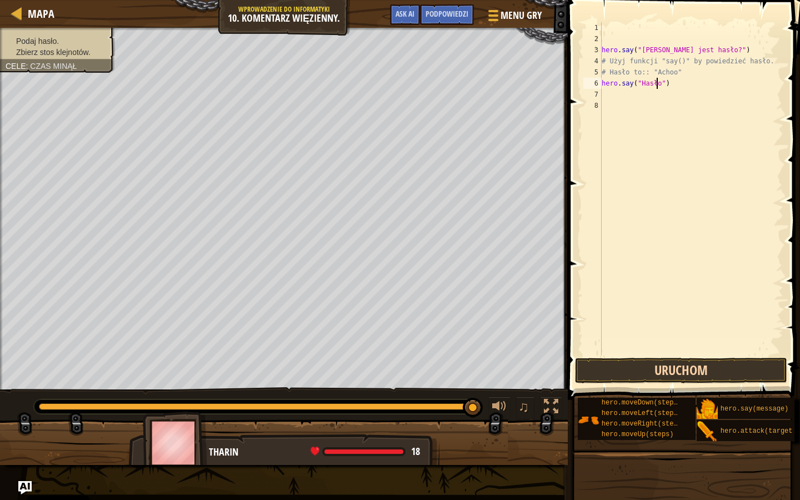
type textarea "hero.say("Hasło")"
click at [651, 376] on button "Uruchom" at bounding box center [681, 371] width 212 height 26
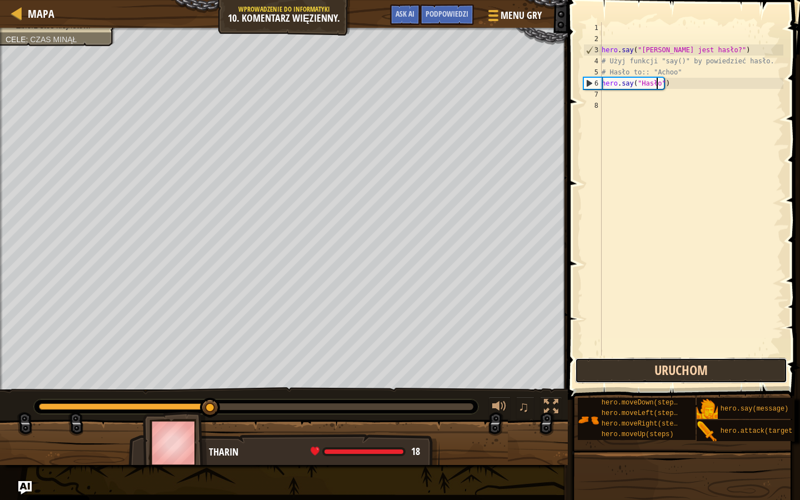
click at [651, 376] on button "Uruchom" at bounding box center [681, 371] width 212 height 26
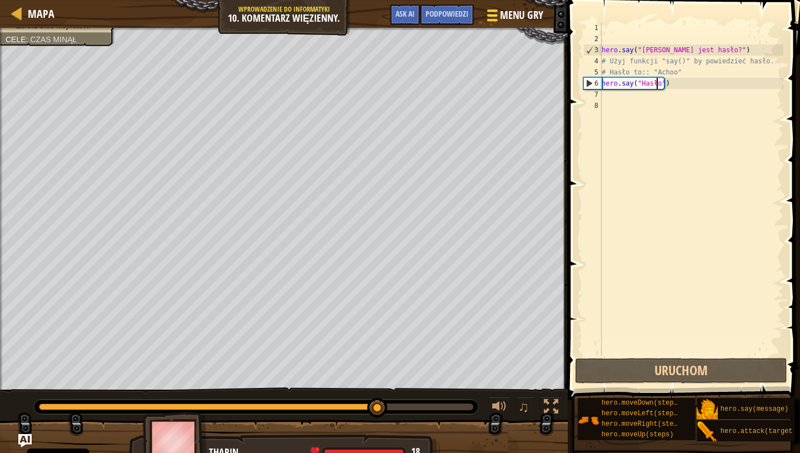
click at [517, 16] on span "Menu gry" at bounding box center [521, 15] width 43 height 15
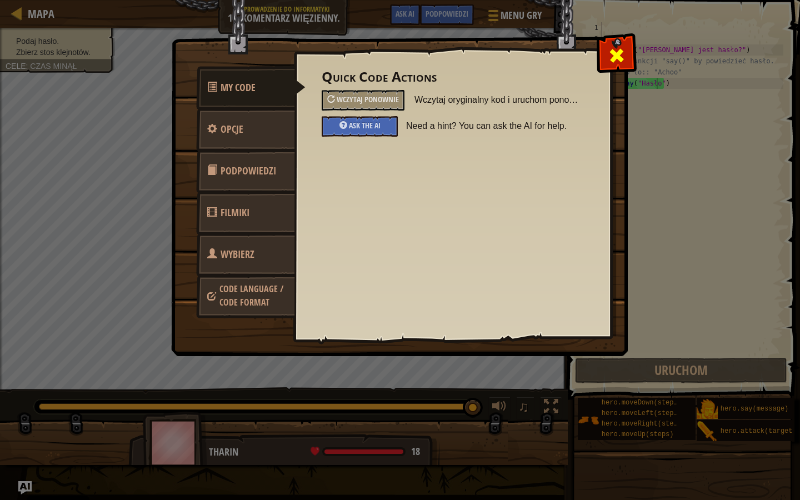
click at [618, 58] on span at bounding box center [617, 56] width 18 height 18
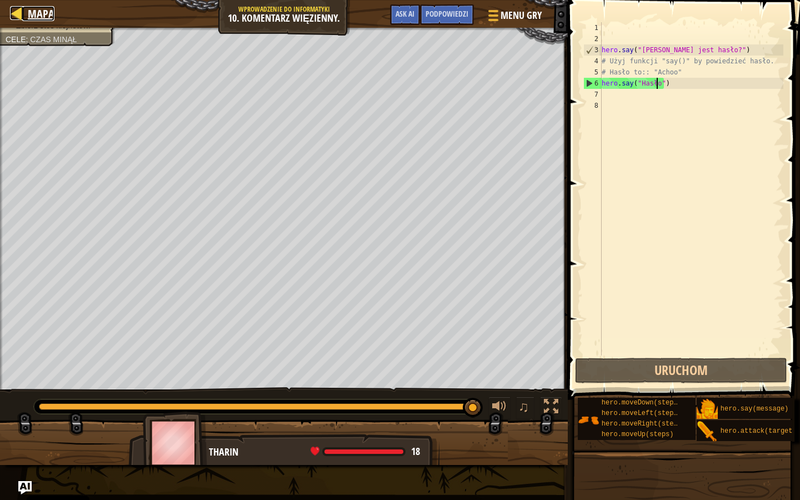
click at [36, 14] on span "Mapa" at bounding box center [41, 13] width 27 height 15
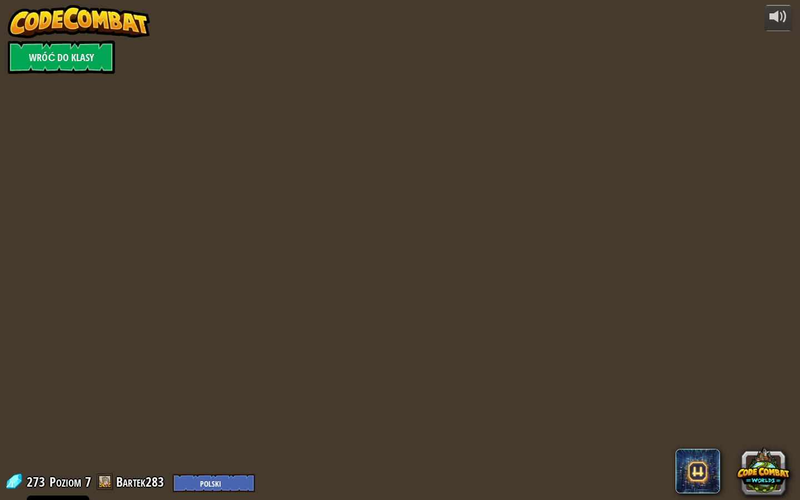
select select "pl"
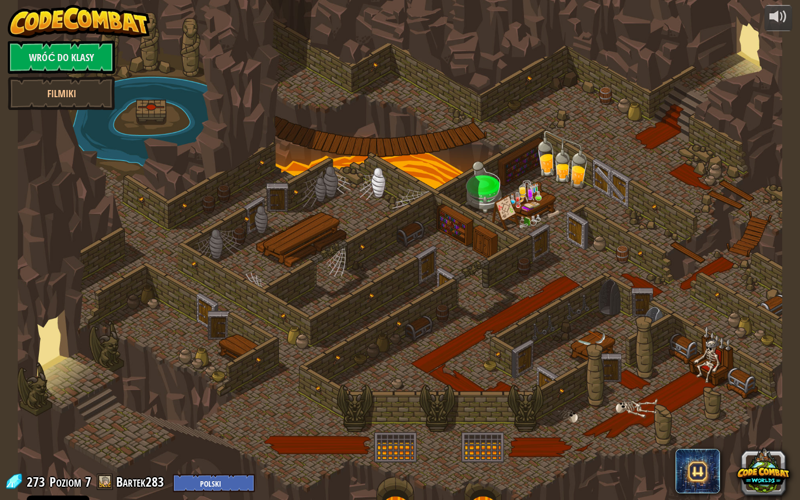
select select "pl"
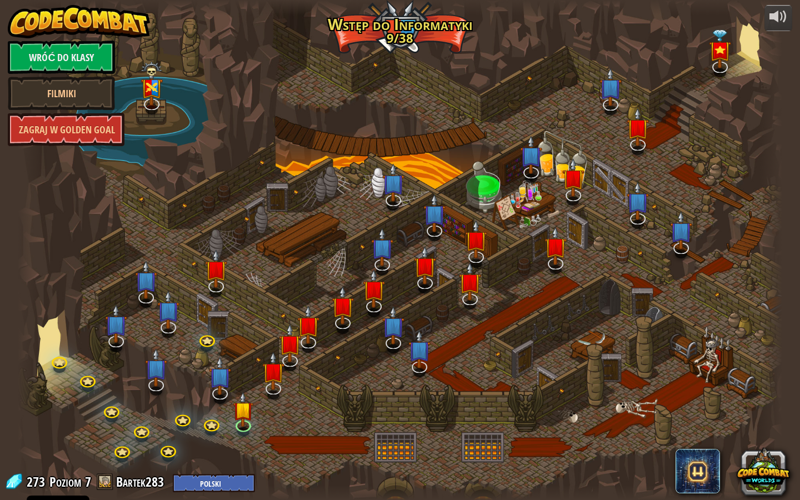
select select "pl"
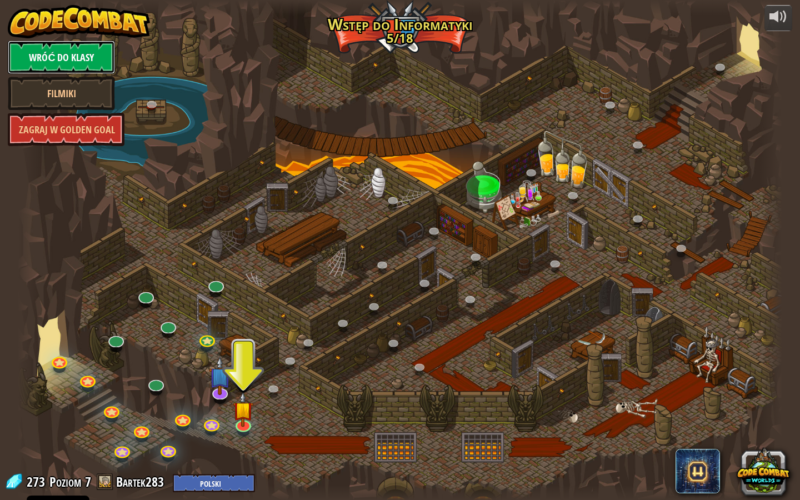
click at [72, 55] on link "Wróć do klasy" at bounding box center [61, 57] width 107 height 33
